Goal: Task Accomplishment & Management: Use online tool/utility

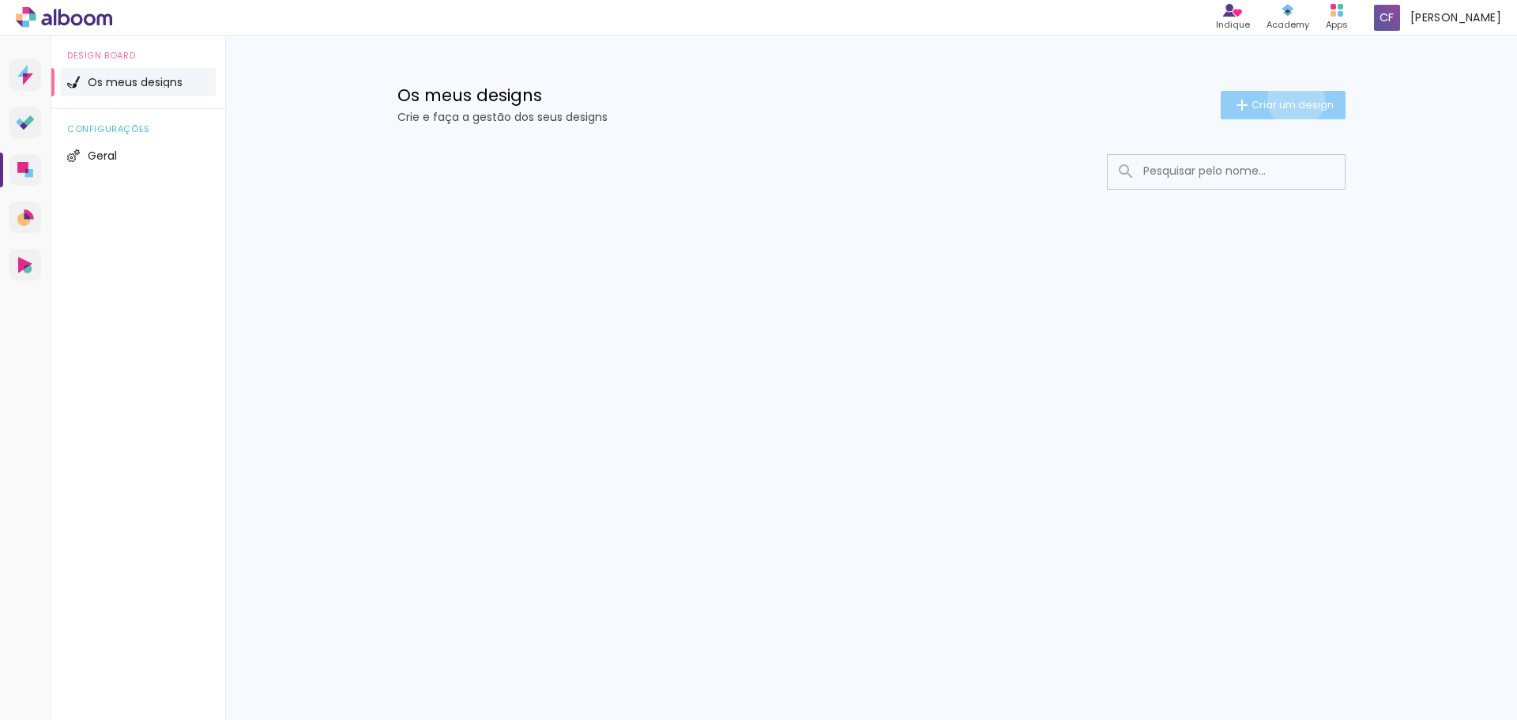
click at [1293, 100] on span "Criar um design" at bounding box center [1292, 105] width 82 height 10
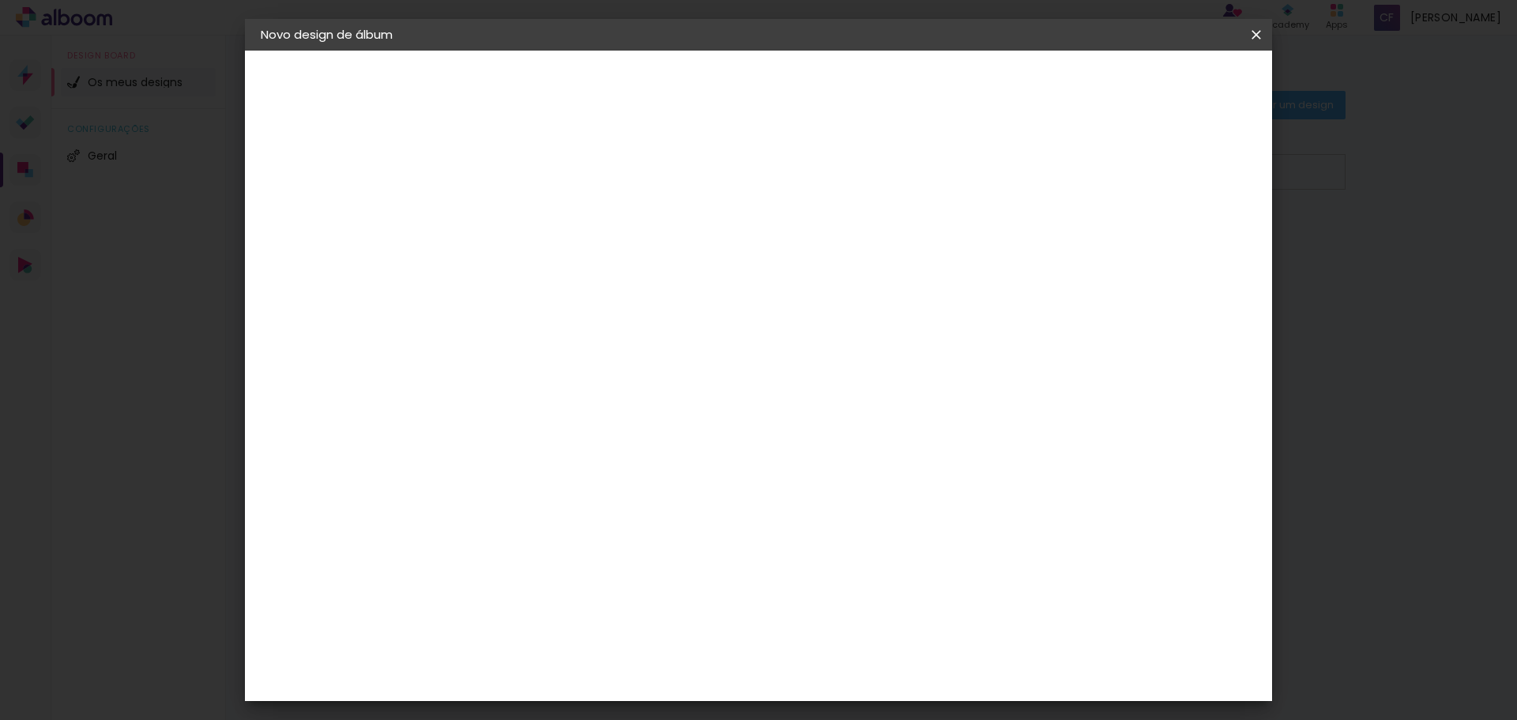
click at [519, 218] on input at bounding box center [519, 212] width 0 height 24
type input "Maria"
type paper-input "Maria"
click at [0, 0] on slot "Avançar" at bounding box center [0, 0] width 0 height 0
click at [750, 229] on paper-item "Tamanho Livre" at bounding box center [690, 243] width 119 height 41
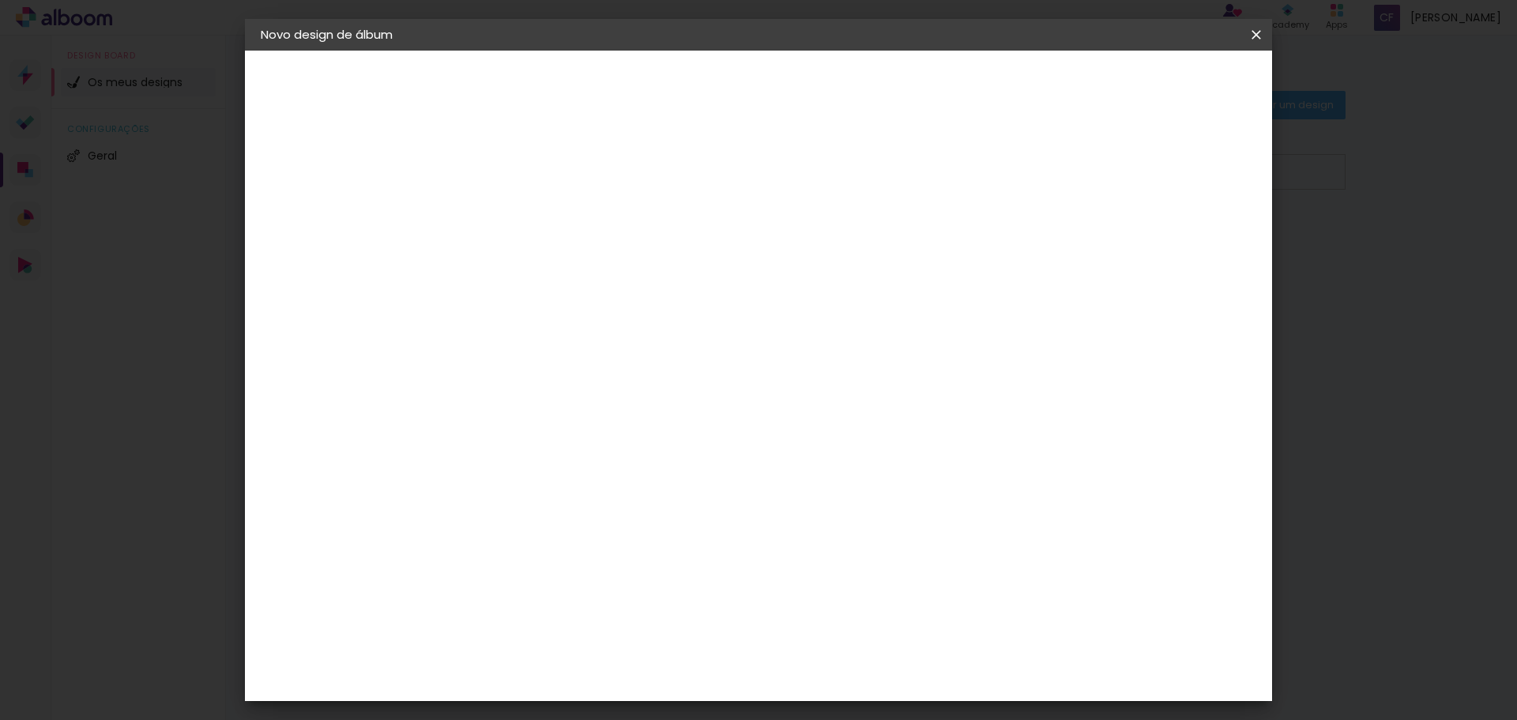
click at [0, 0] on slot "Tamanho Livre" at bounding box center [0, 0] width 0 height 0
click at [750, 402] on album-spec-supplier-section at bounding box center [612, 294] width 276 height 283
click at [588, 352] on div "DreambooksPro" at bounding box center [560, 357] width 103 height 13
click at [750, 397] on album-spec-supplier-section at bounding box center [612, 294] width 276 height 283
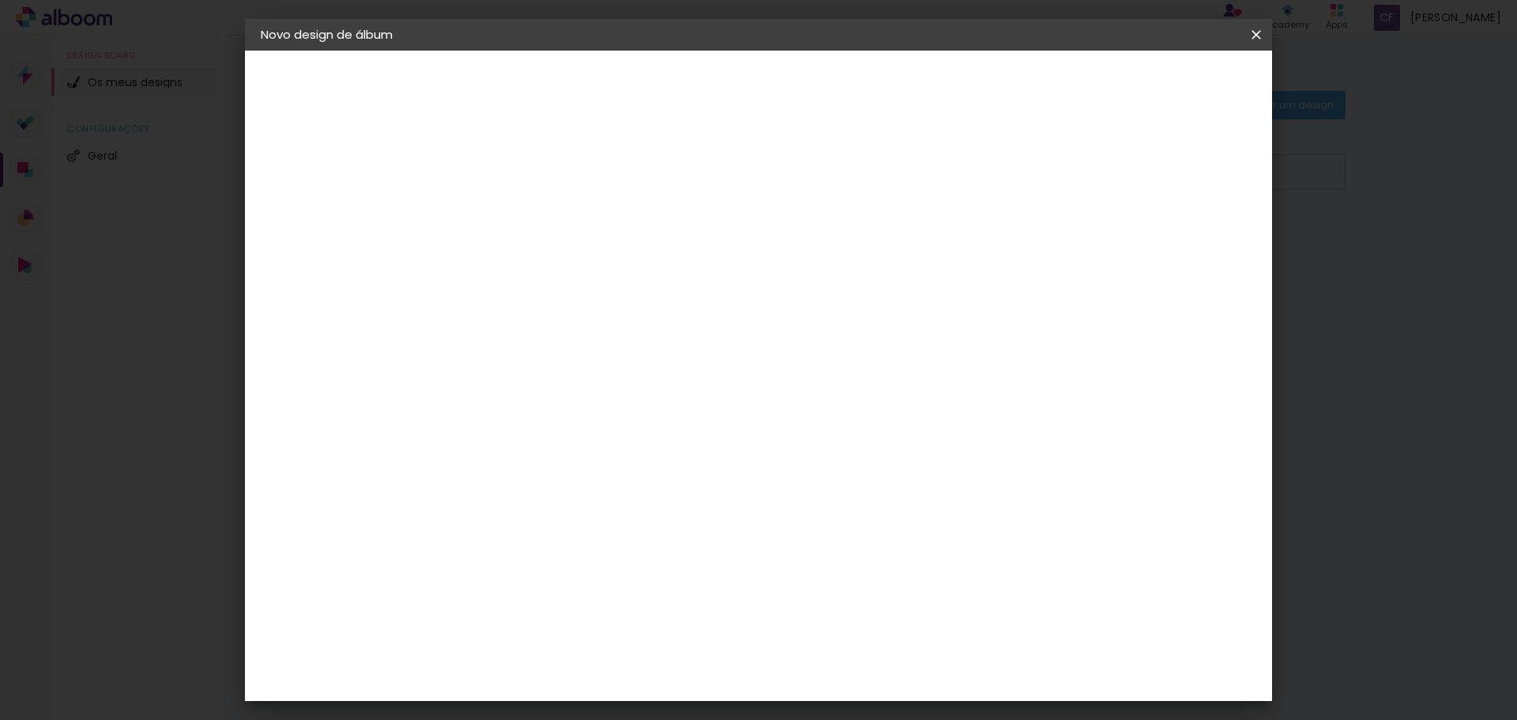
click at [607, 241] on paper-input-container "País de atuação Portugal" at bounding box center [543, 253] width 138 height 36
click at [0, 0] on slot "[GEOGRAPHIC_DATA]" at bounding box center [0, 0] width 0 height 0
click at [558, 299] on input at bounding box center [542, 301] width 127 height 20
click at [570, 295] on input "digital" at bounding box center [524, 301] width 91 height 20
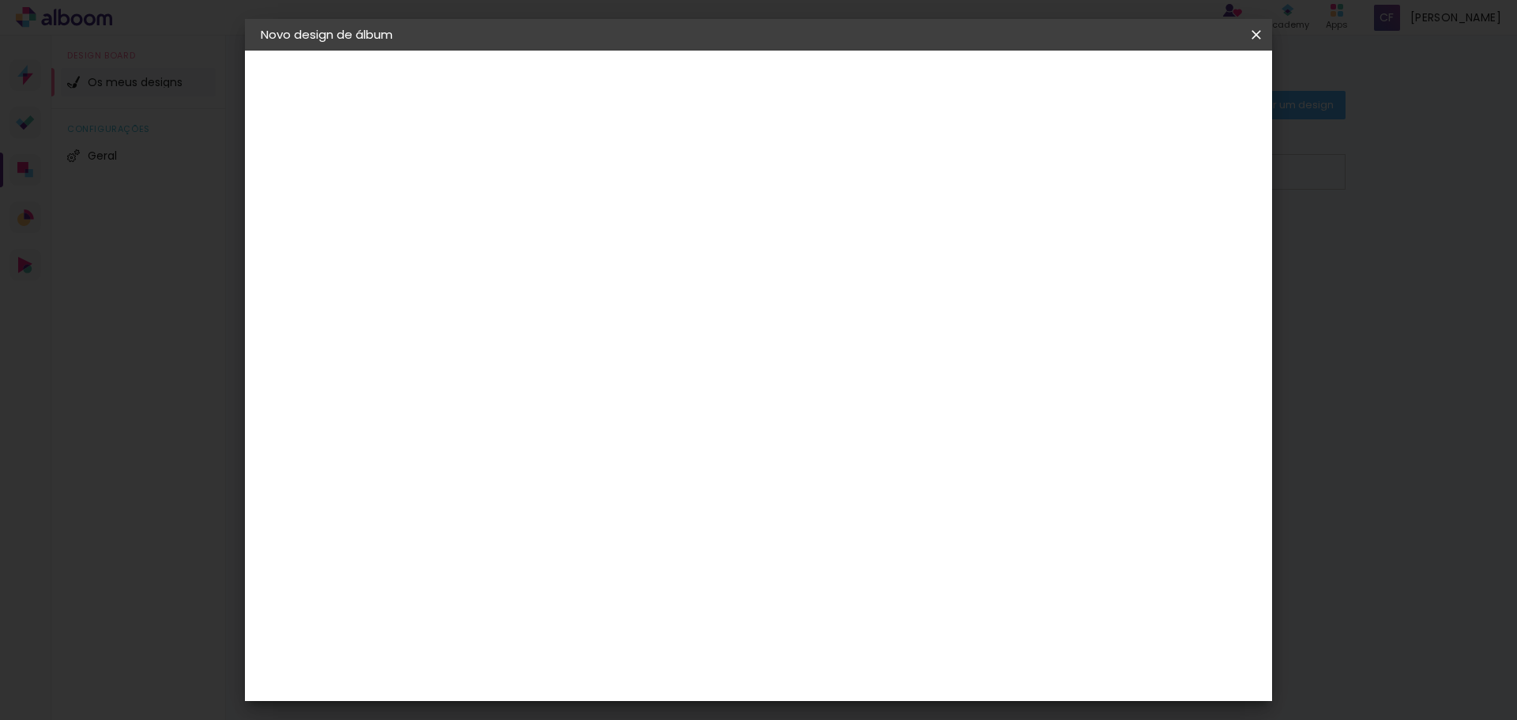
type input "digitalshop"
type paper-input "digitalshop"
click at [731, 185] on div "Fornecedor Escolha um fornecedor ou avance com o tamanho livre. Voltar Avançar" at bounding box center [590, 118] width 281 height 134
click at [700, 327] on div "Sugerir um laboratório" at bounding box center [665, 335] width 70 height 25
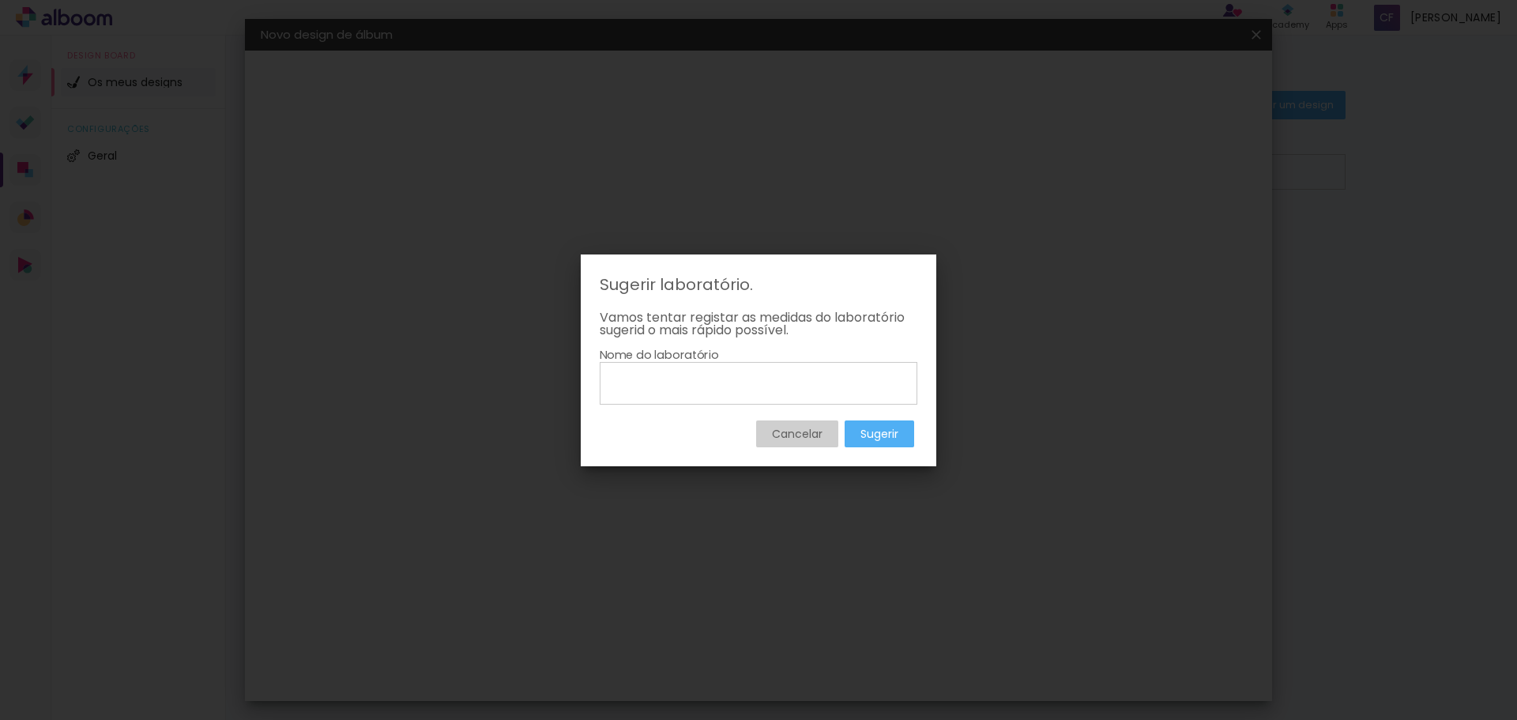
click at [682, 379] on input at bounding box center [758, 382] width 306 height 27
type input "digitalshop"
type paper-input "digitalshop"
click at [902, 438] on paper-button "Sugerir" at bounding box center [879, 433] width 70 height 27
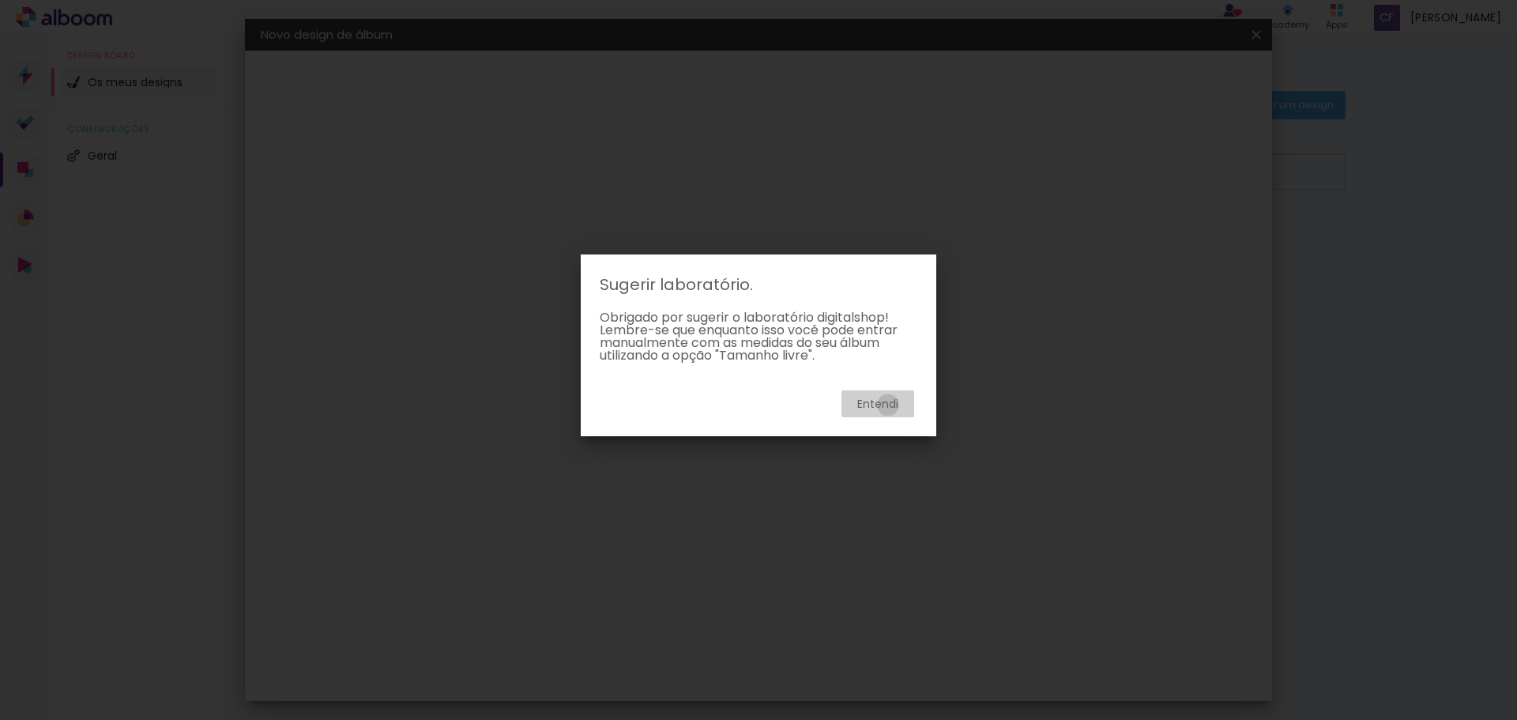
click at [0, 0] on slot "Entendi" at bounding box center [0, 0] width 0 height 0
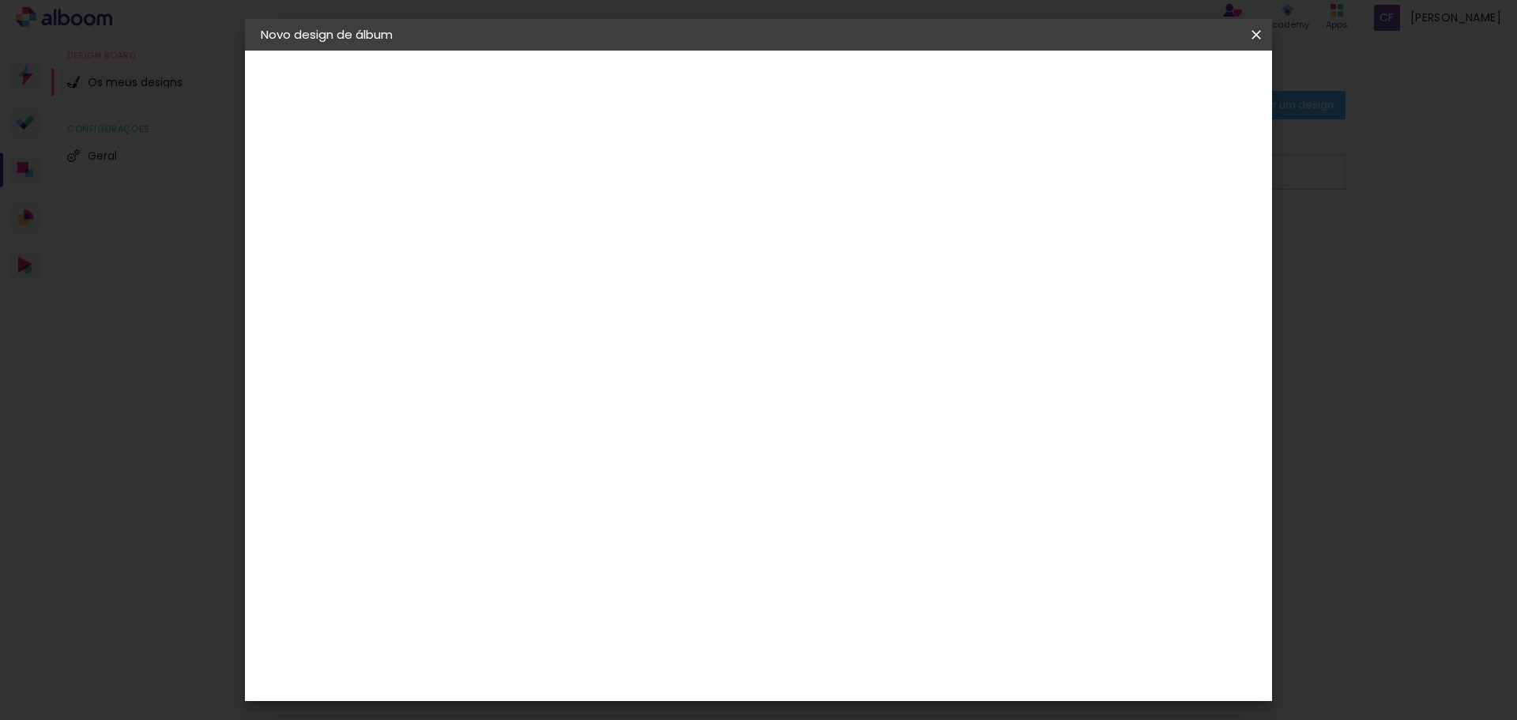
click at [708, 224] on paper-item "Tamanho Livre" at bounding box center [651, 243] width 113 height 41
click at [0, 0] on slot "Tamanho Livre" at bounding box center [0, 0] width 0 height 0
click at [618, 249] on iron-icon at bounding box center [611, 243] width 16 height 19
click at [0, 0] on slot "Avançar" at bounding box center [0, 0] width 0 height 0
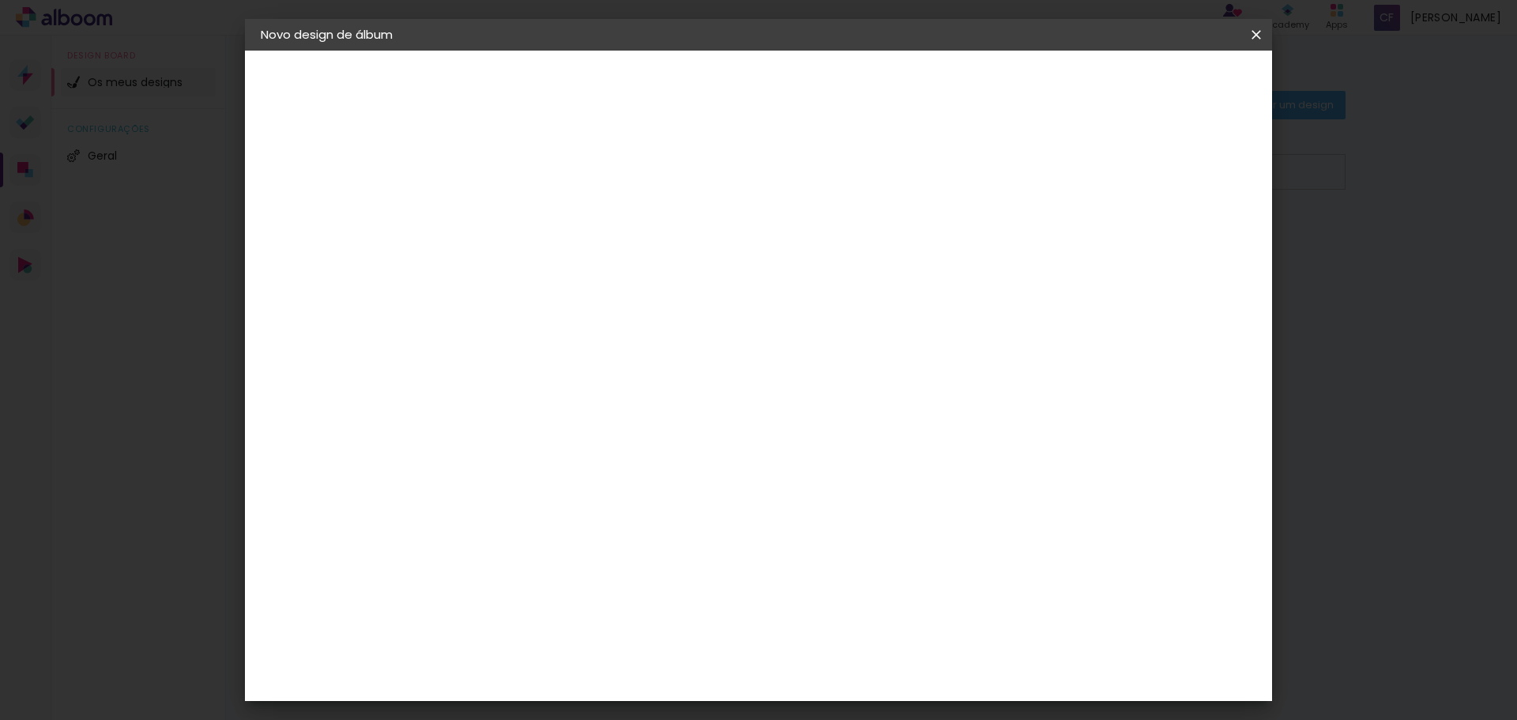
click at [345, 194] on div "Tamanho livre" at bounding box center [321, 195] width 55 height 22
click at [0, 0] on slot "Tamanho Livre" at bounding box center [0, 0] width 0 height 0
click at [667, 185] on div "Fornecedor Escolha um fornecedor ou avance com o tamanho livre. Voltar Avançar" at bounding box center [590, 118] width 281 height 134
click at [570, 299] on input "digitalshop" at bounding box center [524, 301] width 91 height 20
click at [350, 197] on iron-pages "Fornecedor A escolher fornecedor..." at bounding box center [347, 195] width 173 height 32
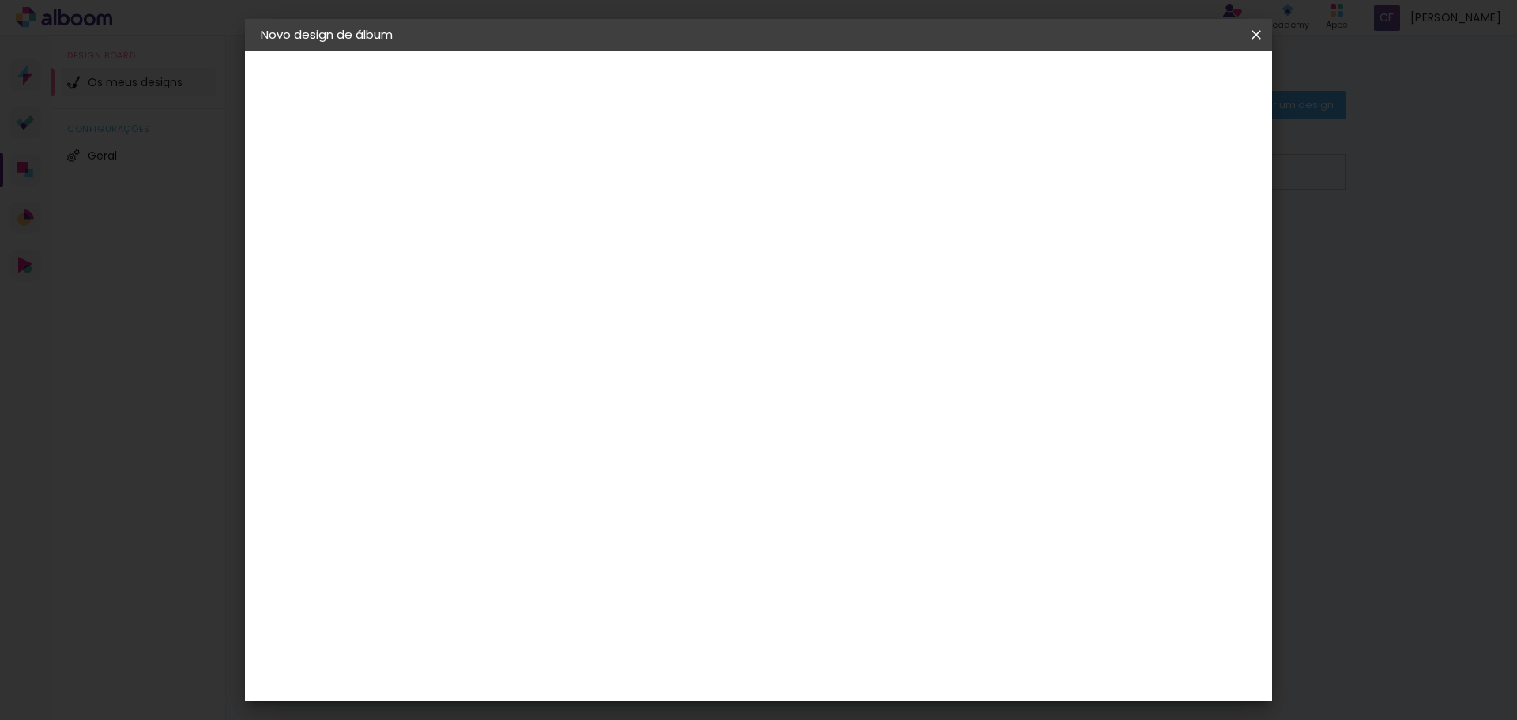
click at [576, 261] on paper-input-container "País de atuação Portugal" at bounding box center [525, 253] width 102 height 36
click at [0, 0] on slot "[GEOGRAPHIC_DATA]" at bounding box center [0, 0] width 0 height 0
drag, startPoint x: 796, startPoint y: 547, endPoint x: 740, endPoint y: 483, distance: 85.7
click at [774, 185] on div "Fornecedor Escolha um fornecedor ou avance com o tamanho livre. Voltar Avançar" at bounding box center [612, 118] width 324 height 134
click at [611, 355] on div "DreambooksPro" at bounding box center [560, 357] width 103 height 13
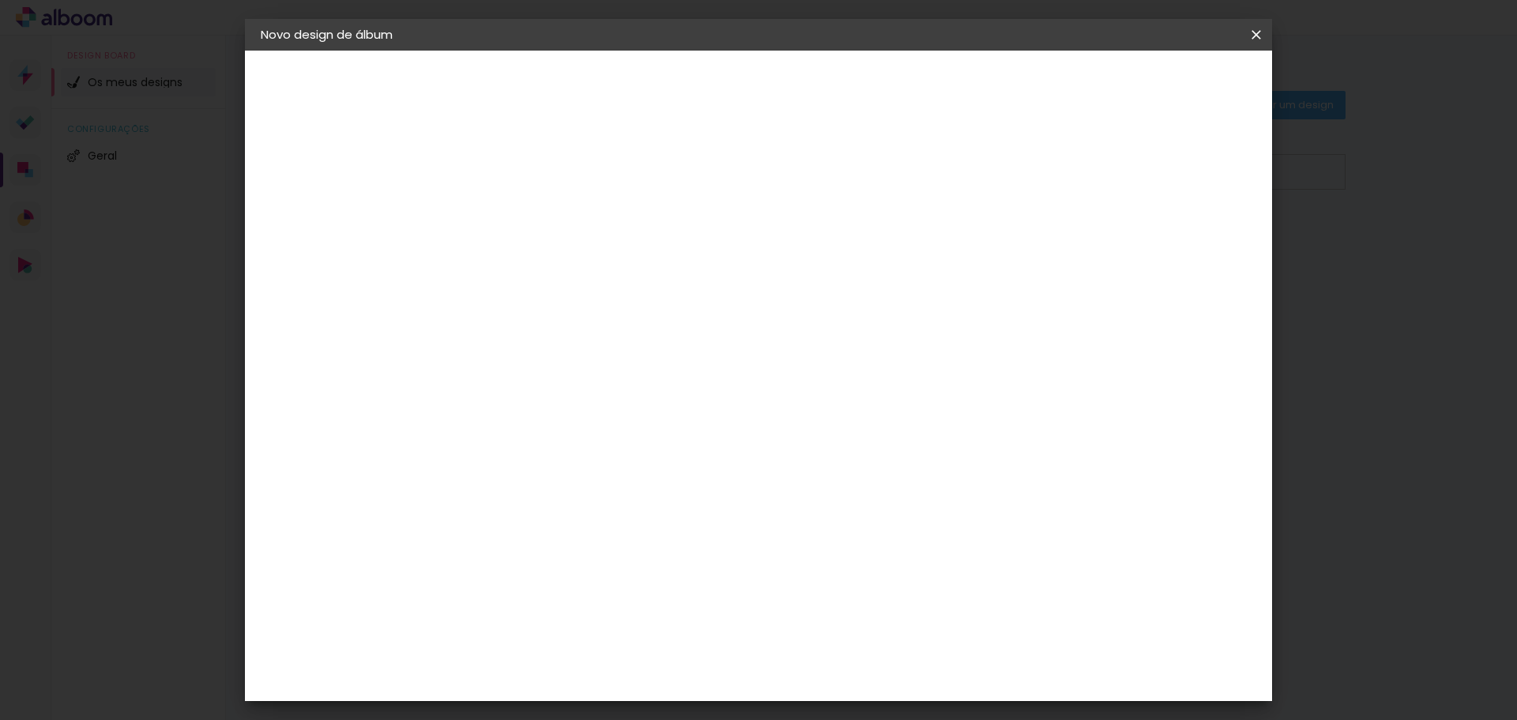
drag, startPoint x: 794, startPoint y: 363, endPoint x: 464, endPoint y: 360, distance: 329.4
click at [464, 185] on div "Fornecedor Escolha um fornecedor ou avance com o tamanho livre. Voltar Avançar" at bounding box center [612, 118] width 324 height 134
click at [555, 421] on div "Floricolor" at bounding box center [538, 415] width 58 height 13
click at [567, 421] on div "Floricolor" at bounding box center [538, 415] width 58 height 13
click at [774, 185] on div "Fornecedor Escolha um fornecedor ou avance com o tamanho livre. Voltar Avançar" at bounding box center [612, 118] width 324 height 134
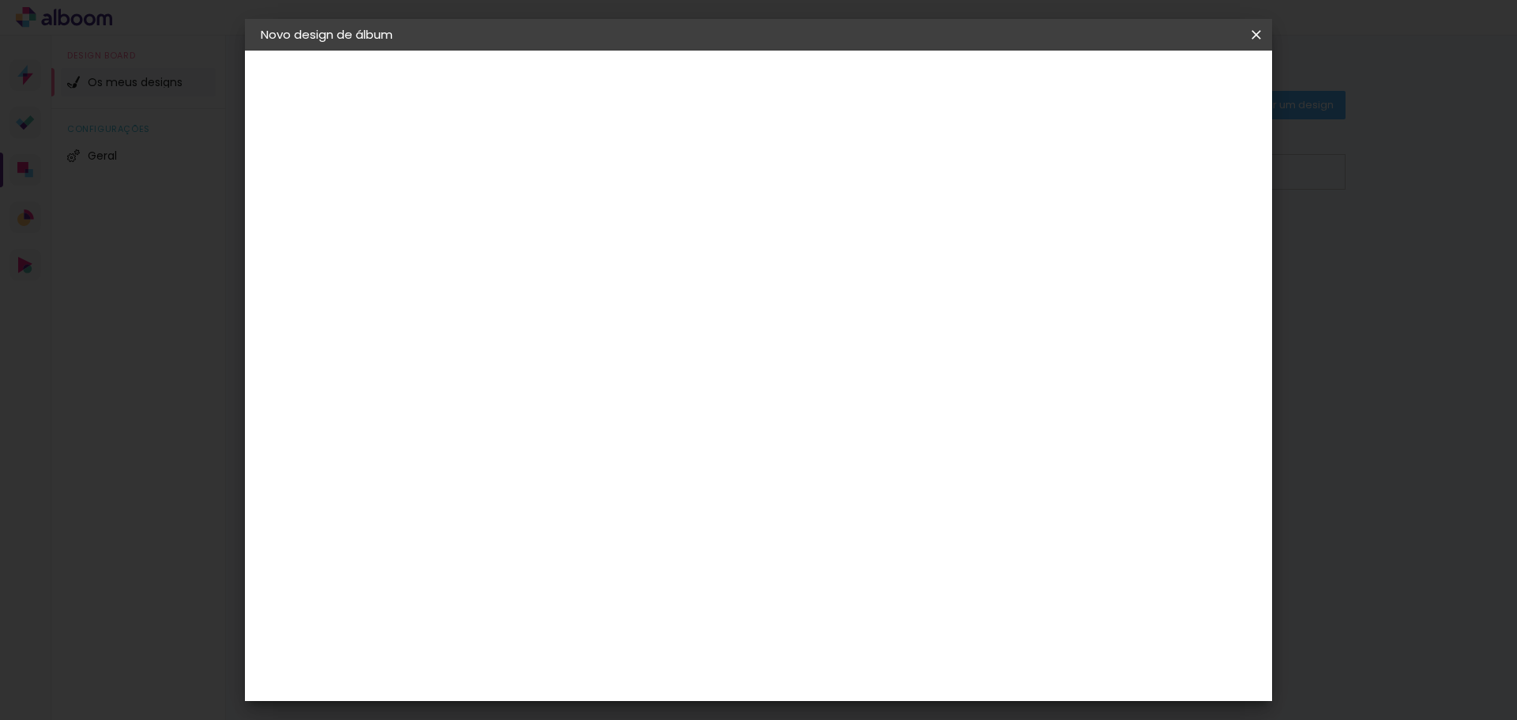
click at [736, 327] on div "Sugerir um laboratório" at bounding box center [701, 335] width 70 height 25
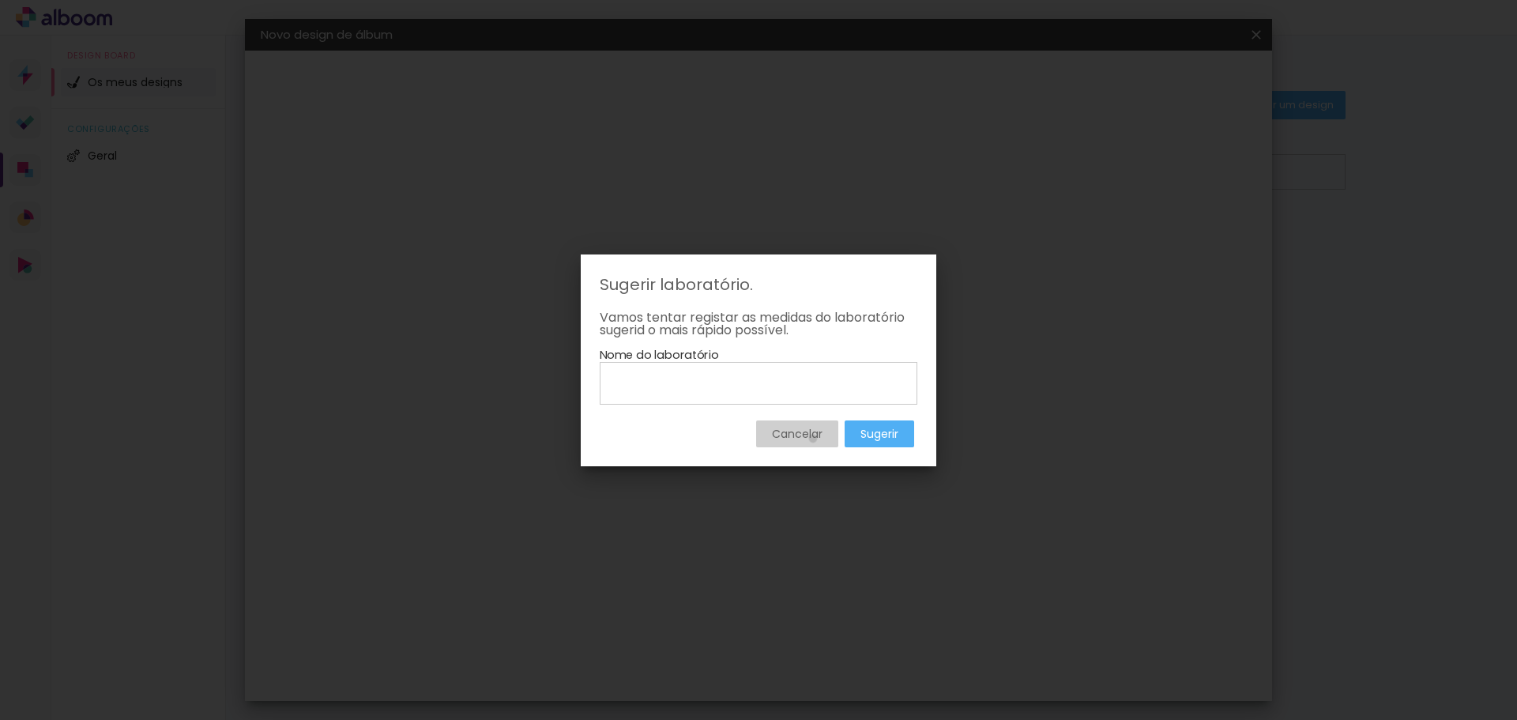
click at [0, 0] on slot "Cancelar" at bounding box center [0, 0] width 0 height 0
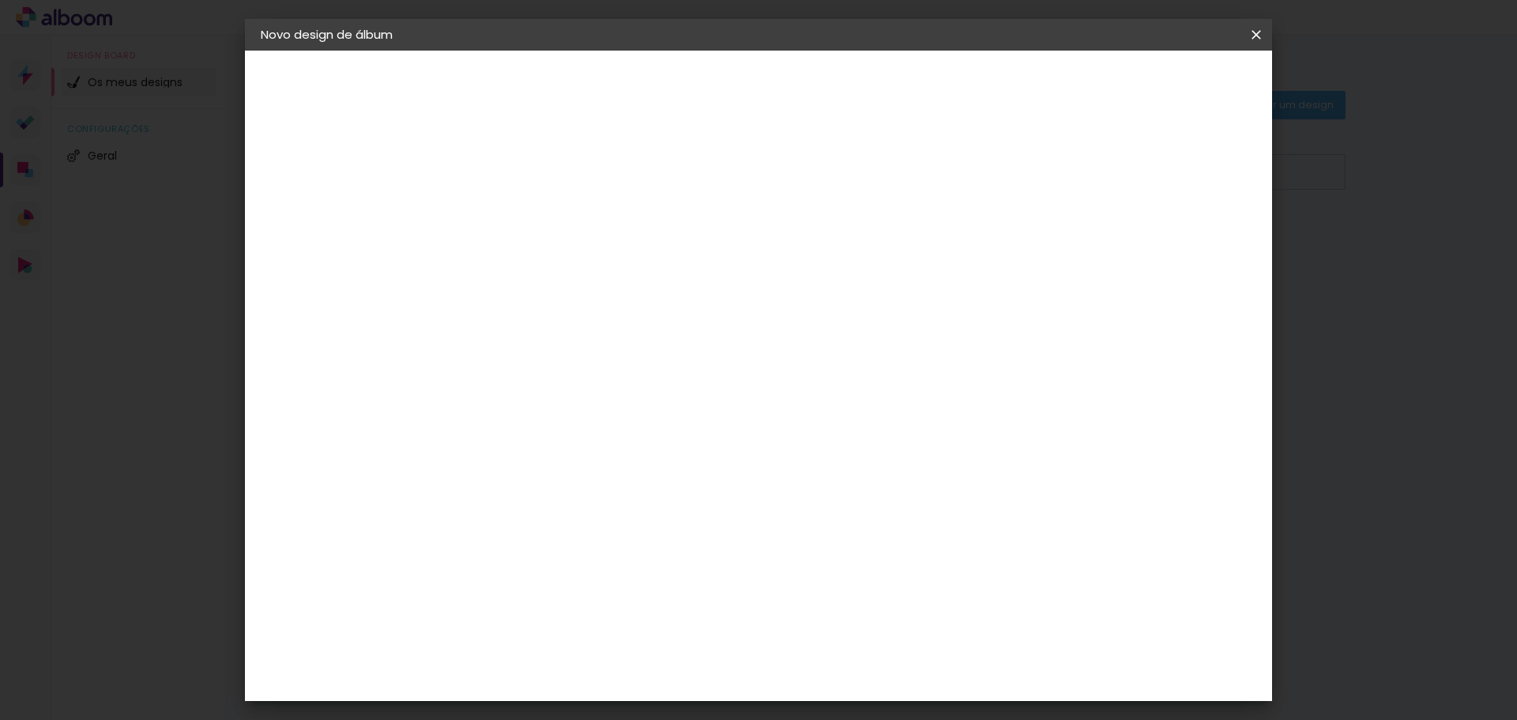
click at [750, 427] on album-spec-supplier-section at bounding box center [612, 294] width 276 height 283
click at [0, 0] on slot "Avançar" at bounding box center [0, 0] width 0 height 0
click at [581, 263] on input "text" at bounding box center [550, 275] width 62 height 24
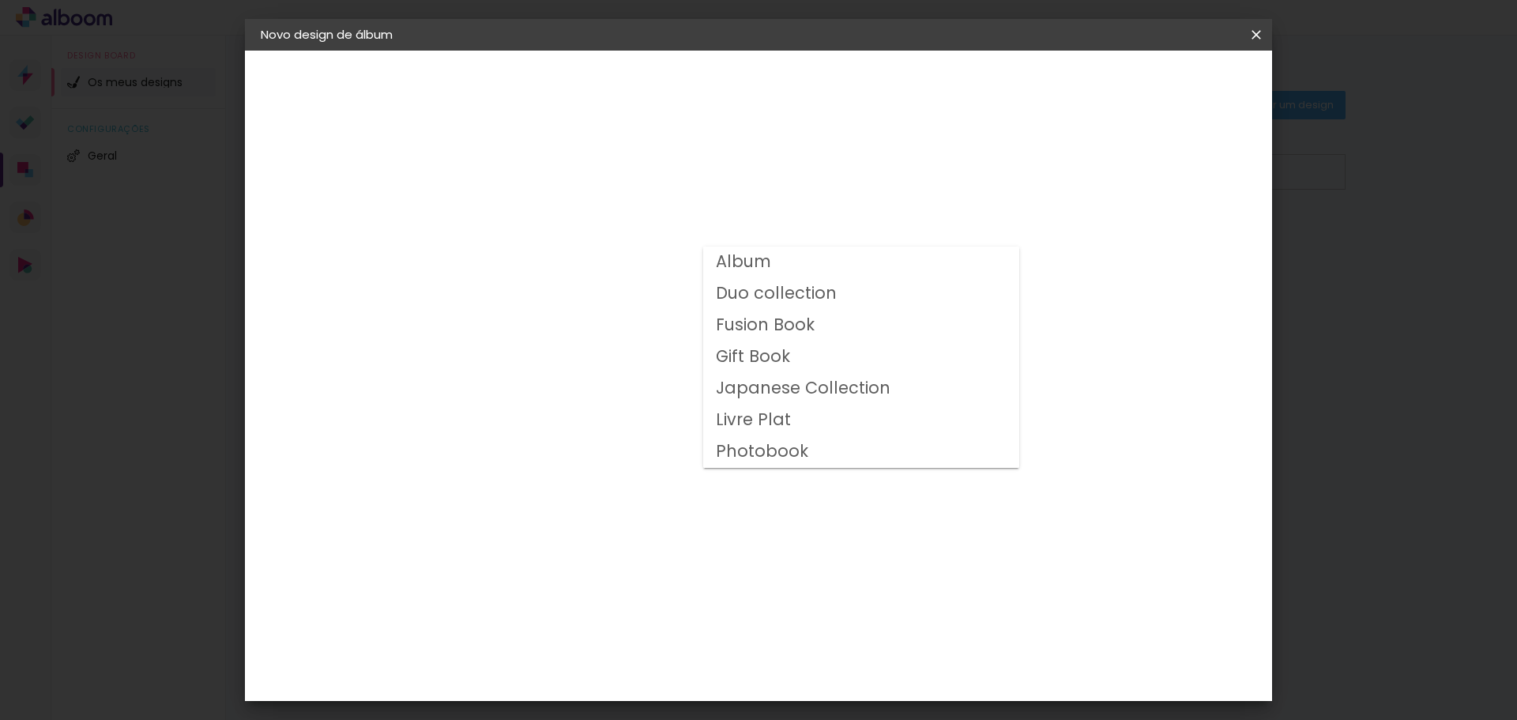
click at [0, 0] on slot "Photobook" at bounding box center [0, 0] width 0 height 0
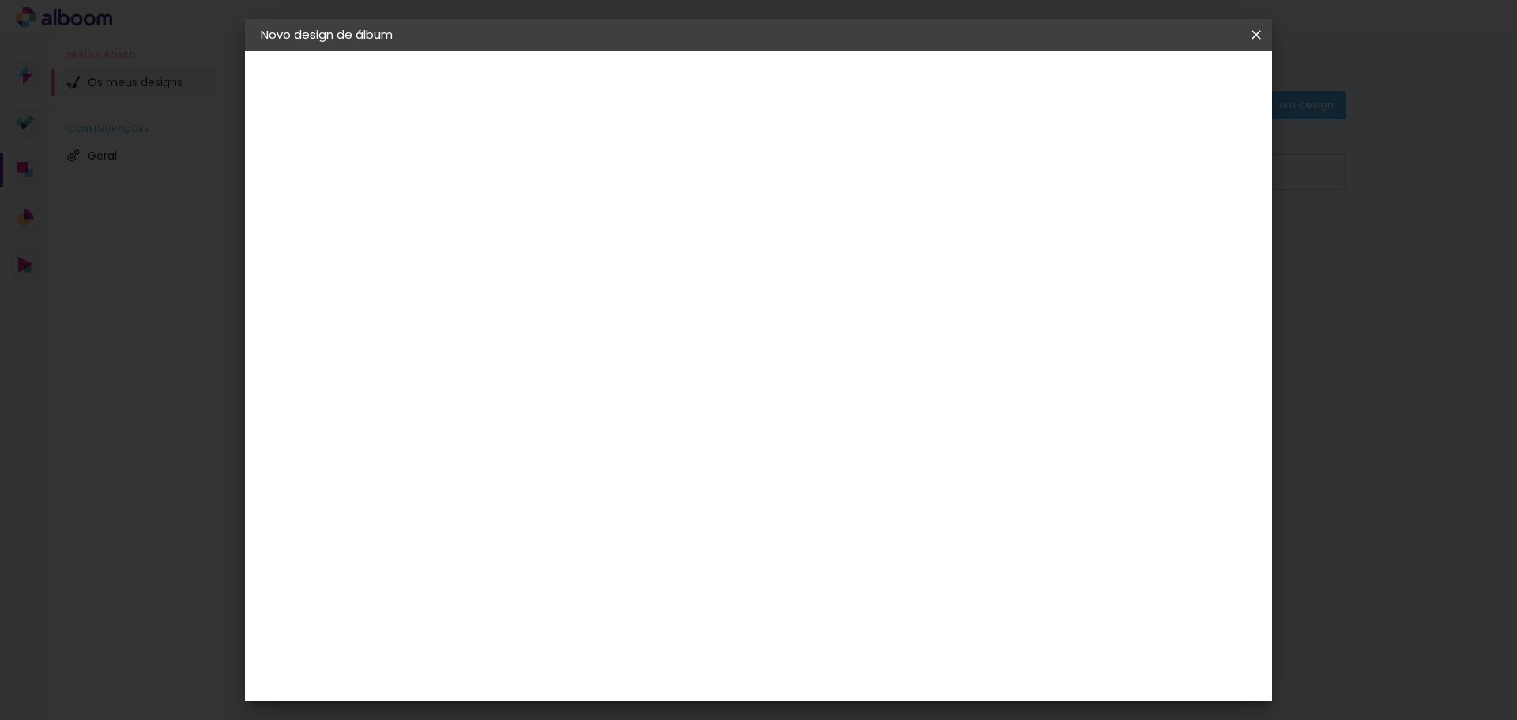
click at [712, 266] on input "Photobook" at bounding box center [616, 259] width 194 height 24
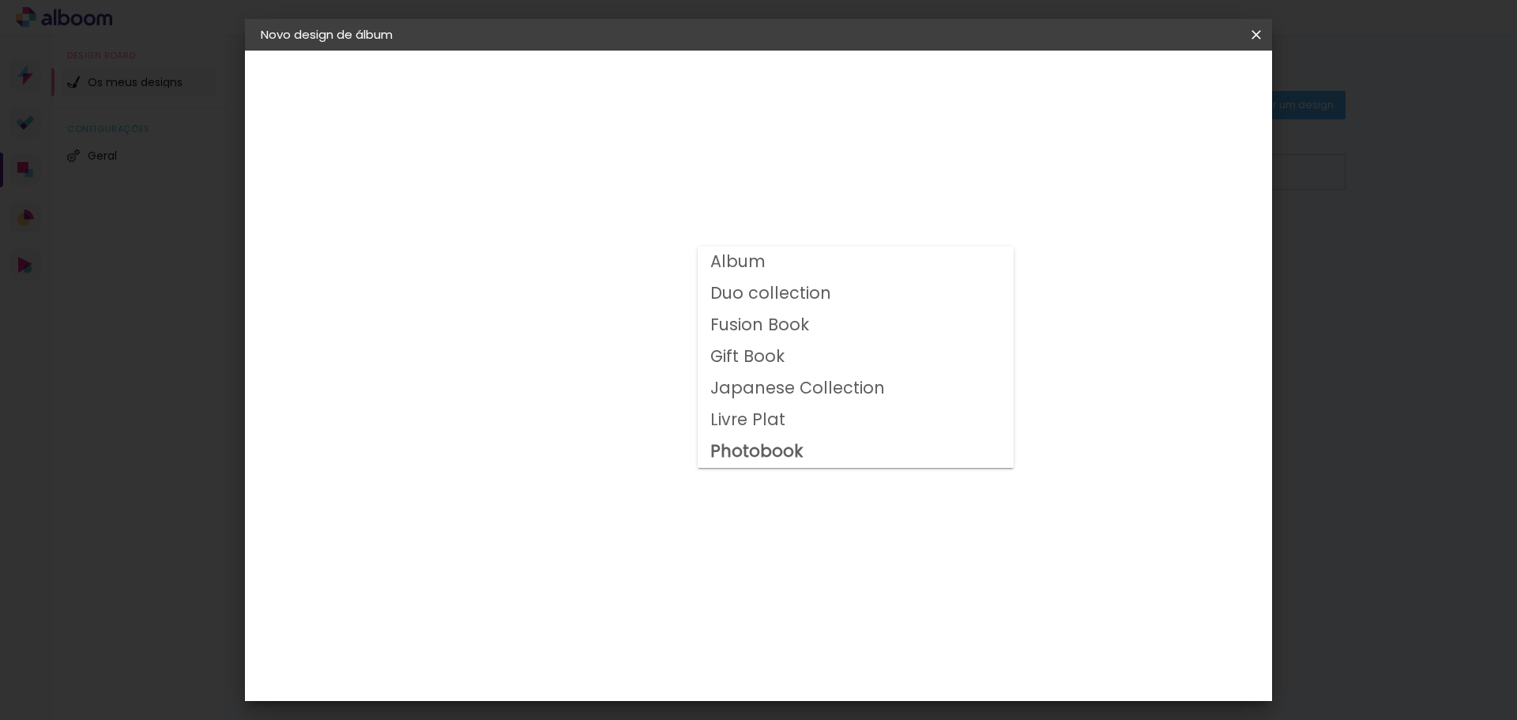
click at [800, 185] on div "Opções disponíveis Album Duo collection Fusion Book Gift Book Japanese Collecti…" at bounding box center [625, 118] width 350 height 134
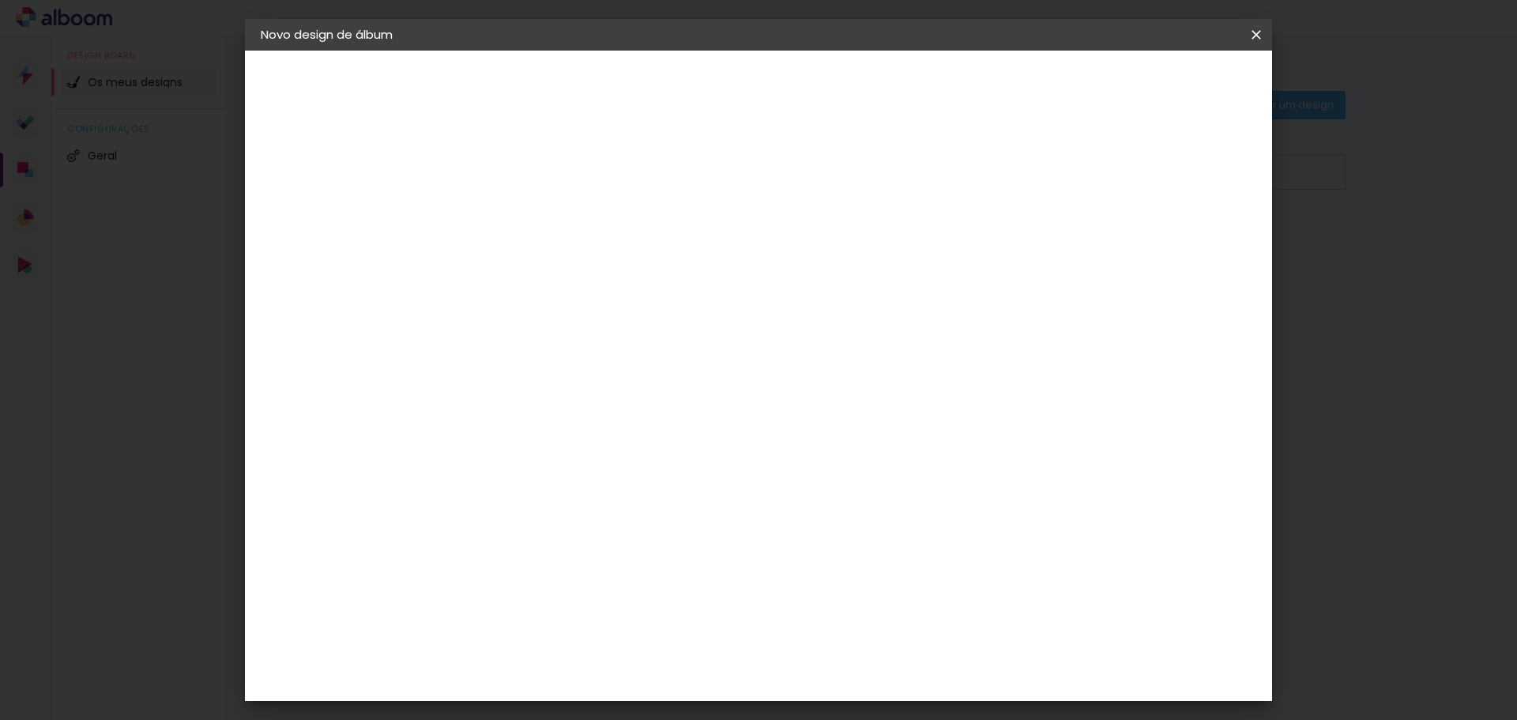
click at [712, 250] on input "Photobook" at bounding box center [616, 259] width 194 height 24
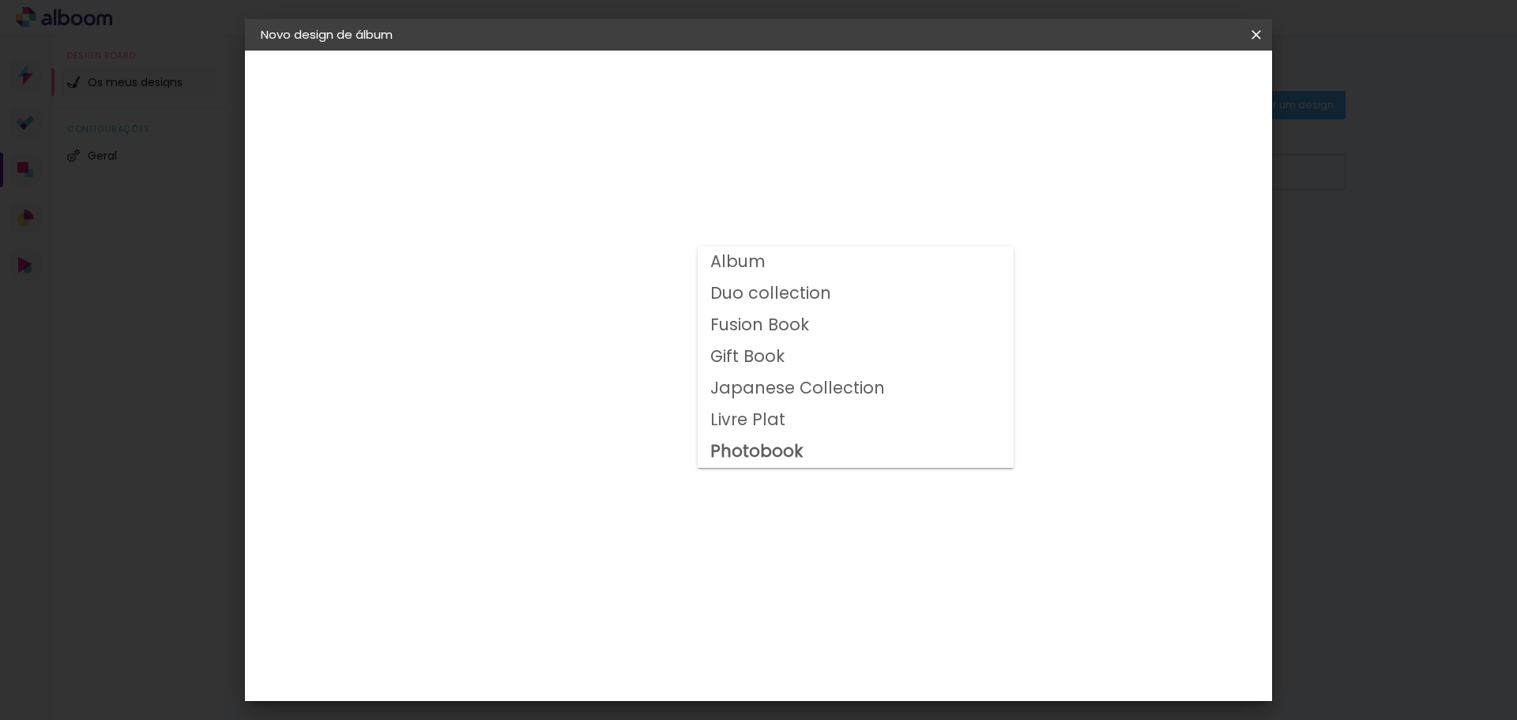
click at [783, 423] on paper-item "Livre Plat" at bounding box center [855, 420] width 316 height 32
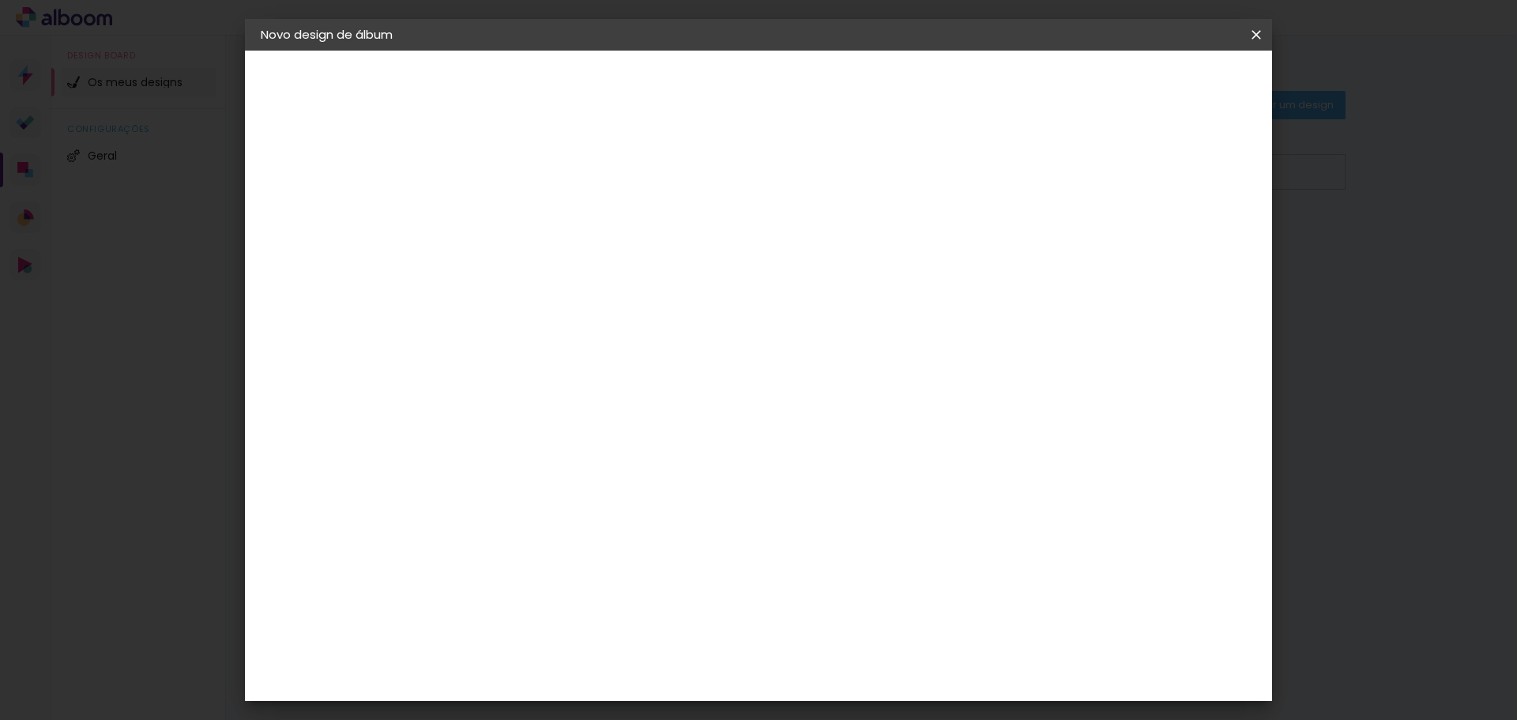
click at [712, 260] on input "Livre Plat" at bounding box center [616, 259] width 194 height 24
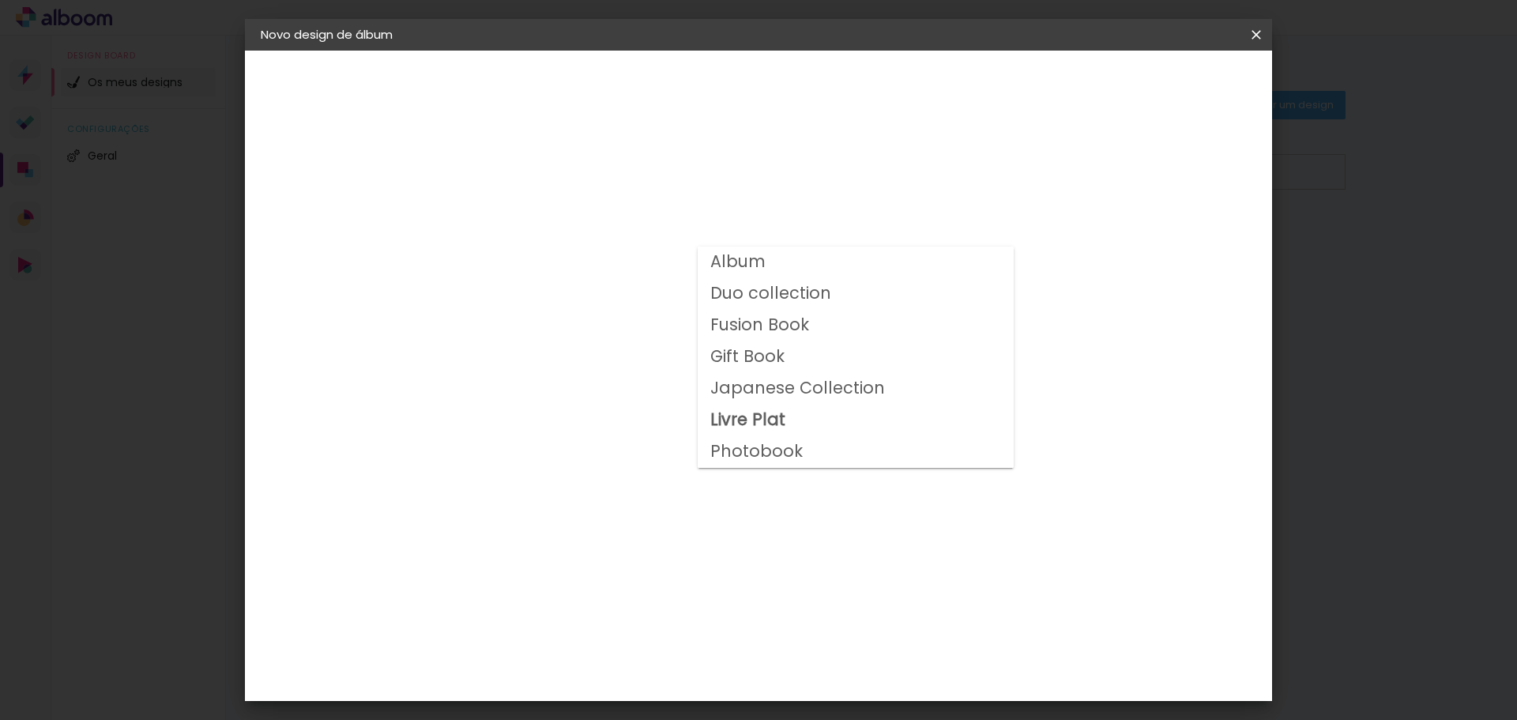
click at [0, 0] on slot "Photobook" at bounding box center [0, 0] width 0 height 0
type input "Photobook"
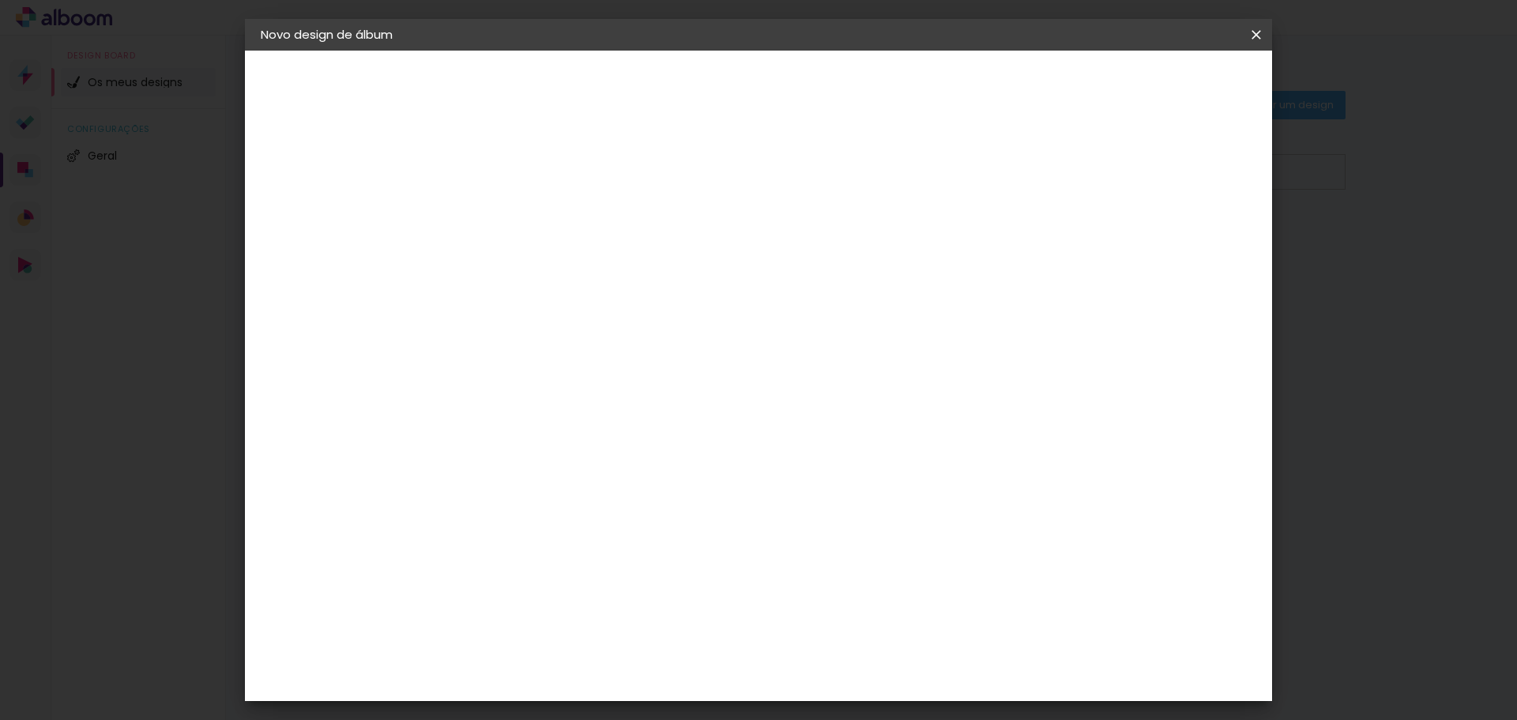
scroll to position [85, 0]
drag, startPoint x: 1258, startPoint y: 37, endPoint x: 804, endPoint y: 58, distance: 453.9
click at [1258, 37] on iron-icon at bounding box center [1255, 35] width 19 height 16
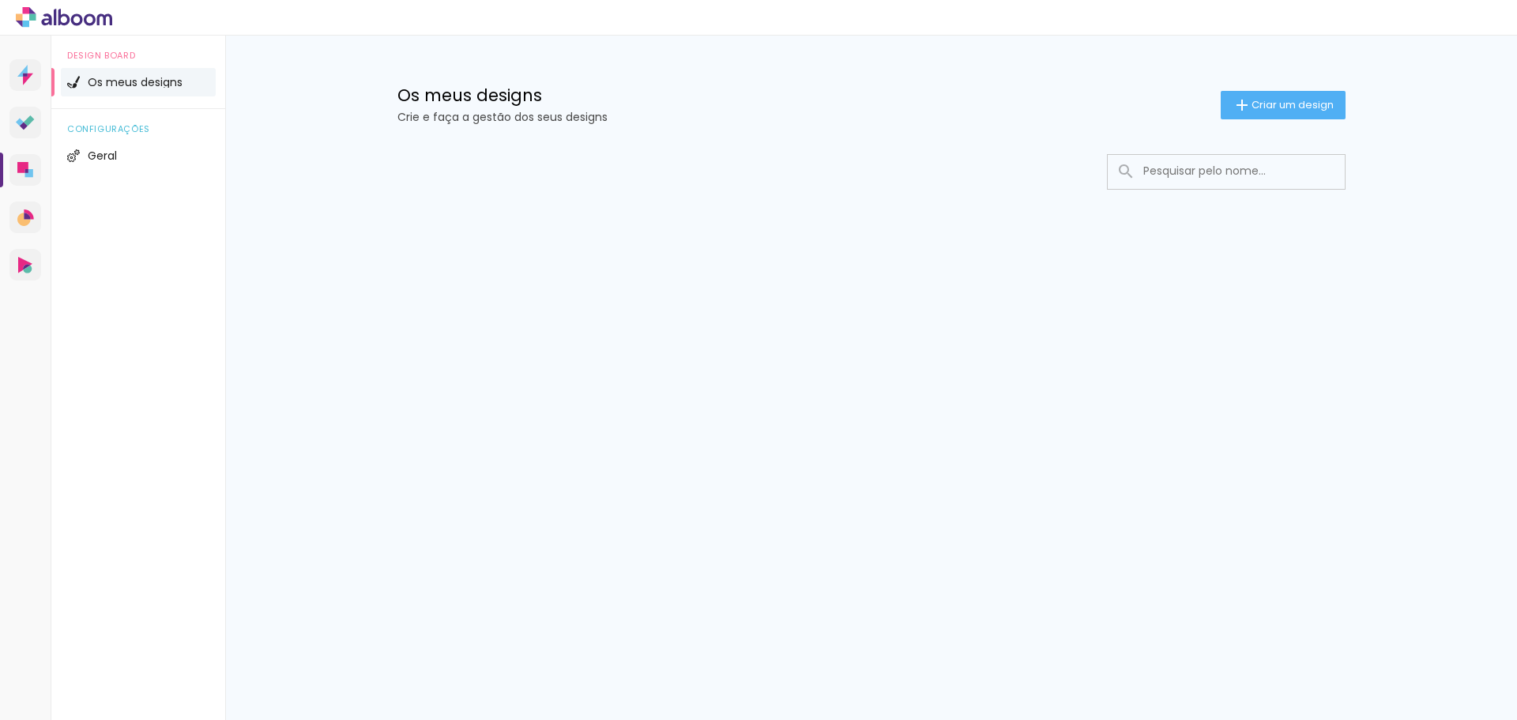
click at [105, 369] on div "Design Board Os meus designs configurações Geral" at bounding box center [138, 396] width 174 height 720
click at [1261, 100] on span "Criar um design" at bounding box center [1292, 105] width 82 height 10
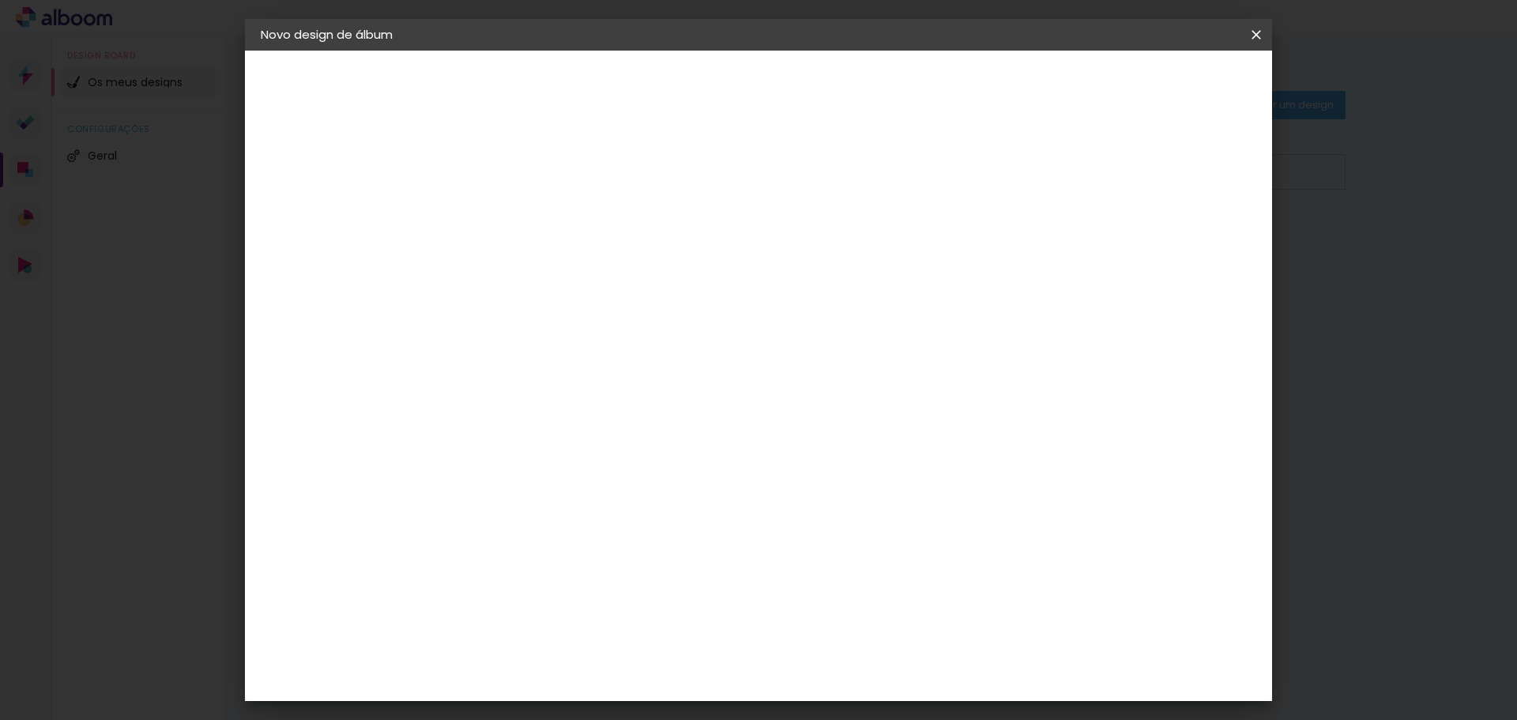
click at [519, 216] on input at bounding box center [519, 212] width 0 height 24
type input "3"
type input "maria"
type paper-input "maria"
click at [0, 0] on slot "Avançar" at bounding box center [0, 0] width 0 height 0
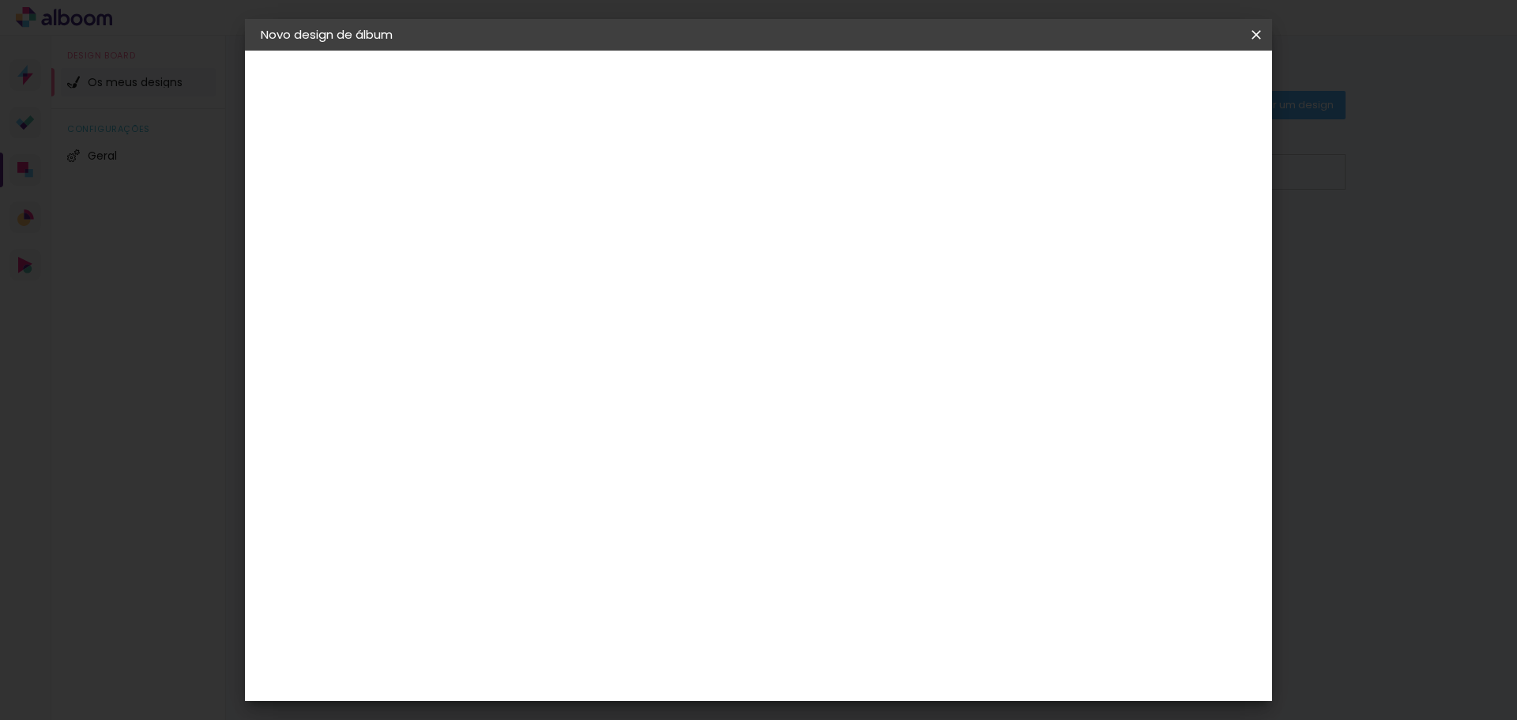
click at [750, 247] on paper-item "Tamanho Livre" at bounding box center [690, 243] width 119 height 41
click at [0, 0] on slot "Avançar" at bounding box center [0, 0] width 0 height 0
click at [1157, 88] on span "Iniciar design" at bounding box center [1121, 83] width 72 height 11
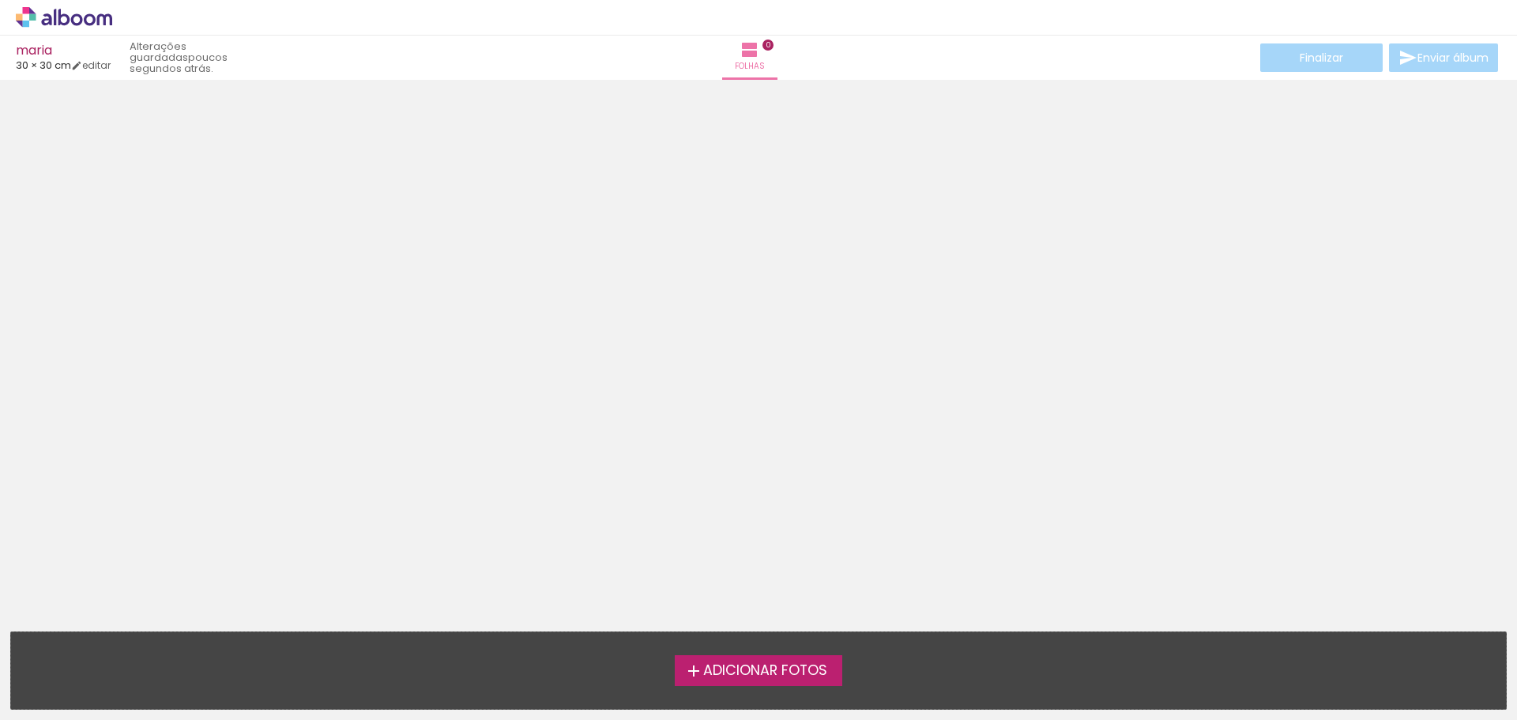
click at [769, 670] on span "Adicionar Fotos" at bounding box center [765, 671] width 124 height 14
click at [0, 0] on input "file" at bounding box center [0, 0] width 0 height 0
click at [745, 673] on span "Adicionar Fotos" at bounding box center [765, 671] width 124 height 14
click at [0, 0] on input "file" at bounding box center [0, 0] width 0 height 0
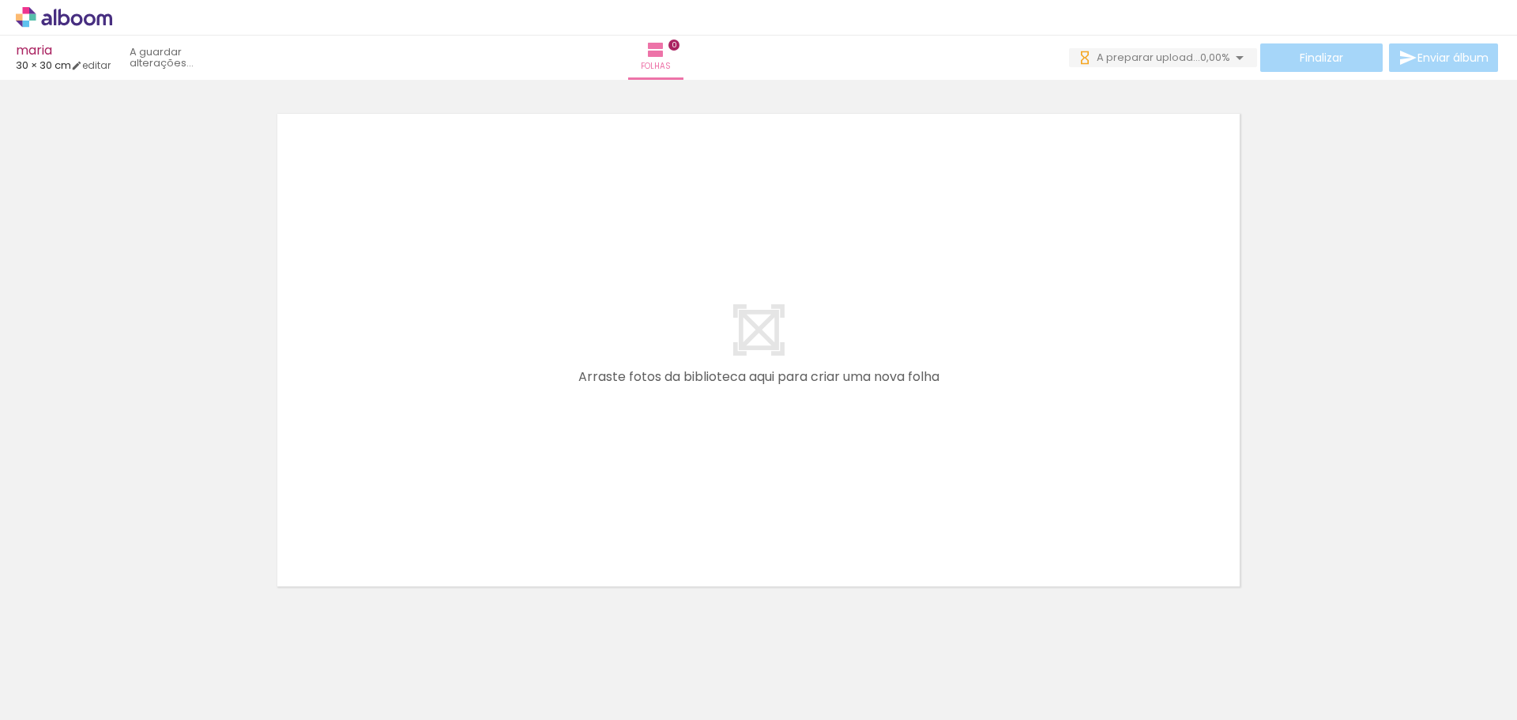
click at [45, 696] on span "Adicionar Fotos" at bounding box center [55, 698] width 47 height 17
click at [0, 0] on input "file" at bounding box center [0, 0] width 0 height 0
click at [39, 694] on span "Adicionar Fotos" at bounding box center [55, 698] width 47 height 17
click at [0, 0] on input "file" at bounding box center [0, 0] width 0 height 0
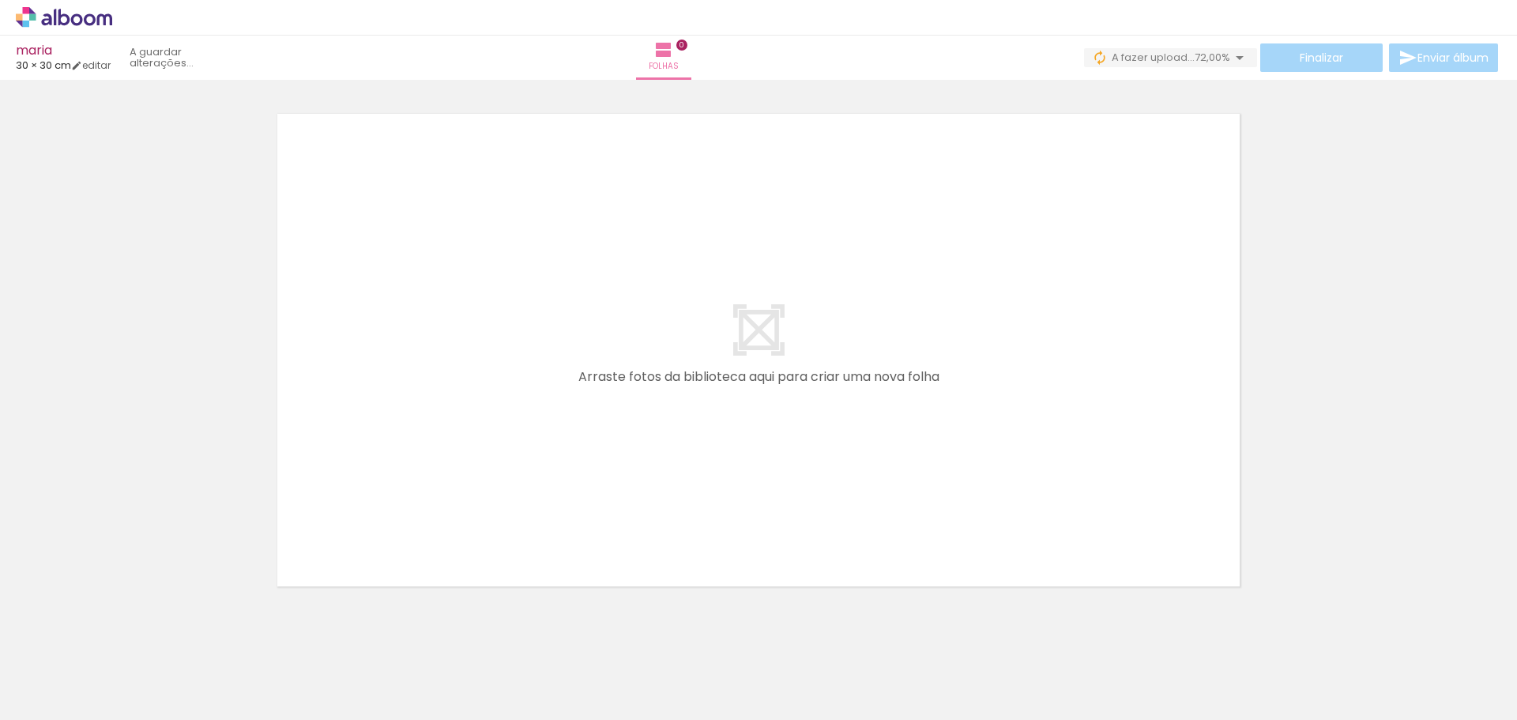
click at [44, 697] on span "Adicionar Fotos" at bounding box center [55, 698] width 47 height 17
click at [0, 0] on input "file" at bounding box center [0, 0] width 0 height 0
click at [67, 701] on span "Adicionar Fotos" at bounding box center [55, 698] width 47 height 17
click at [0, 0] on input "file" at bounding box center [0, 0] width 0 height 0
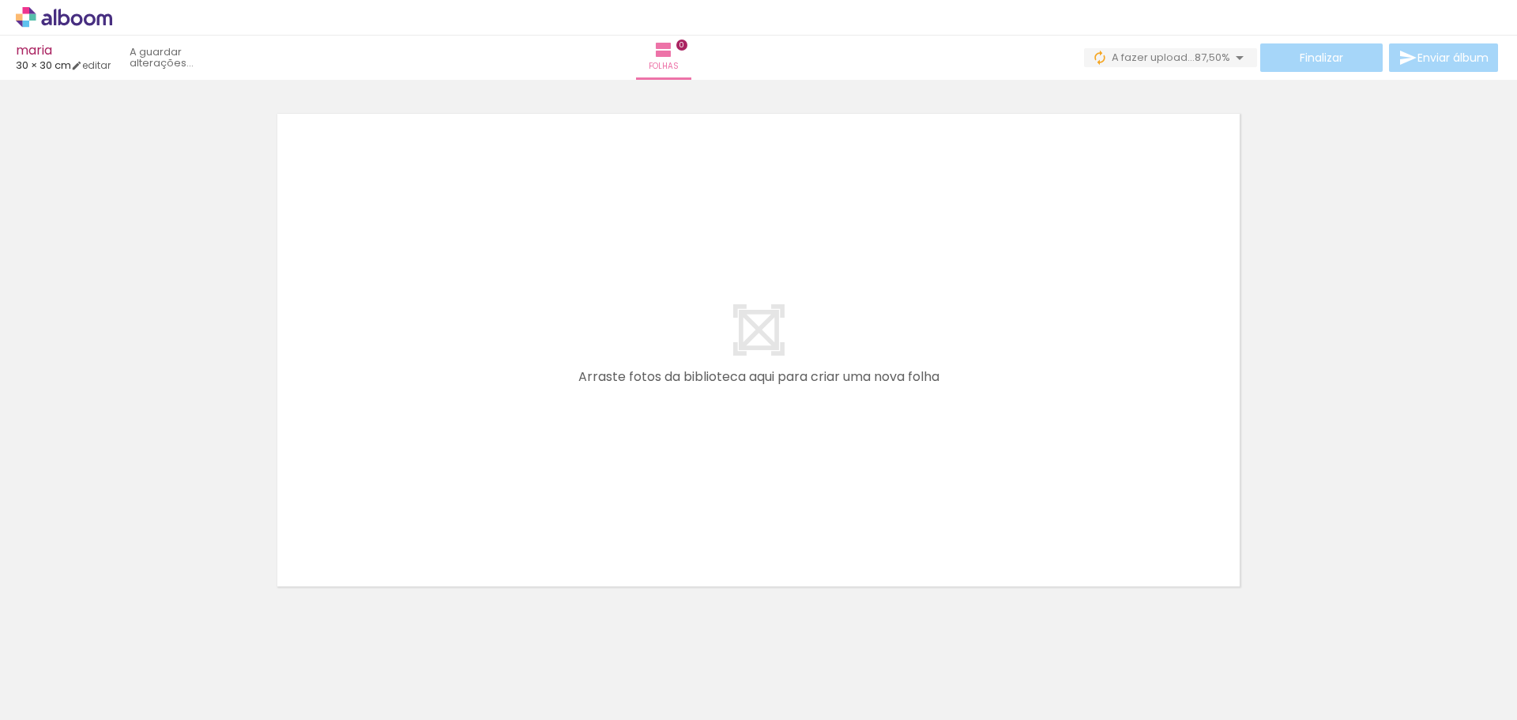
scroll to position [0, 2156]
drag, startPoint x: 1106, startPoint y: 672, endPoint x: 1480, endPoint y: 692, distance: 374.9
click at [0, 0] on slot at bounding box center [0, 0] width 0 height 0
click at [63, 701] on span "Adicionar Fotos" at bounding box center [55, 698] width 47 height 17
click at [0, 0] on input "file" at bounding box center [0, 0] width 0 height 0
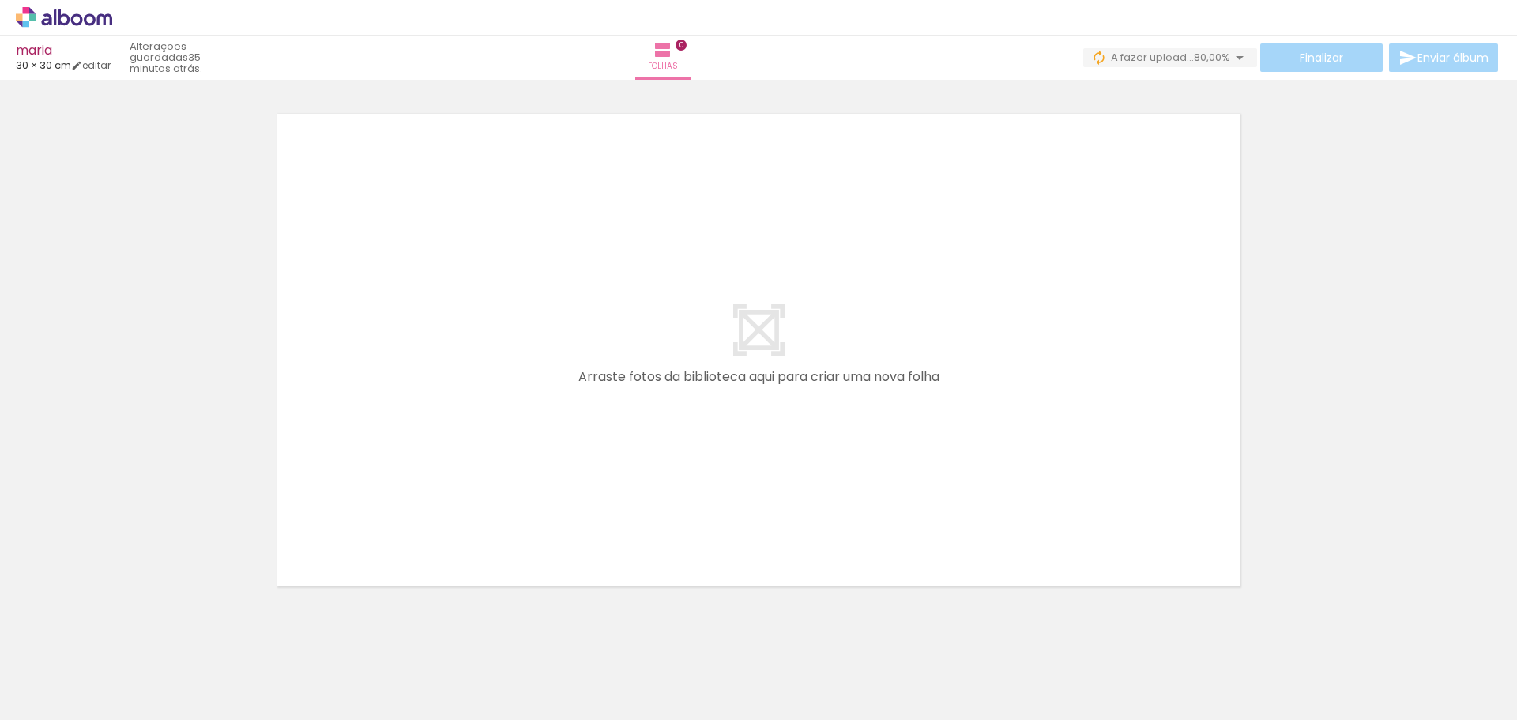
scroll to position [0, 0]
click at [314, 685] on div at bounding box center [335, 667] width 78 height 52
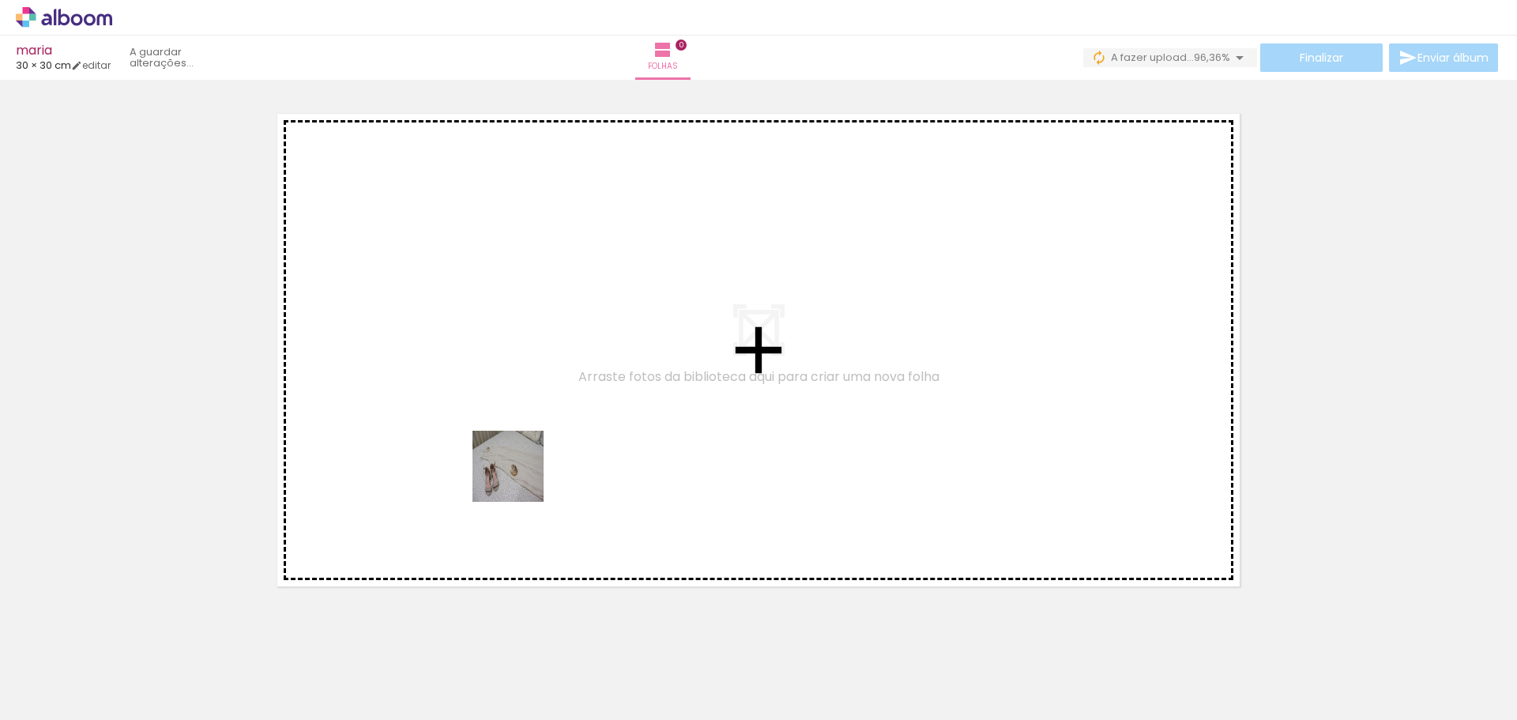
drag, startPoint x: 340, startPoint y: 689, endPoint x: 547, endPoint y: 456, distance: 311.7
click at [547, 456] on quentale-workspace at bounding box center [758, 360] width 1517 height 720
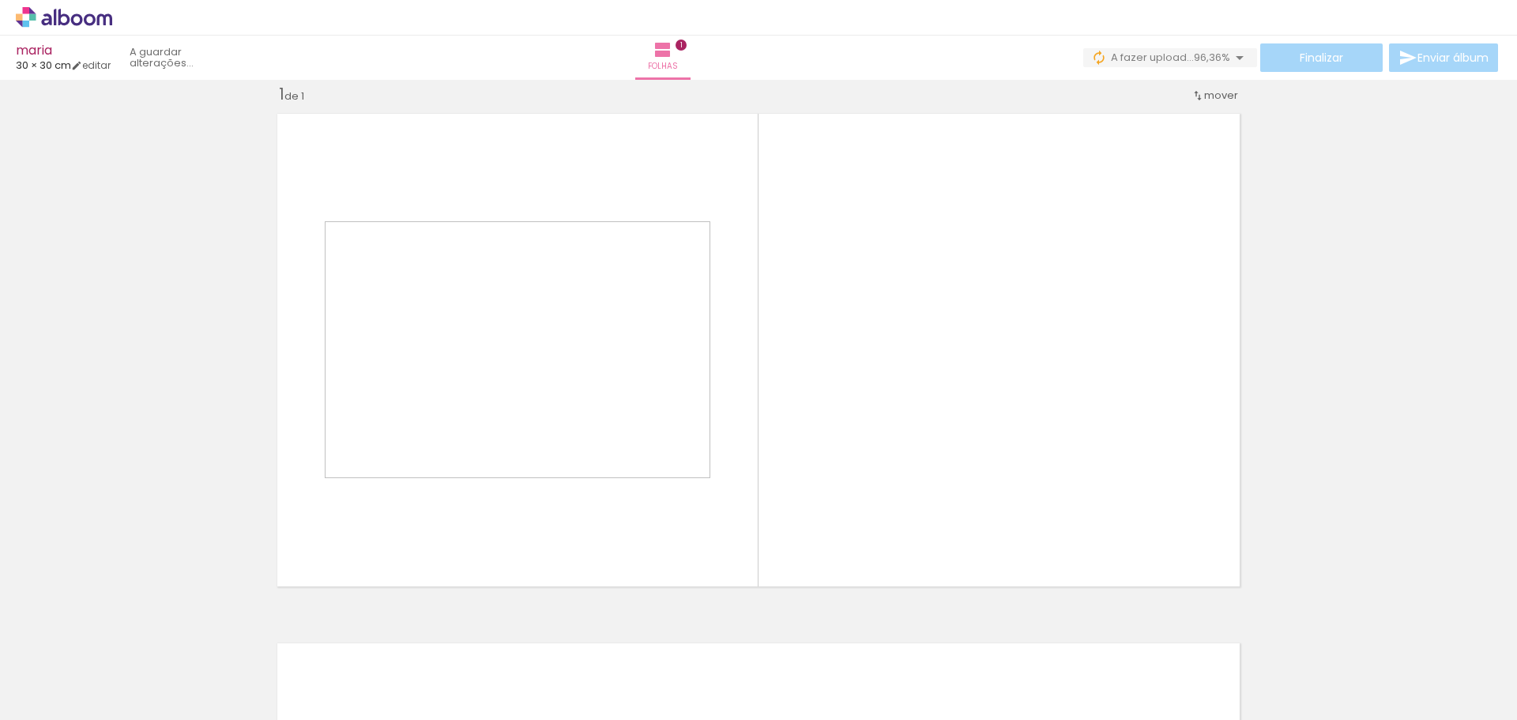
scroll to position [21, 0]
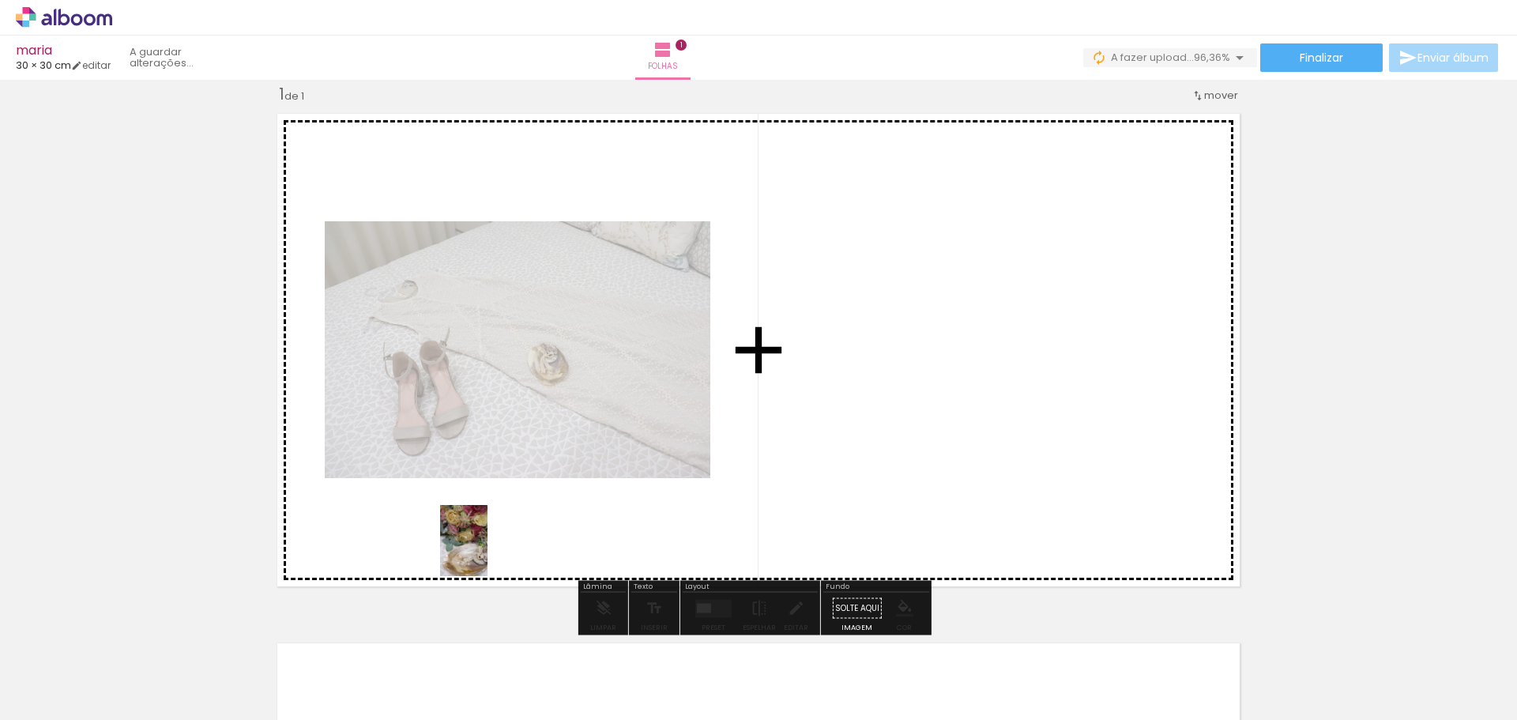
drag, startPoint x: 429, startPoint y: 678, endPoint x: 487, endPoint y: 552, distance: 138.5
click at [487, 552] on quentale-workspace at bounding box center [758, 360] width 1517 height 720
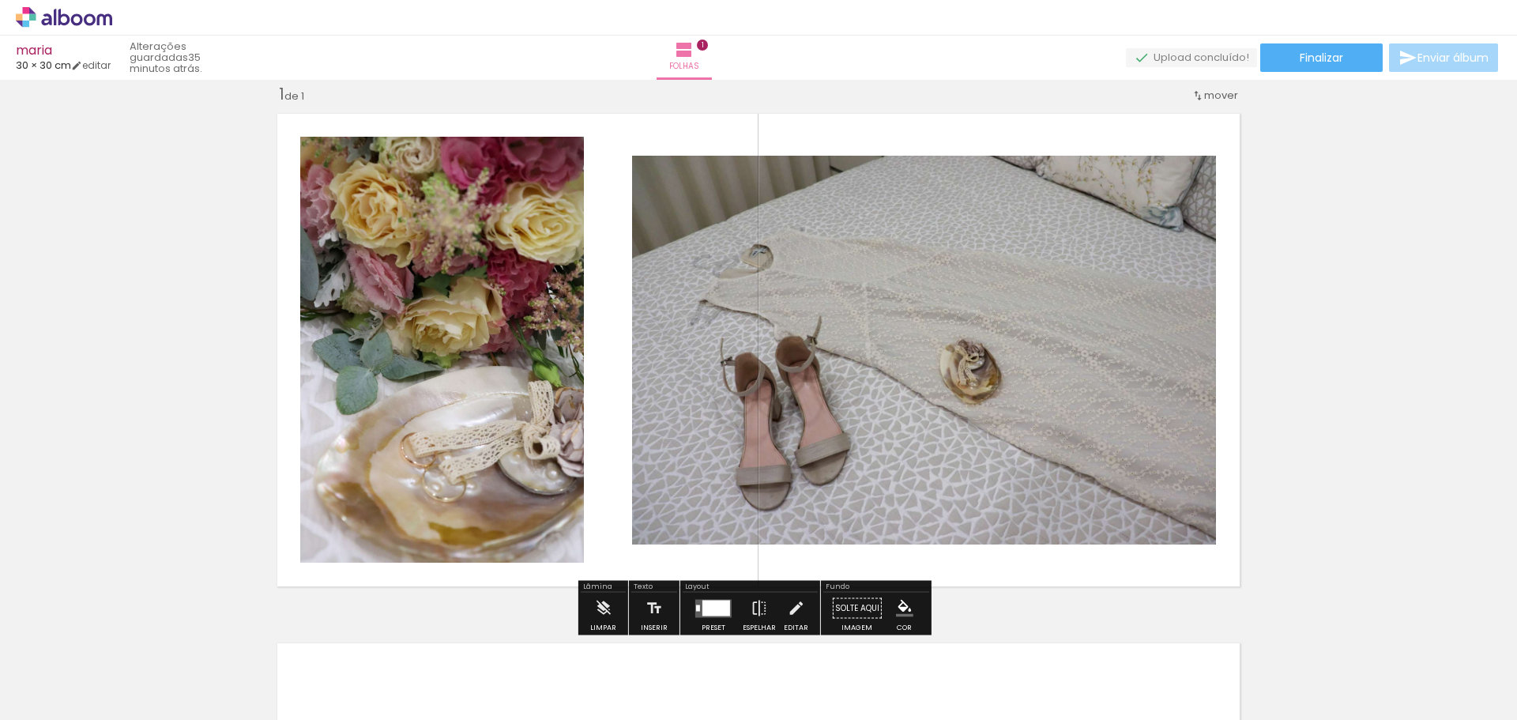
click at [1309, 304] on div "Inserir folha 1 de 1" at bounding box center [758, 594] width 1517 height 1059
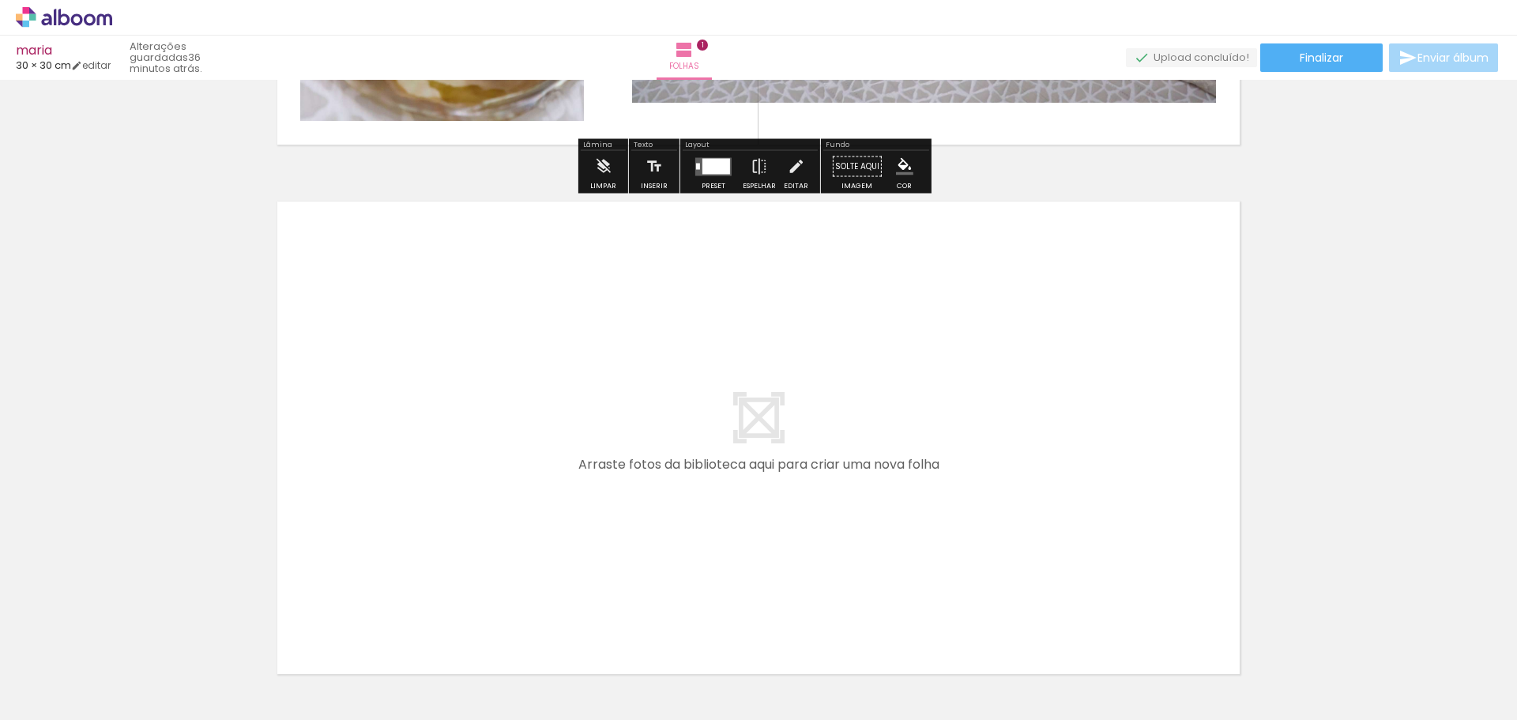
scroll to position [573, 0]
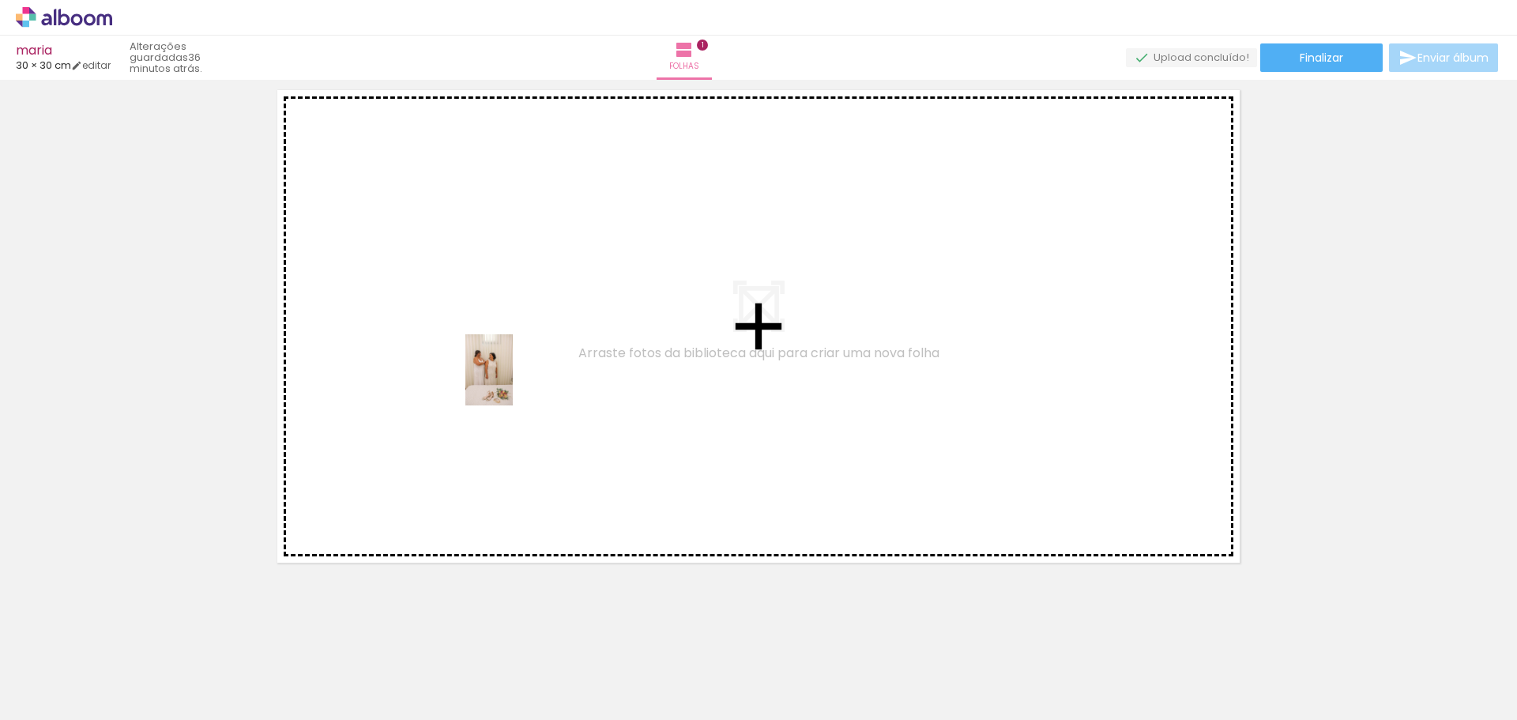
drag, startPoint x: 519, startPoint y: 675, endPoint x: 528, endPoint y: 447, distance: 227.7
click at [512, 381] on quentale-workspace at bounding box center [758, 360] width 1517 height 720
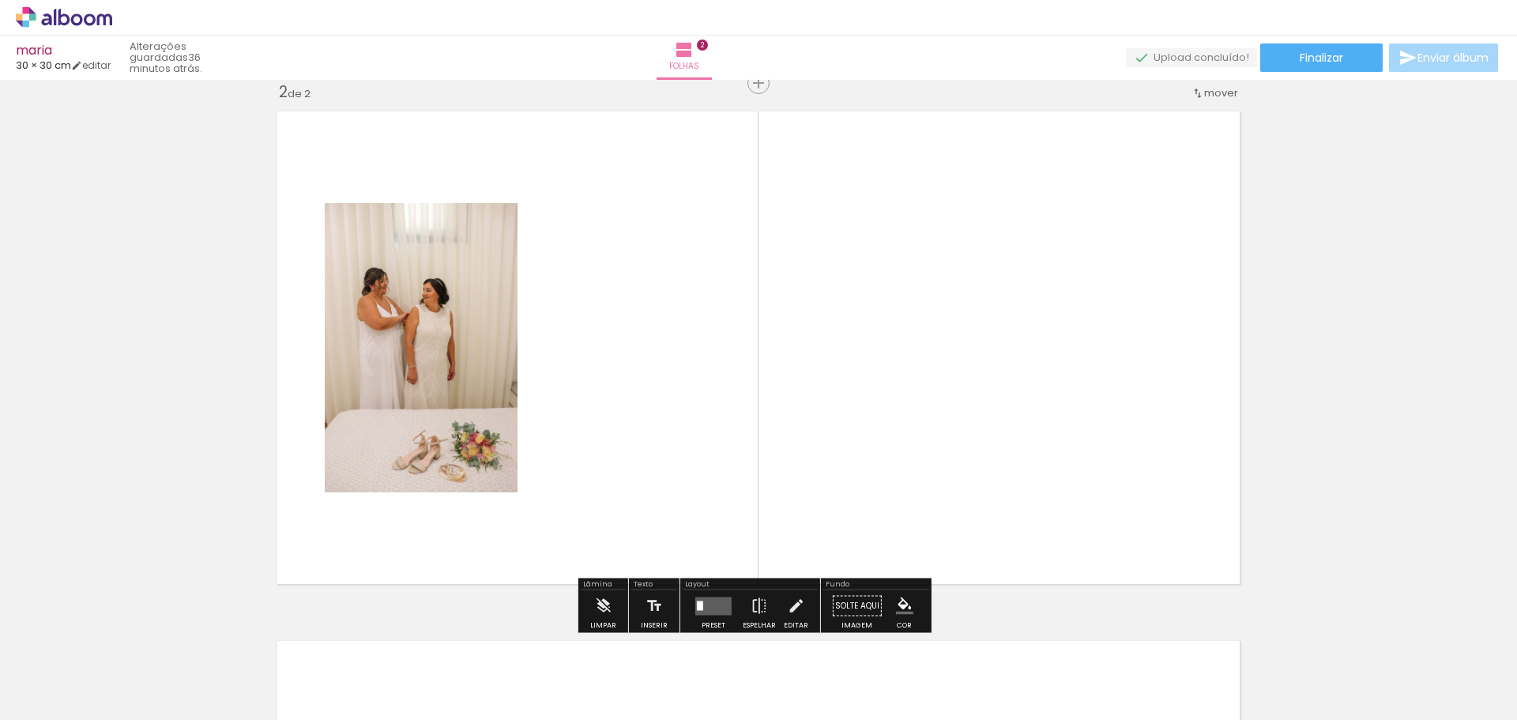
scroll to position [550, 0]
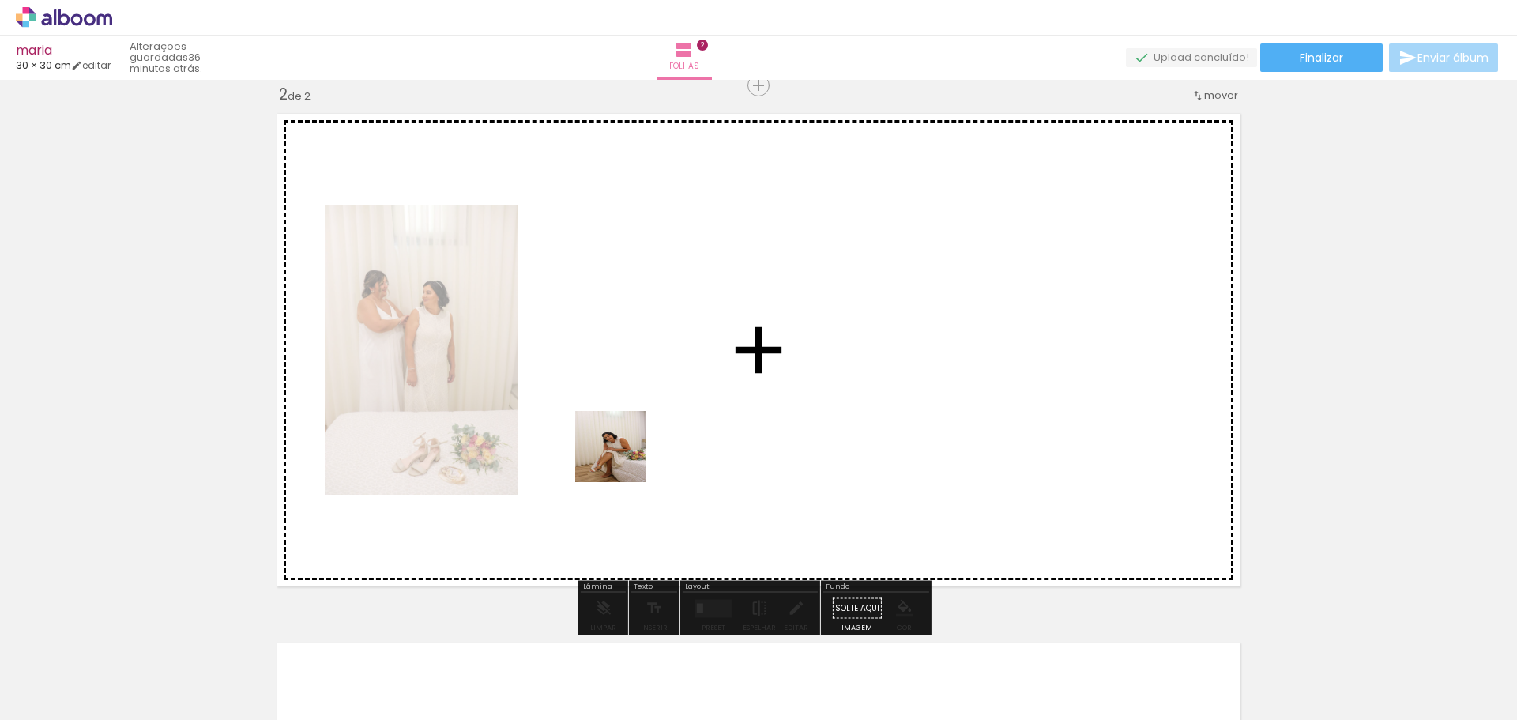
drag, startPoint x: 614, startPoint y: 682, endPoint x: 667, endPoint y: 524, distance: 166.9
click at [625, 424] on quentale-workspace at bounding box center [758, 360] width 1517 height 720
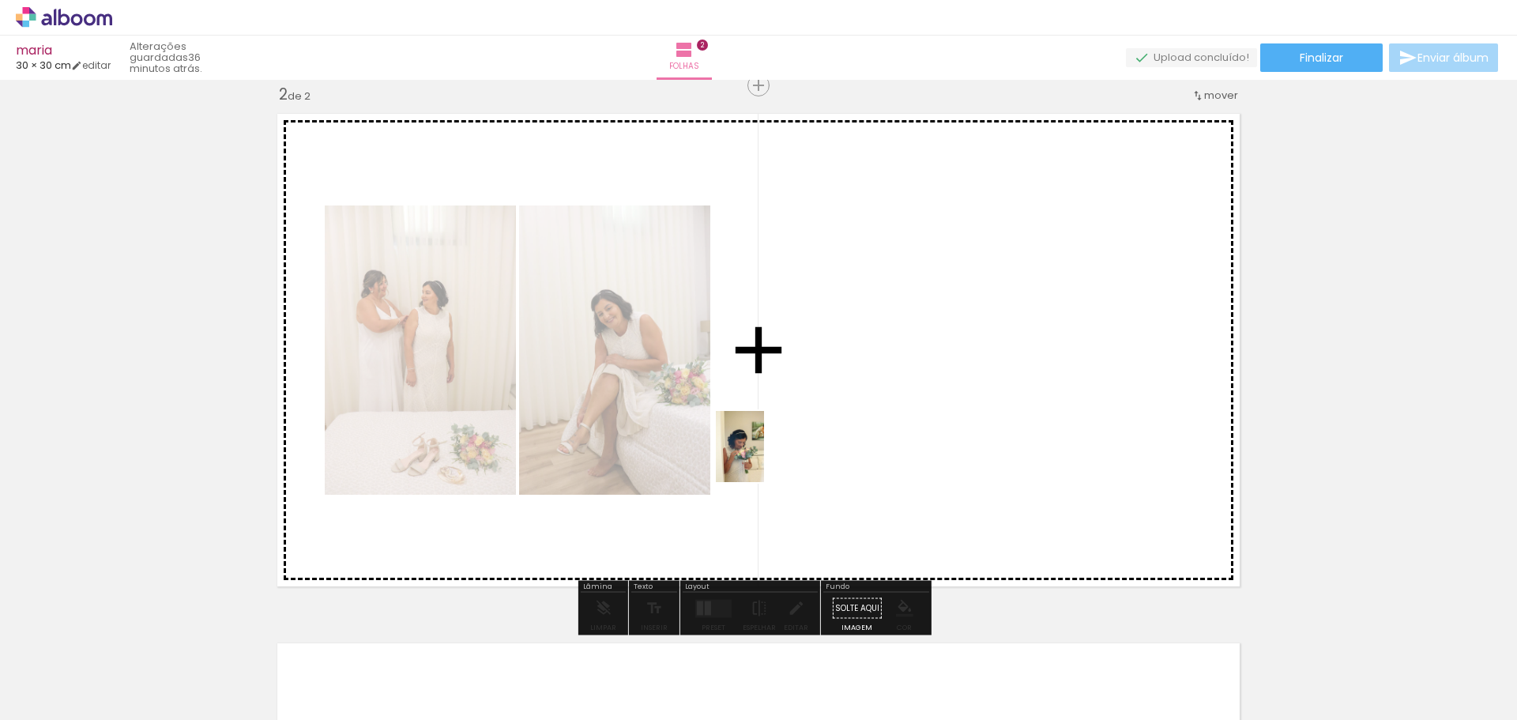
drag, startPoint x: 711, startPoint y: 690, endPoint x: 768, endPoint y: 431, distance: 265.3
click at [771, 429] on quentale-workspace at bounding box center [758, 360] width 1517 height 720
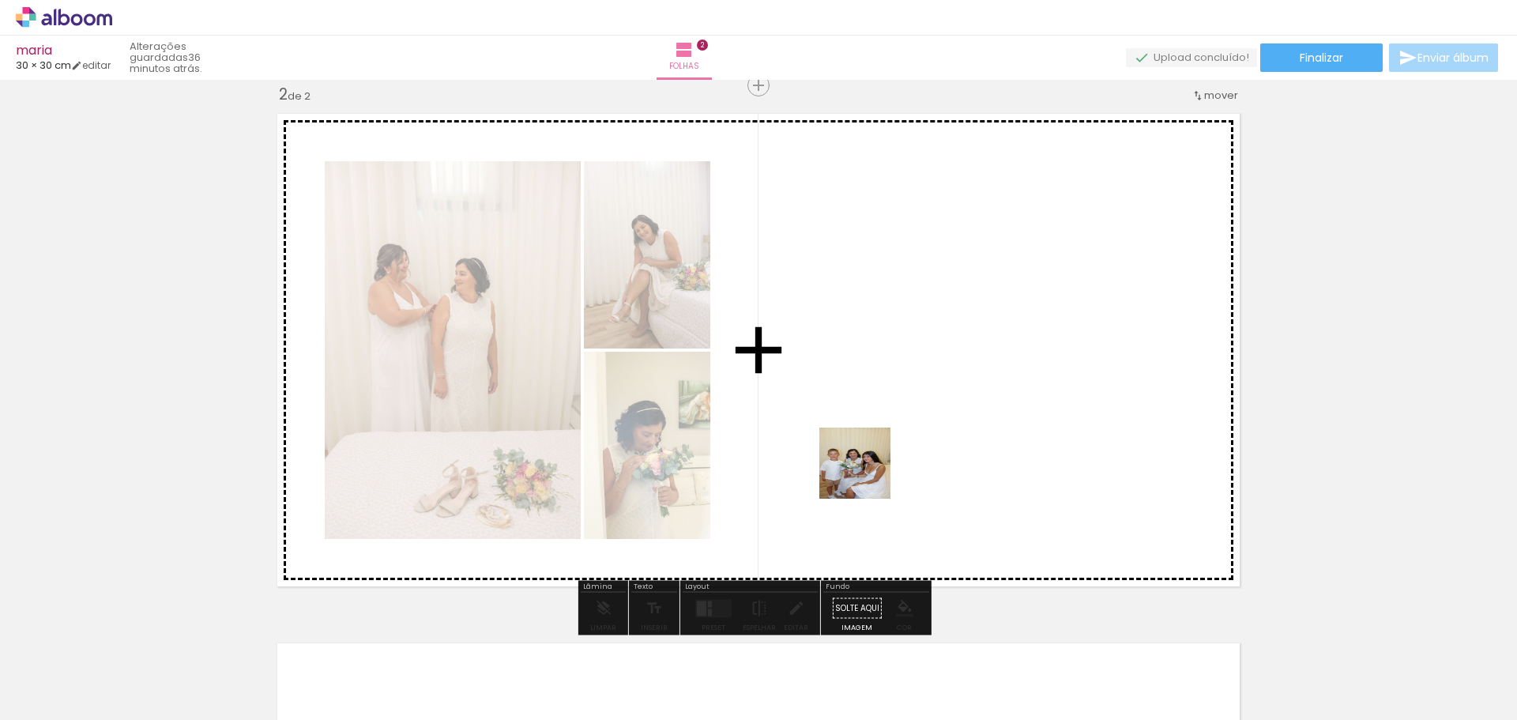
drag, startPoint x: 788, startPoint y: 690, endPoint x: 908, endPoint y: 502, distance: 222.4
click at [885, 384] on quentale-workspace at bounding box center [758, 360] width 1517 height 720
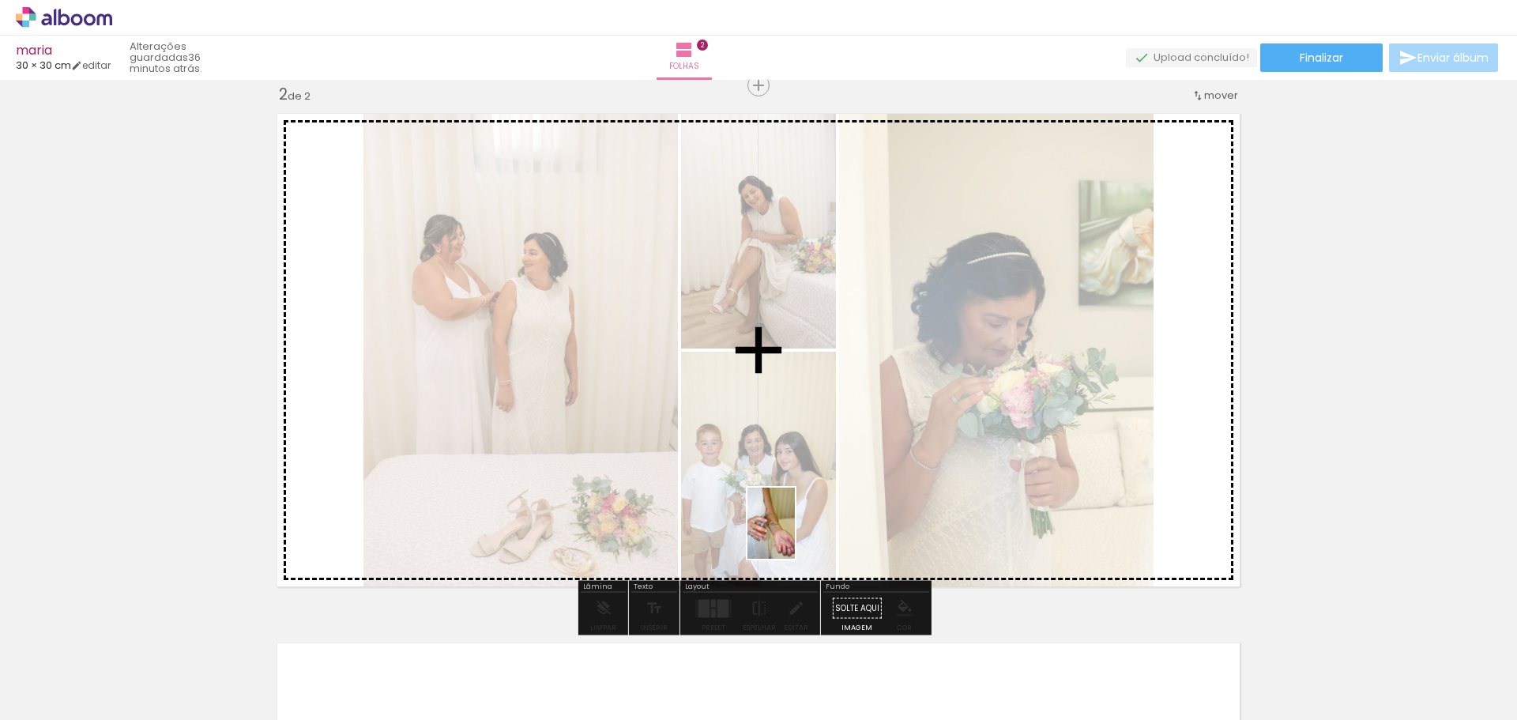
drag, startPoint x: 961, startPoint y: 691, endPoint x: 765, endPoint y: 486, distance: 283.8
click at [769, 488] on quentale-workspace at bounding box center [758, 360] width 1517 height 720
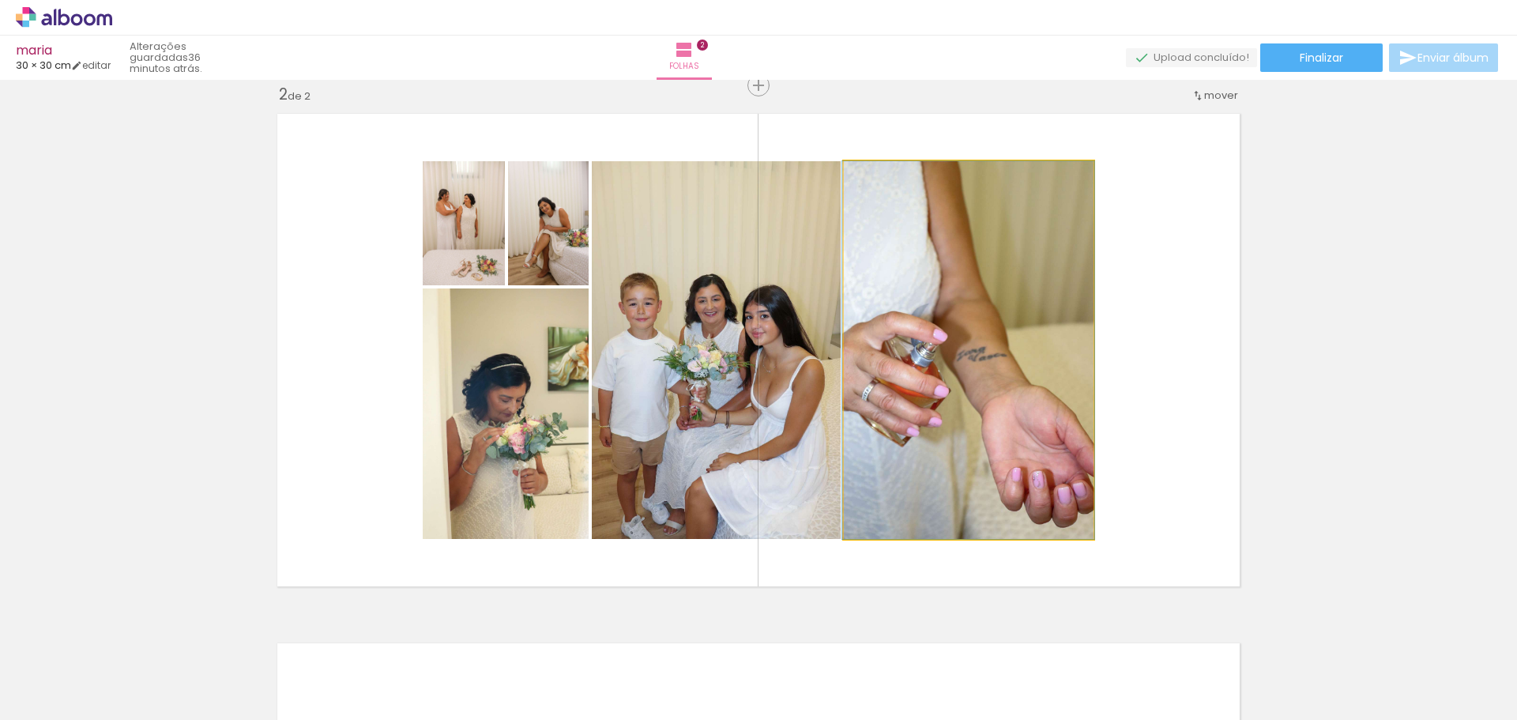
click at [966, 428] on quentale-photo at bounding box center [969, 350] width 250 height 378
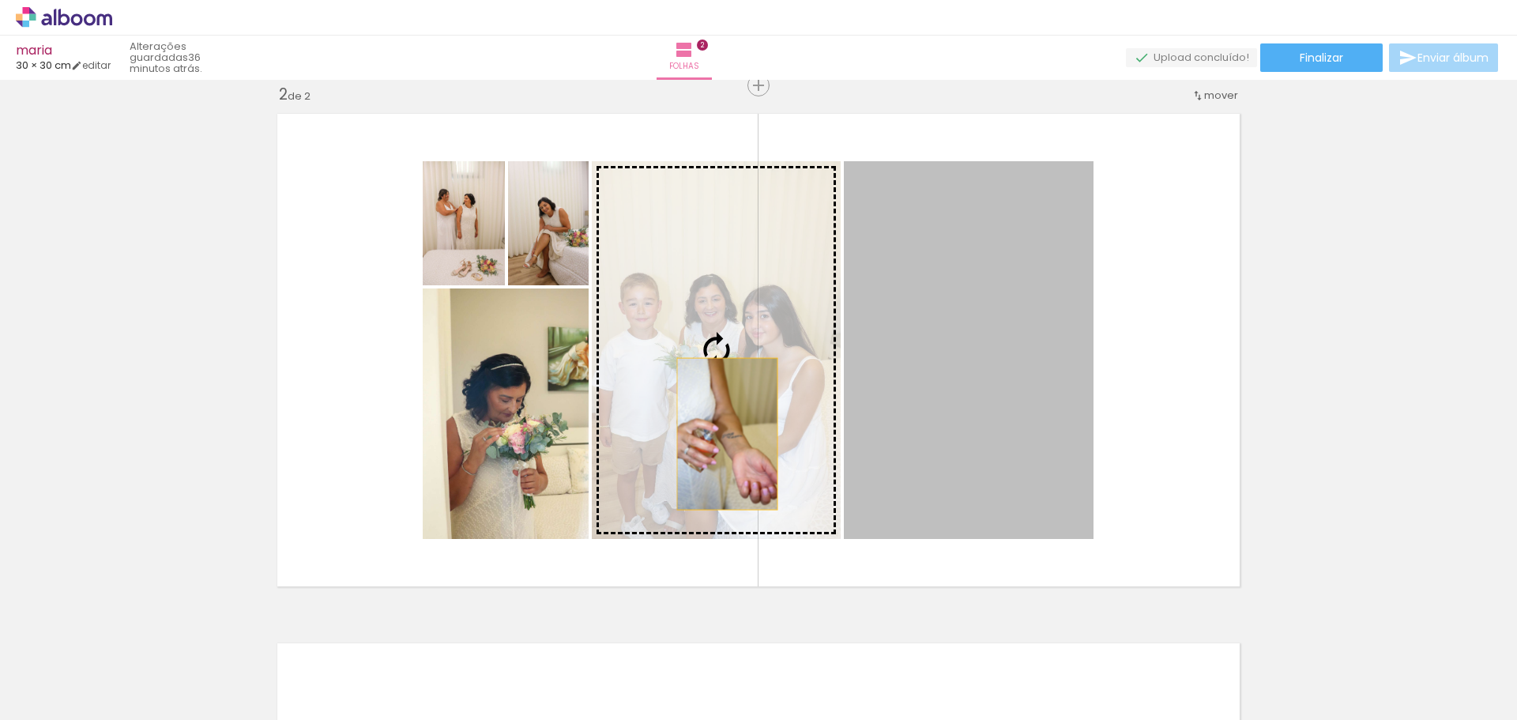
drag, startPoint x: 977, startPoint y: 466, endPoint x: 714, endPoint y: 433, distance: 265.1
click at [0, 0] on slot at bounding box center [0, 0] width 0 height 0
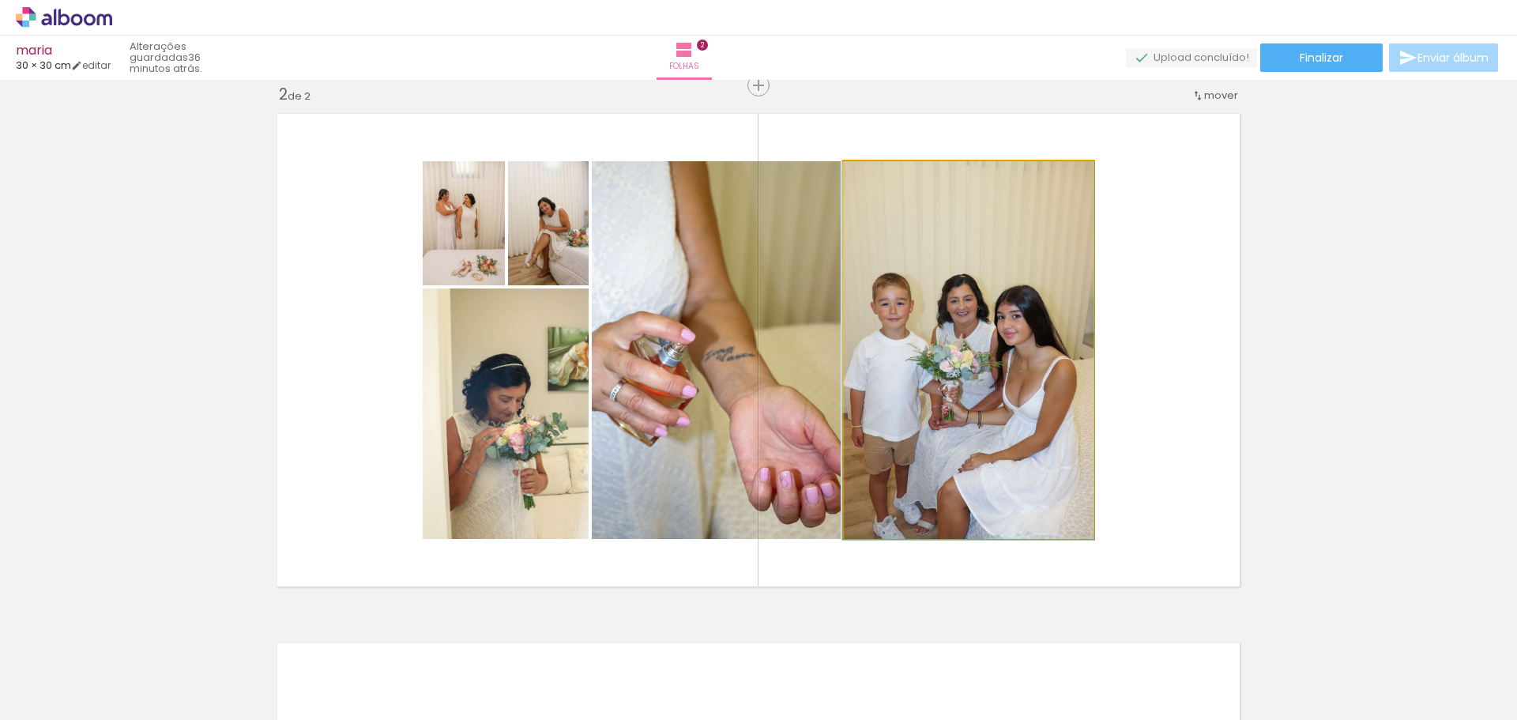
click at [955, 425] on quentale-photo at bounding box center [969, 350] width 250 height 378
click at [970, 295] on quentale-photo at bounding box center [969, 350] width 250 height 378
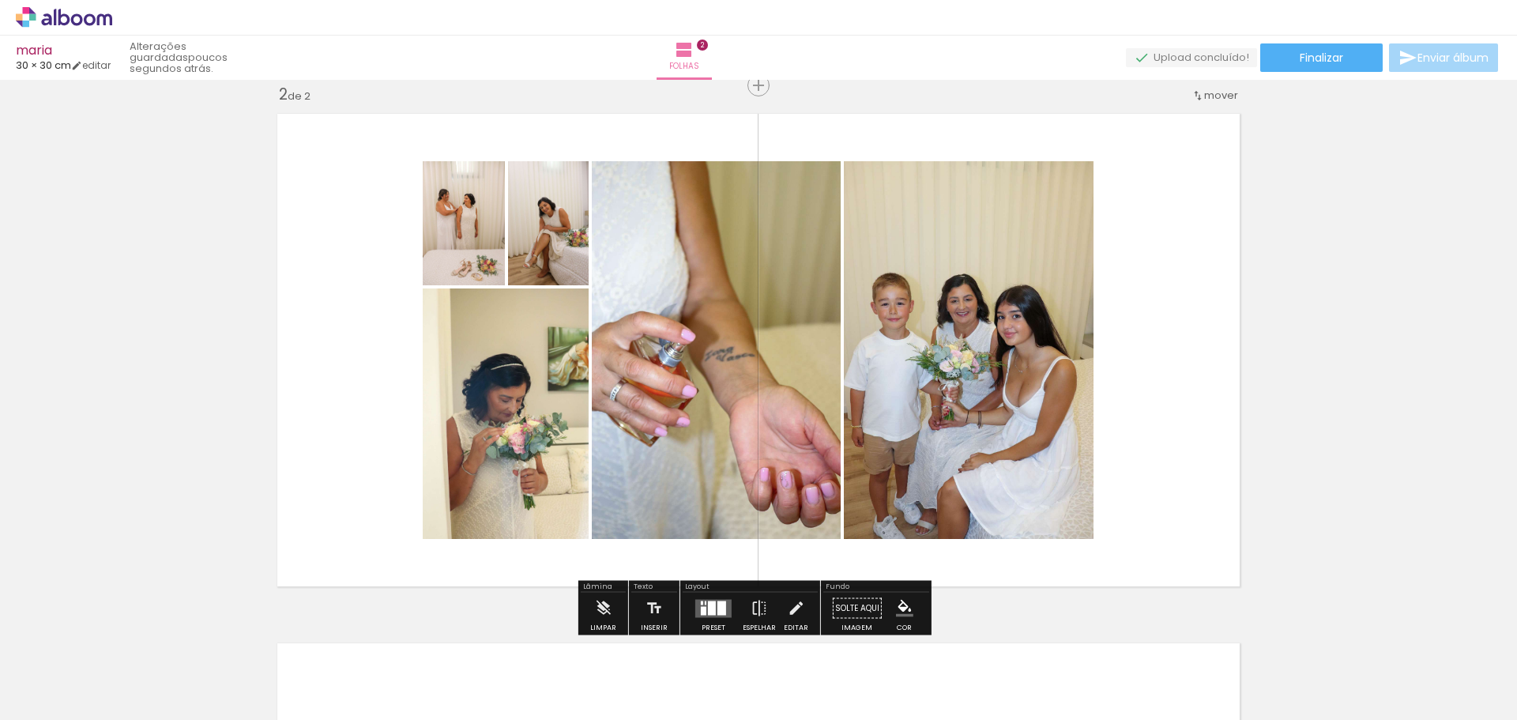
click at [974, 373] on quentale-photo at bounding box center [969, 350] width 250 height 378
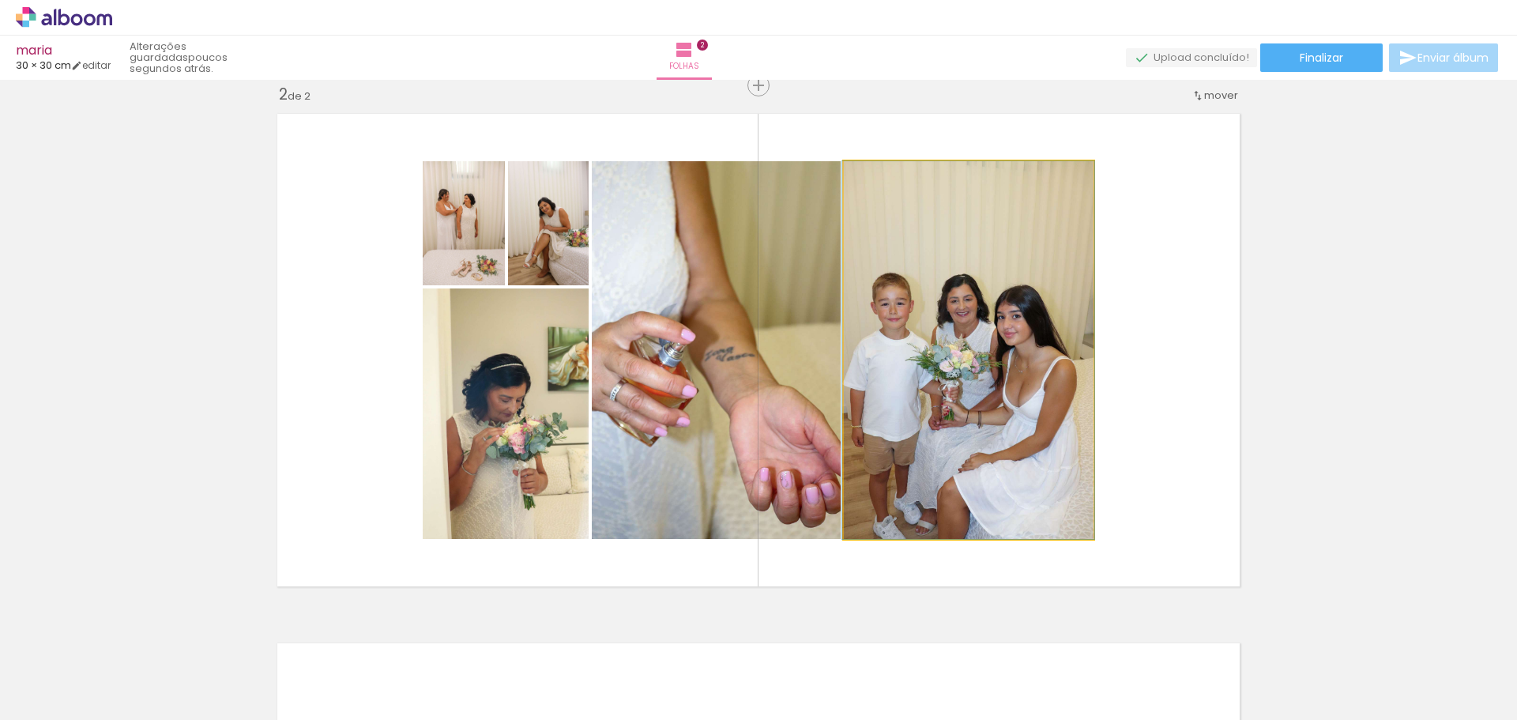
click at [974, 373] on quentale-photo at bounding box center [969, 350] width 250 height 378
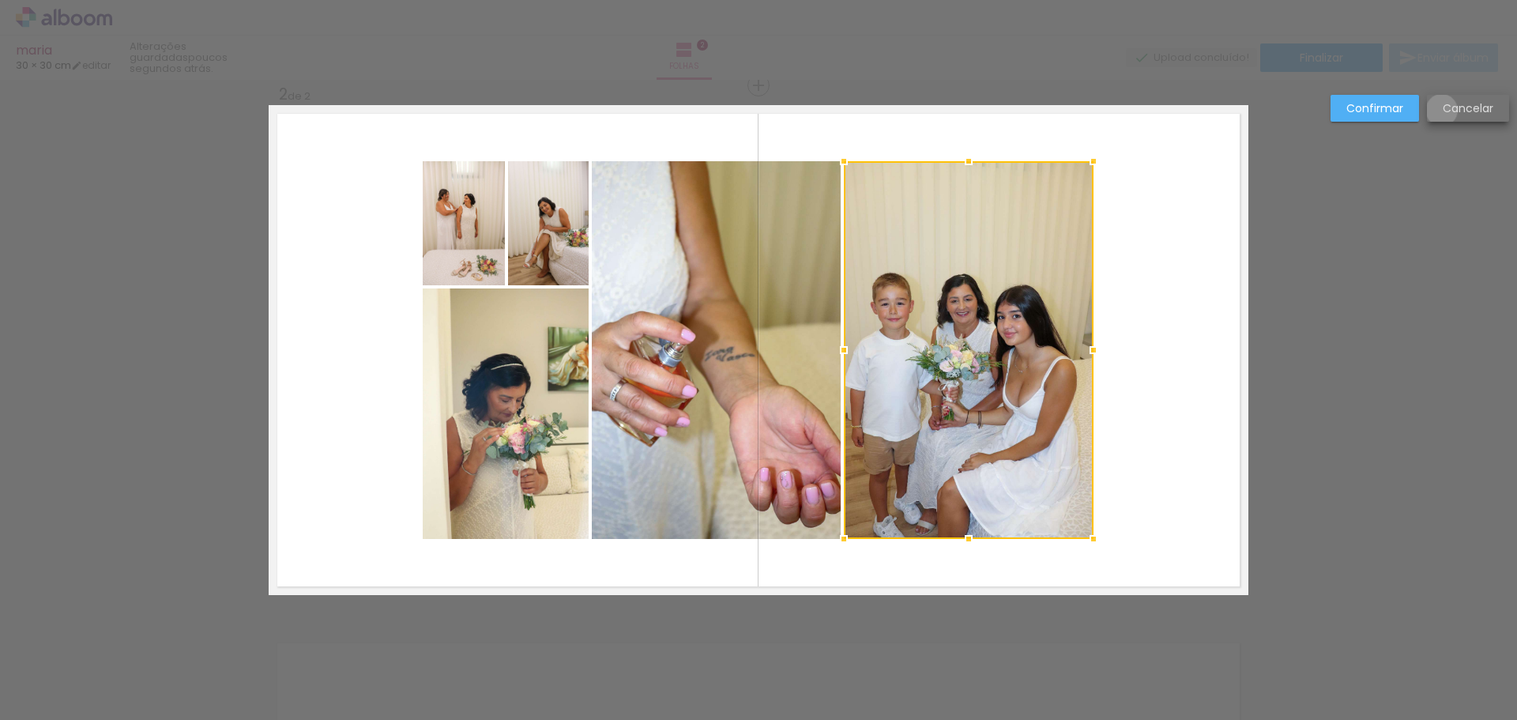
click at [1441, 110] on paper-button "Cancelar" at bounding box center [1468, 108] width 82 height 27
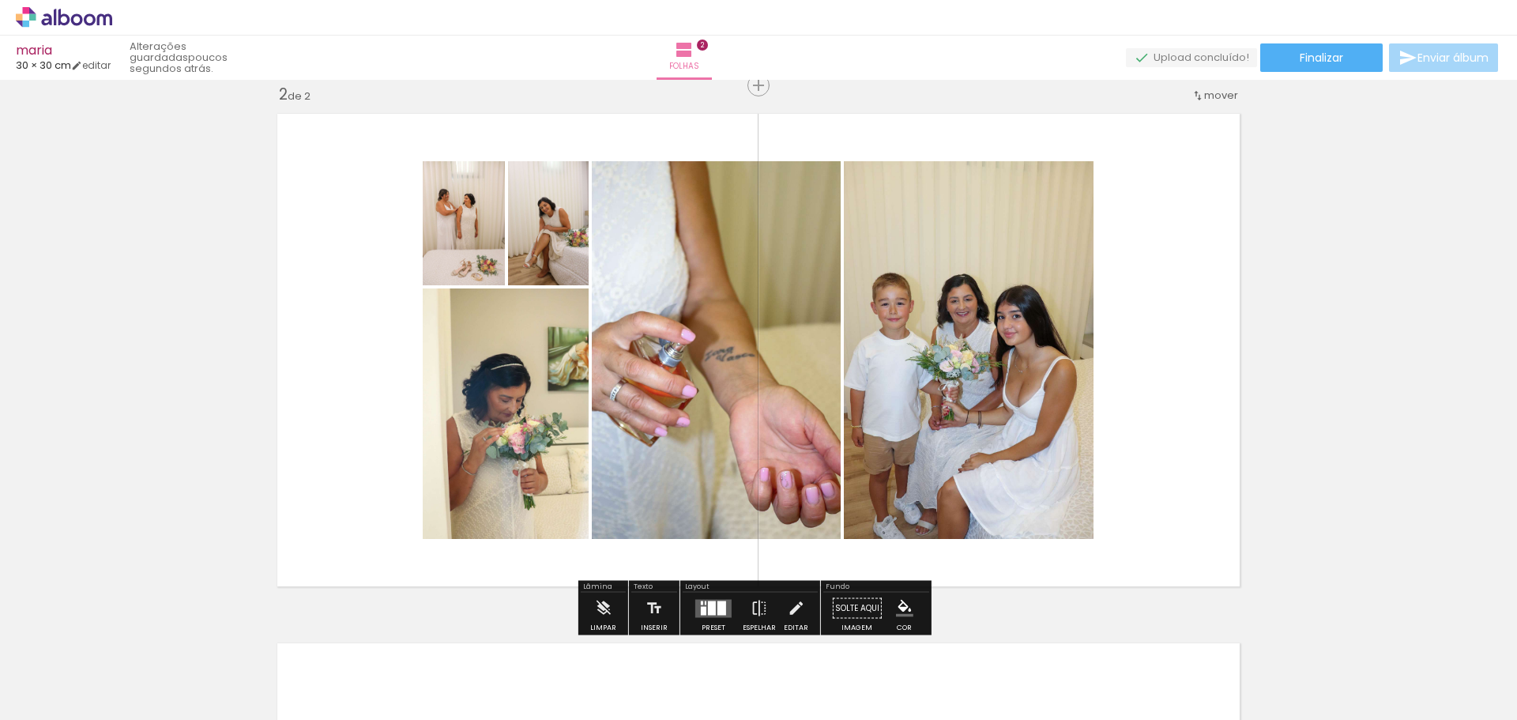
drag, startPoint x: 923, startPoint y: 314, endPoint x: 911, endPoint y: 326, distance: 16.8
click at [911, 326] on quentale-photo at bounding box center [969, 350] width 250 height 378
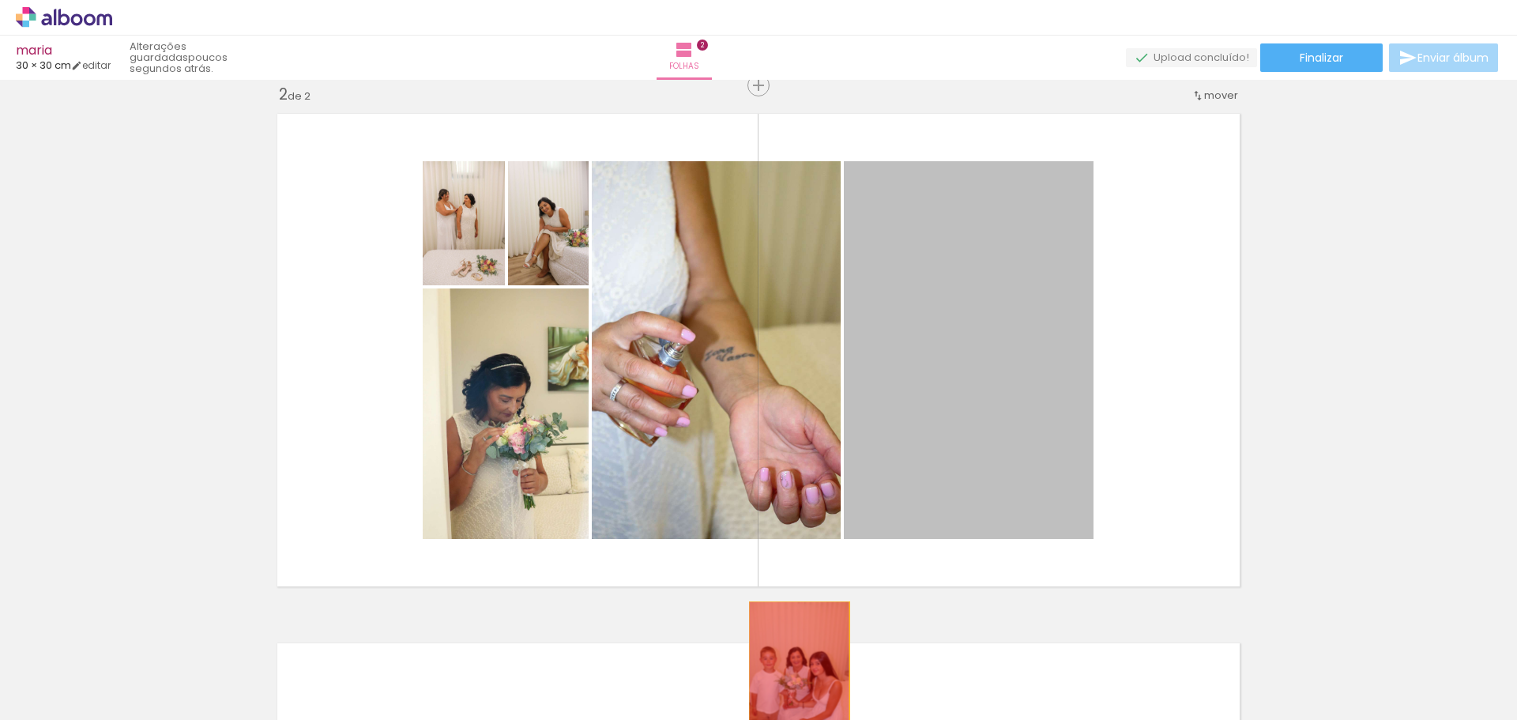
drag, startPoint x: 919, startPoint y: 453, endPoint x: 773, endPoint y: 679, distance: 269.7
click at [773, 679] on quentale-workspace at bounding box center [758, 360] width 1517 height 720
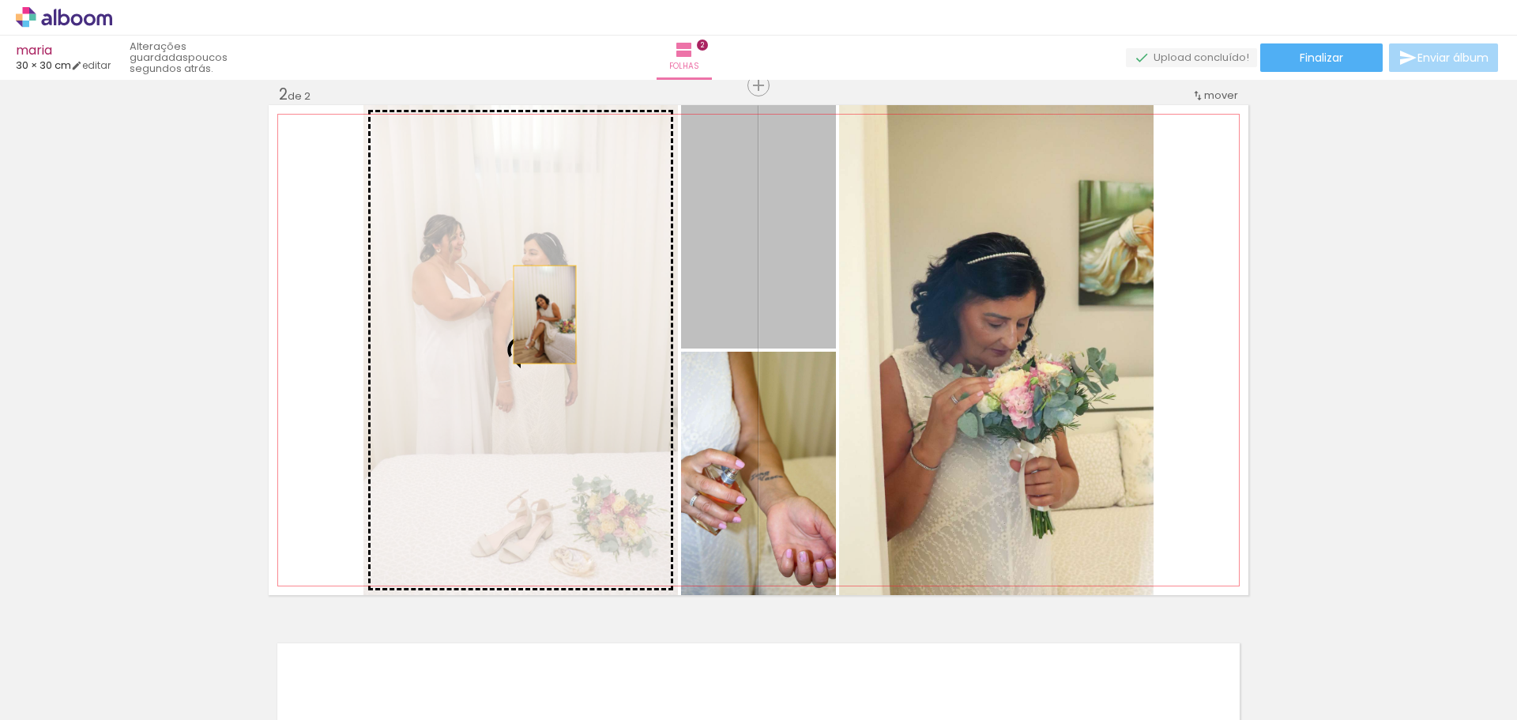
drag, startPoint x: 733, startPoint y: 256, endPoint x: 531, endPoint y: 317, distance: 211.2
click at [0, 0] on slot at bounding box center [0, 0] width 0 height 0
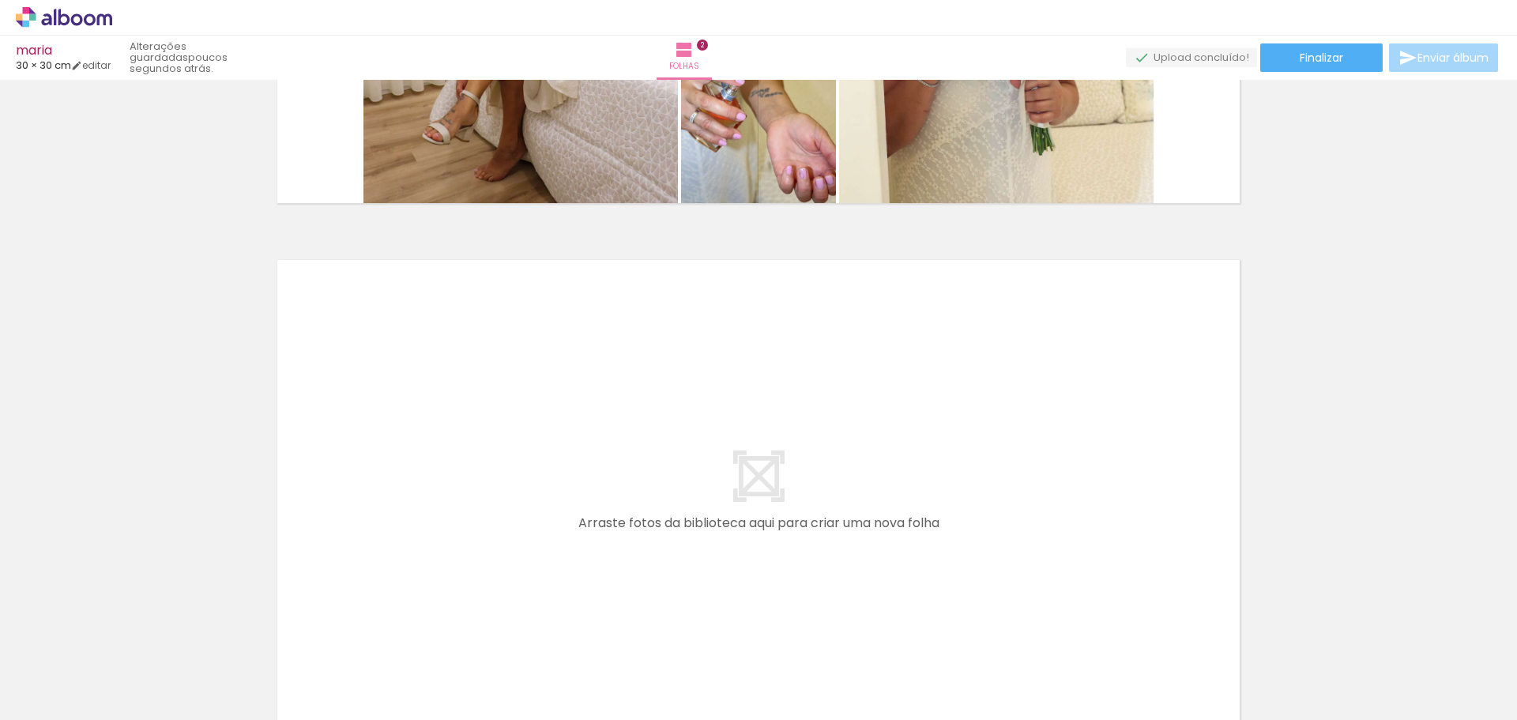
scroll to position [983, 0]
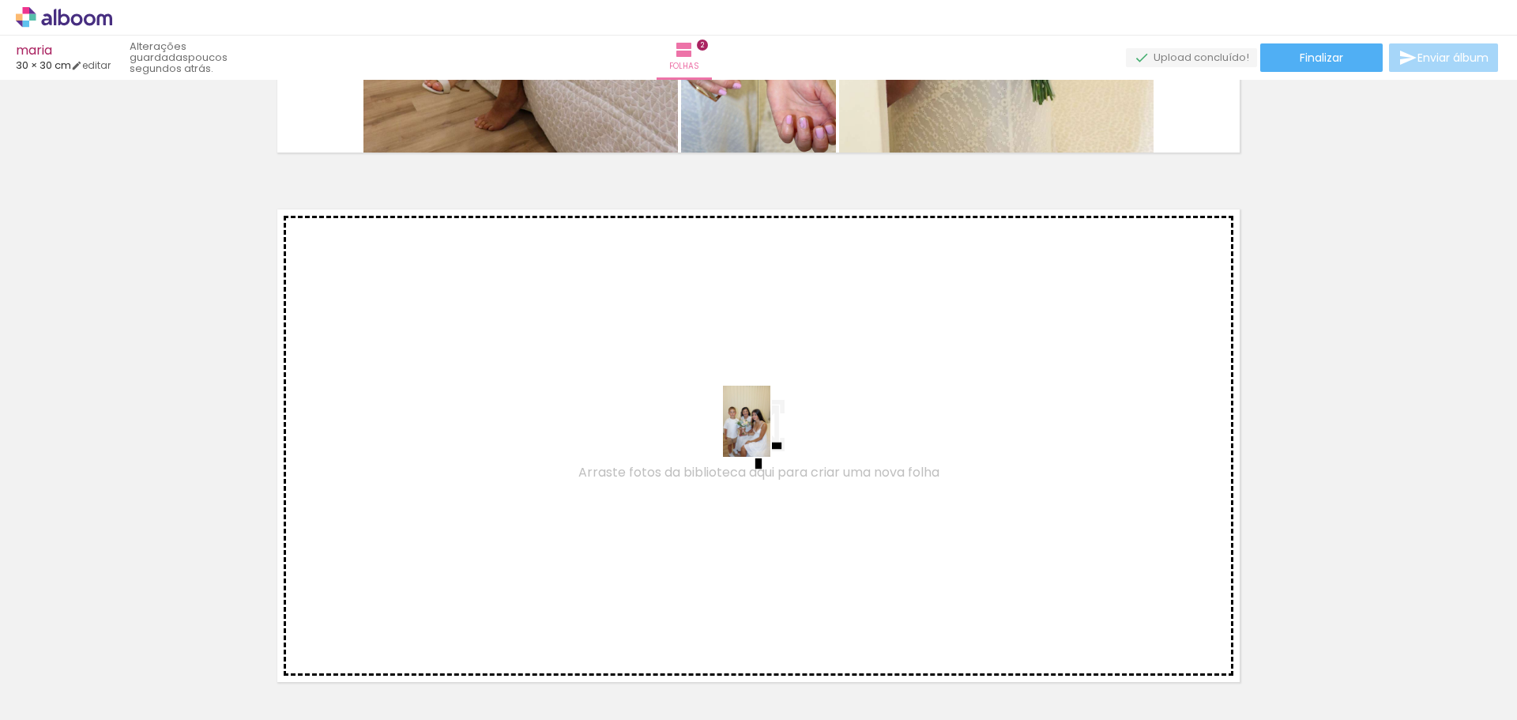
drag, startPoint x: 790, startPoint y: 670, endPoint x: 770, endPoint y: 433, distance: 237.8
click at [770, 433] on quentale-workspace at bounding box center [758, 360] width 1517 height 720
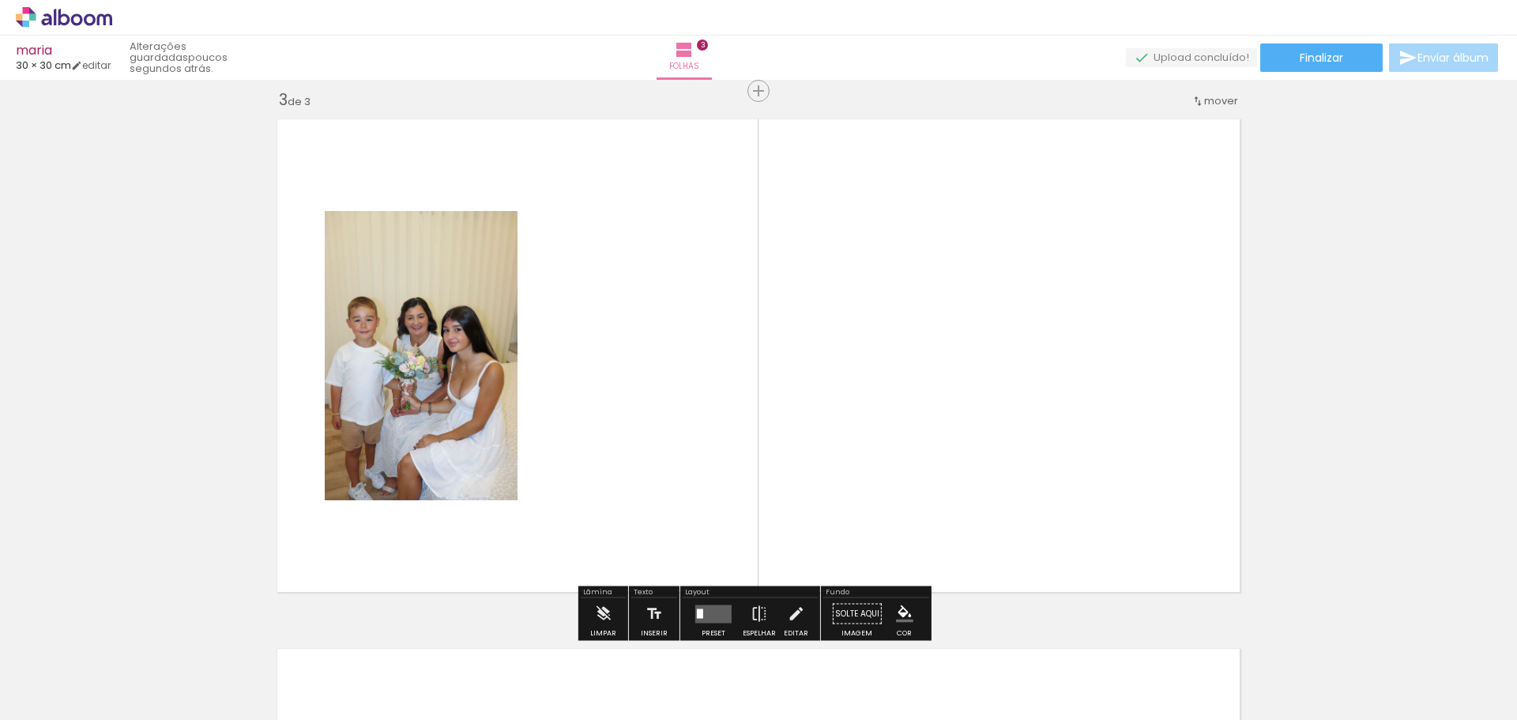
scroll to position [1079, 0]
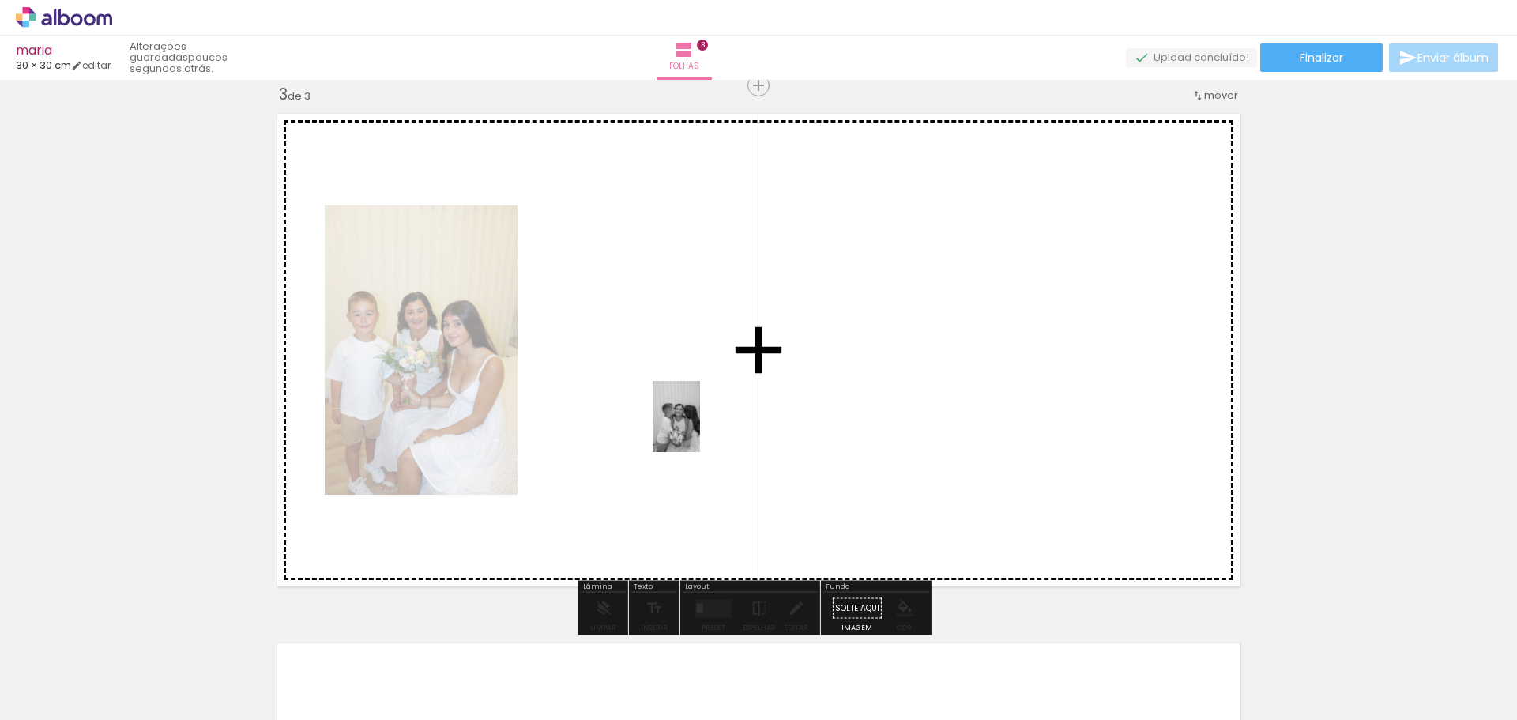
drag, startPoint x: 880, startPoint y: 676, endPoint x: 700, endPoint y: 428, distance: 306.5
click at [700, 428] on quentale-workspace at bounding box center [758, 360] width 1517 height 720
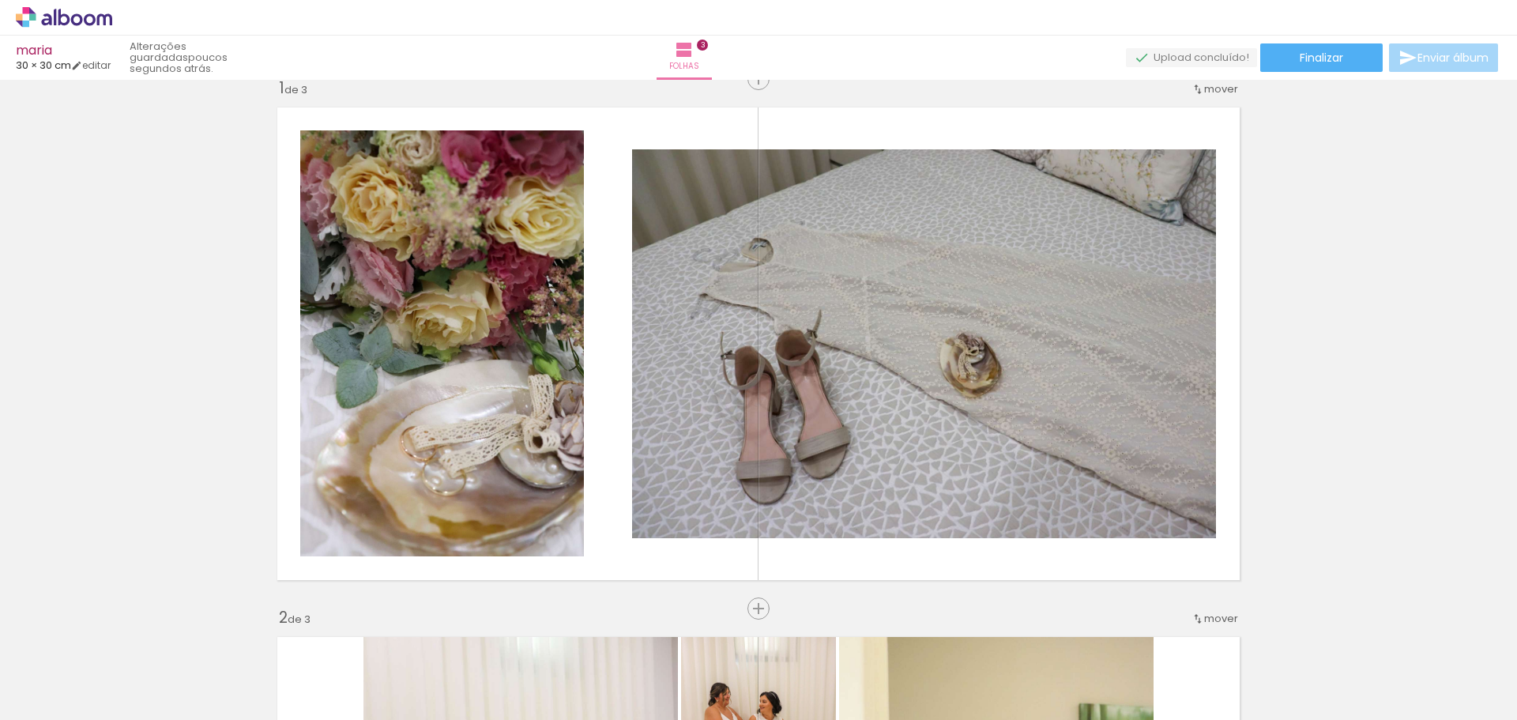
scroll to position [0, 0]
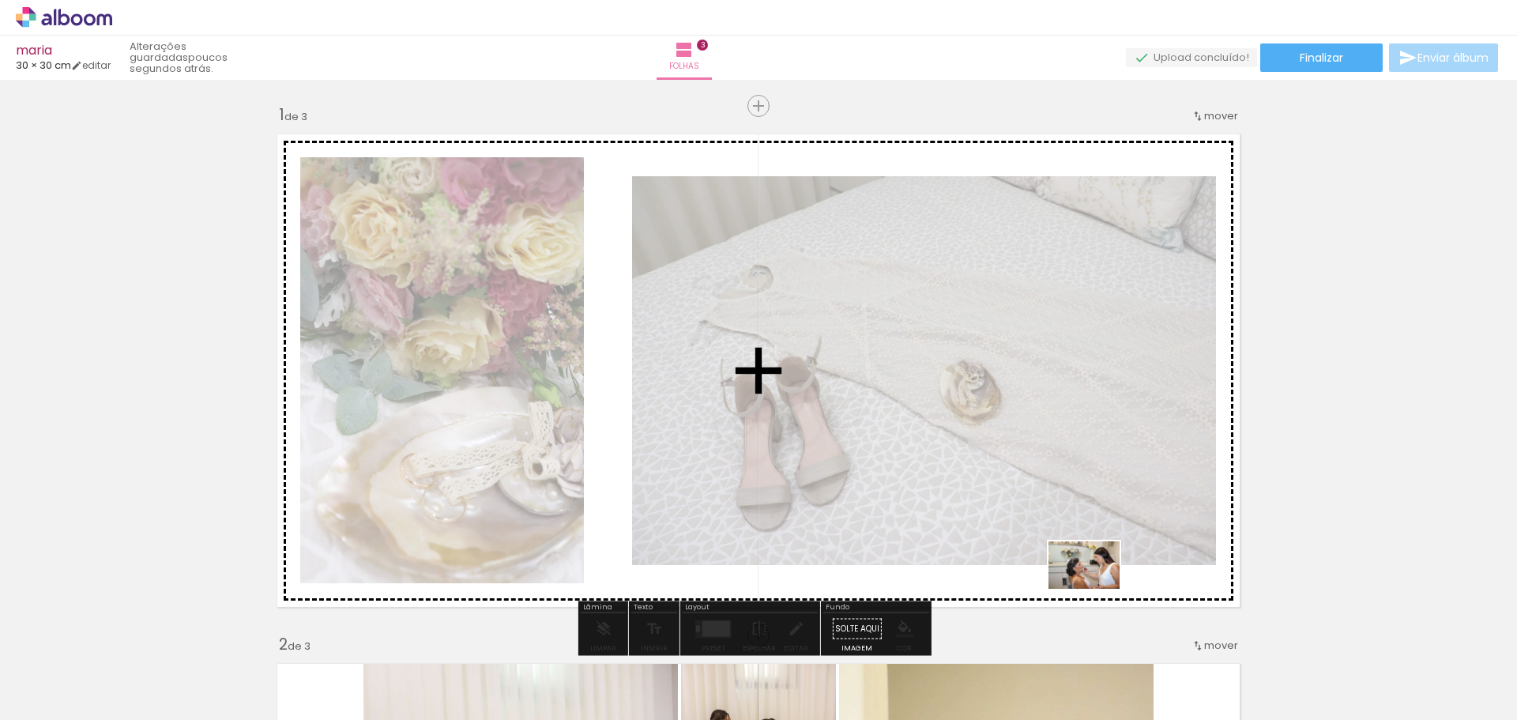
drag, startPoint x: 262, startPoint y: 674, endPoint x: 1096, endPoint y: 588, distance: 837.7
click at [1096, 588] on quentale-workspace at bounding box center [758, 360] width 1517 height 720
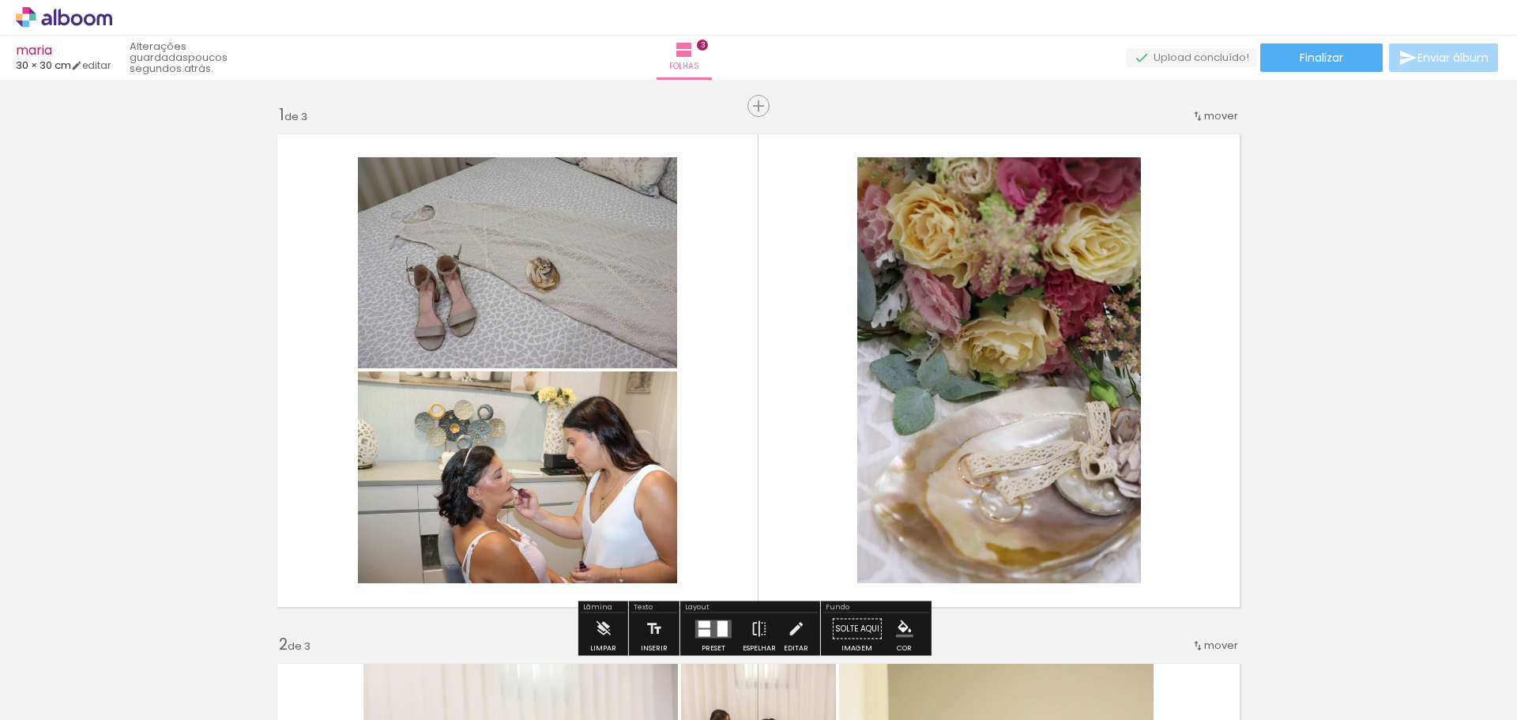
click at [702, 430] on quentale-layouter at bounding box center [758, 371] width 979 height 490
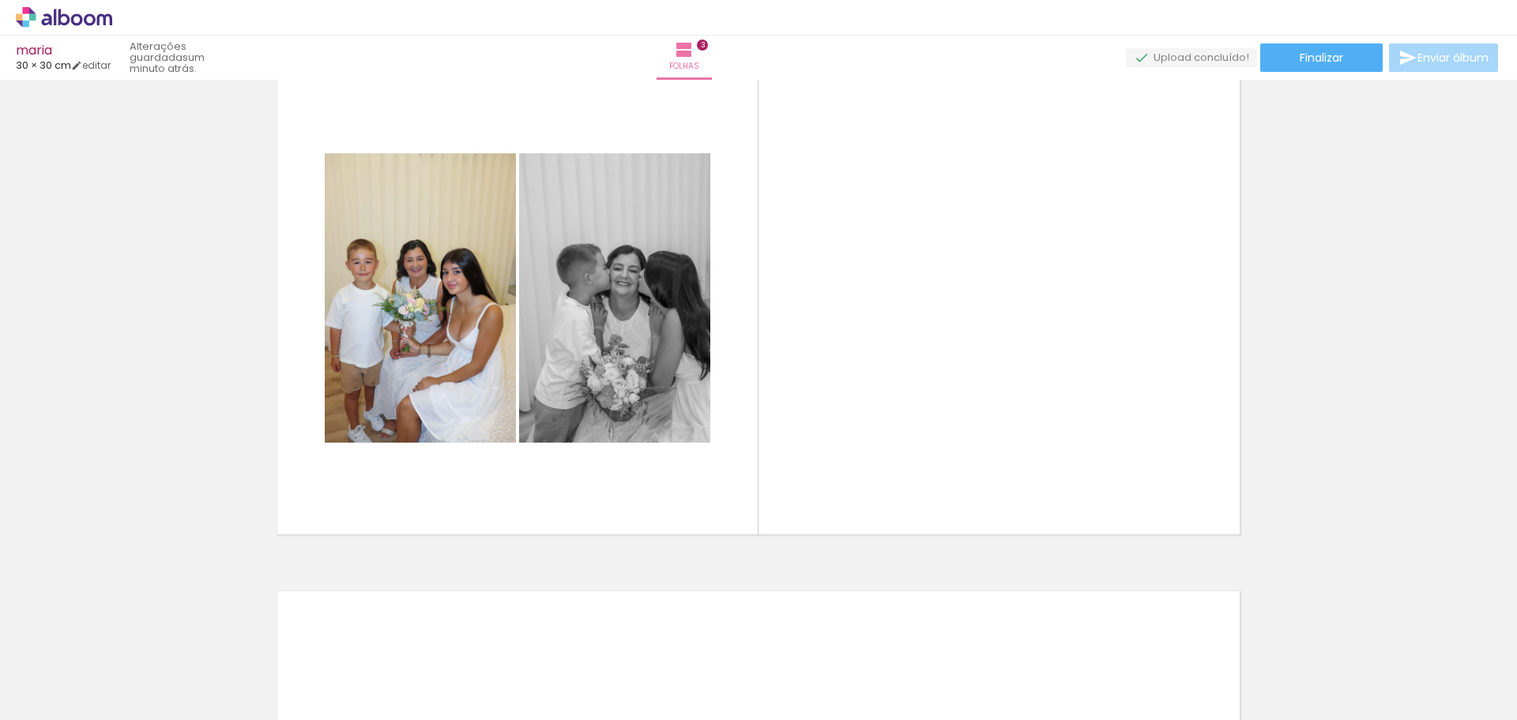
scroll to position [1185, 0]
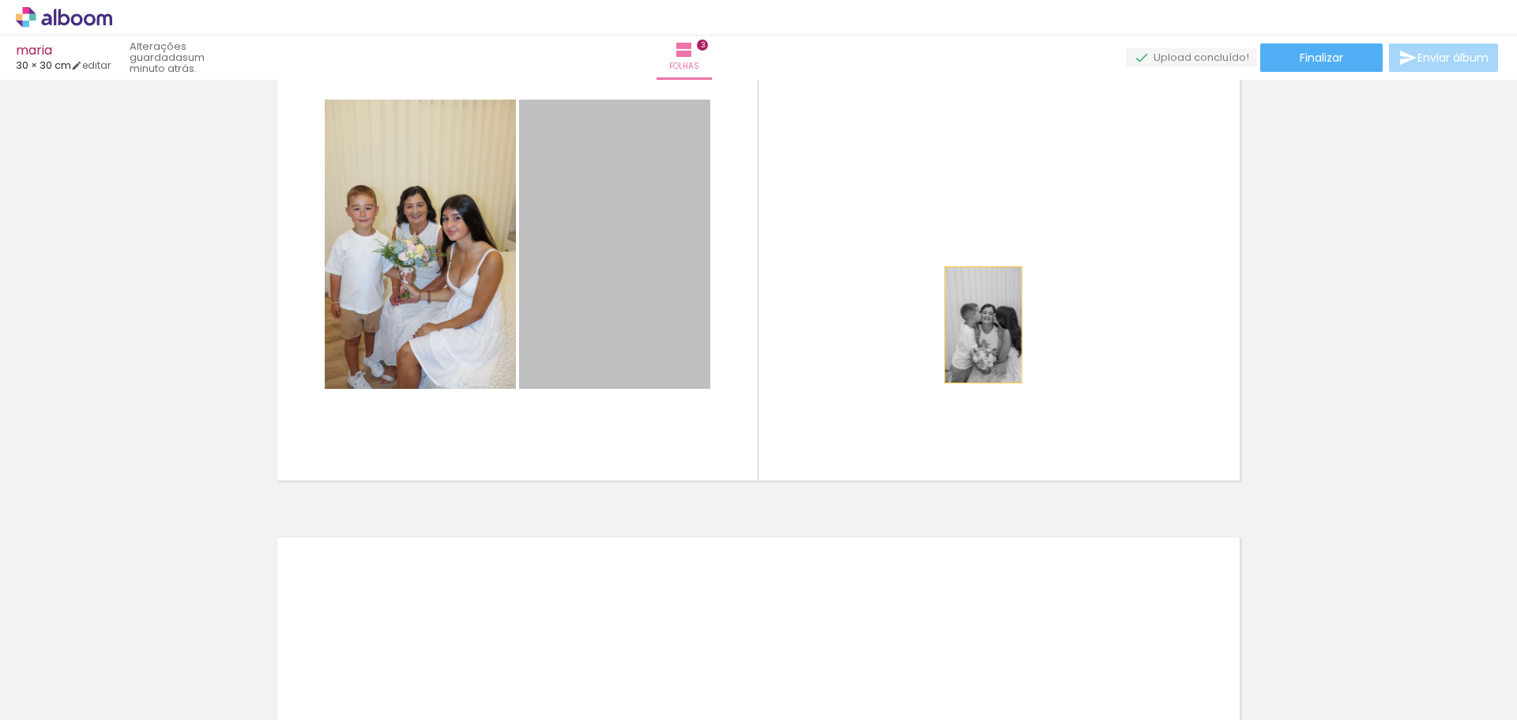
drag, startPoint x: 606, startPoint y: 303, endPoint x: 977, endPoint y: 325, distance: 371.9
click at [977, 325] on quentale-layouter at bounding box center [758, 244] width 979 height 490
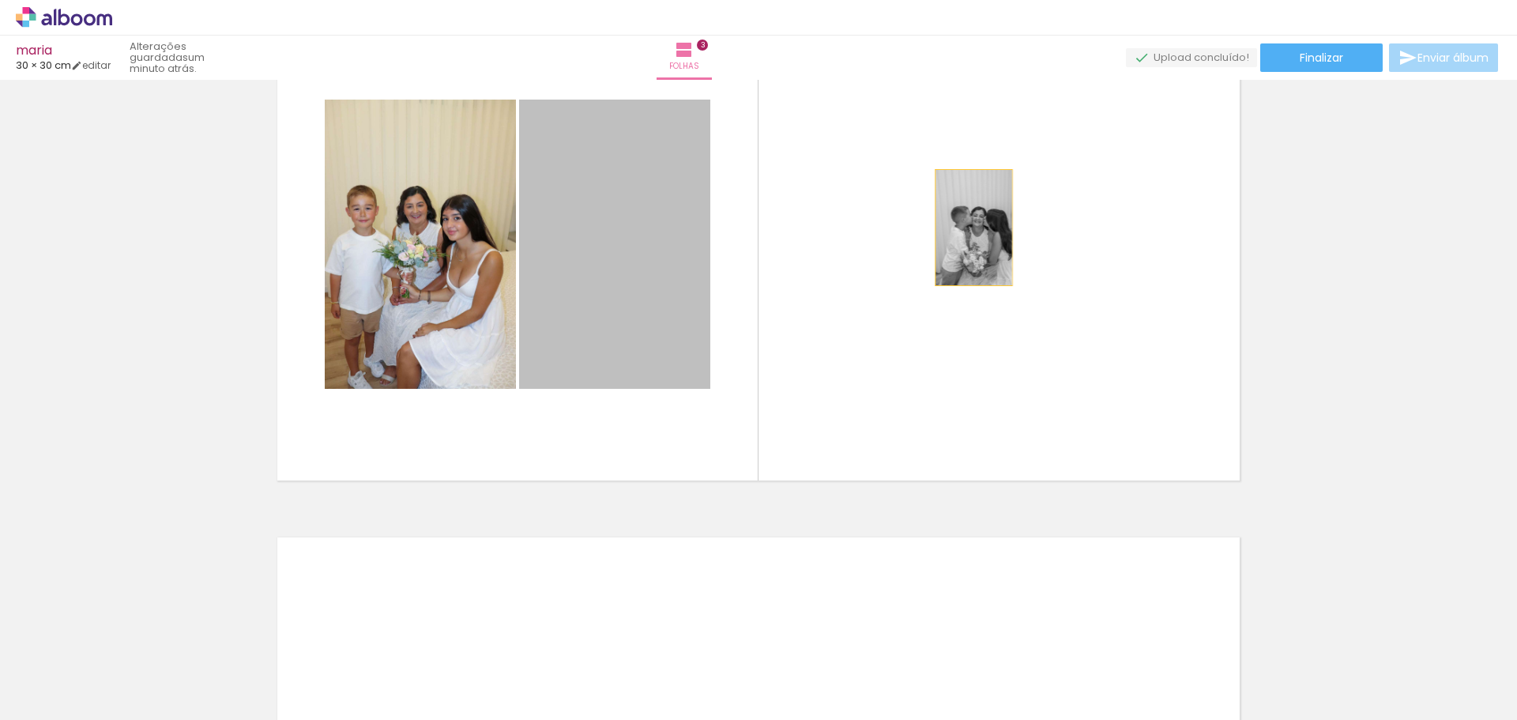
drag, startPoint x: 643, startPoint y: 254, endPoint x: 968, endPoint y: 227, distance: 325.8
click at [968, 227] on quentale-layouter at bounding box center [758, 244] width 979 height 490
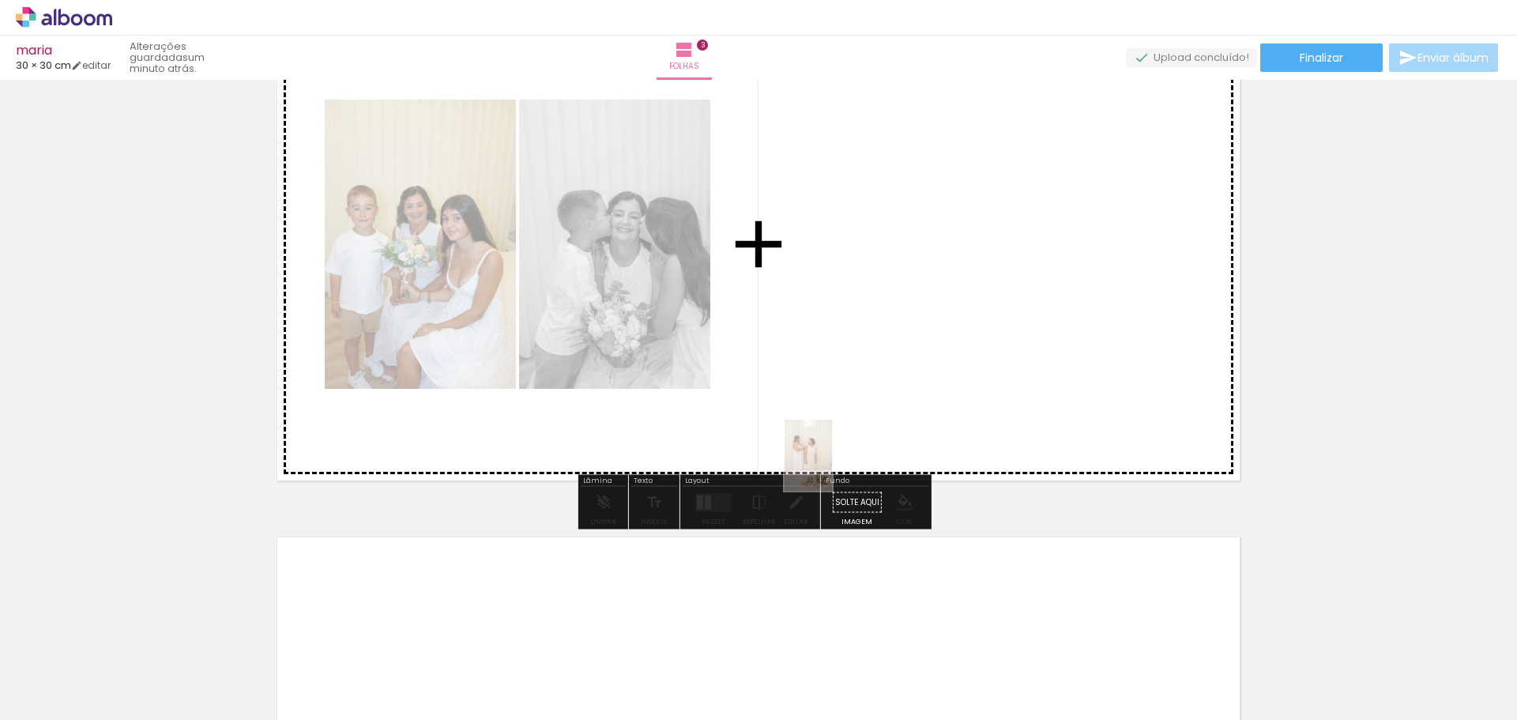
drag, startPoint x: 524, startPoint y: 670, endPoint x: 939, endPoint y: 329, distance: 537.7
click at [941, 331] on quentale-workspace at bounding box center [758, 360] width 1517 height 720
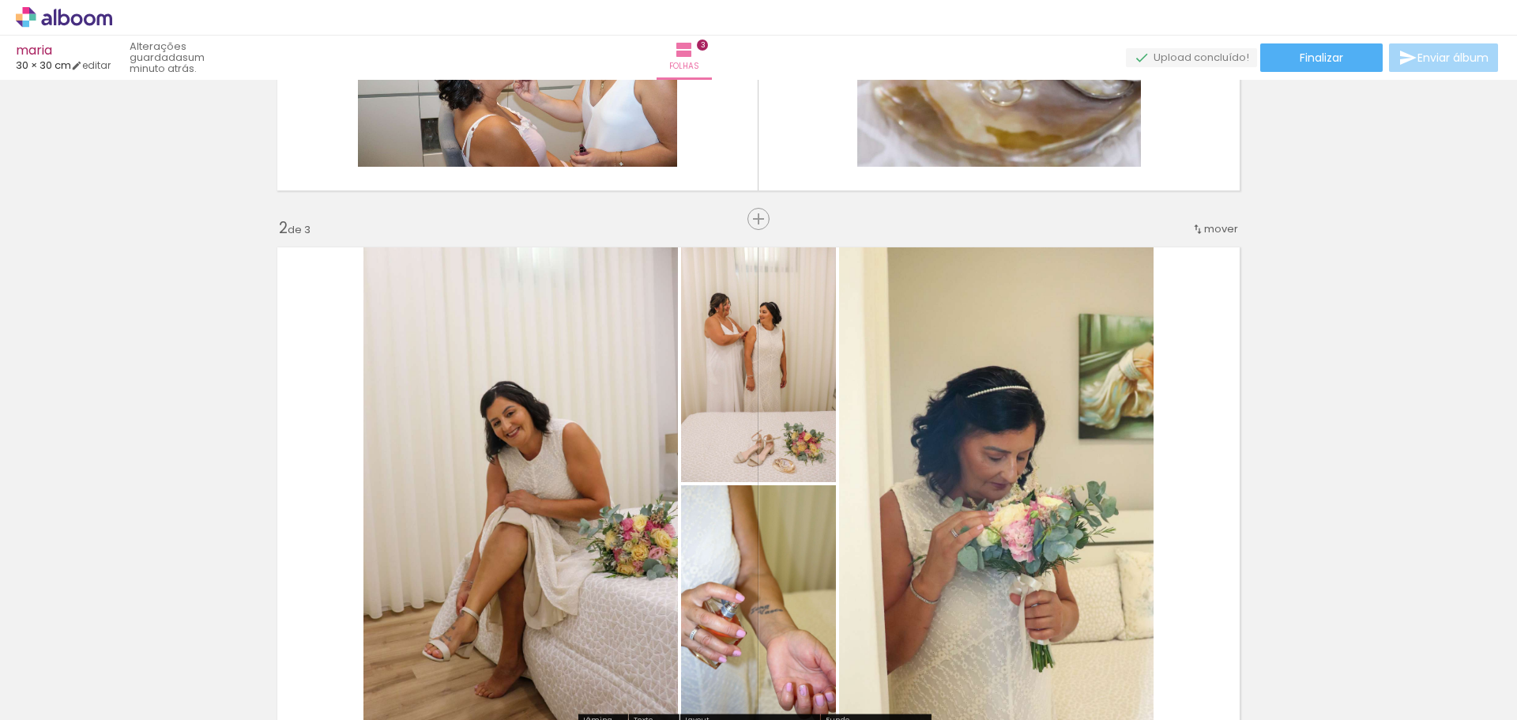
scroll to position [395, 0]
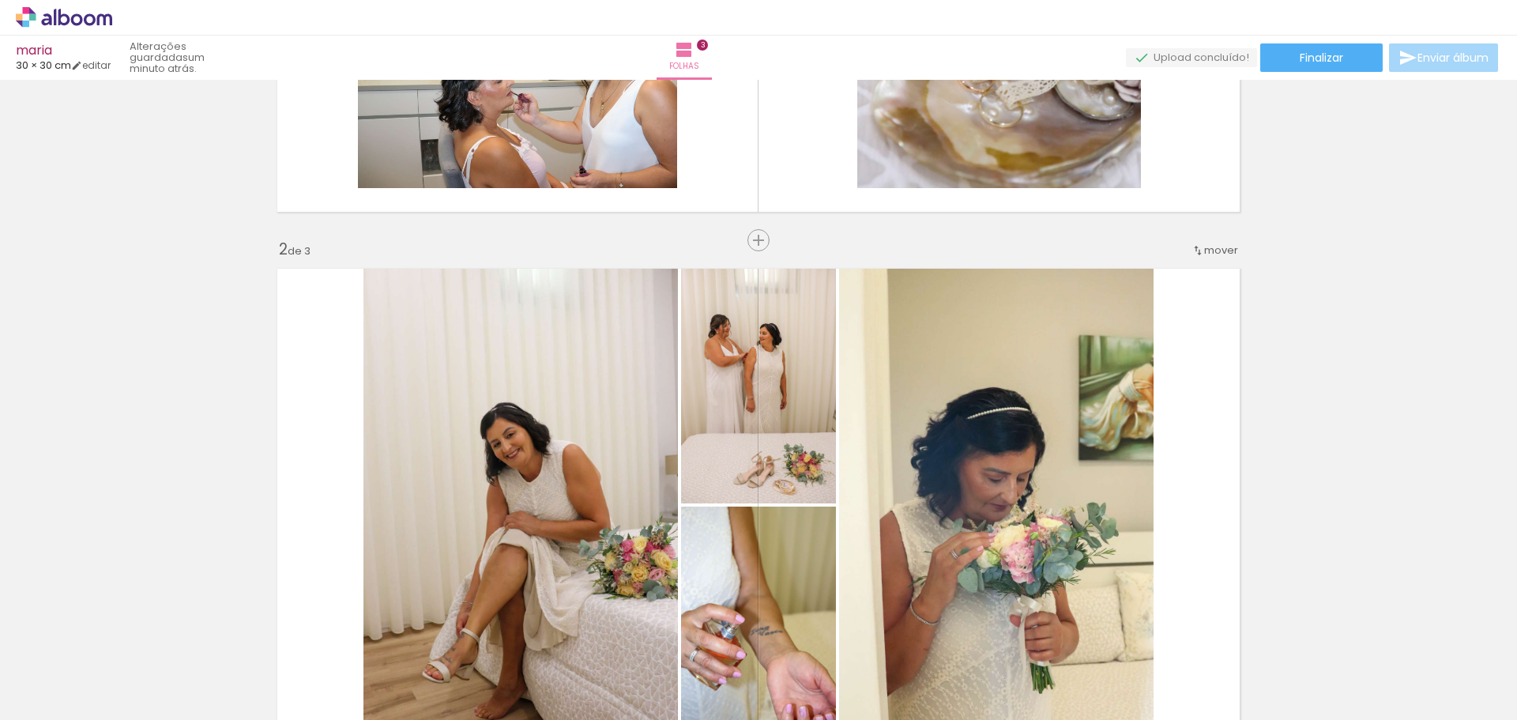
click at [796, 385] on quentale-photo at bounding box center [758, 381] width 155 height 243
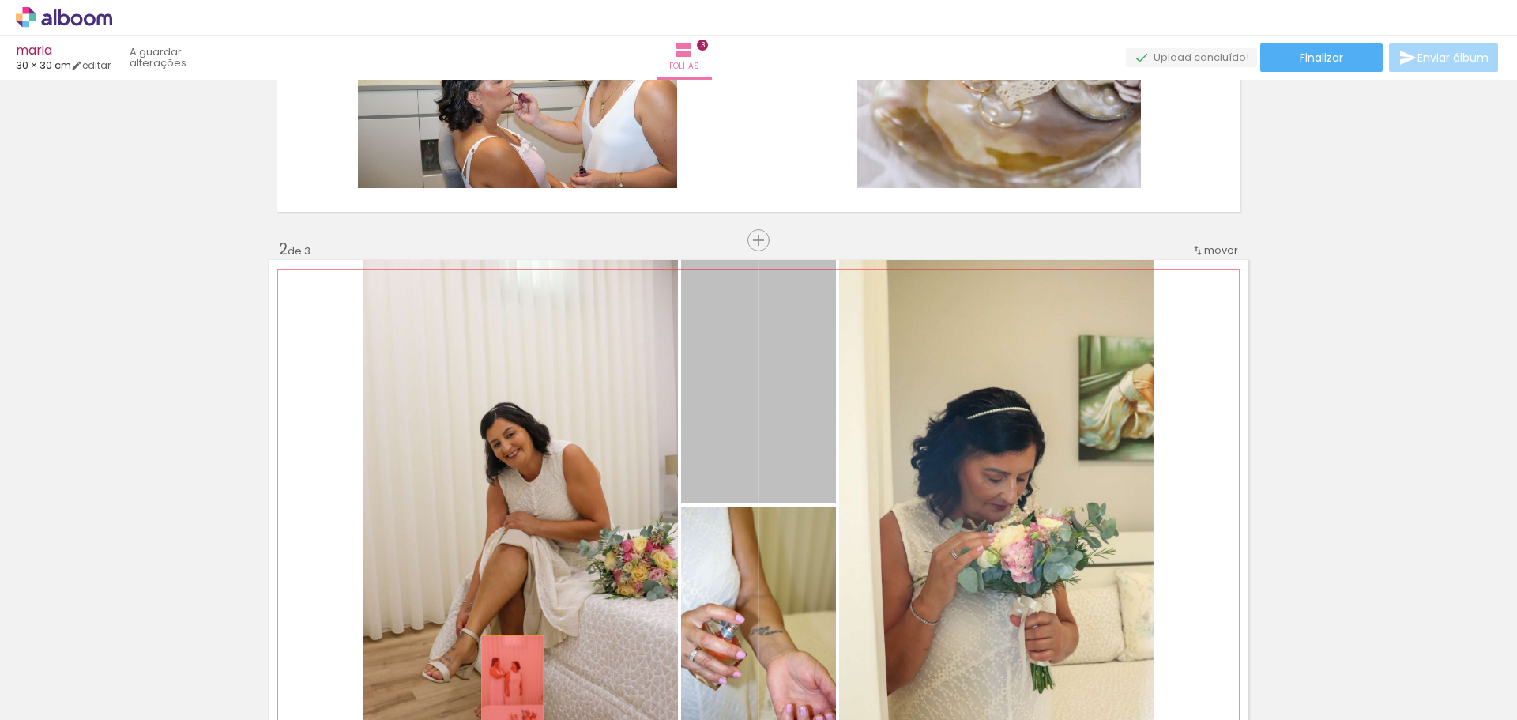
drag, startPoint x: 797, startPoint y: 385, endPoint x: 506, endPoint y: 684, distance: 417.3
click at [506, 684] on quentale-workspace at bounding box center [758, 360] width 1517 height 720
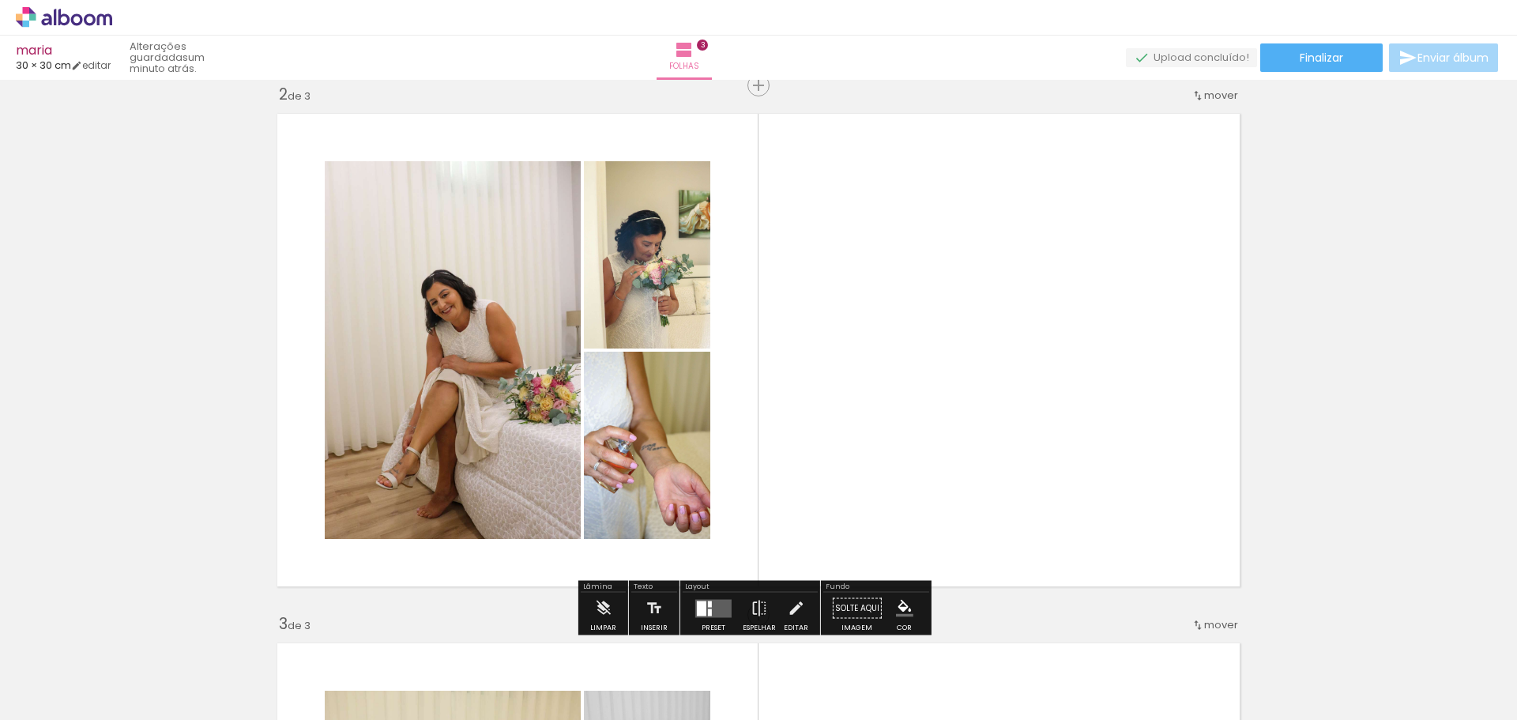
scroll to position [553, 0]
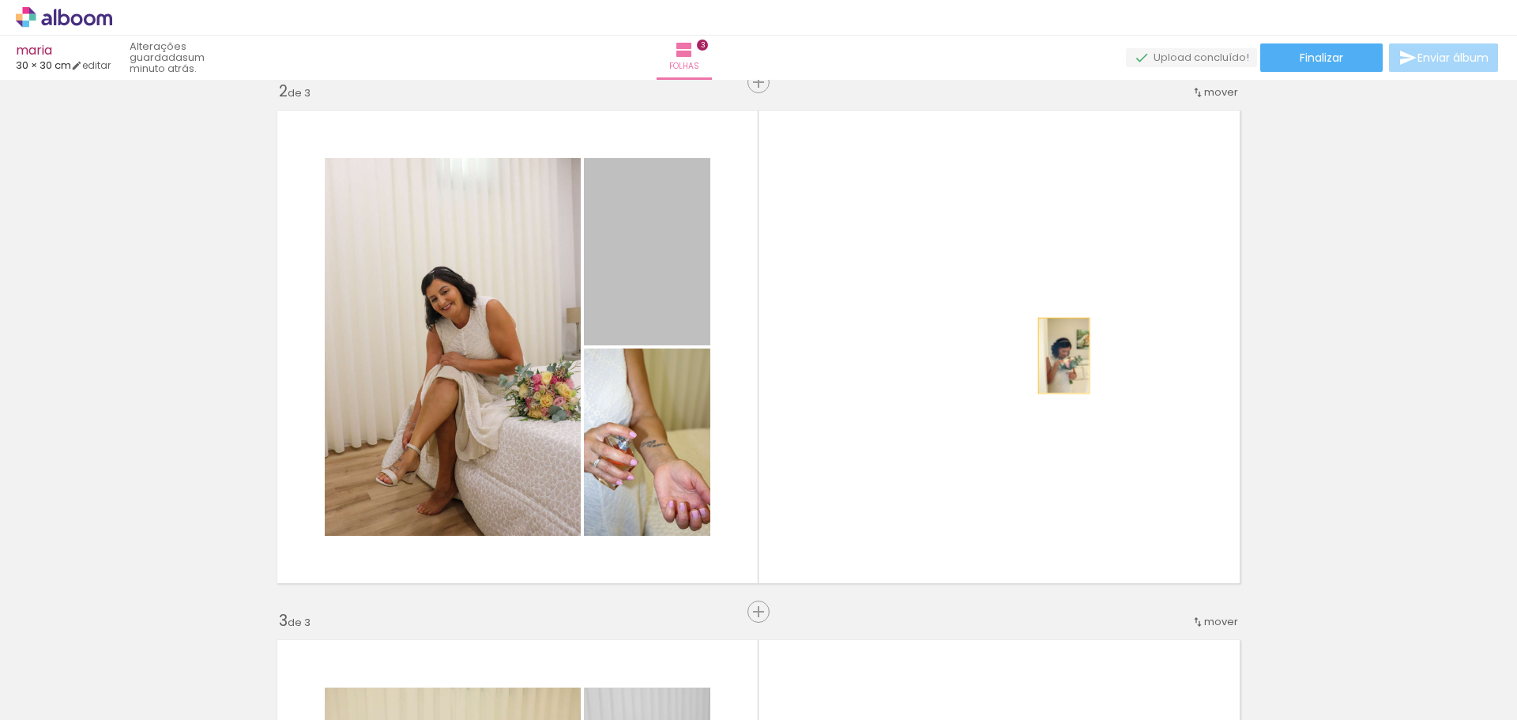
drag, startPoint x: 641, startPoint y: 281, endPoint x: 1066, endPoint y: 358, distance: 431.8
click at [1066, 358] on quentale-layouter at bounding box center [758, 347] width 979 height 490
drag, startPoint x: 634, startPoint y: 255, endPoint x: 692, endPoint y: 682, distance: 431.3
click at [692, 682] on quentale-workspace at bounding box center [758, 360] width 1517 height 720
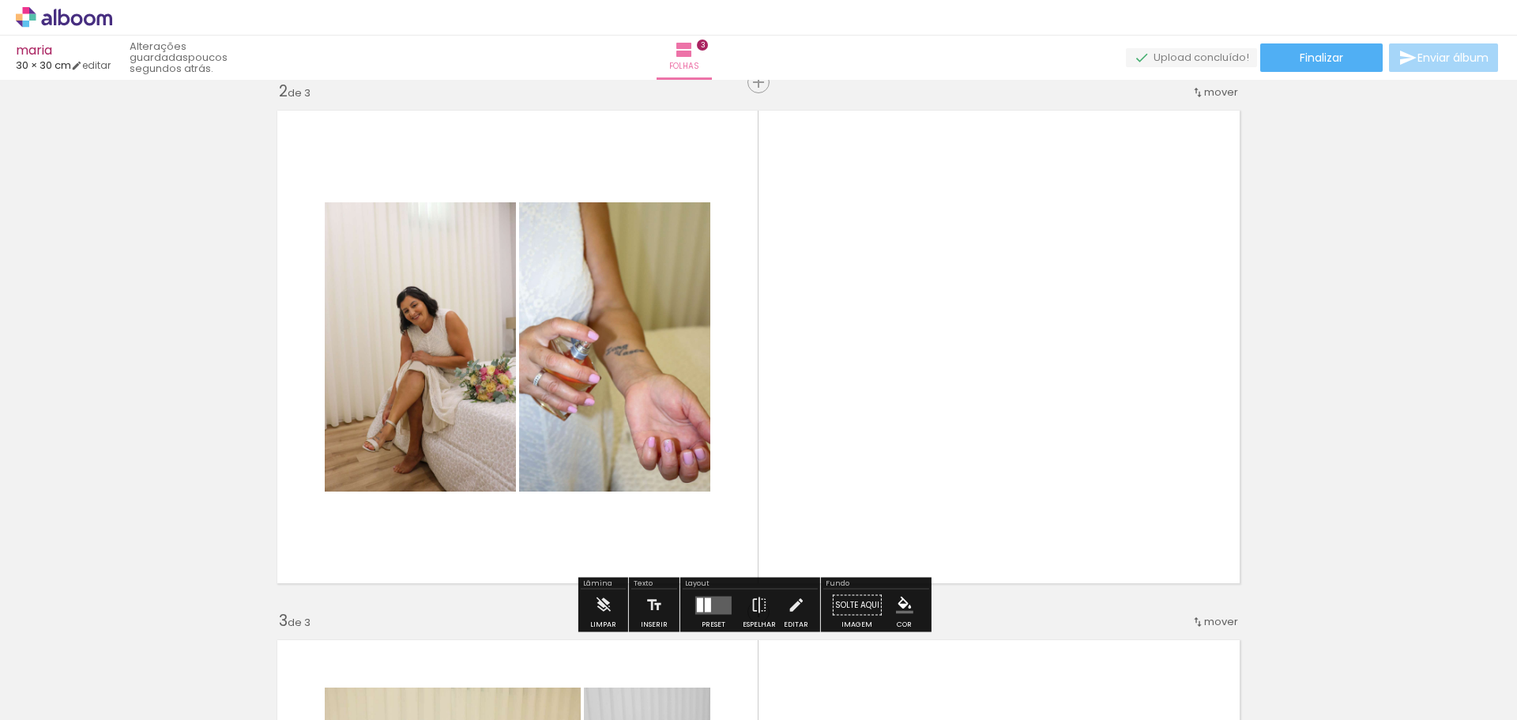
click at [904, 408] on quentale-layouter at bounding box center [758, 347] width 979 height 490
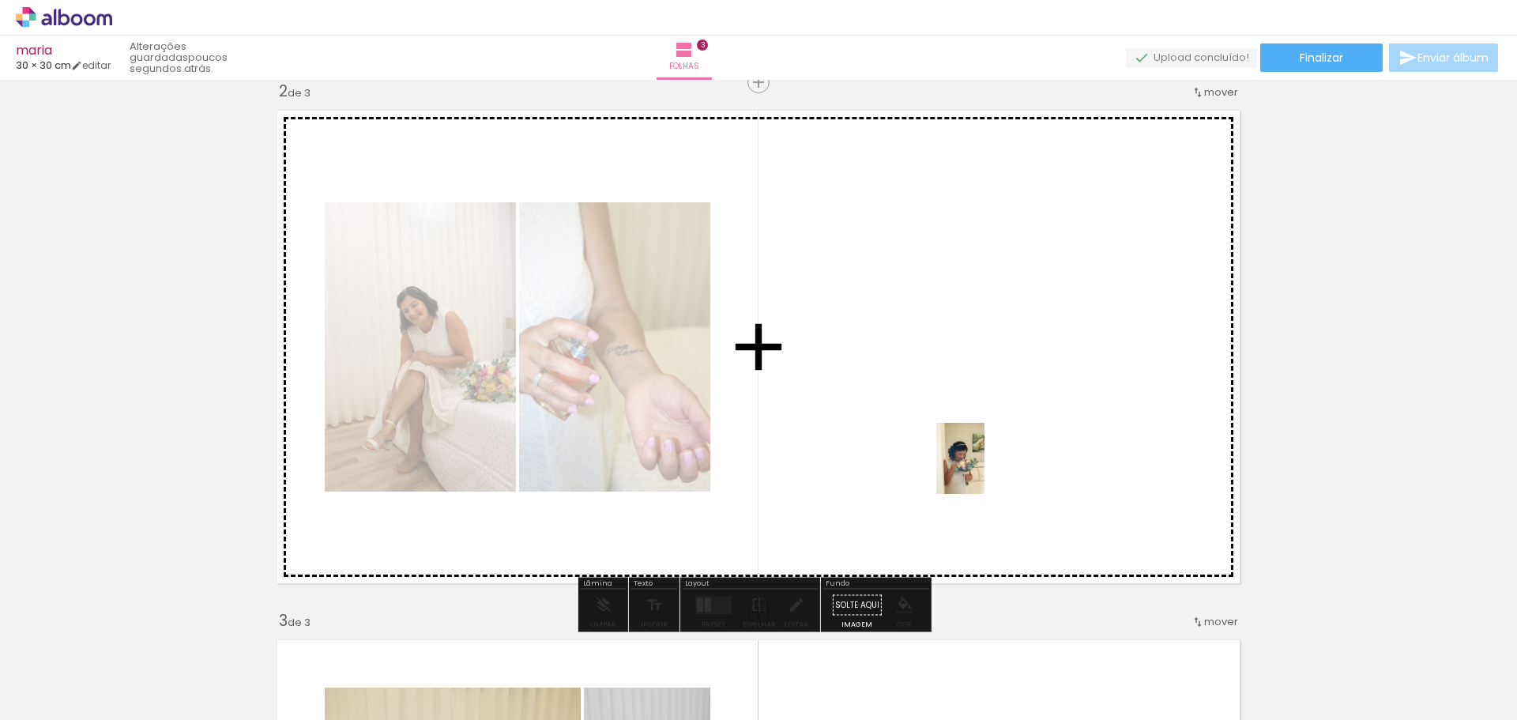
drag, startPoint x: 696, startPoint y: 675, endPoint x: 989, endPoint y: 461, distance: 363.4
click at [989, 461] on quentale-workspace at bounding box center [758, 360] width 1517 height 720
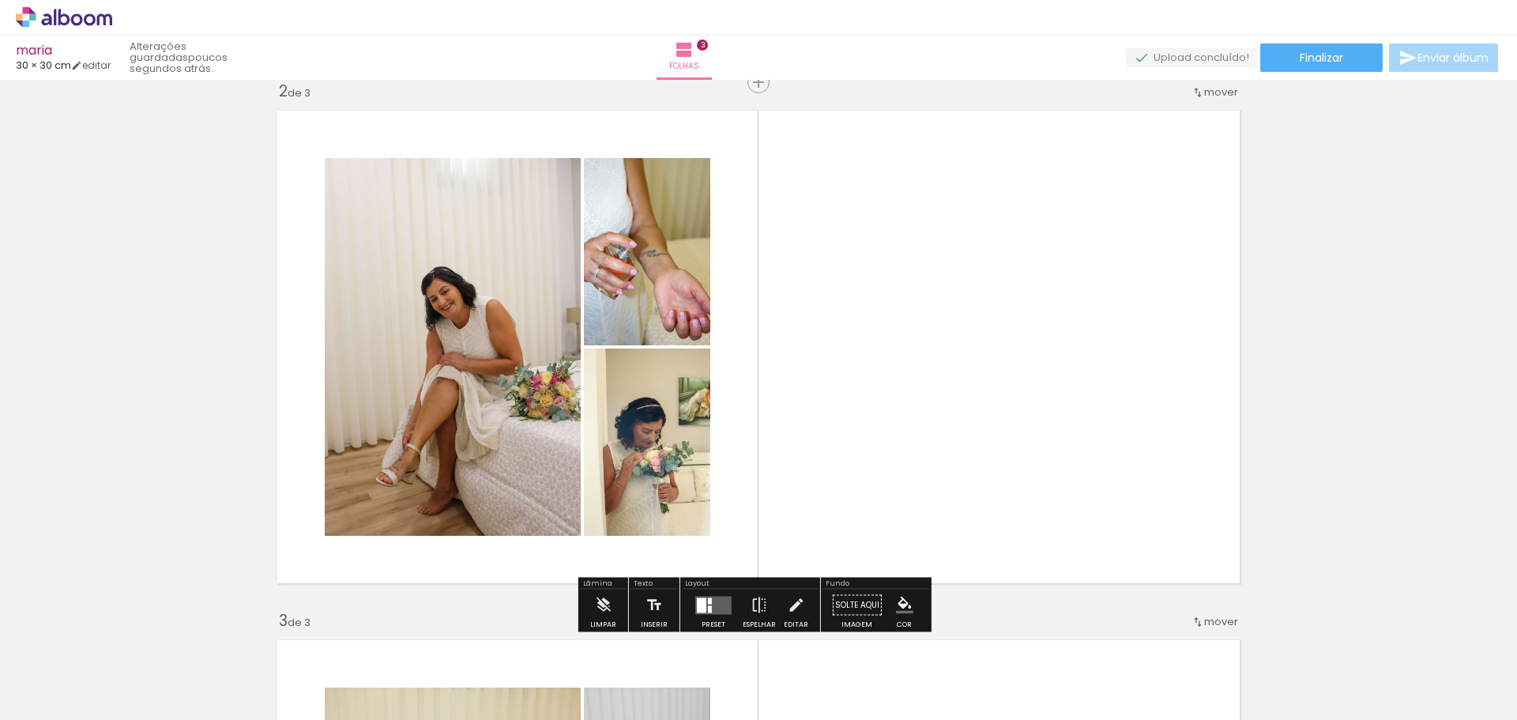
click at [944, 393] on quentale-layouter at bounding box center [758, 347] width 979 height 490
click at [850, 604] on paper-button "Solte aqui Imagem" at bounding box center [857, 609] width 57 height 40
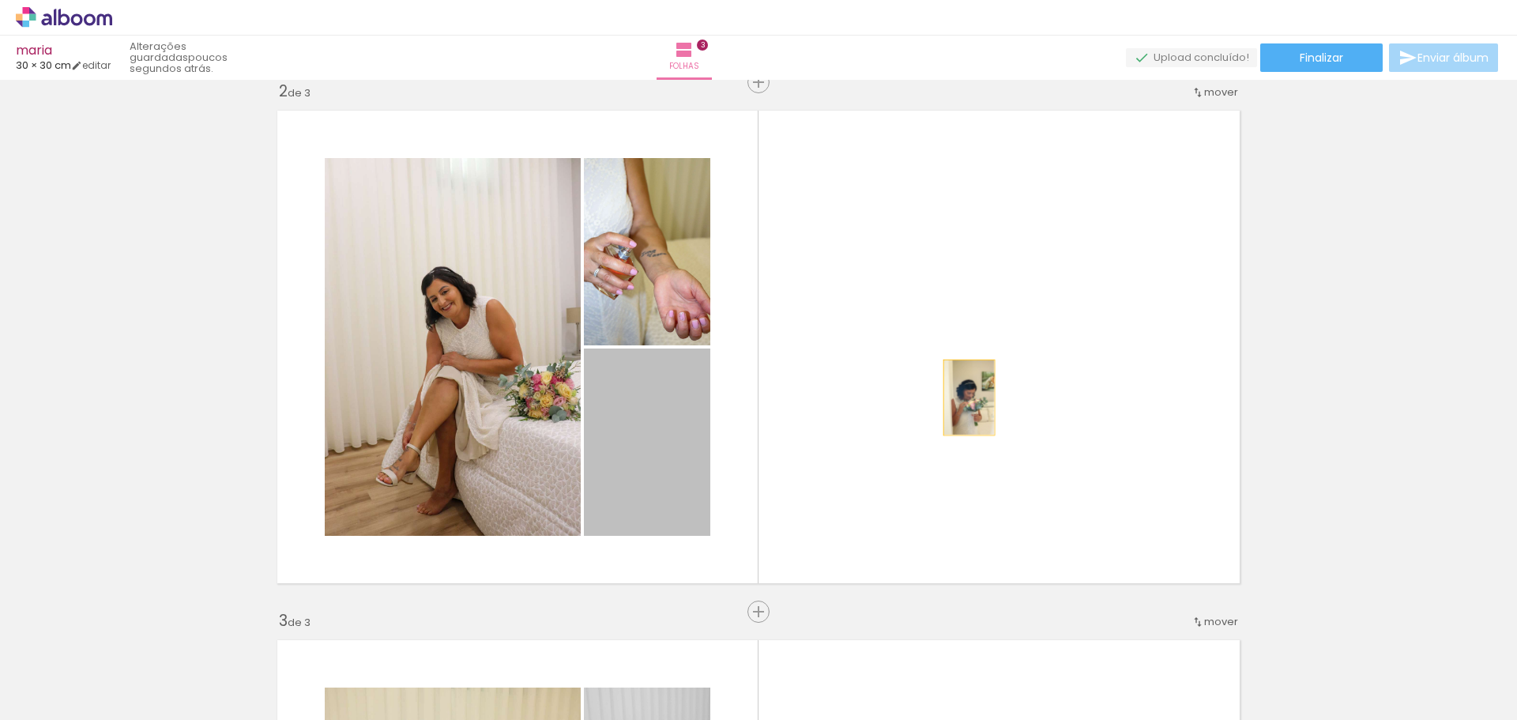
drag, startPoint x: 660, startPoint y: 460, endPoint x: 963, endPoint y: 397, distance: 309.7
click at [963, 397] on quentale-layouter at bounding box center [758, 347] width 979 height 490
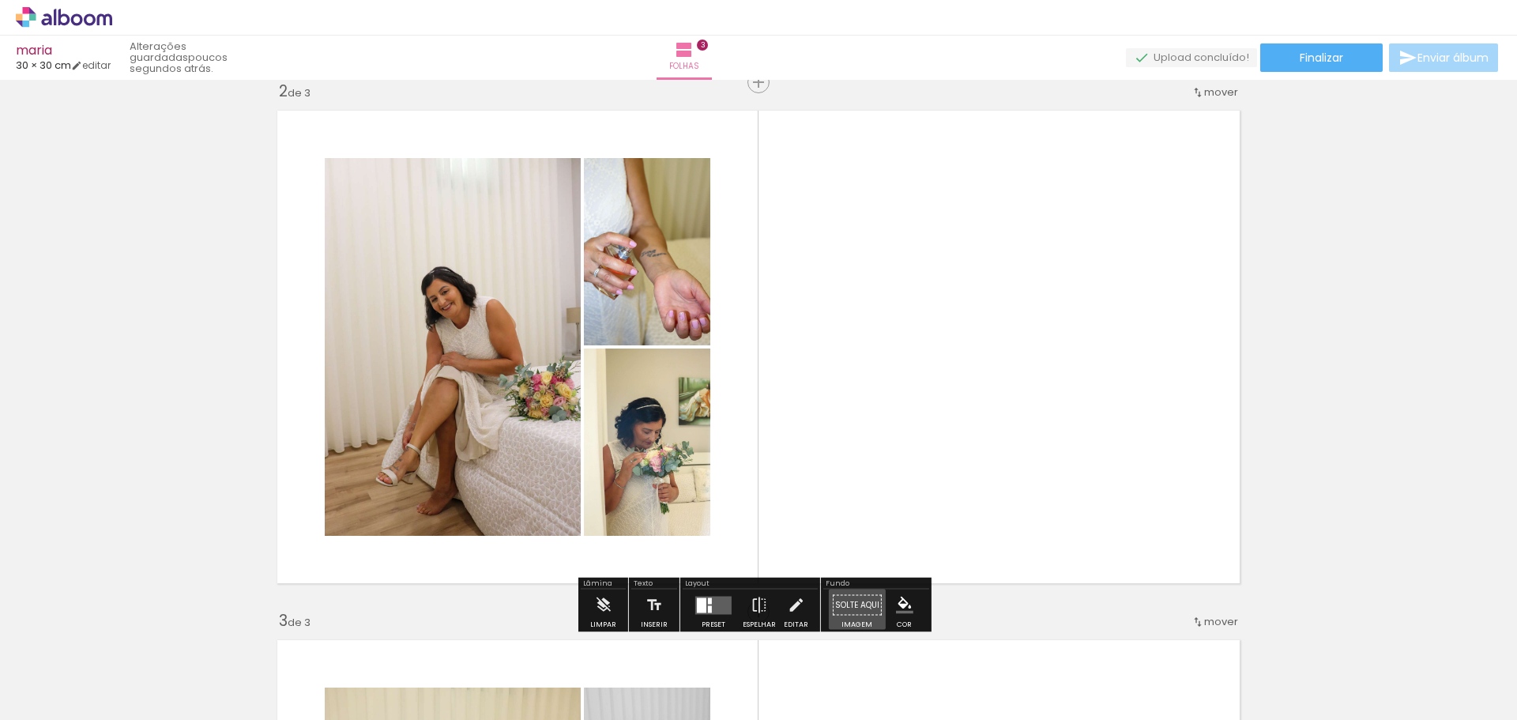
drag, startPoint x: 860, startPoint y: 605, endPoint x: 1018, endPoint y: 385, distance: 271.2
click at [1091, 354] on div "Inserir folha 1 de 3 Inserir folha 2 de 3 Inserir folha 3 de 3" at bounding box center [758, 591] width 1517 height 2118
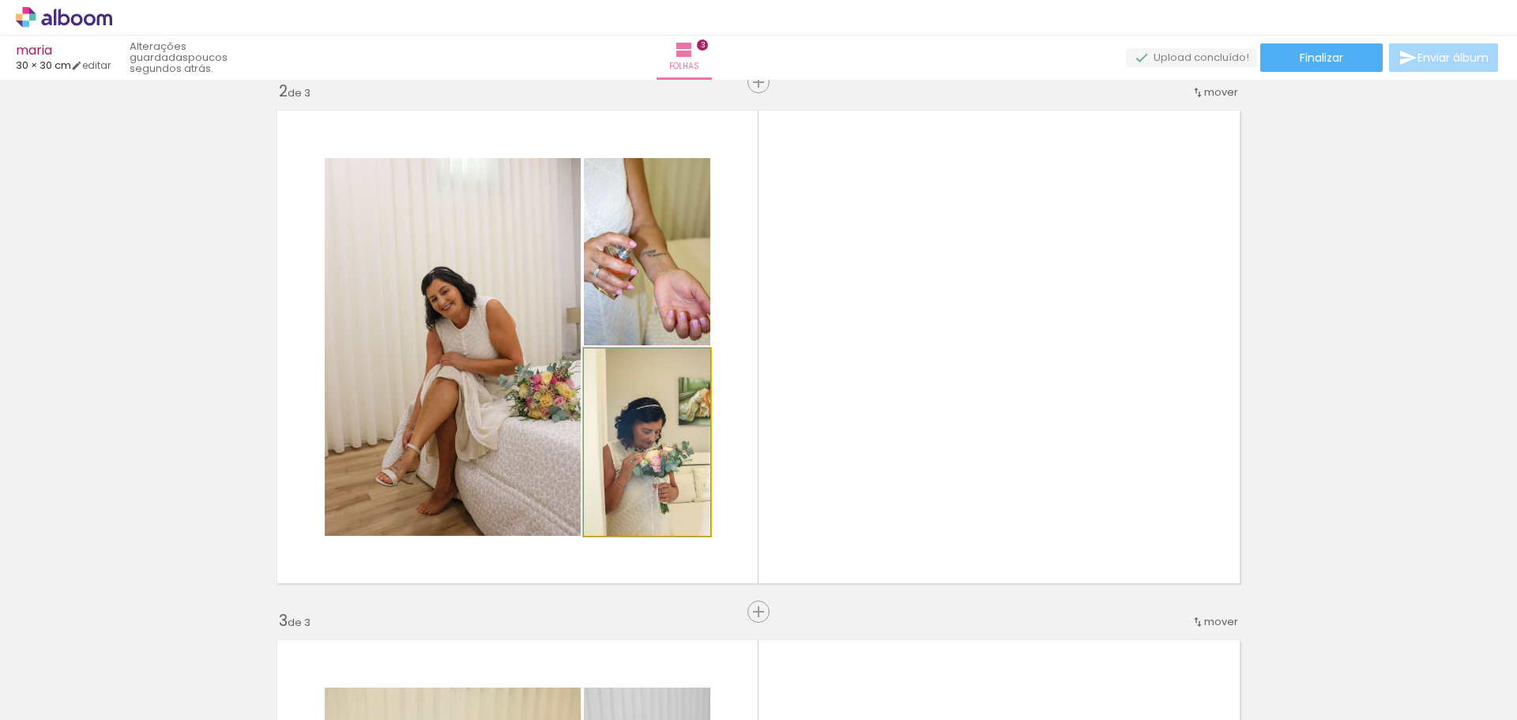
click at [657, 443] on quentale-photo at bounding box center [647, 441] width 126 height 187
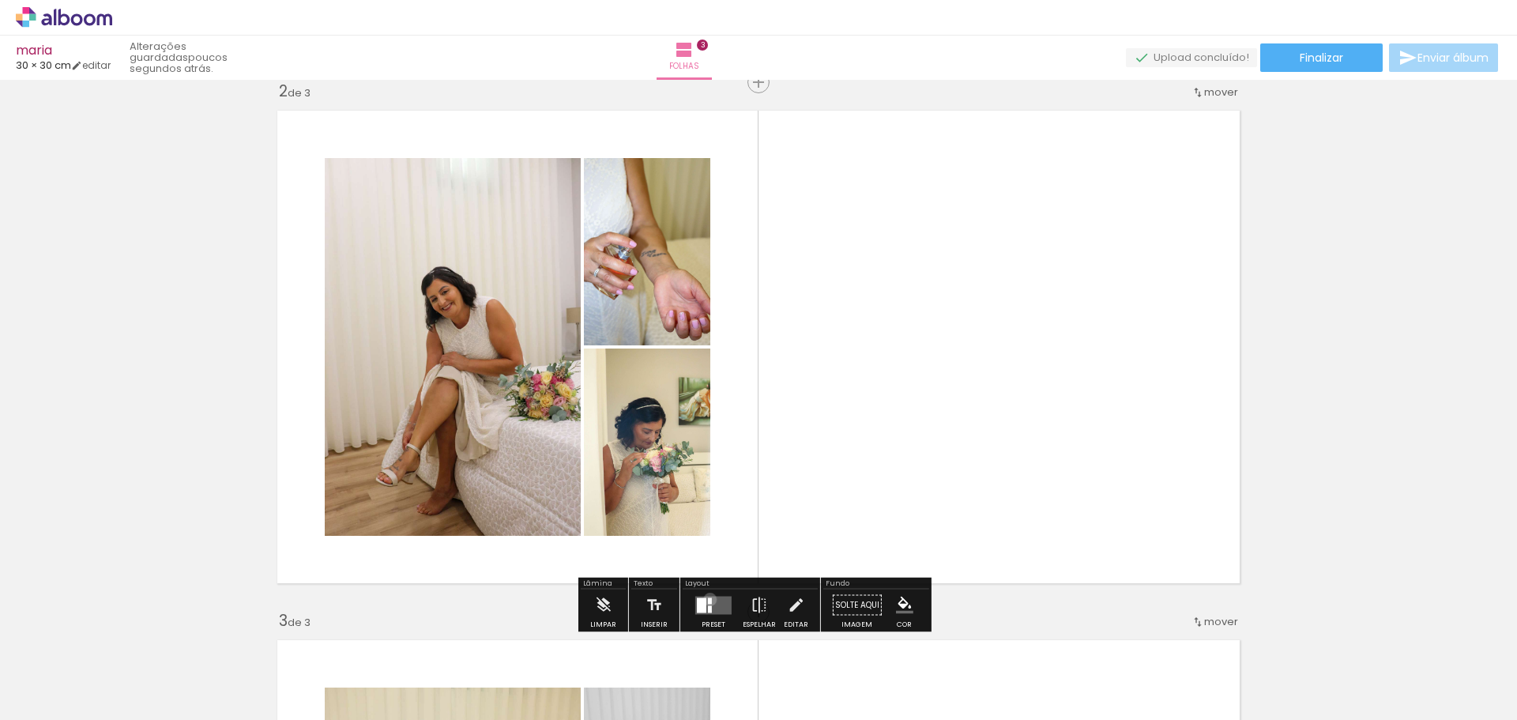
click at [708, 599] on div at bounding box center [710, 600] width 4 height 6
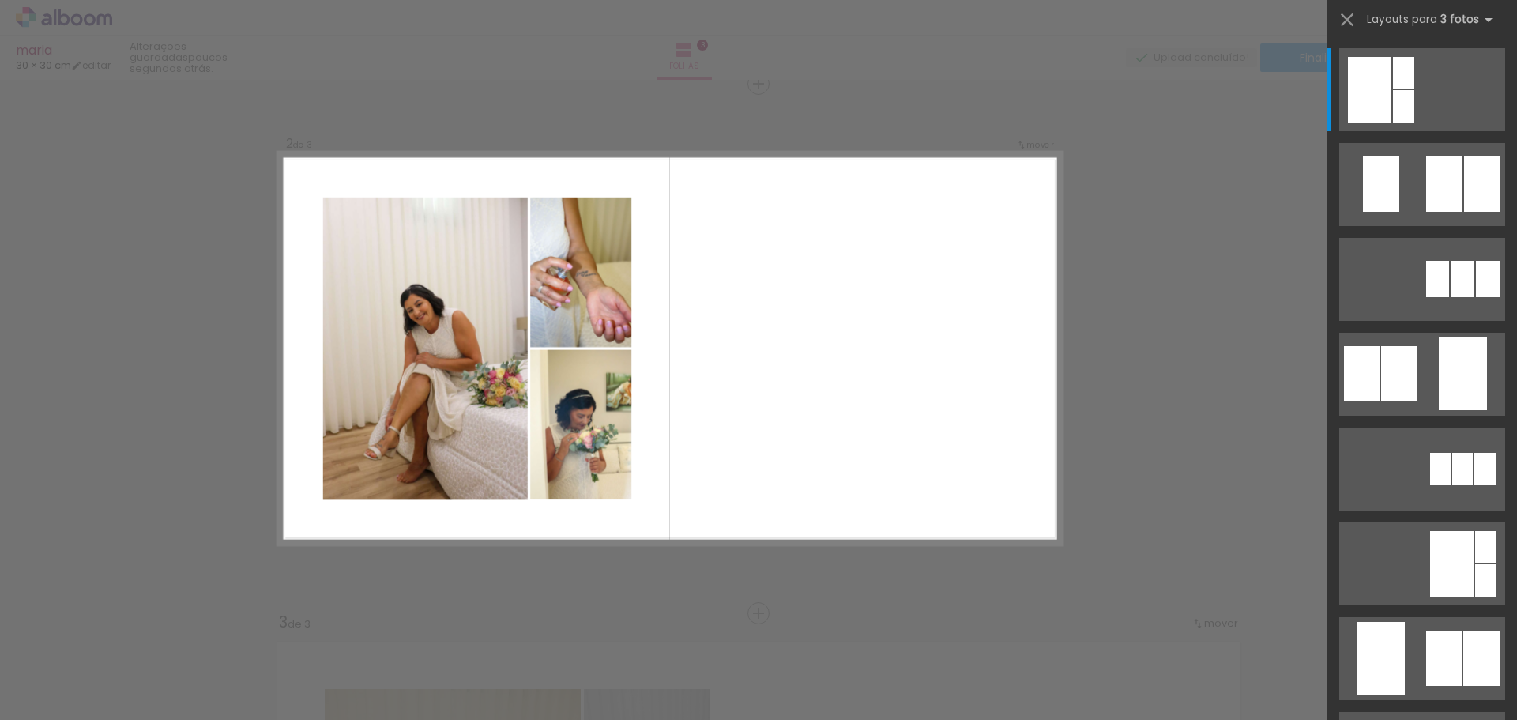
scroll to position [550, 0]
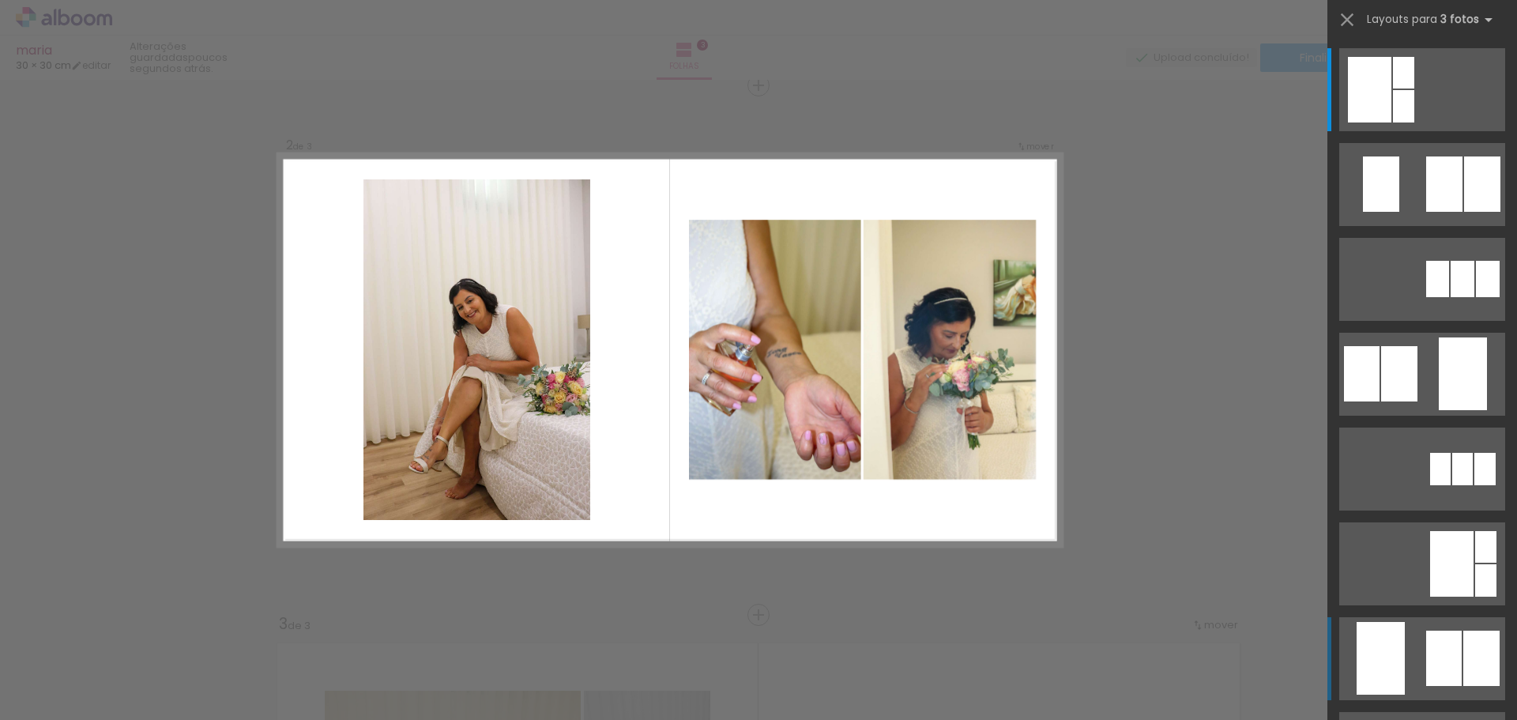
click at [1384, 664] on div at bounding box center [1380, 658] width 48 height 73
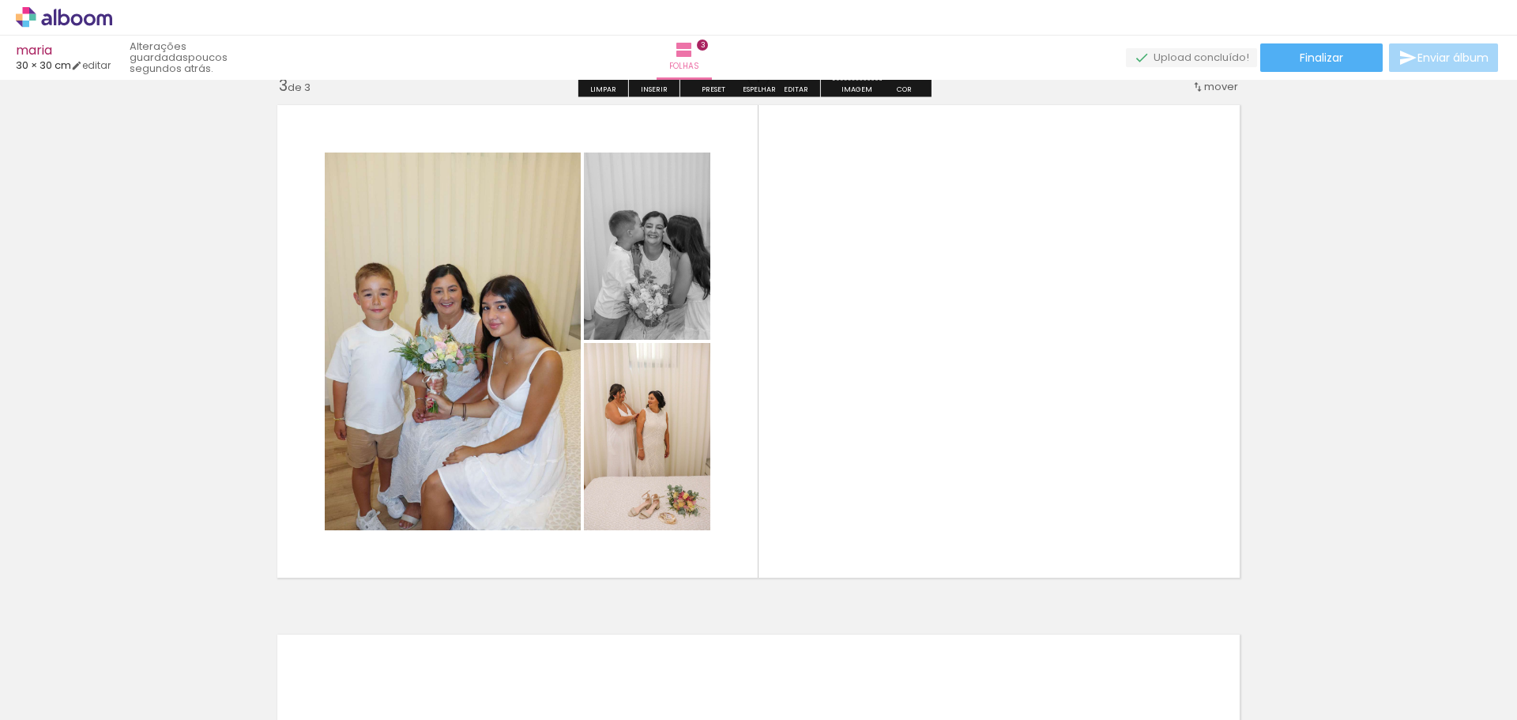
scroll to position [1103, 0]
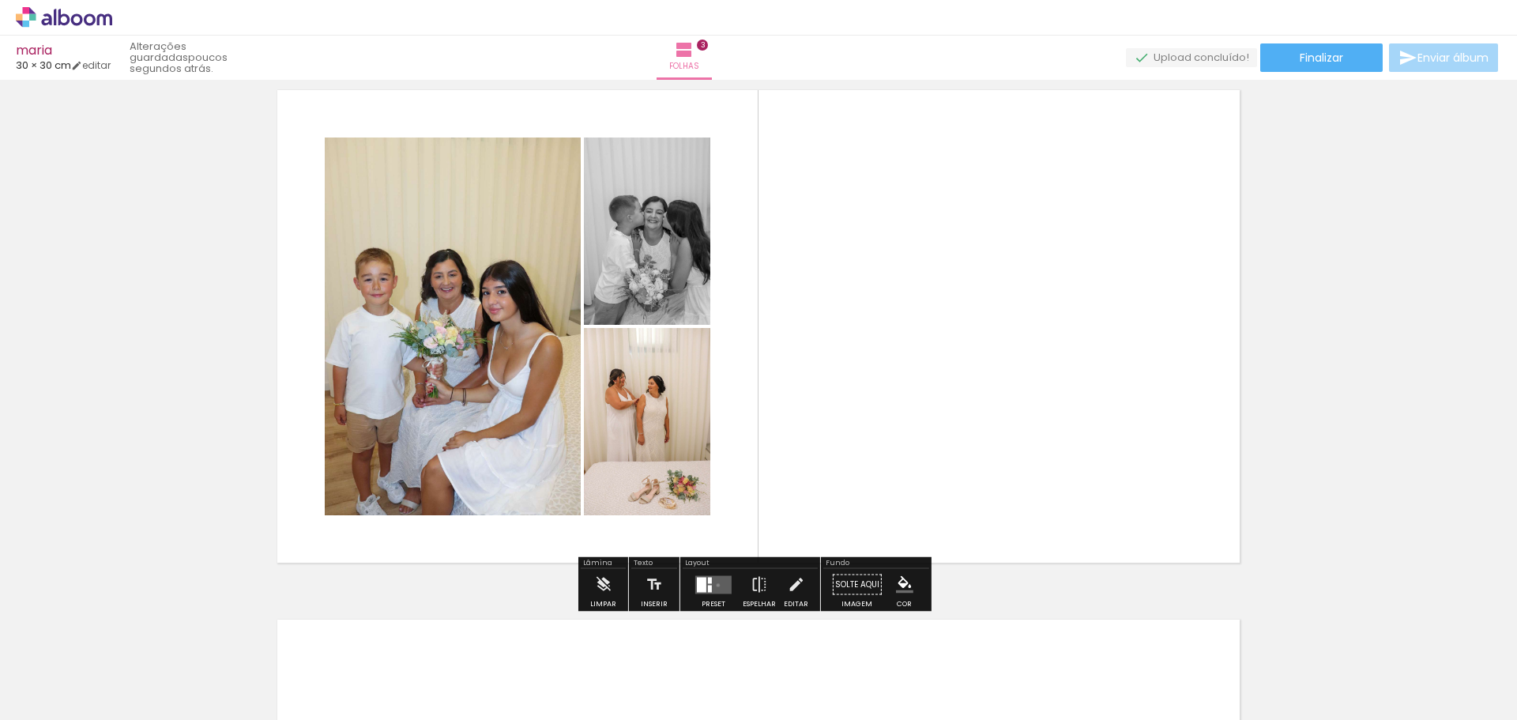
click at [714, 585] on quentale-layouter at bounding box center [713, 584] width 36 height 18
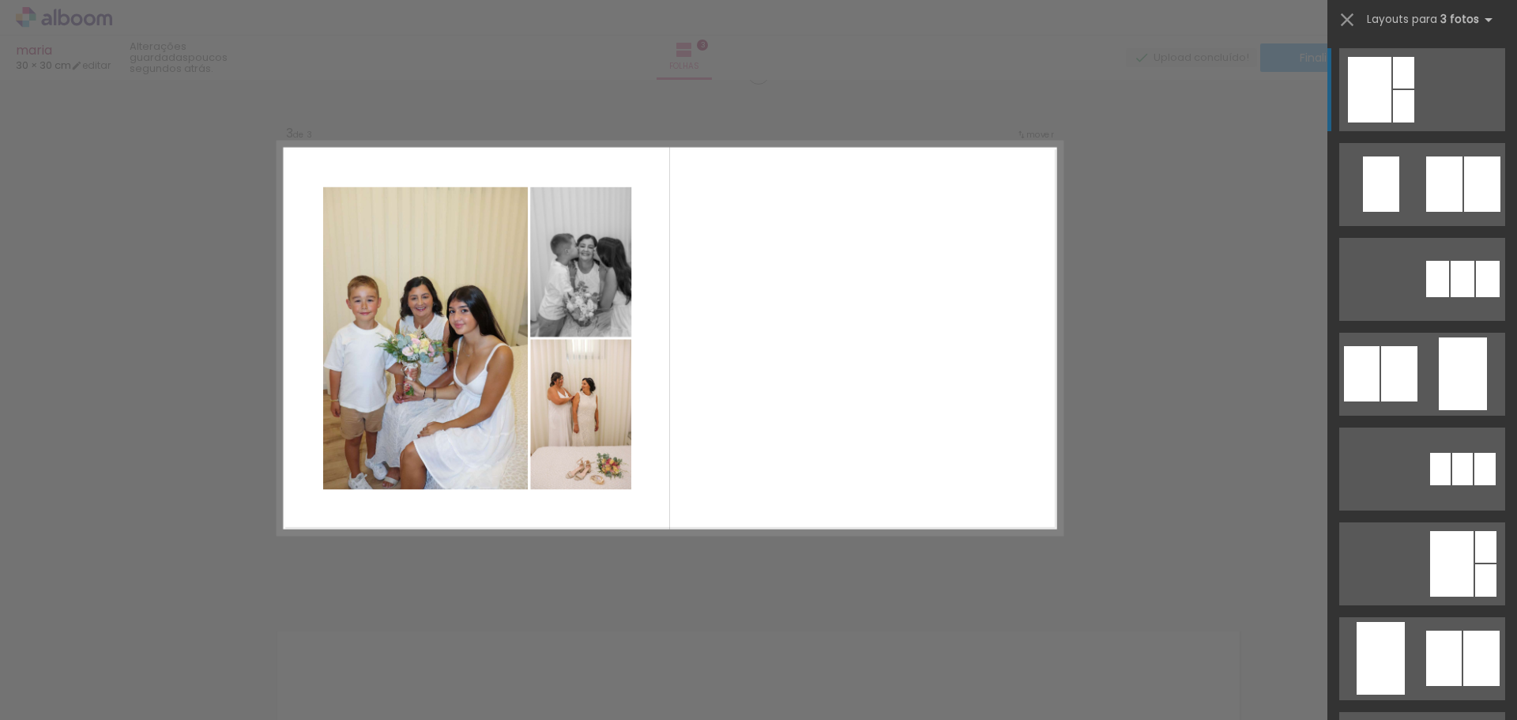
scroll to position [1079, 0]
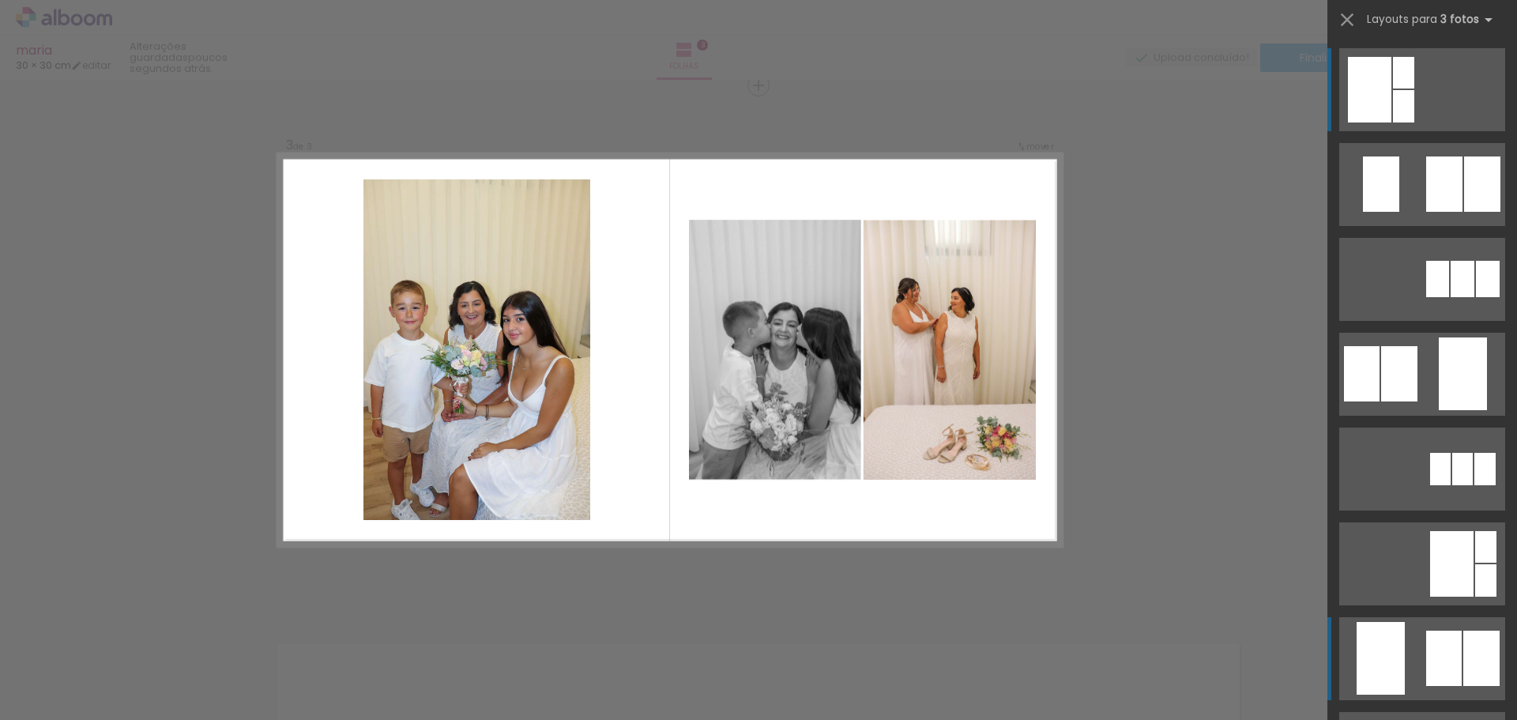
click at [1418, 673] on quentale-layouter at bounding box center [1422, 658] width 166 height 83
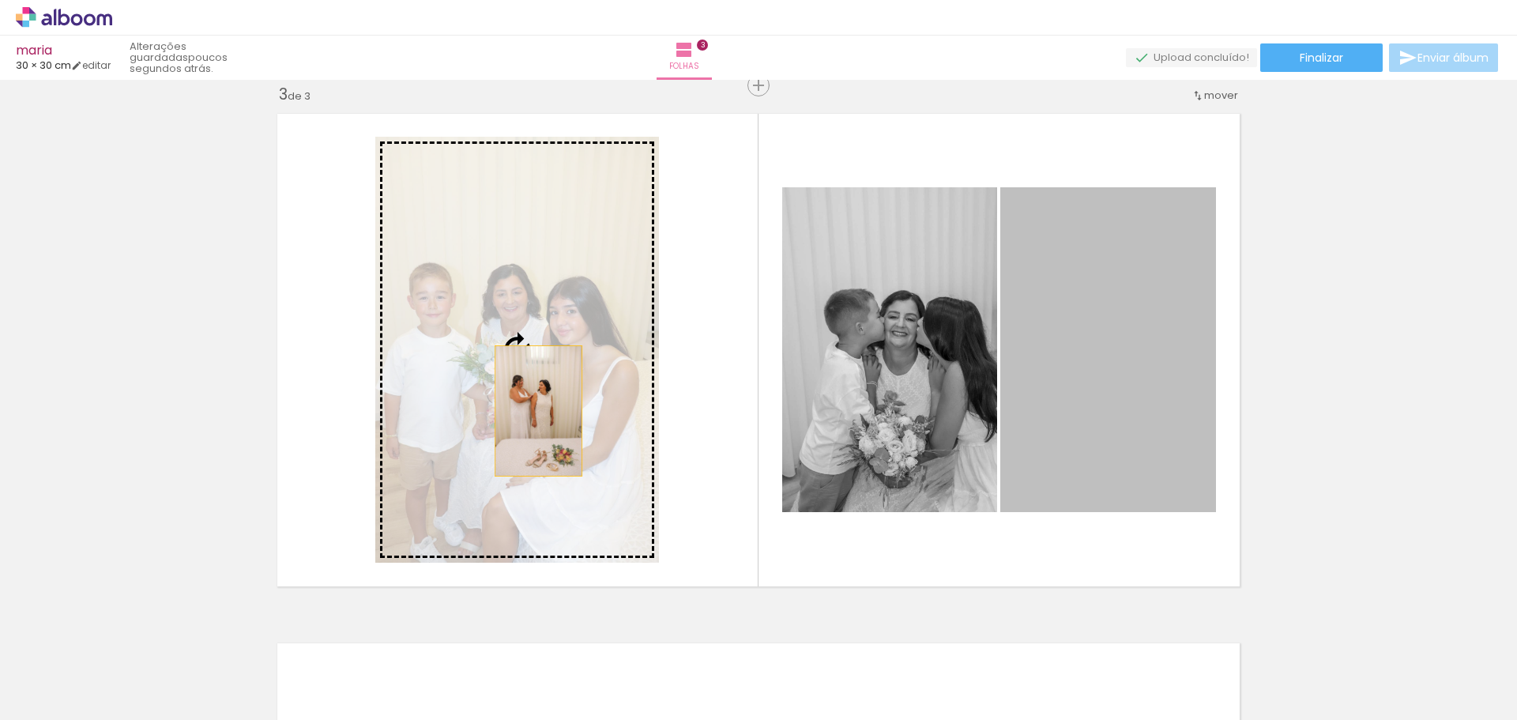
drag, startPoint x: 1097, startPoint y: 377, endPoint x: 524, endPoint y: 407, distance: 573.5
click at [0, 0] on slot at bounding box center [0, 0] width 0 height 0
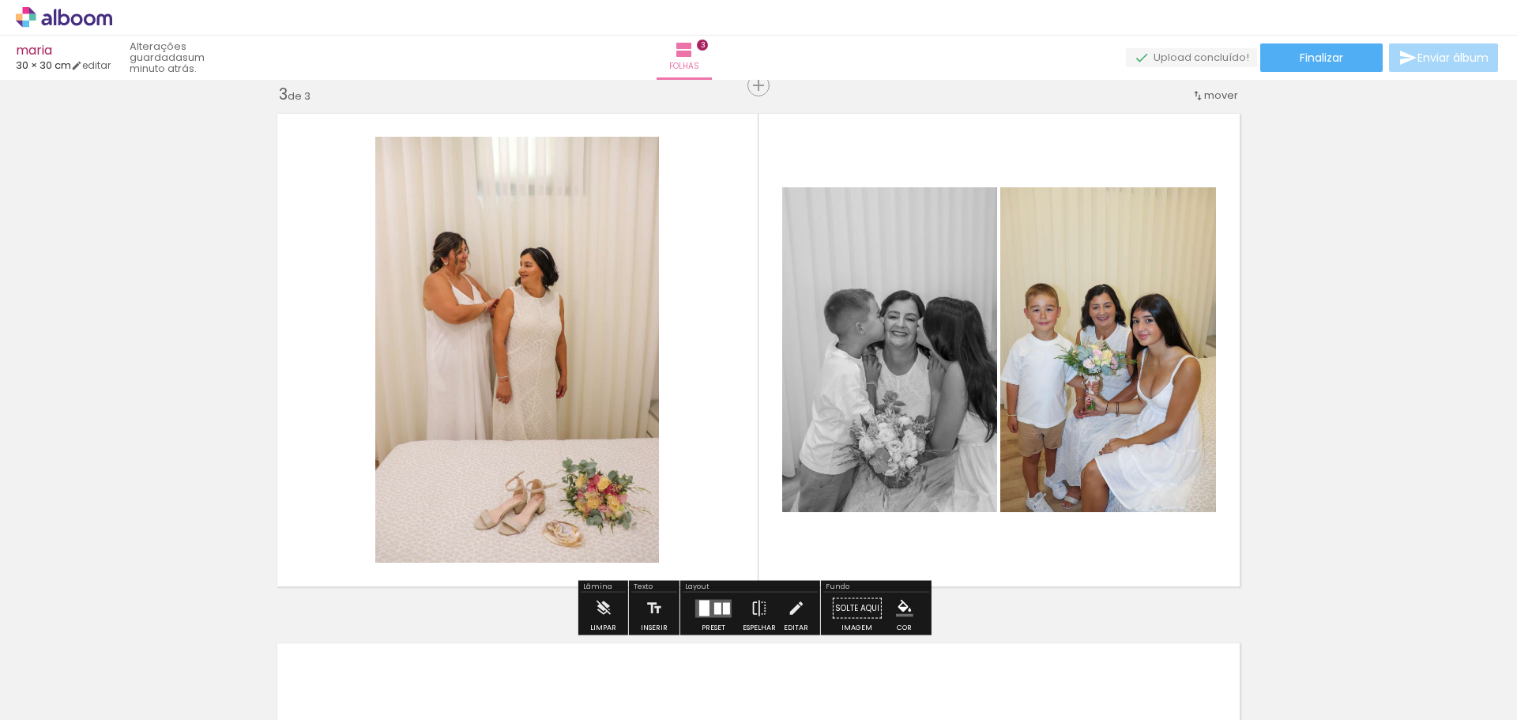
click at [1119, 560] on quentale-layouter at bounding box center [758, 350] width 979 height 490
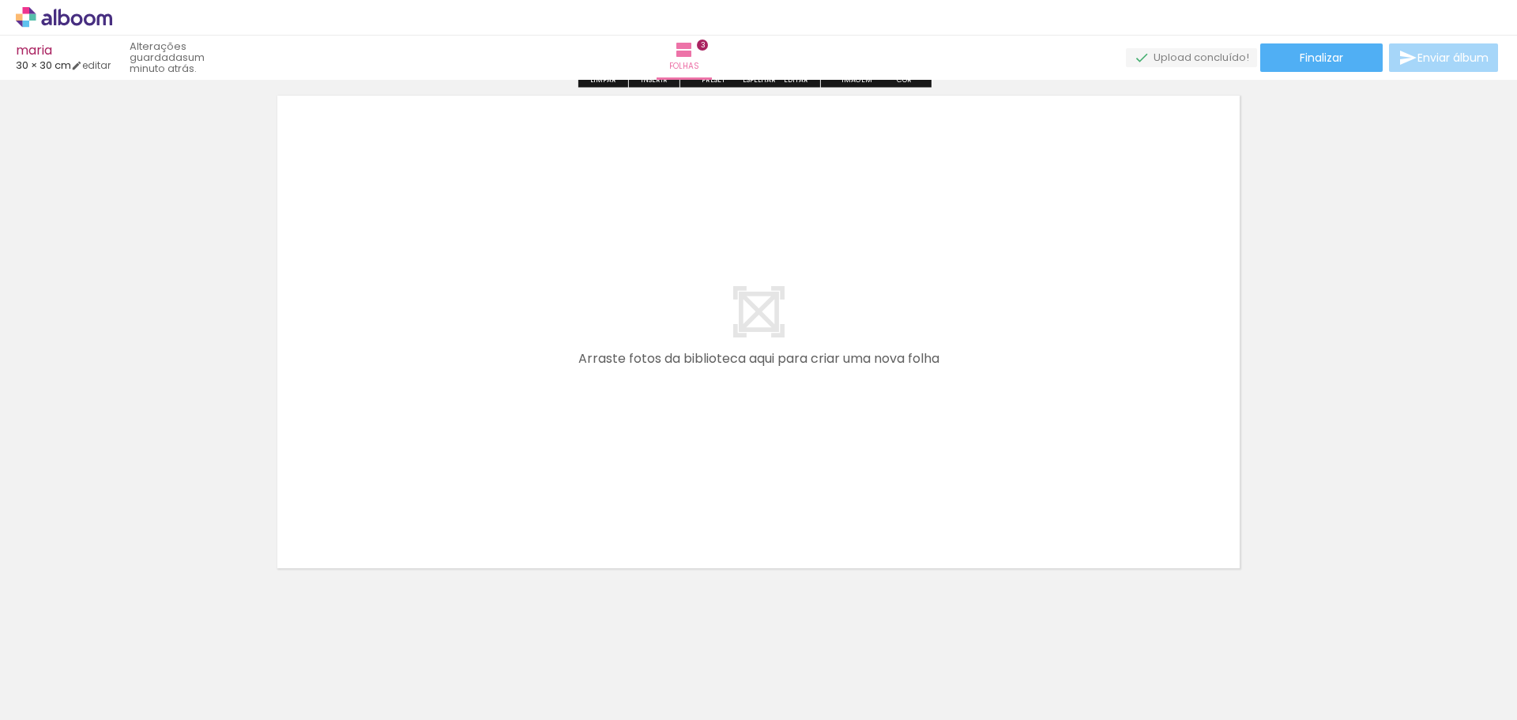
scroll to position [1632, 0]
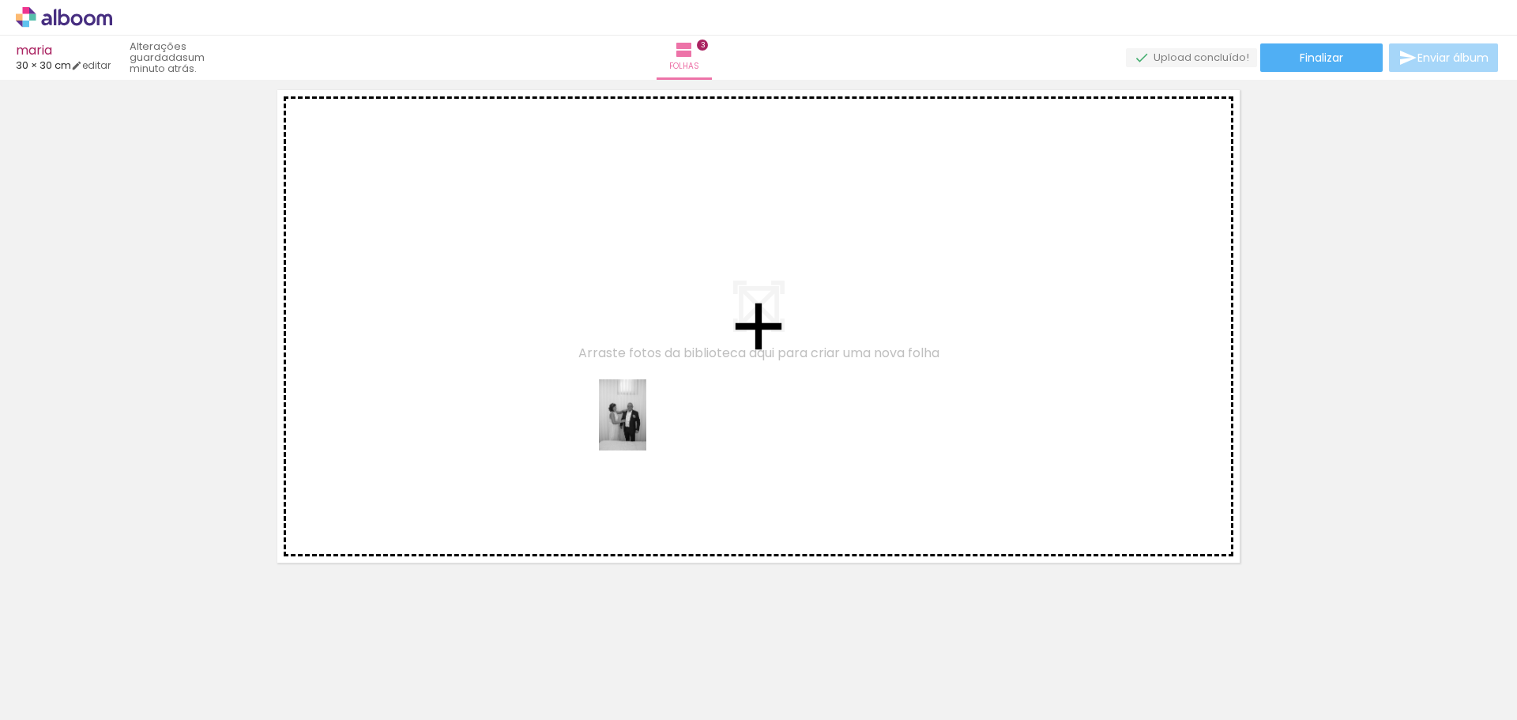
drag, startPoint x: 735, startPoint y: 678, endPoint x: 673, endPoint y: 470, distance: 216.9
click at [645, 424] on quentale-workspace at bounding box center [758, 360] width 1517 height 720
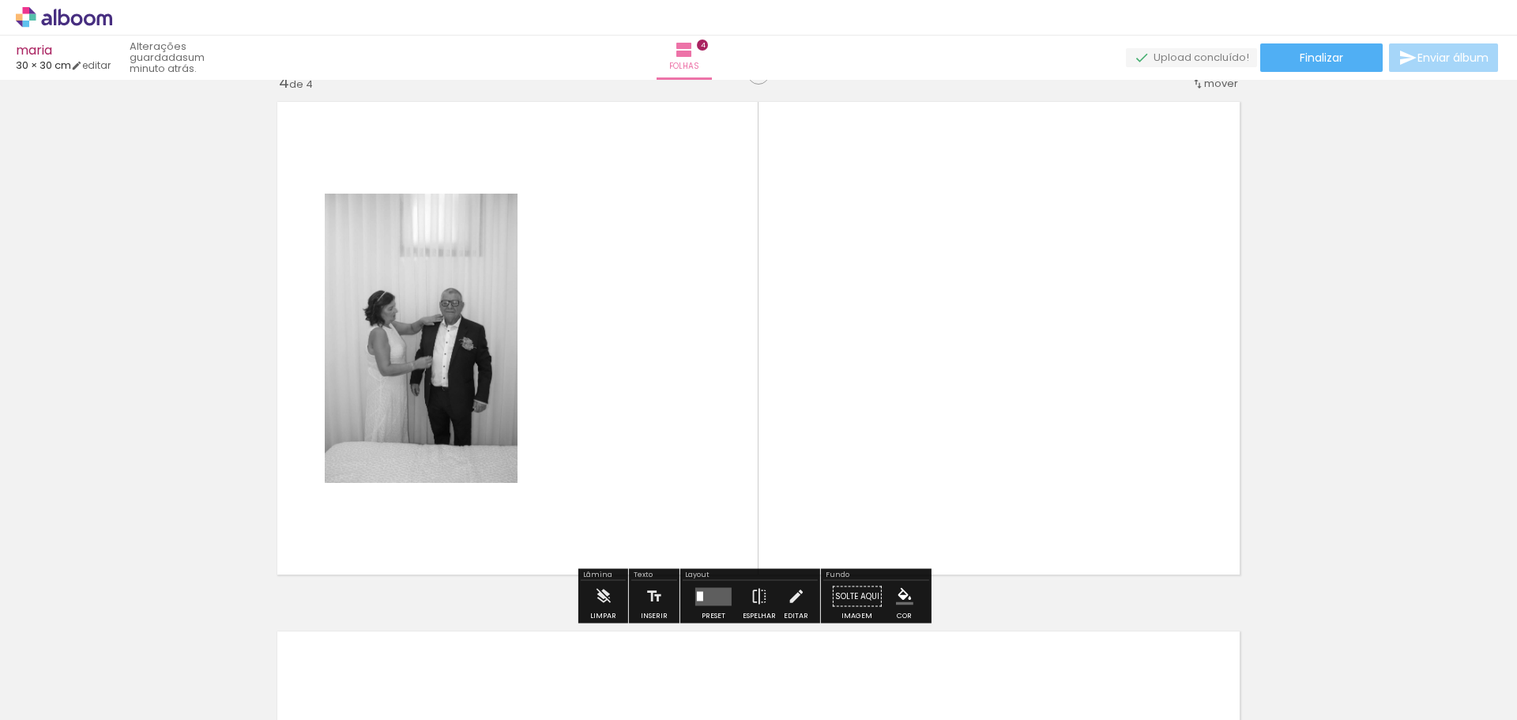
scroll to position [1608, 0]
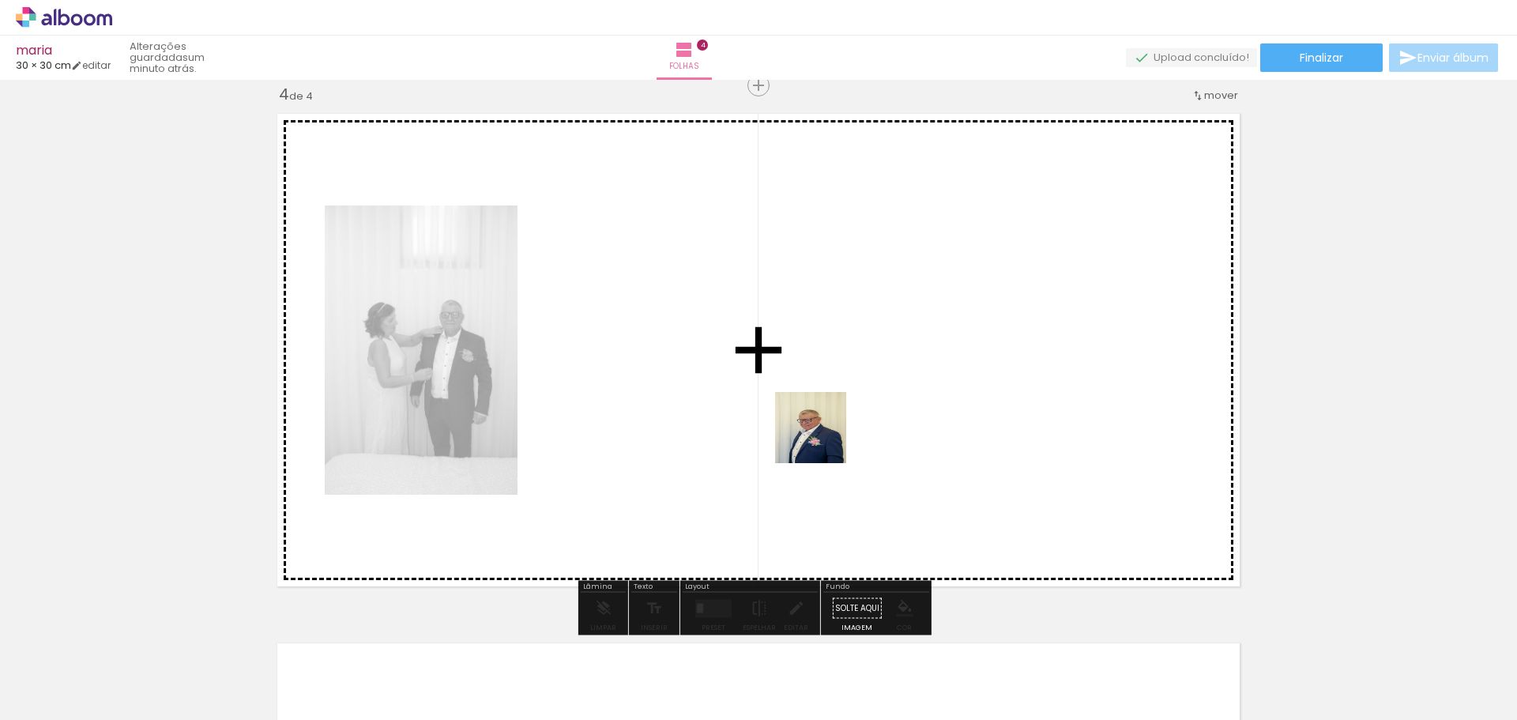
drag, startPoint x: 819, startPoint y: 672, endPoint x: 826, endPoint y: 391, distance: 281.3
click at [829, 393] on quentale-workspace at bounding box center [758, 360] width 1517 height 720
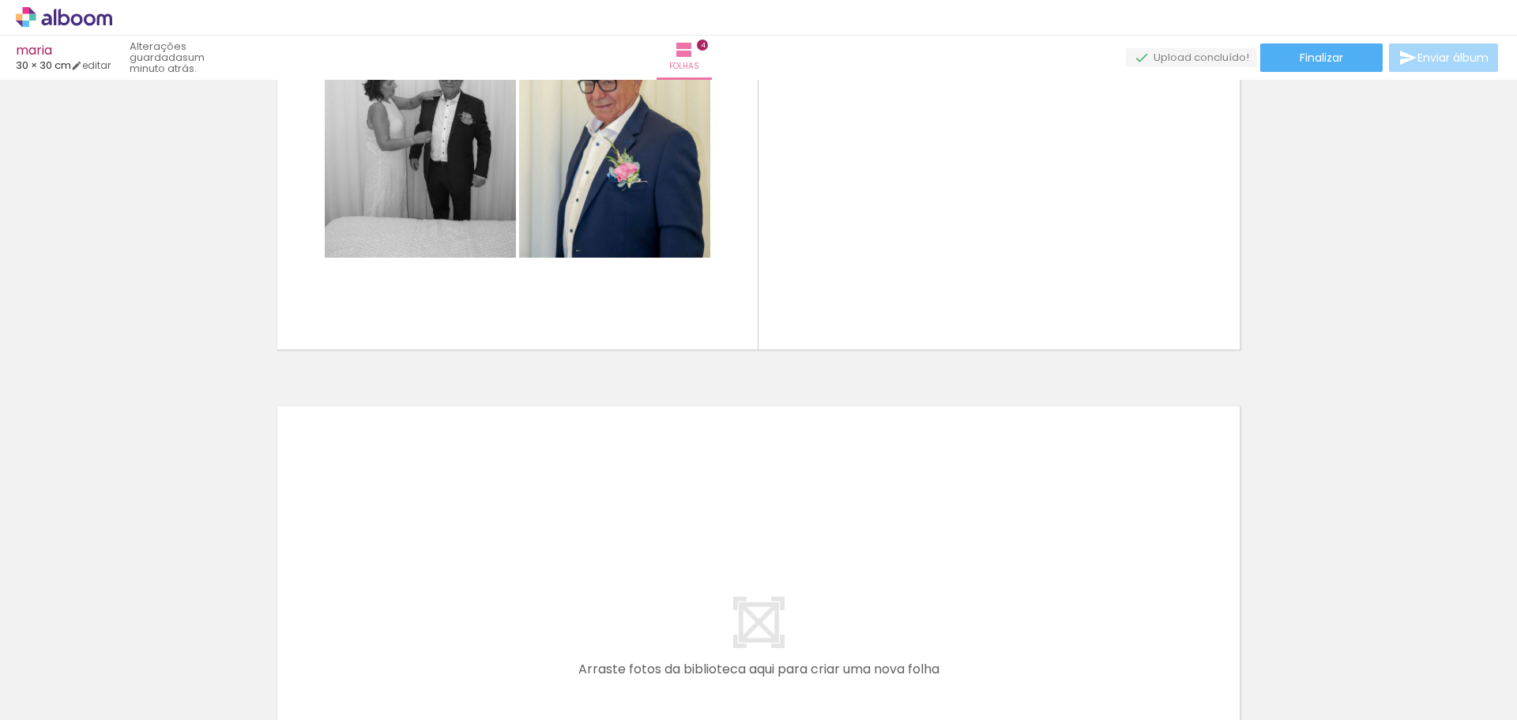
scroll to position [0, 0]
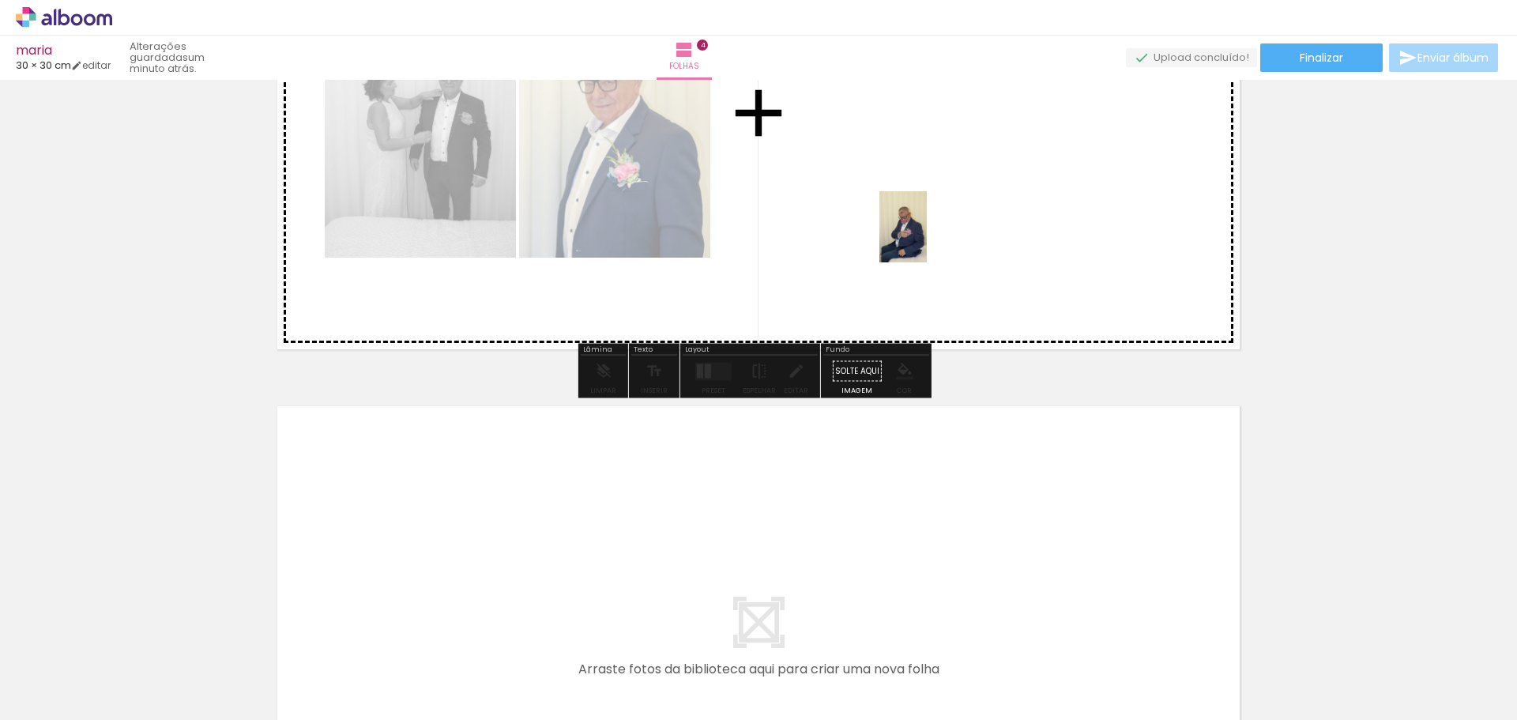
drag, startPoint x: 163, startPoint y: 672, endPoint x: 979, endPoint y: 222, distance: 932.6
click at [976, 222] on quentale-workspace at bounding box center [758, 360] width 1517 height 720
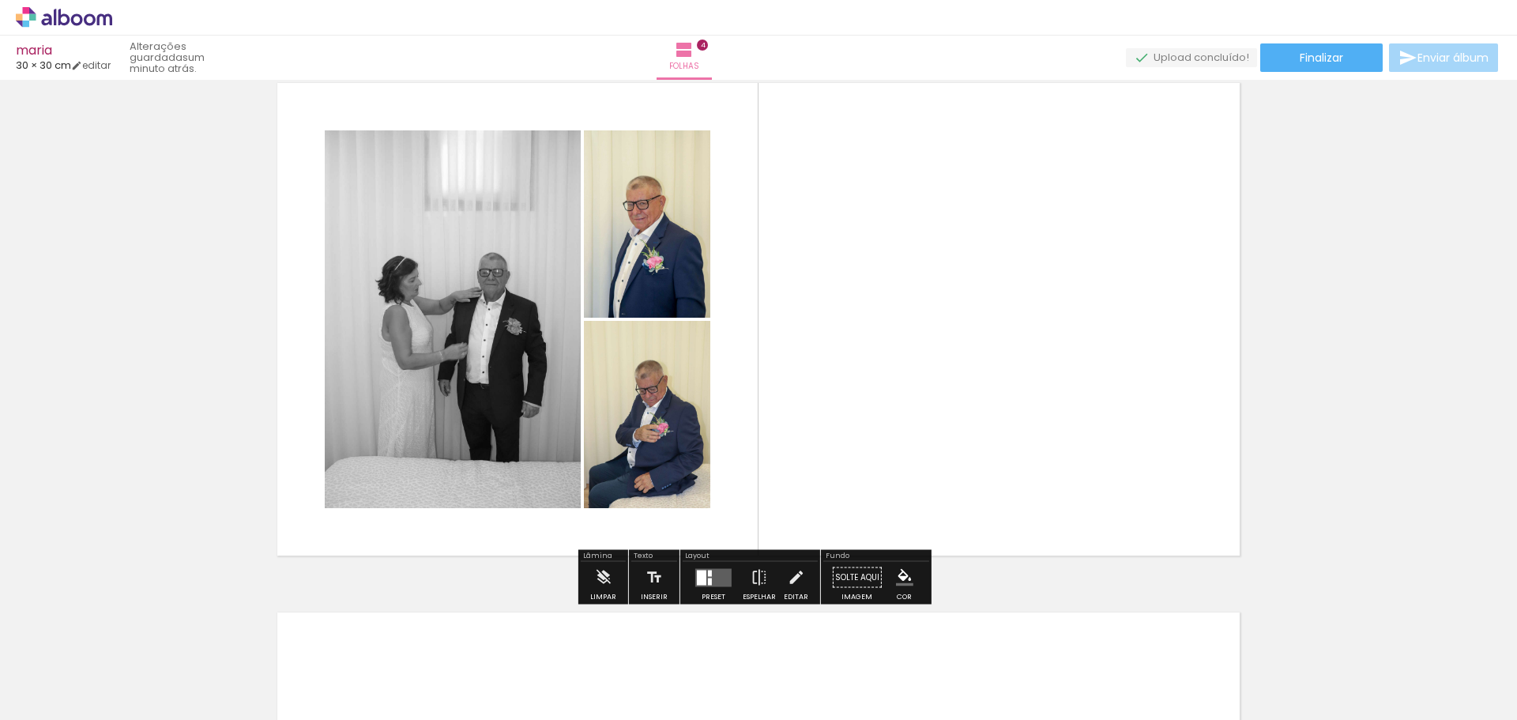
scroll to position [1687, 0]
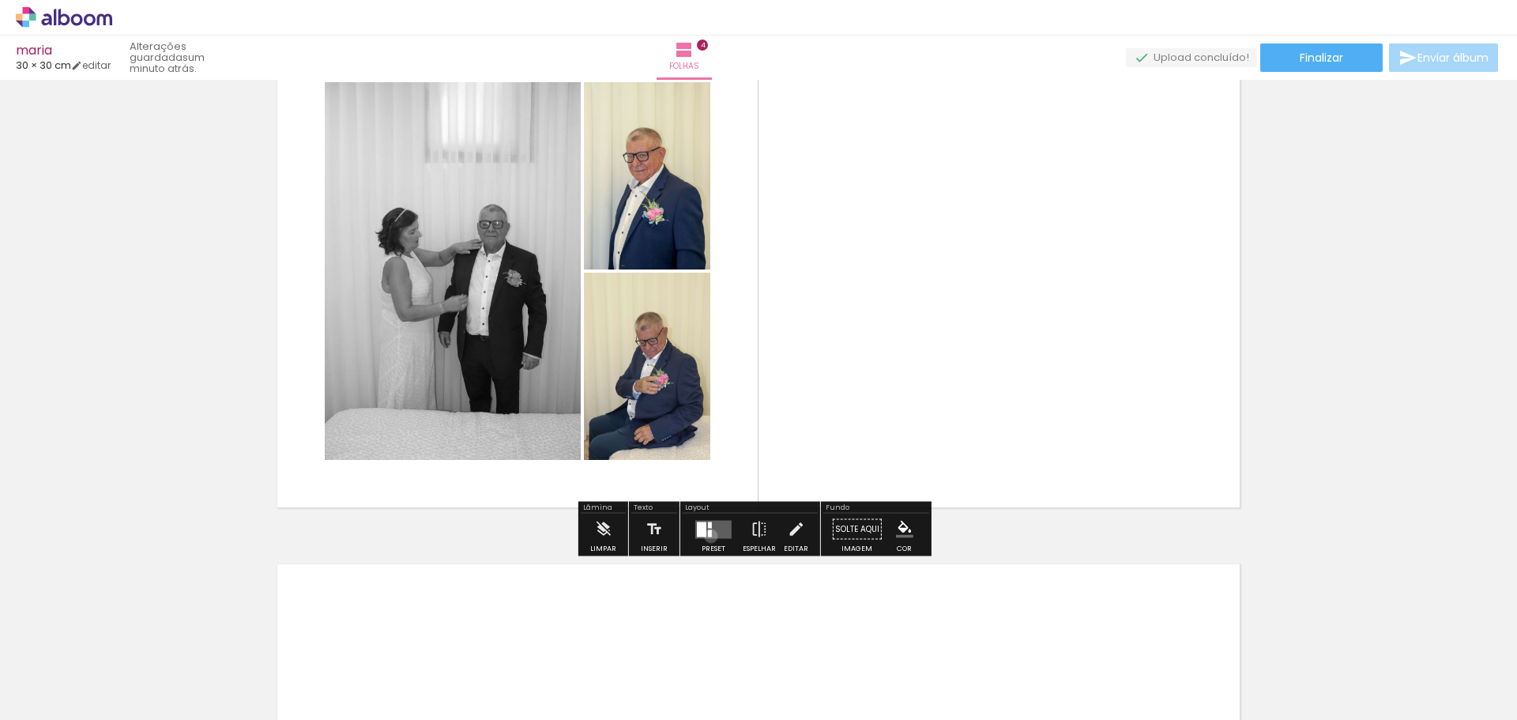
click at [708, 536] on div at bounding box center [710, 532] width 4 height 7
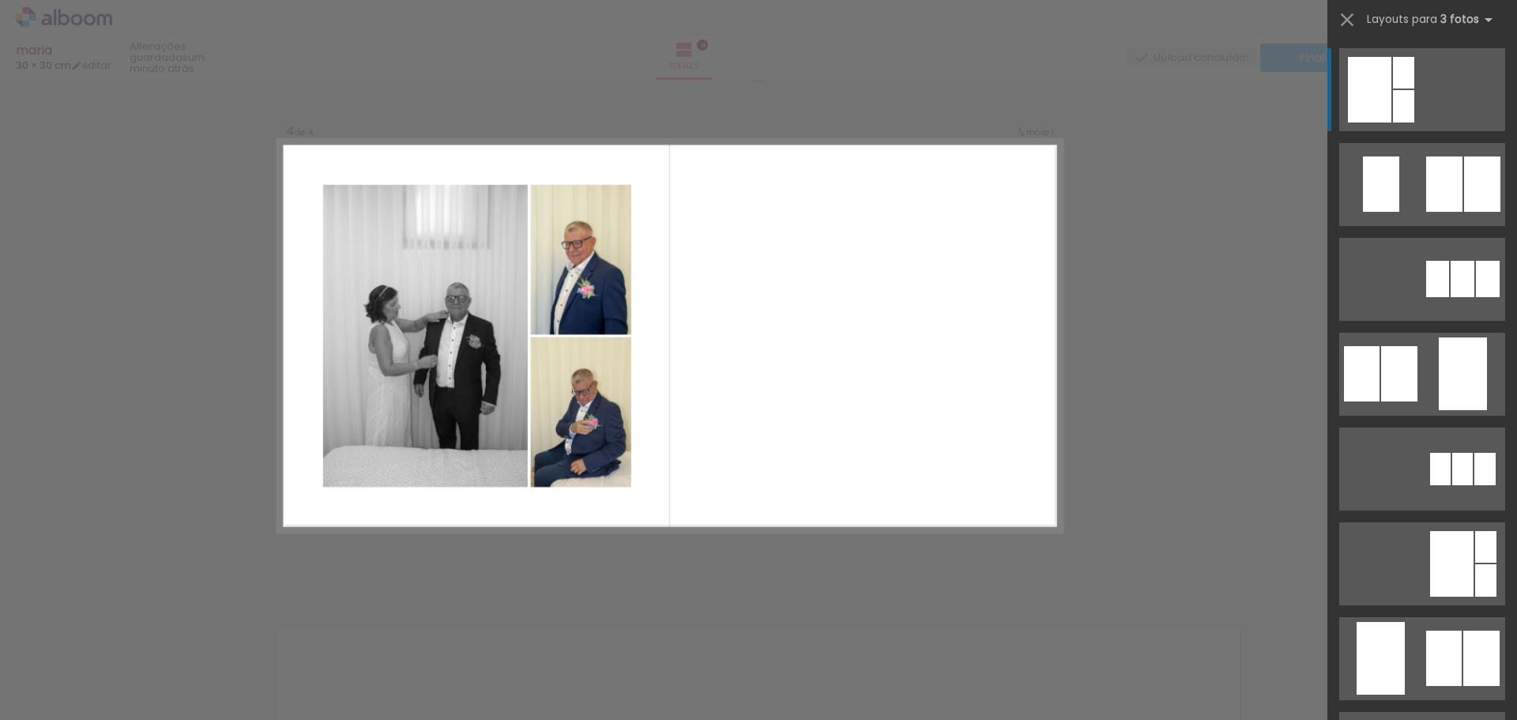
scroll to position [1608, 0]
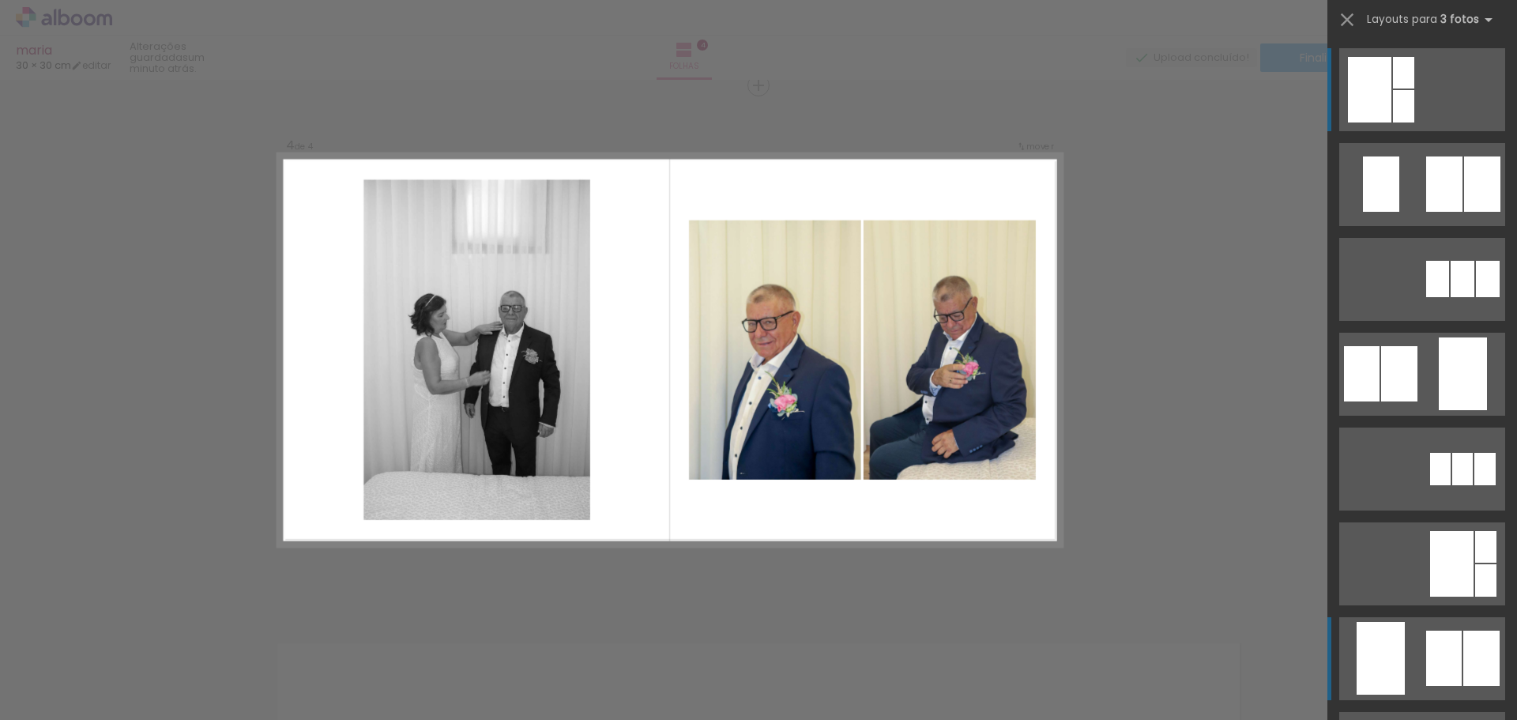
click at [1416, 663] on quentale-layouter at bounding box center [1422, 658] width 166 height 83
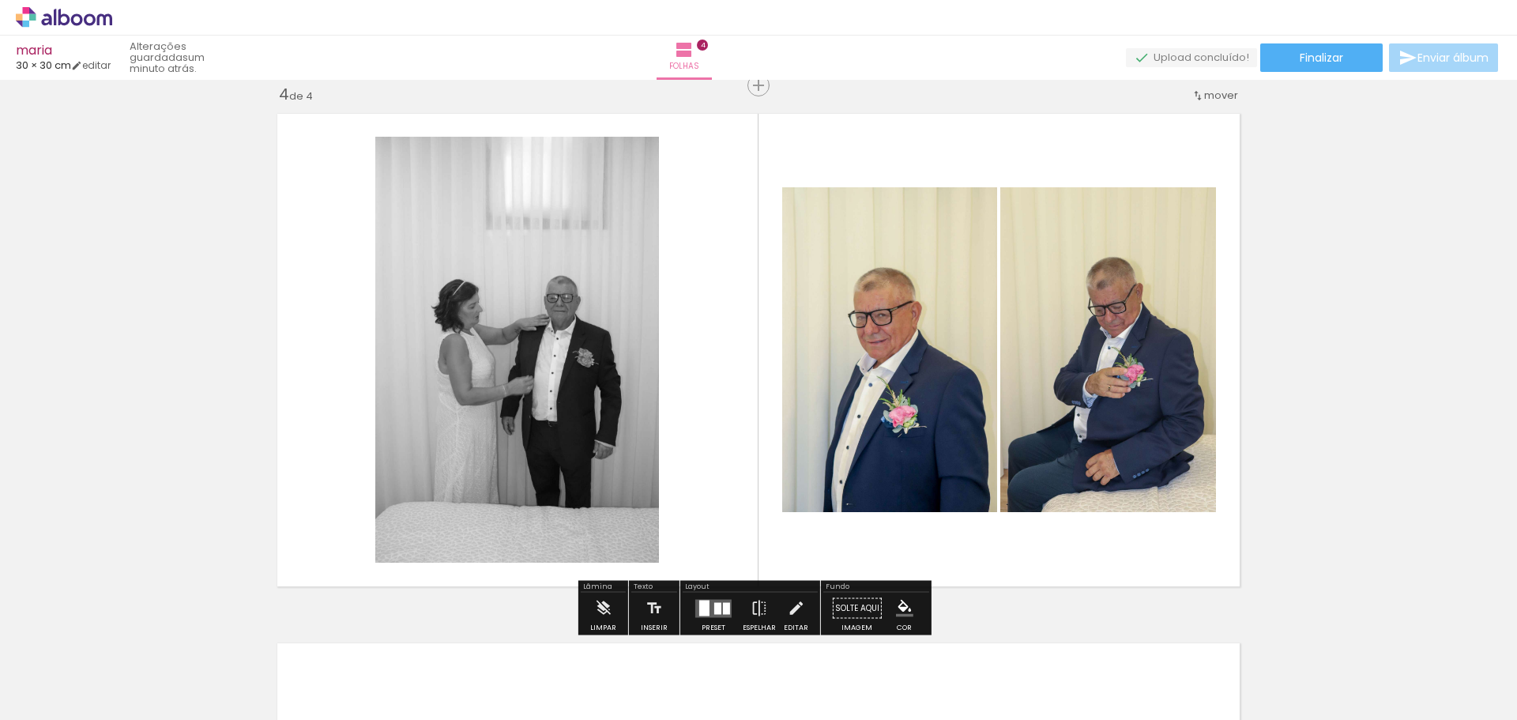
click at [1087, 579] on quentale-layouter at bounding box center [758, 350] width 979 height 490
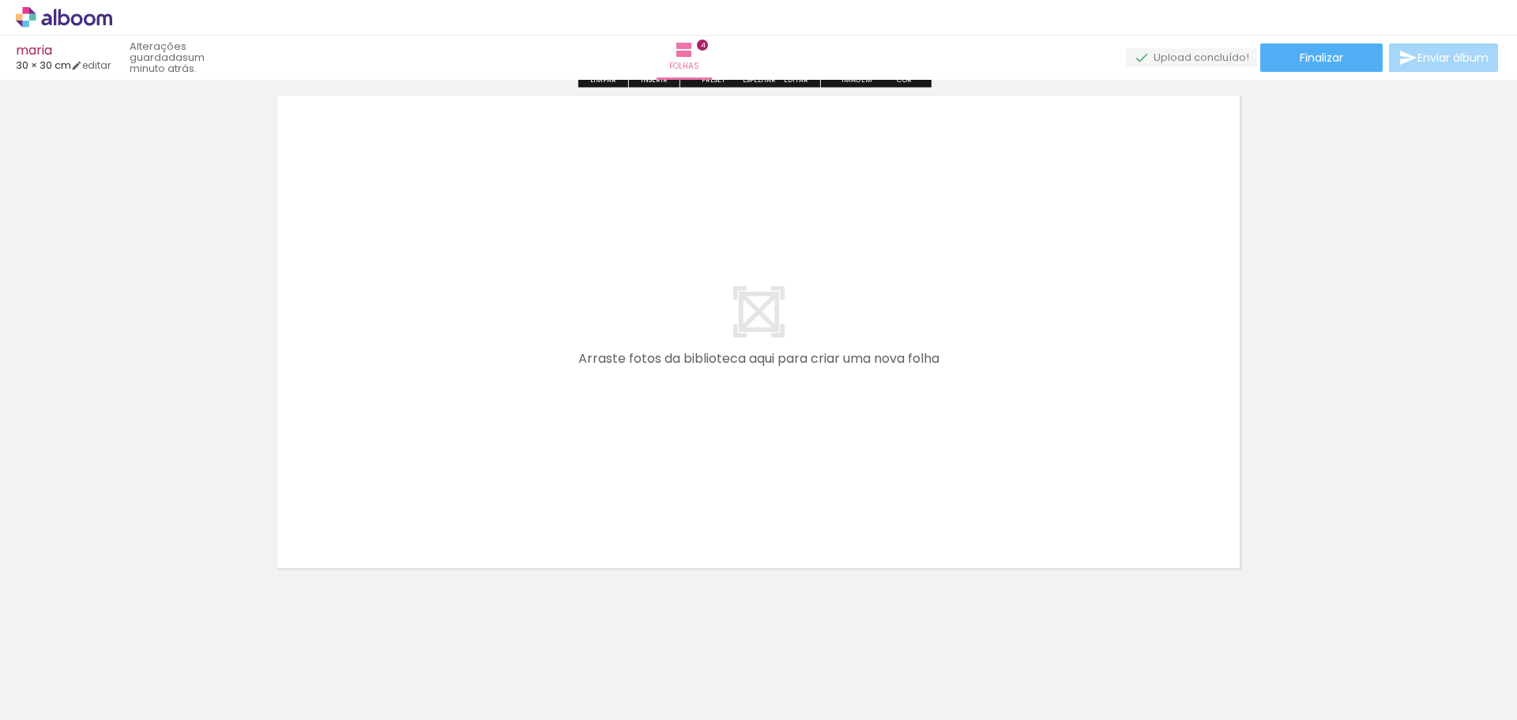
scroll to position [2161, 0]
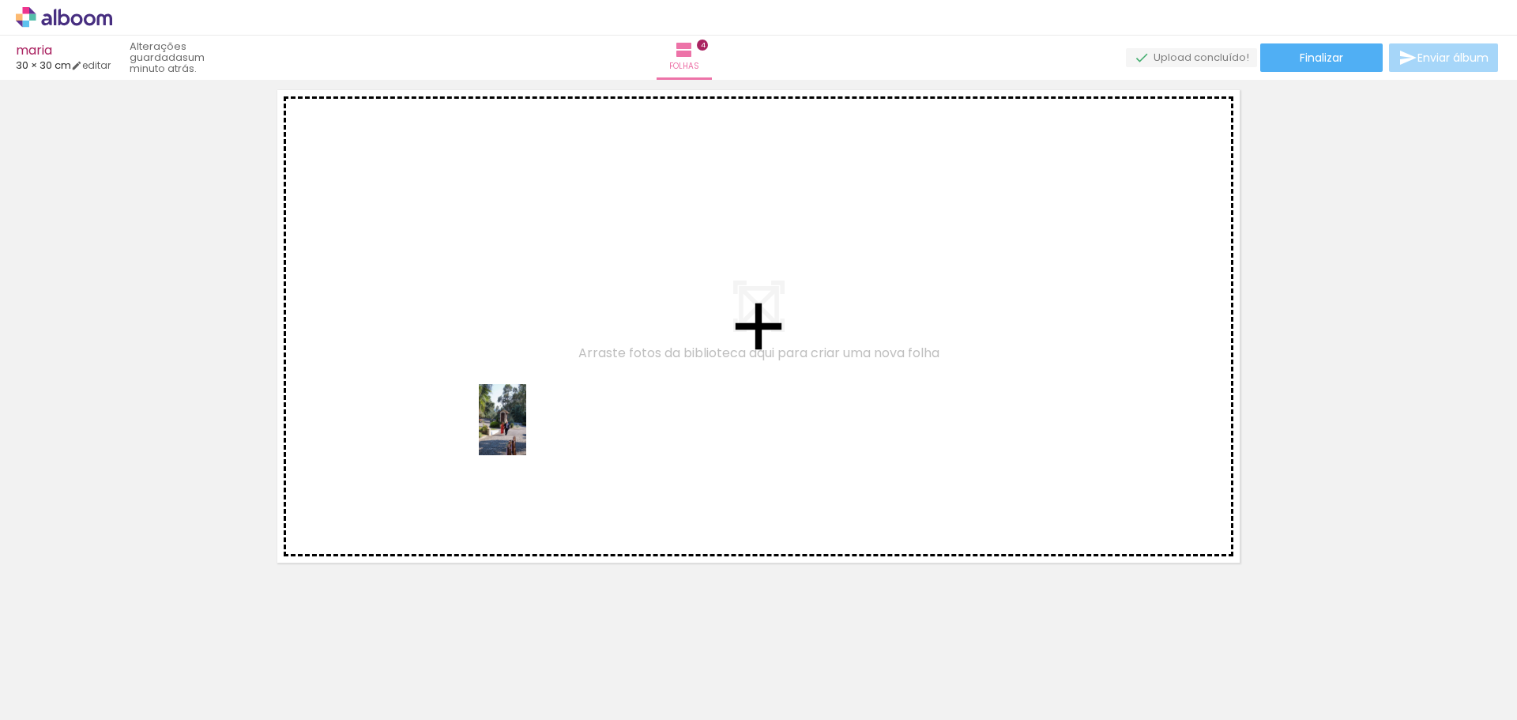
drag, startPoint x: 558, startPoint y: 680, endPoint x: 514, endPoint y: 403, distance: 280.8
click at [514, 403] on quentale-workspace at bounding box center [758, 360] width 1517 height 720
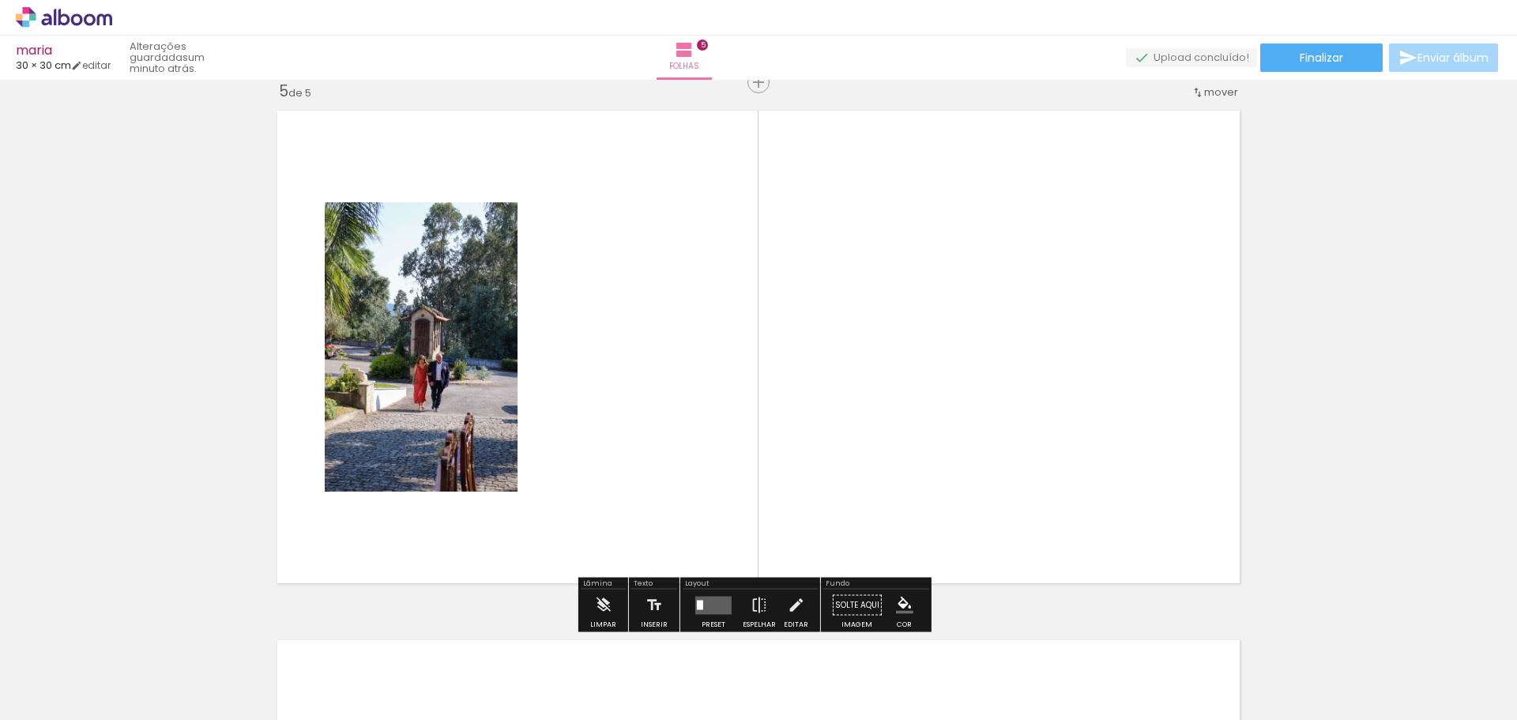
scroll to position [2137, 0]
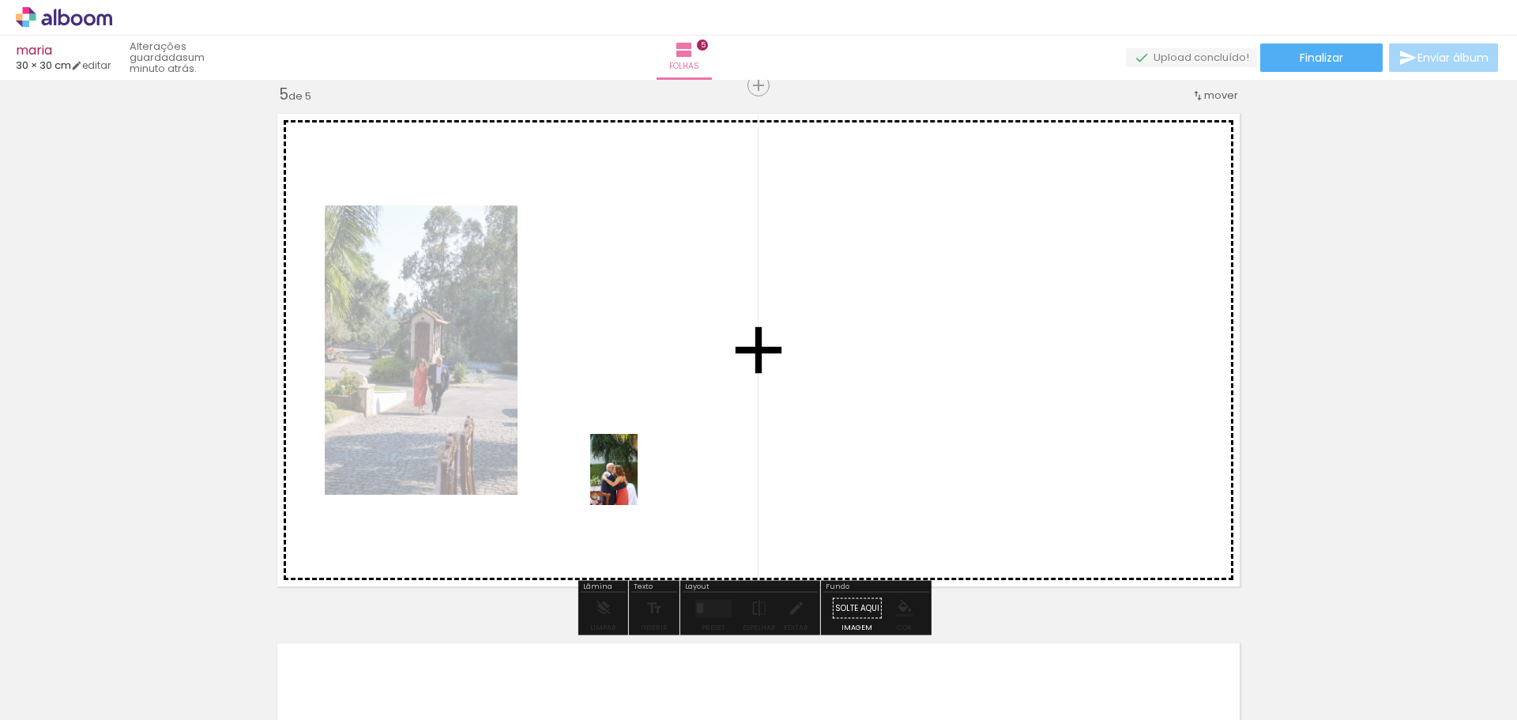
drag, startPoint x: 650, startPoint y: 682, endPoint x: 631, endPoint y: 462, distance: 221.2
click at [631, 462] on quentale-workspace at bounding box center [758, 360] width 1517 height 720
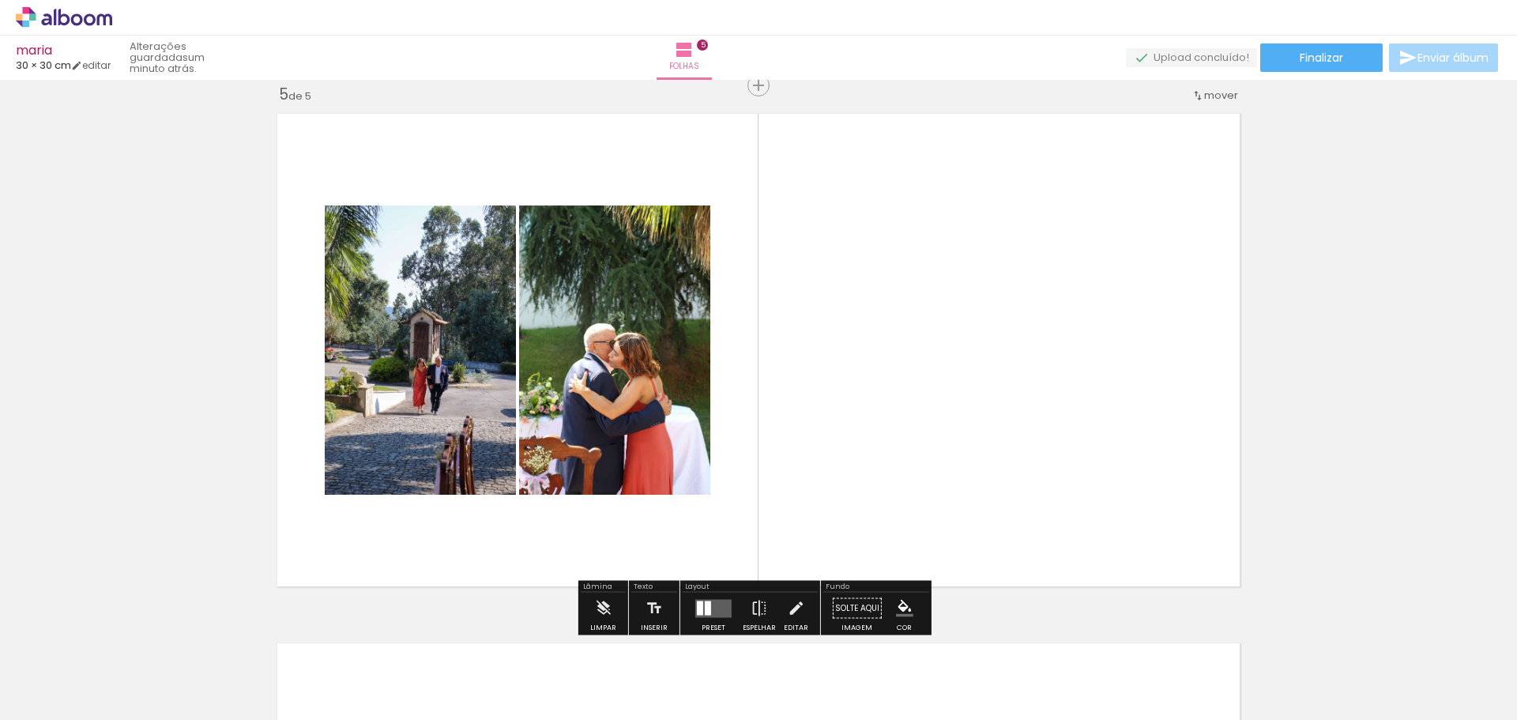
click at [700, 607] on quentale-layouter at bounding box center [713, 608] width 36 height 18
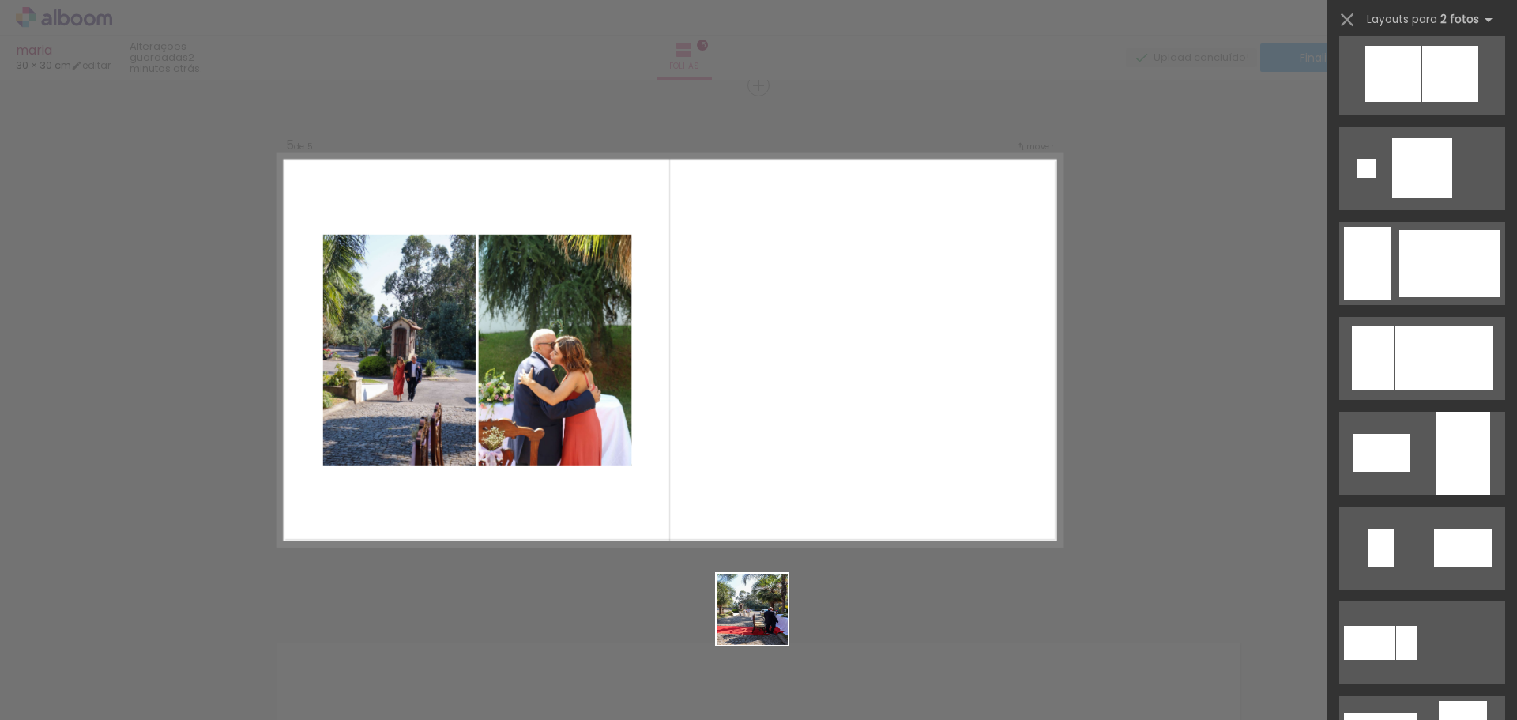
scroll to position [0, 0]
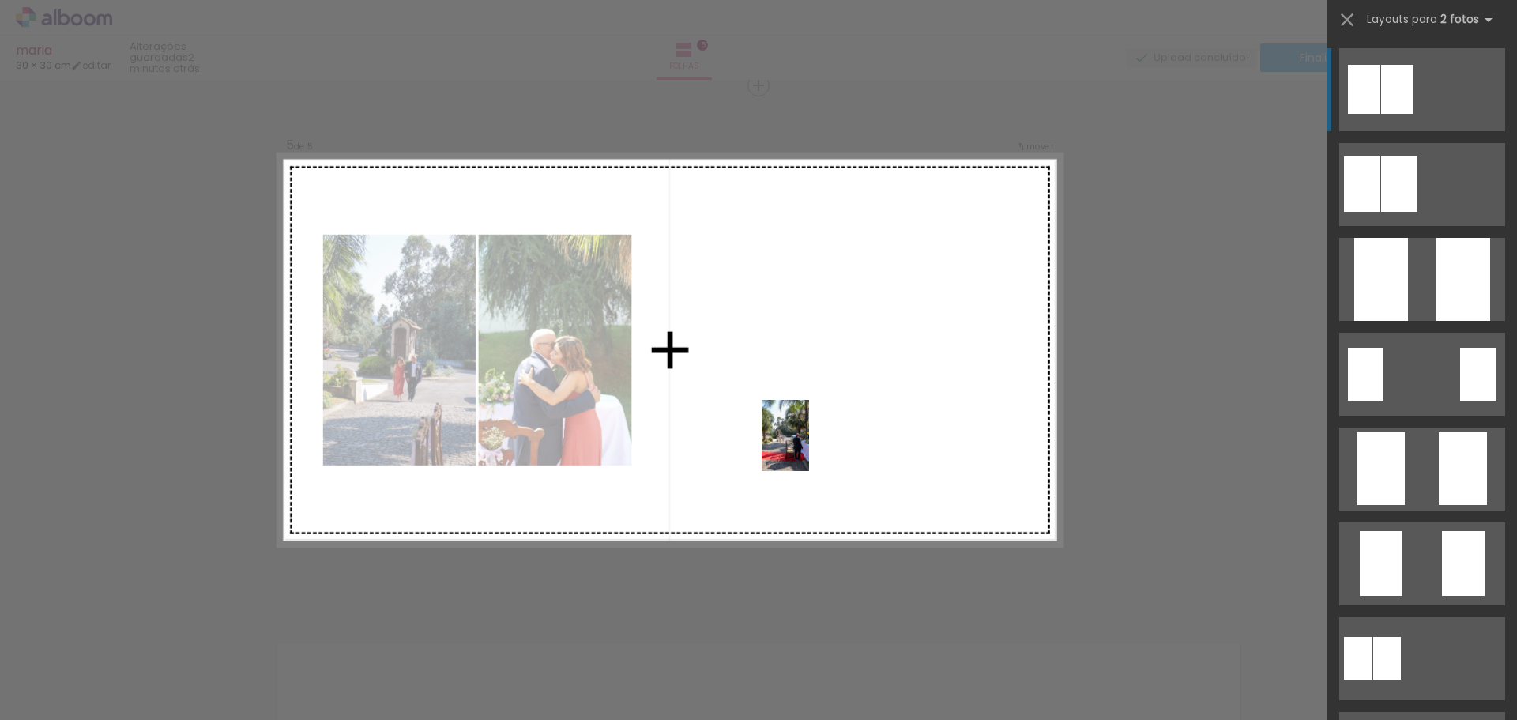
drag, startPoint x: 746, startPoint y: 654, endPoint x: 809, endPoint y: 447, distance: 216.2
click at [809, 447] on quentale-workspace at bounding box center [758, 360] width 1517 height 720
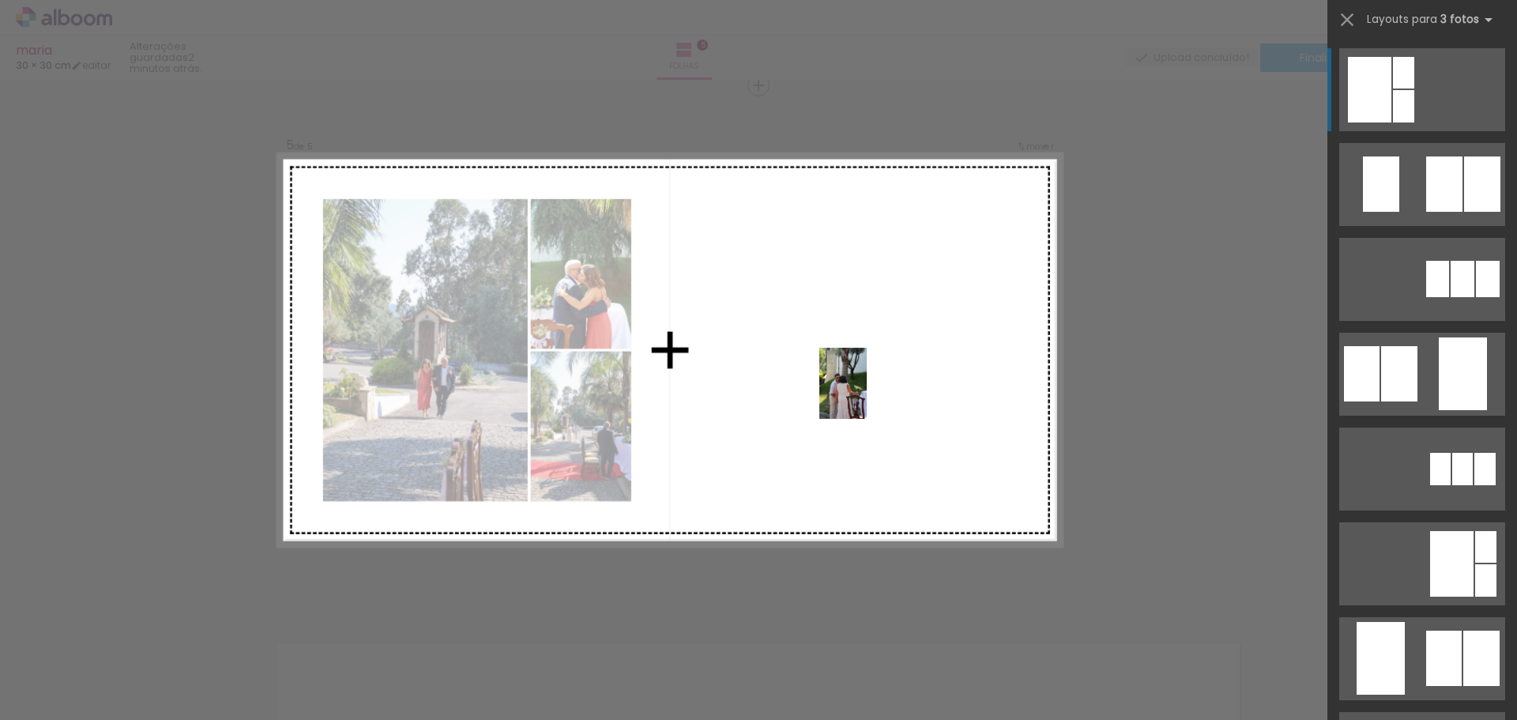
drag, startPoint x: 808, startPoint y: 677, endPoint x: 866, endPoint y: 385, distance: 297.1
click at [866, 387] on quentale-workspace at bounding box center [758, 360] width 1517 height 720
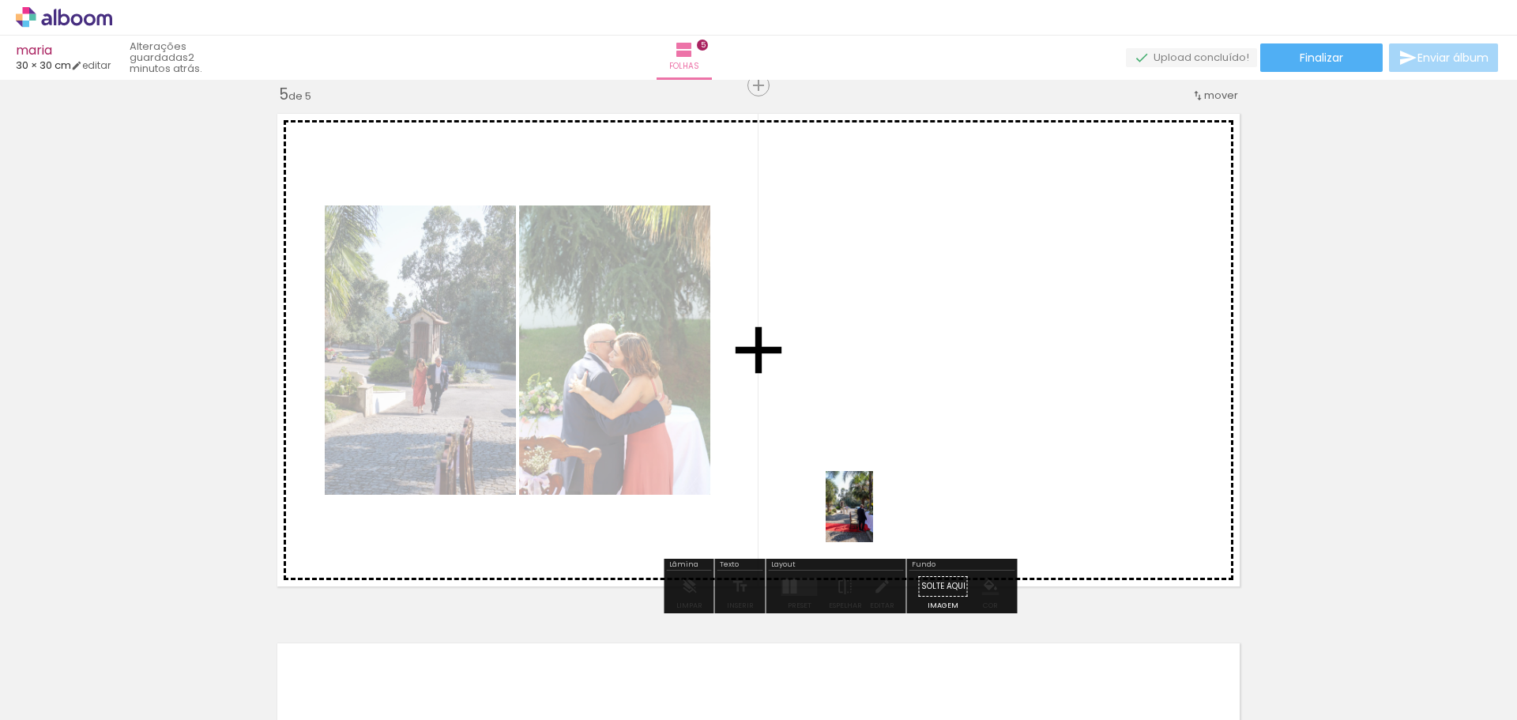
drag, startPoint x: 726, startPoint y: 692, endPoint x: 924, endPoint y: 442, distance: 319.4
click at [924, 442] on quentale-workspace at bounding box center [758, 360] width 1517 height 720
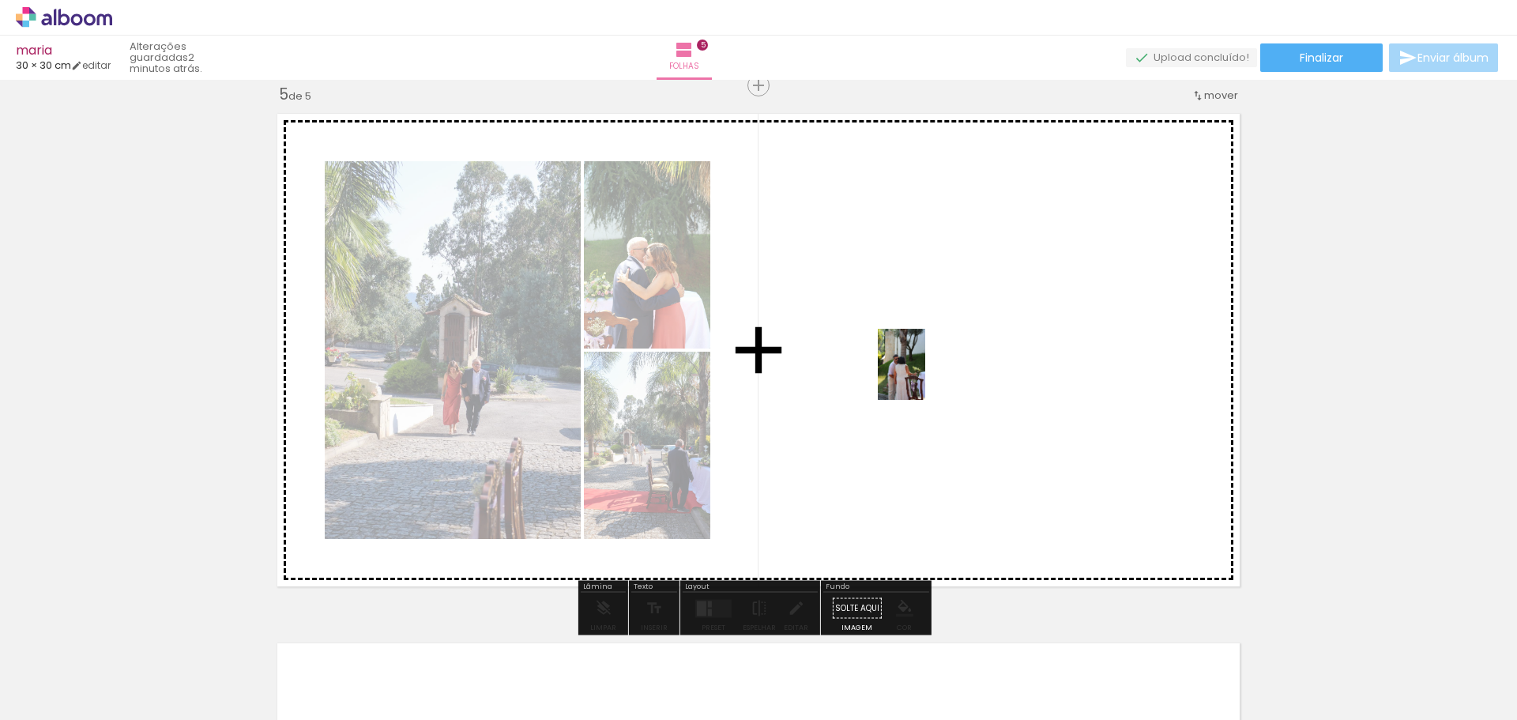
drag, startPoint x: 823, startPoint y: 671, endPoint x: 925, endPoint y: 376, distance: 312.5
click at [925, 376] on quentale-workspace at bounding box center [758, 360] width 1517 height 720
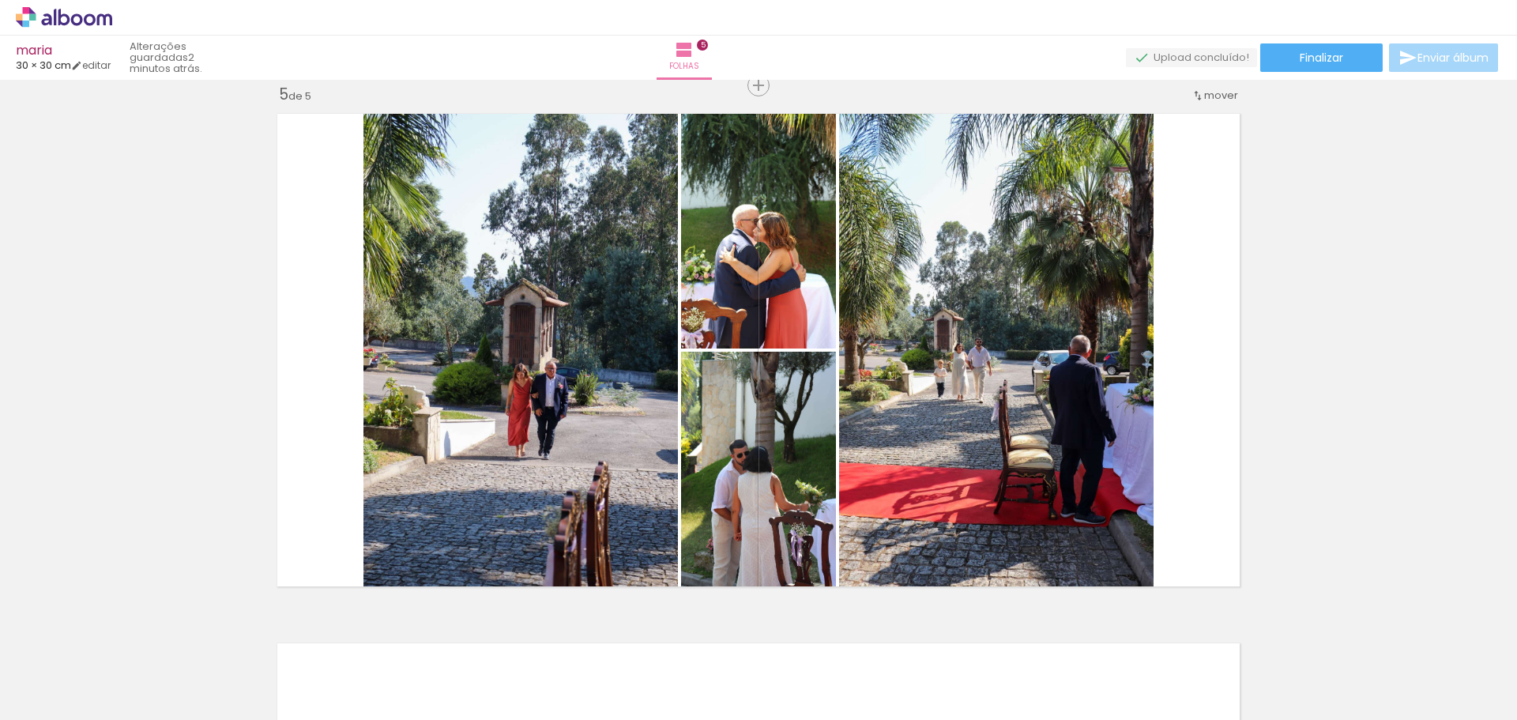
scroll to position [0, 983]
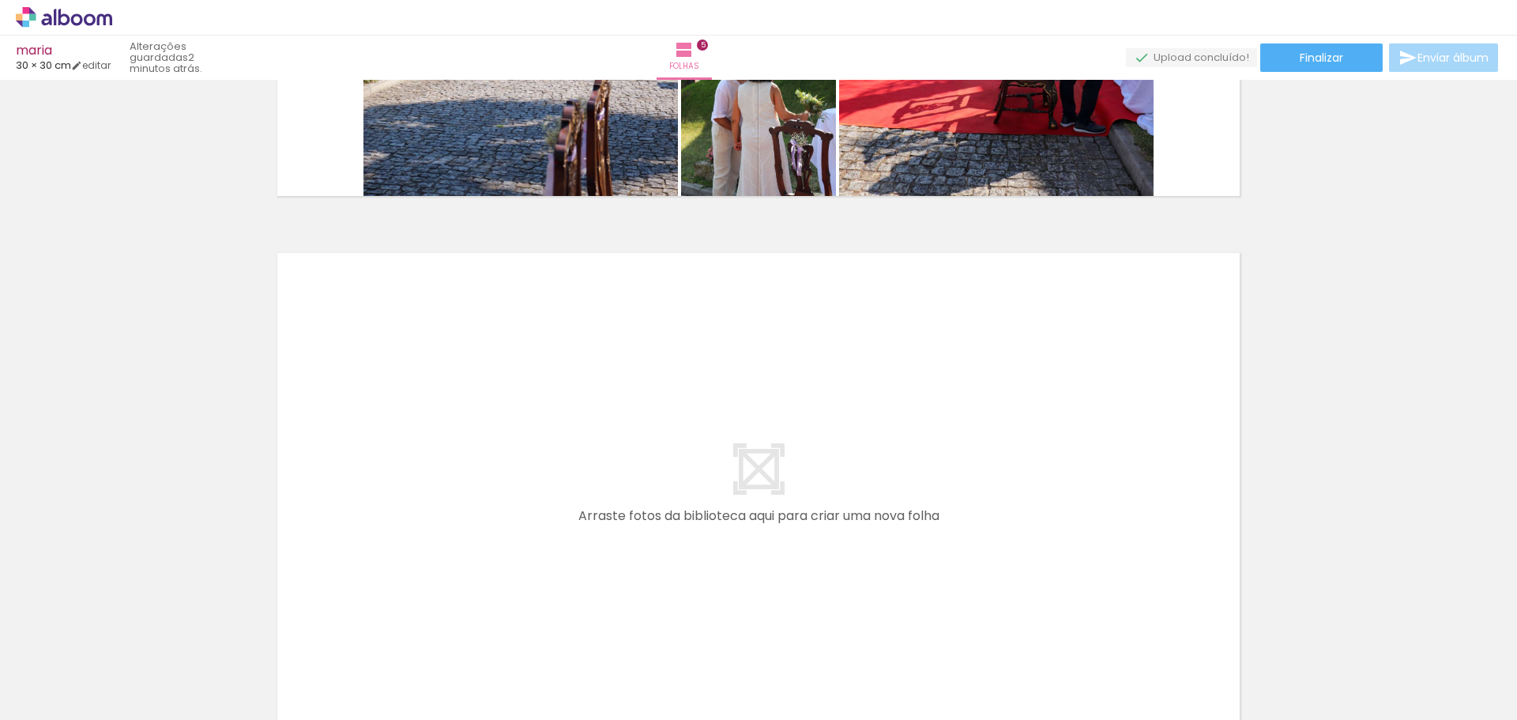
scroll to position [2532, 0]
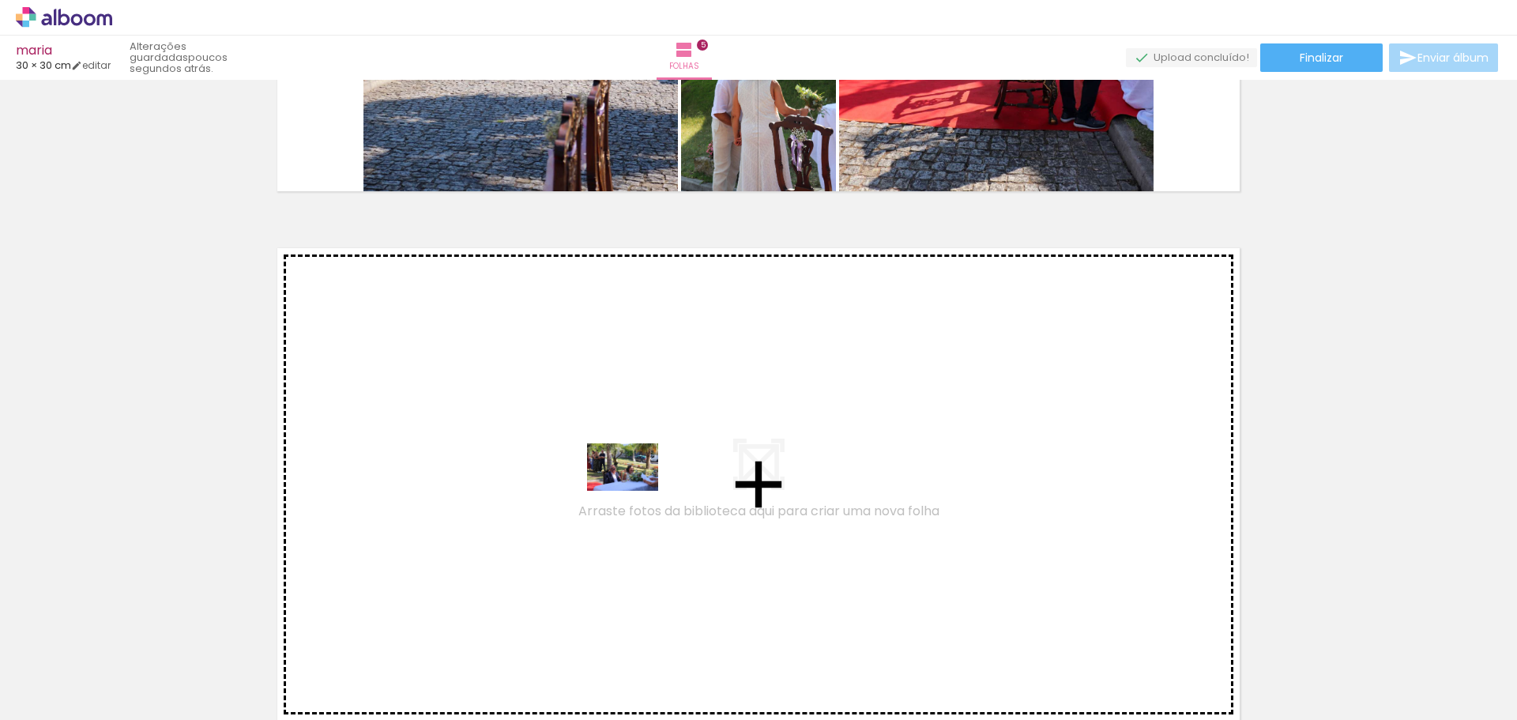
drag, startPoint x: 607, startPoint y: 673, endPoint x: 639, endPoint y: 468, distance: 207.0
click at [639, 468] on quentale-workspace at bounding box center [758, 360] width 1517 height 720
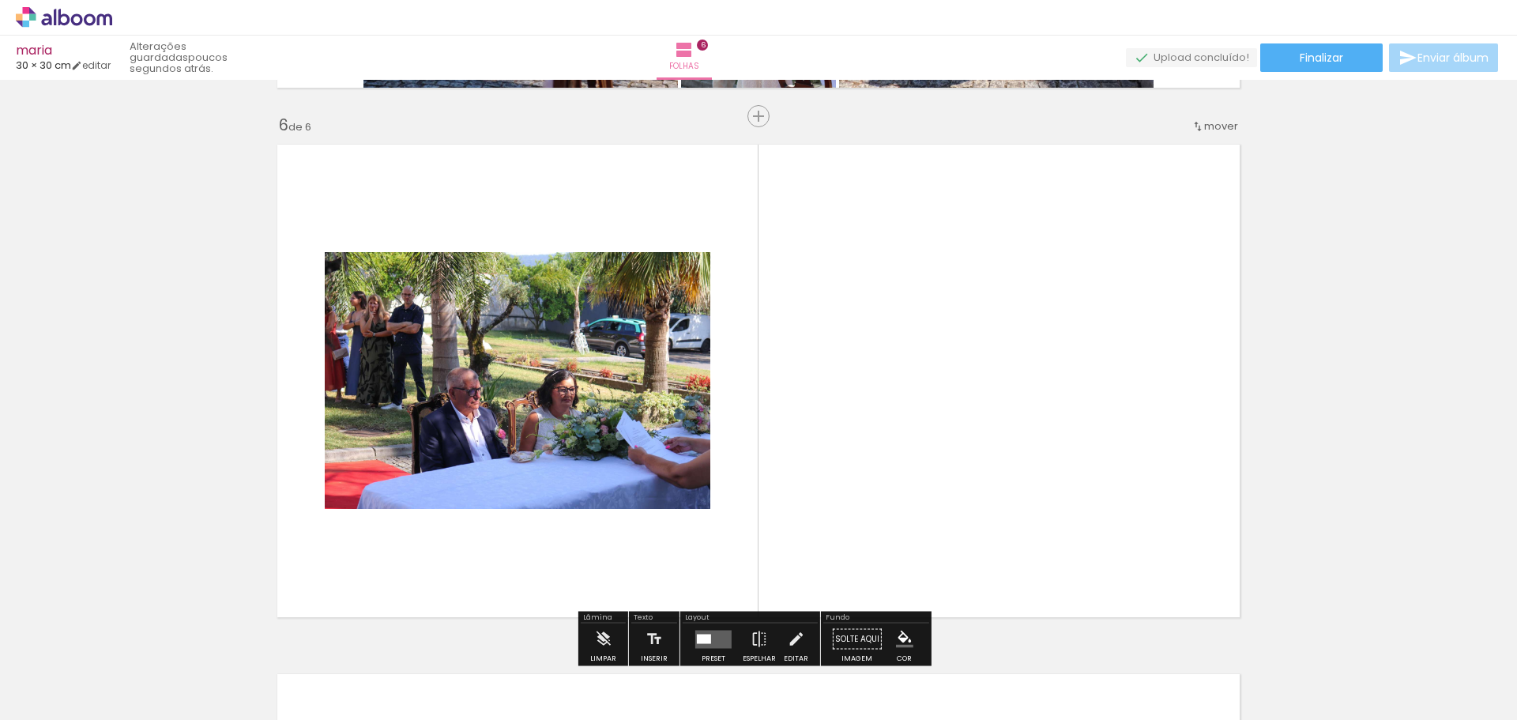
scroll to position [2667, 0]
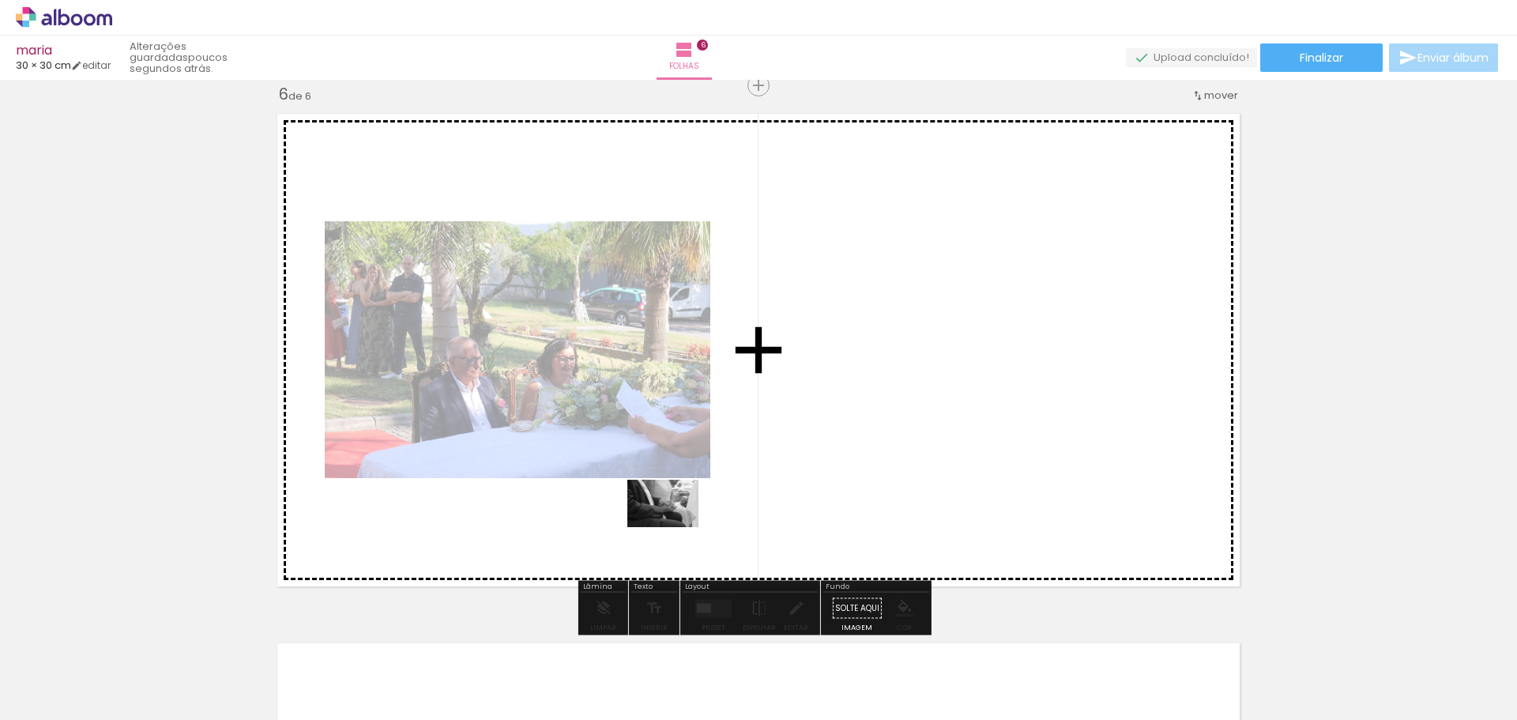
drag, startPoint x: 687, startPoint y: 663, endPoint x: 675, endPoint y: 527, distance: 136.5
click at [675, 527] on quentale-workspace at bounding box center [758, 360] width 1517 height 720
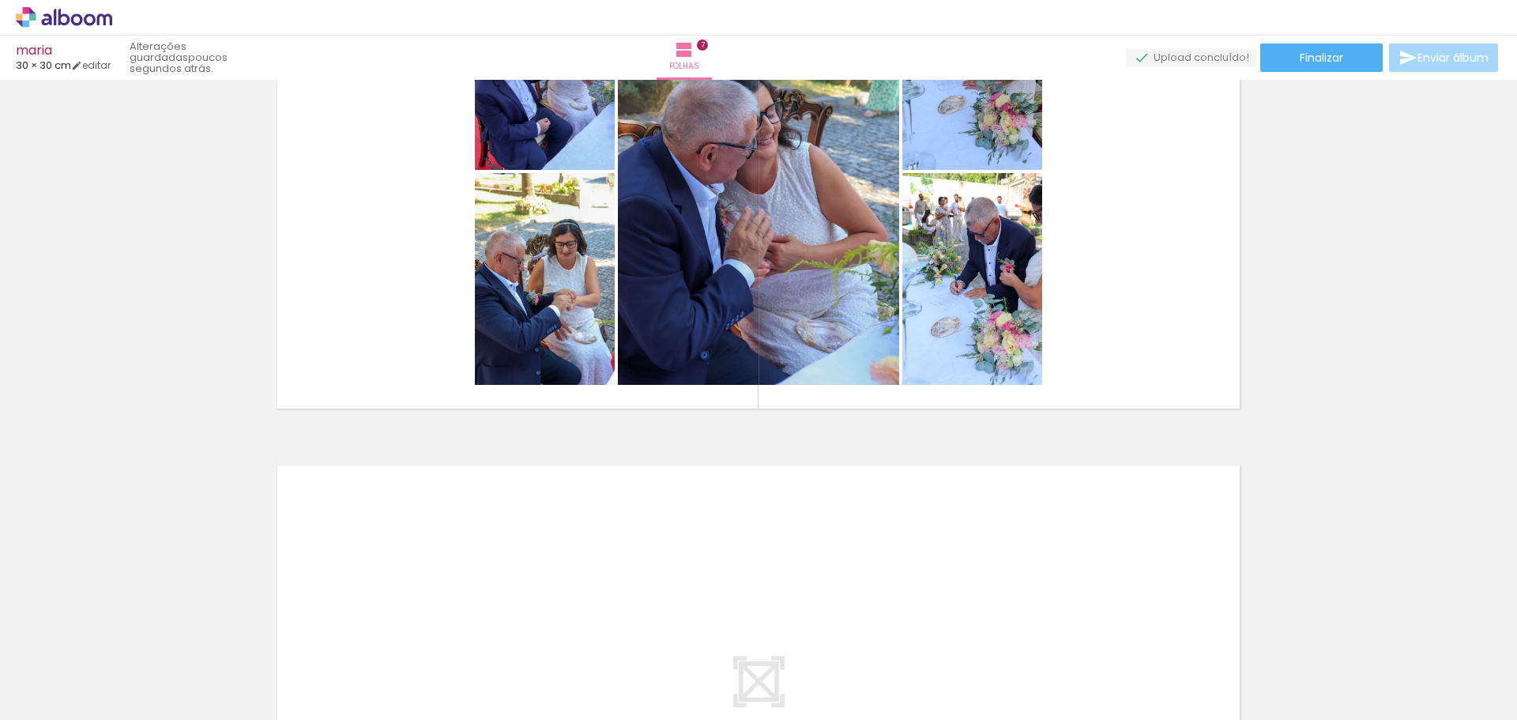
scroll to position [3275, 0]
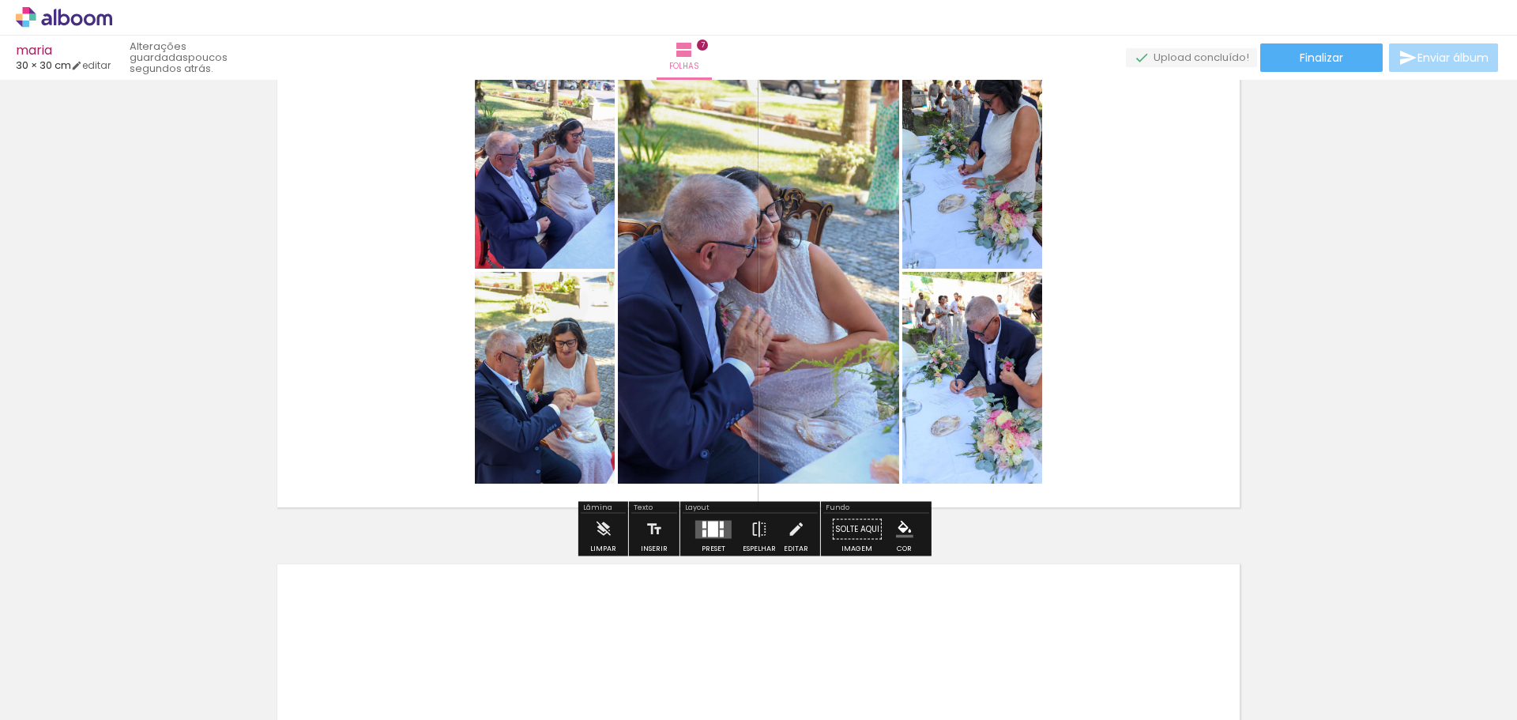
click at [711, 536] on quentale-layouter at bounding box center [713, 529] width 36 height 18
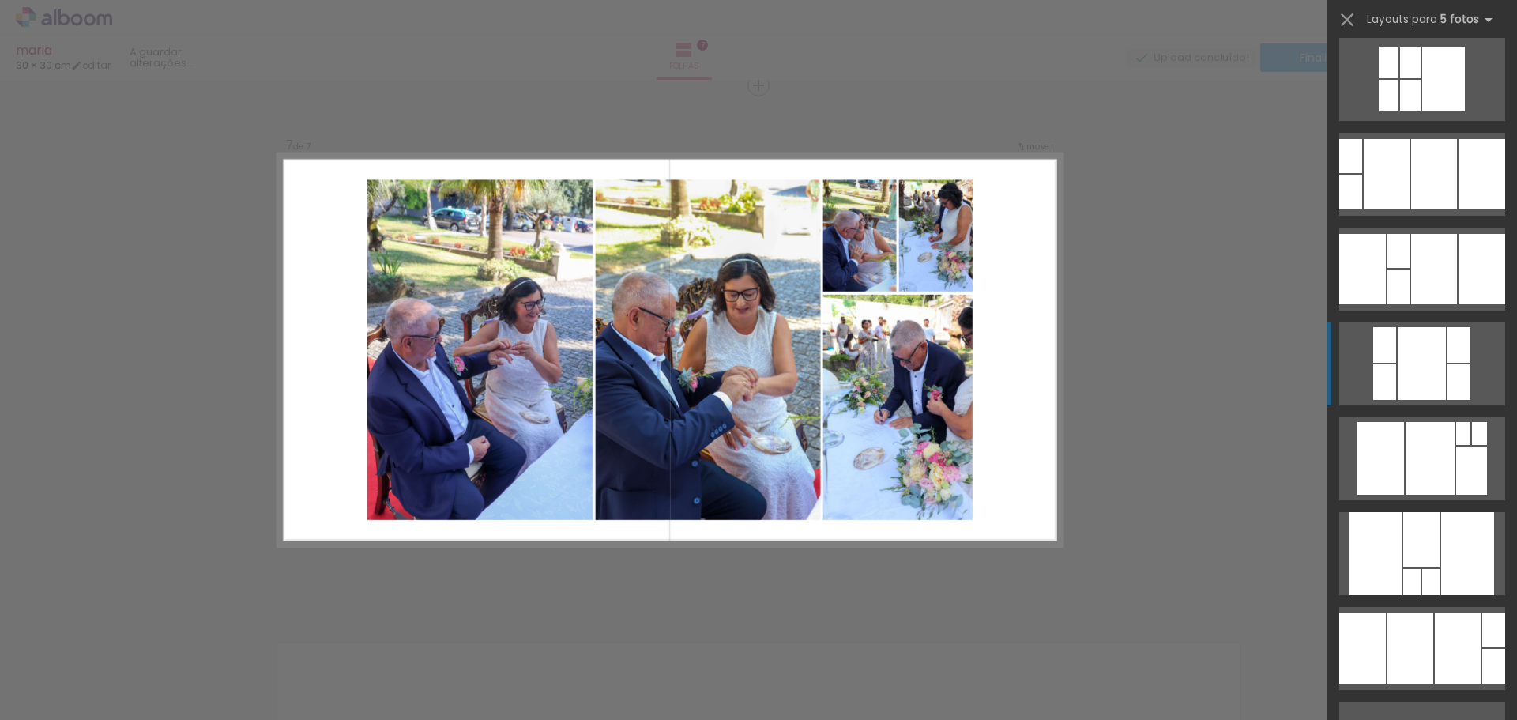
scroll to position [63, 0]
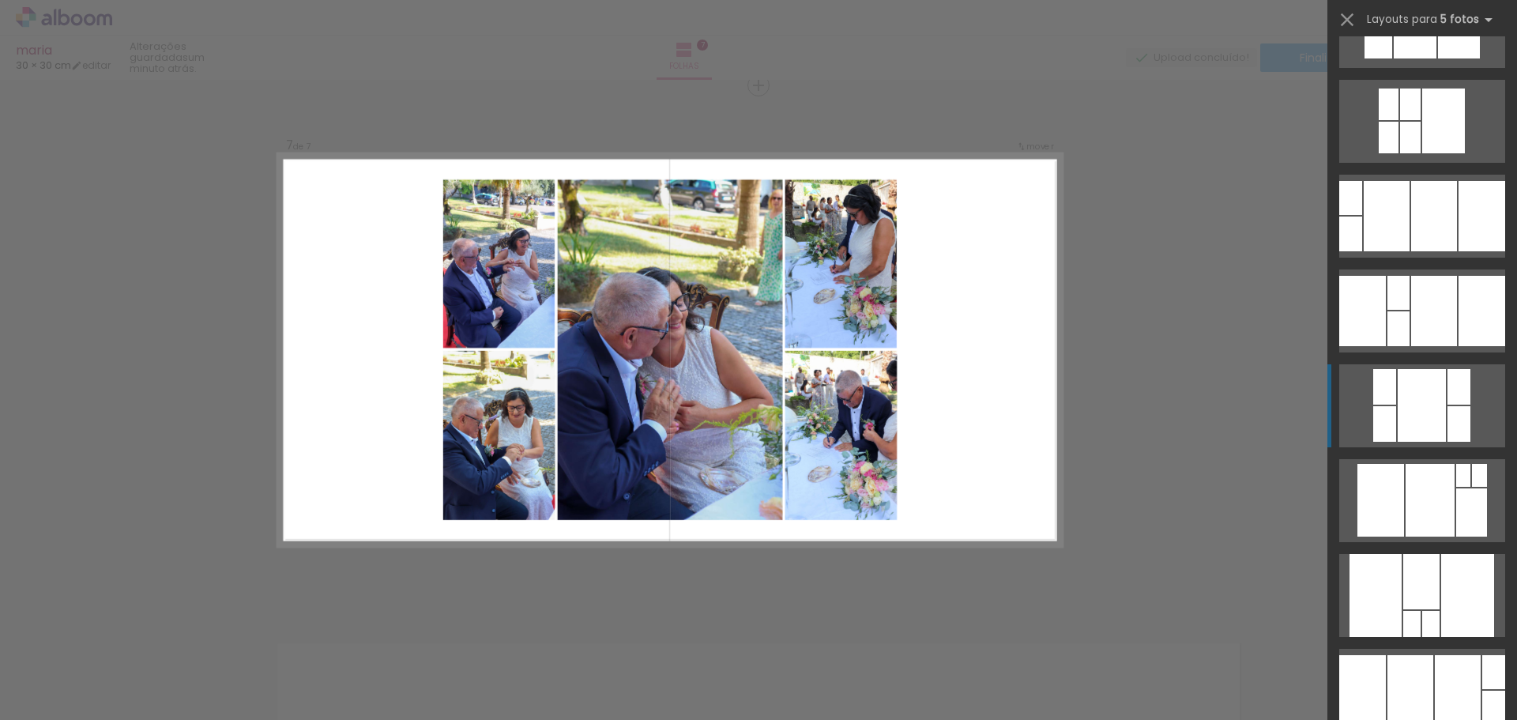
click at [1407, 408] on div at bounding box center [1421, 405] width 48 height 73
click at [1433, 412] on div at bounding box center [1421, 405] width 48 height 73
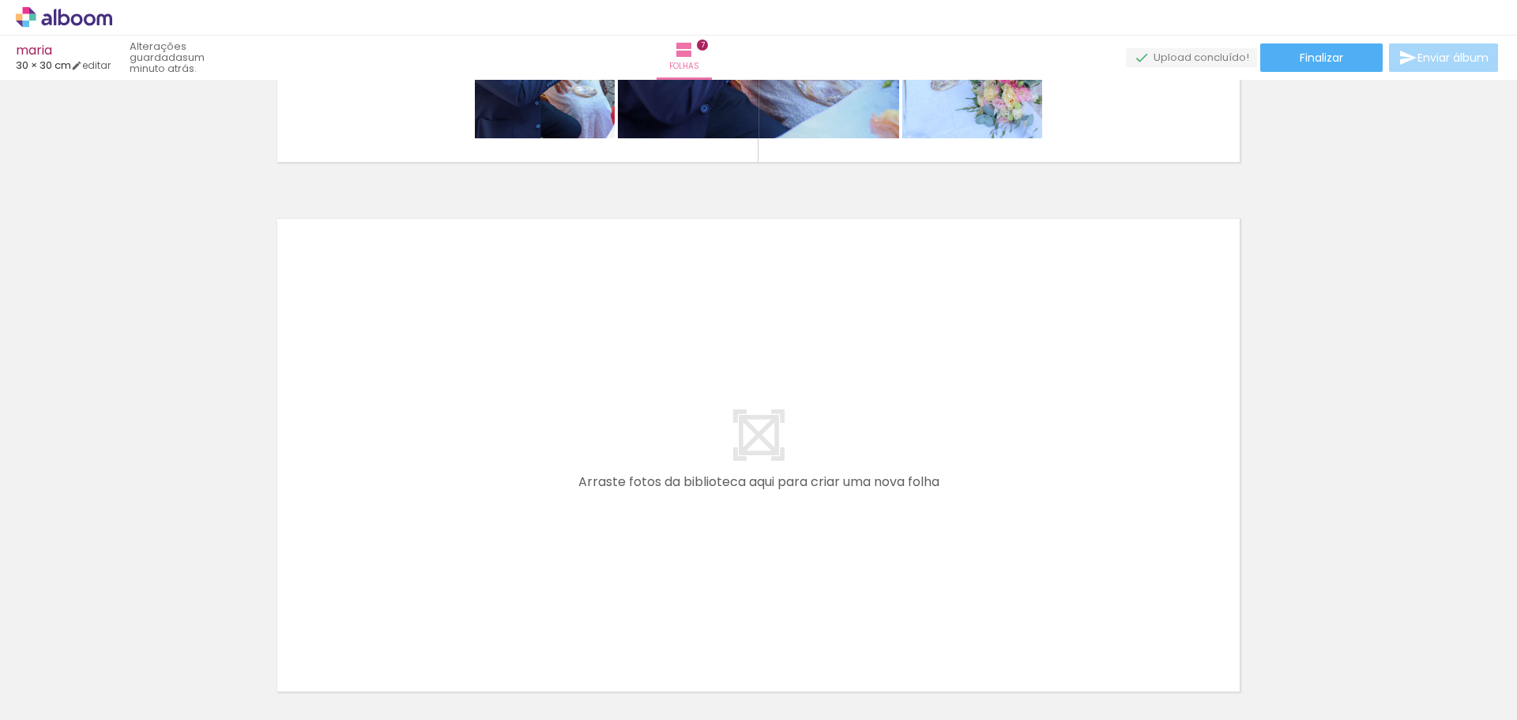
scroll to position [3670, 0]
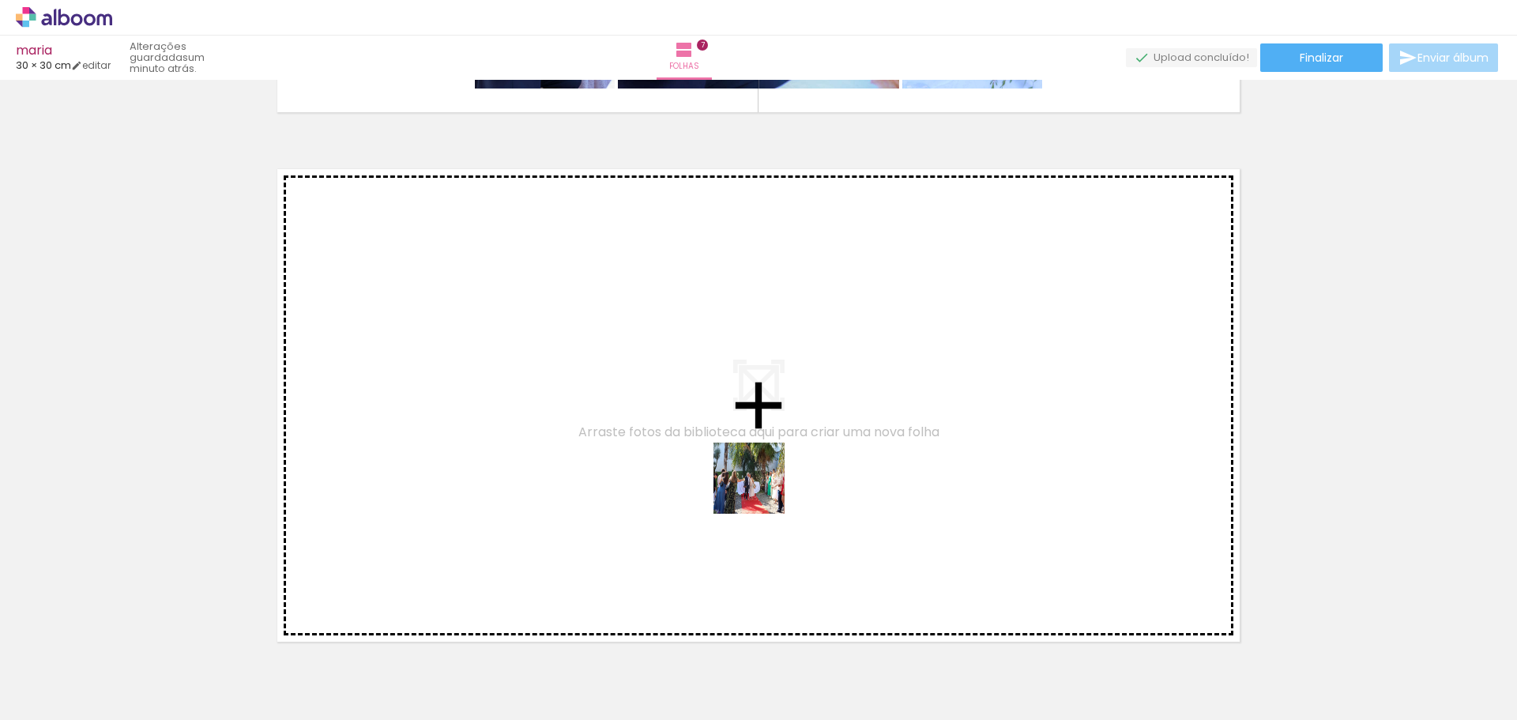
drag, startPoint x: 773, startPoint y: 675, endPoint x: 760, endPoint y: 485, distance: 190.1
click at [760, 485] on quentale-workspace at bounding box center [758, 360] width 1517 height 720
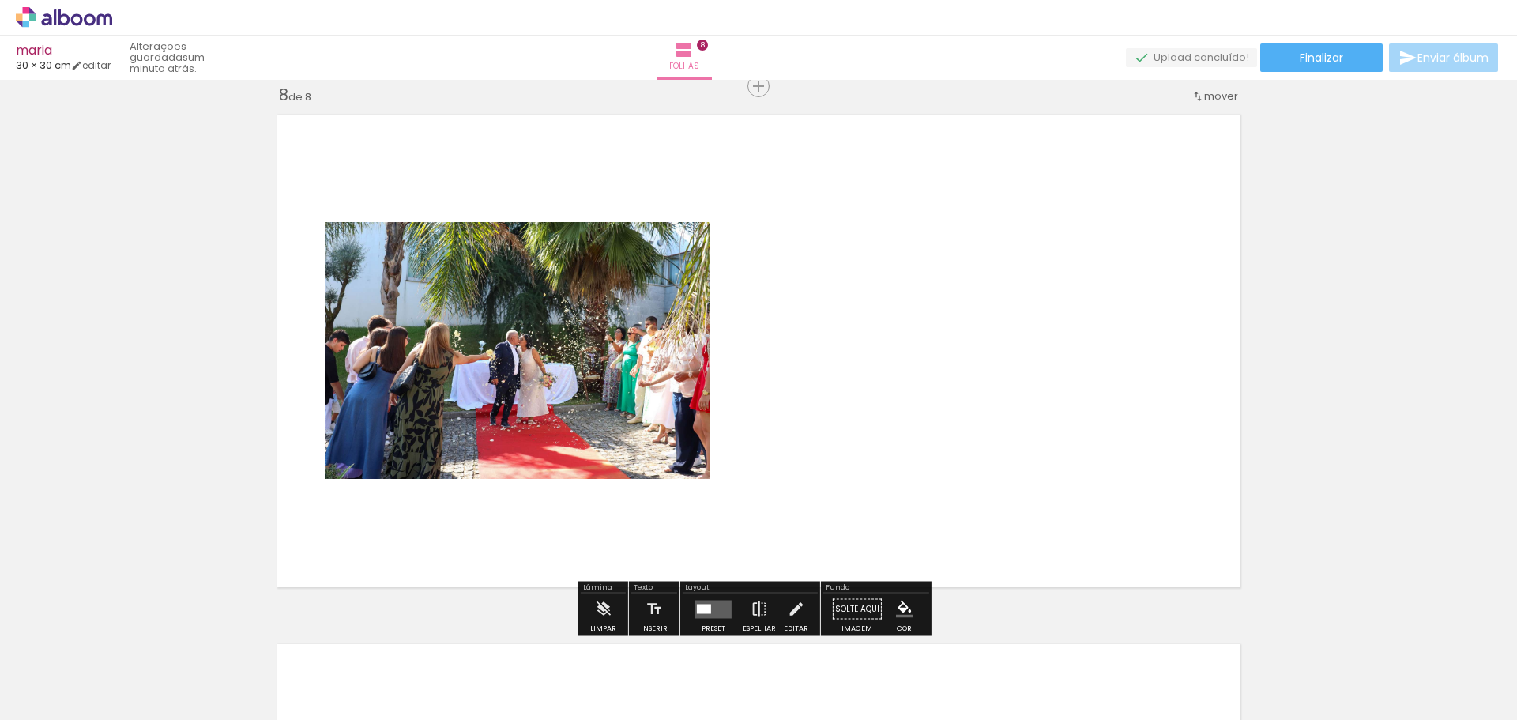
scroll to position [3725, 0]
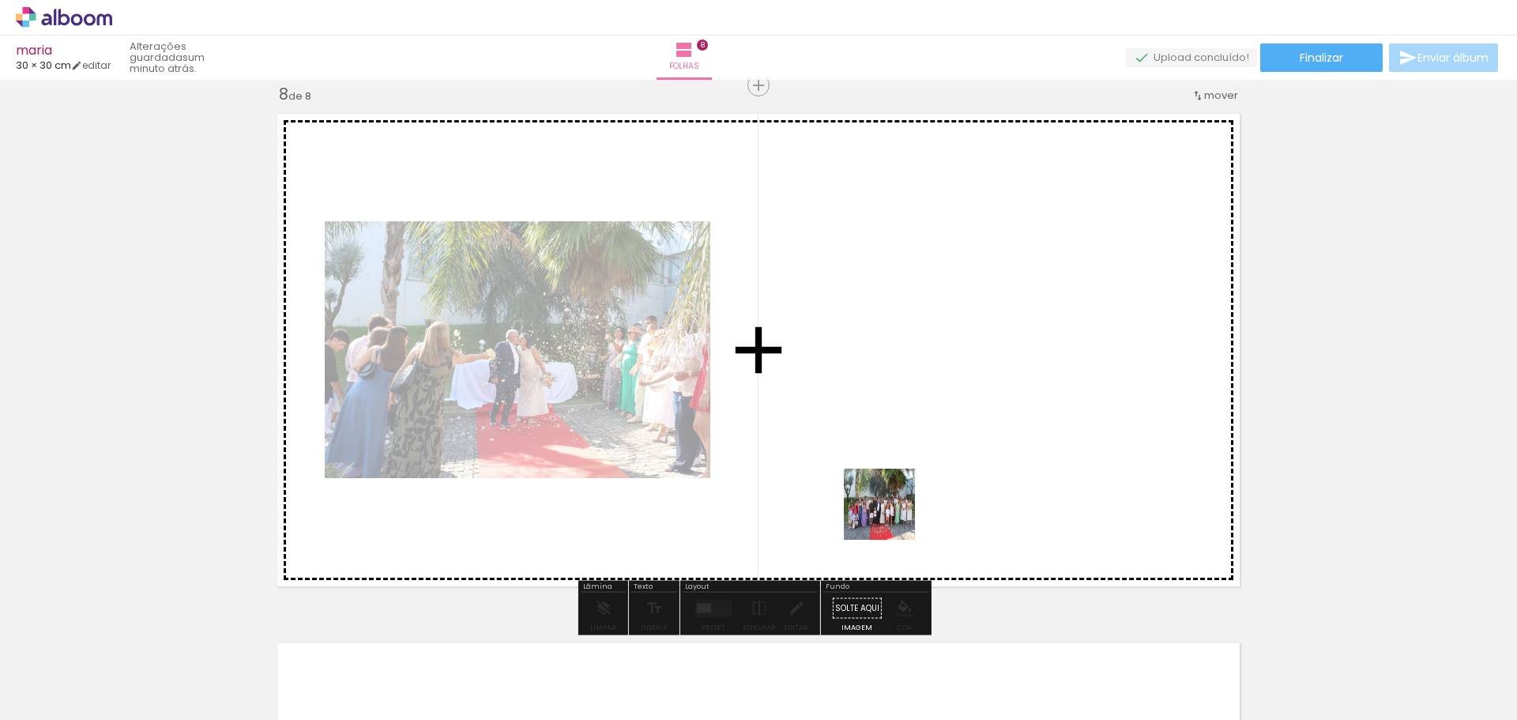
drag, startPoint x: 874, startPoint y: 677, endPoint x: 892, endPoint y: 437, distance: 240.8
click at [892, 437] on quentale-workspace at bounding box center [758, 360] width 1517 height 720
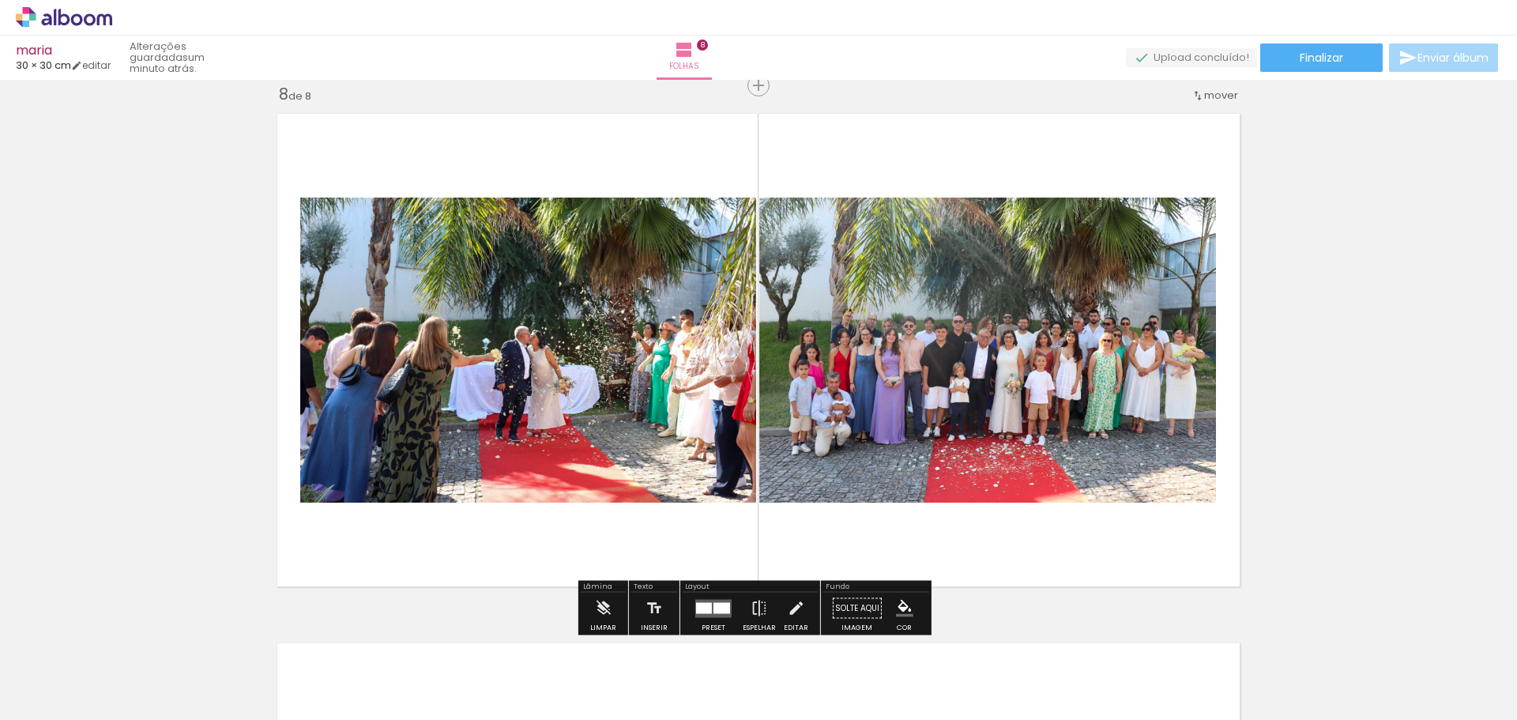
click at [1060, 569] on quentale-layouter at bounding box center [758, 350] width 979 height 490
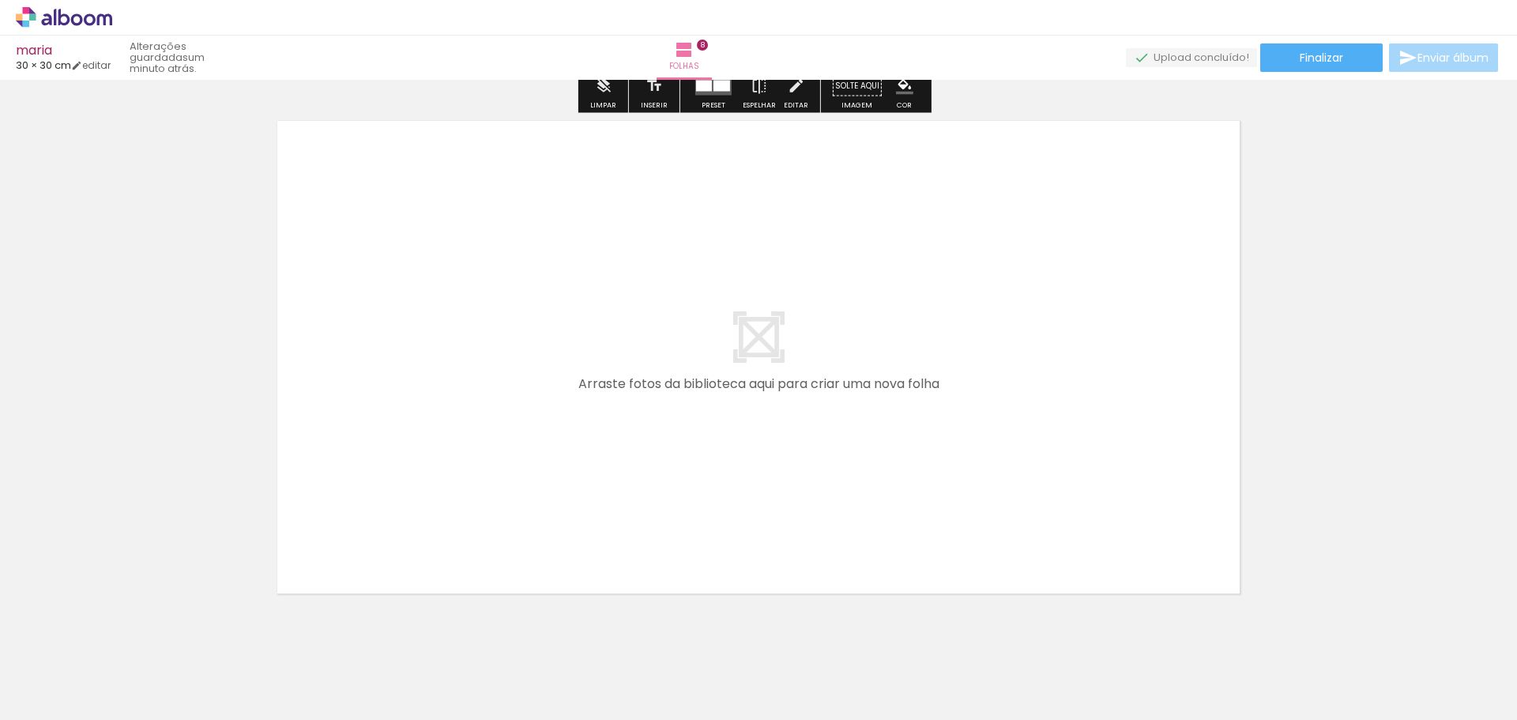
scroll to position [4278, 0]
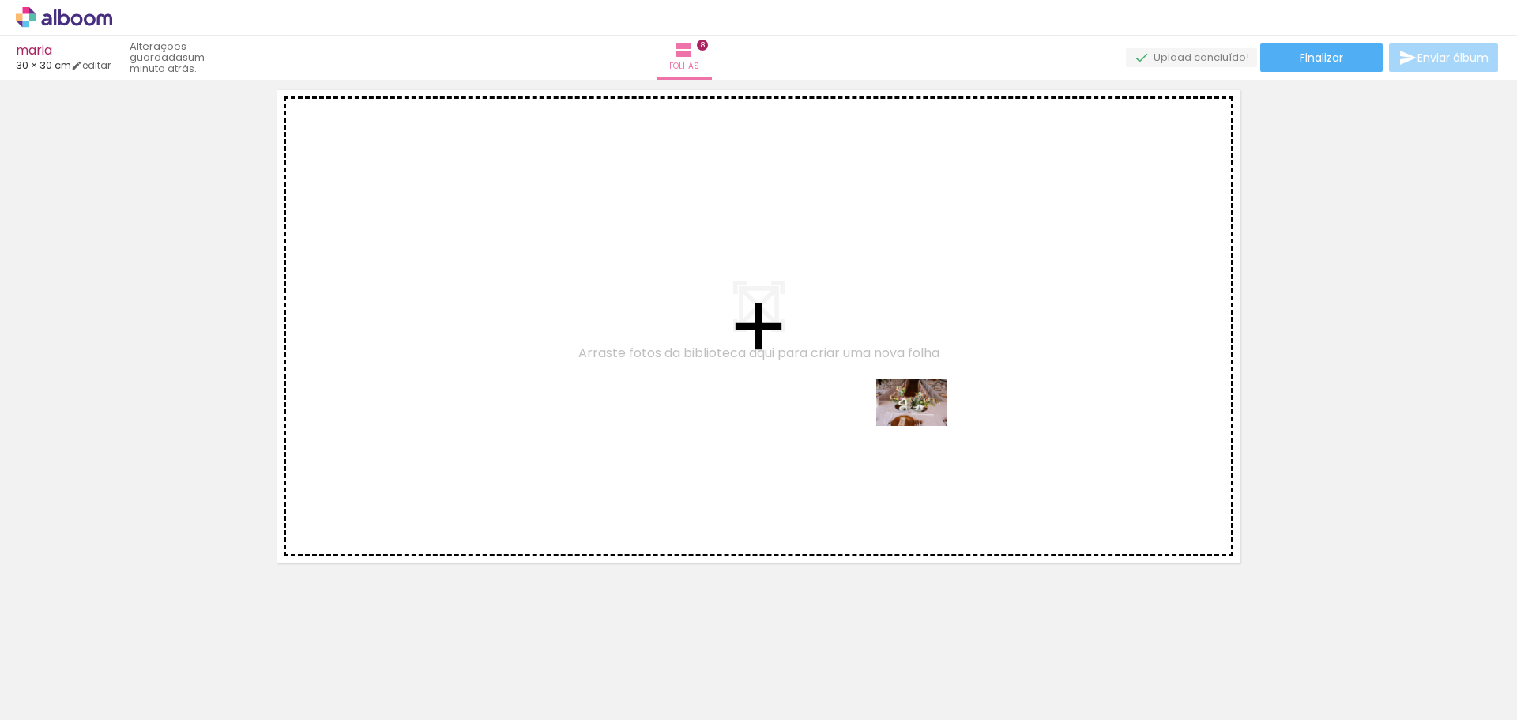
drag, startPoint x: 961, startPoint y: 686, endPoint x: 923, endPoint y: 426, distance: 263.4
click at [923, 426] on quentale-workspace at bounding box center [758, 360] width 1517 height 720
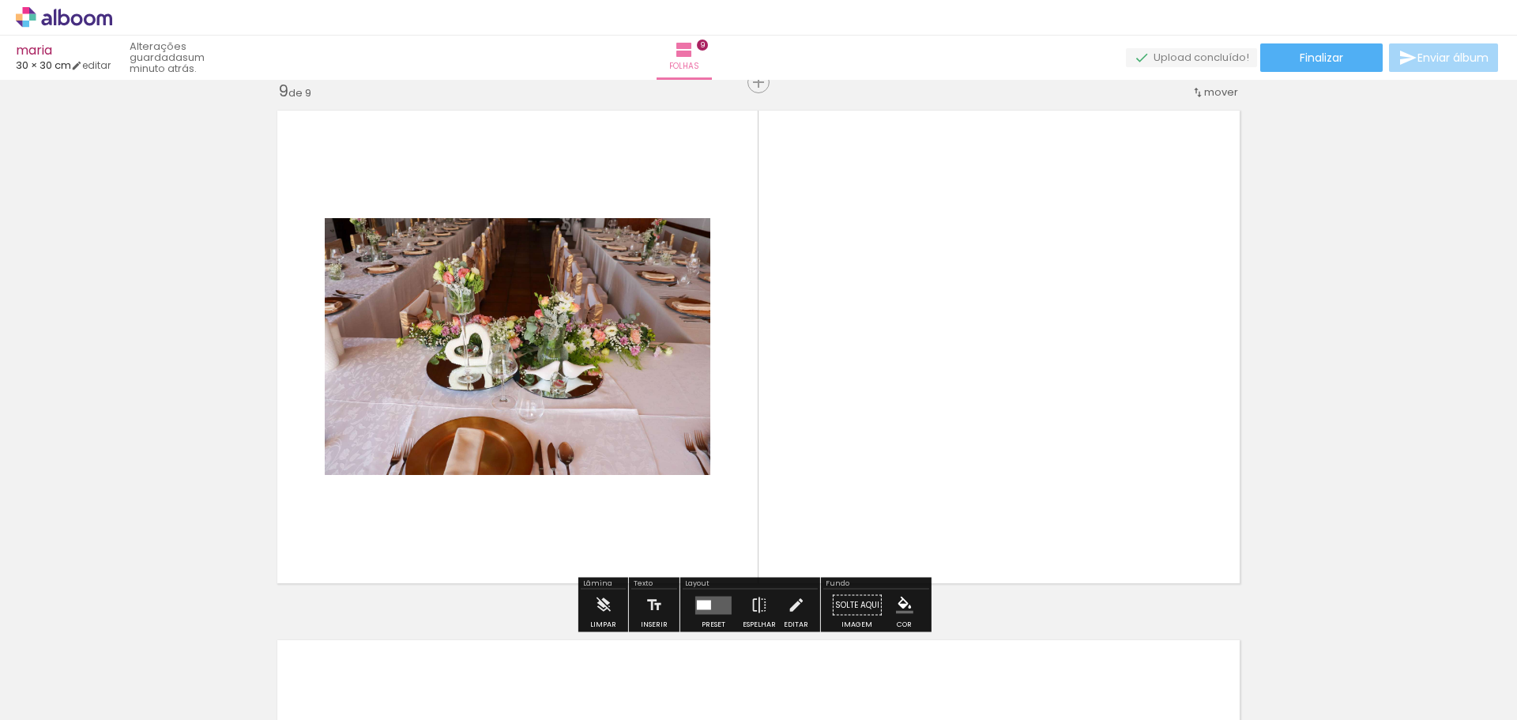
scroll to position [4254, 0]
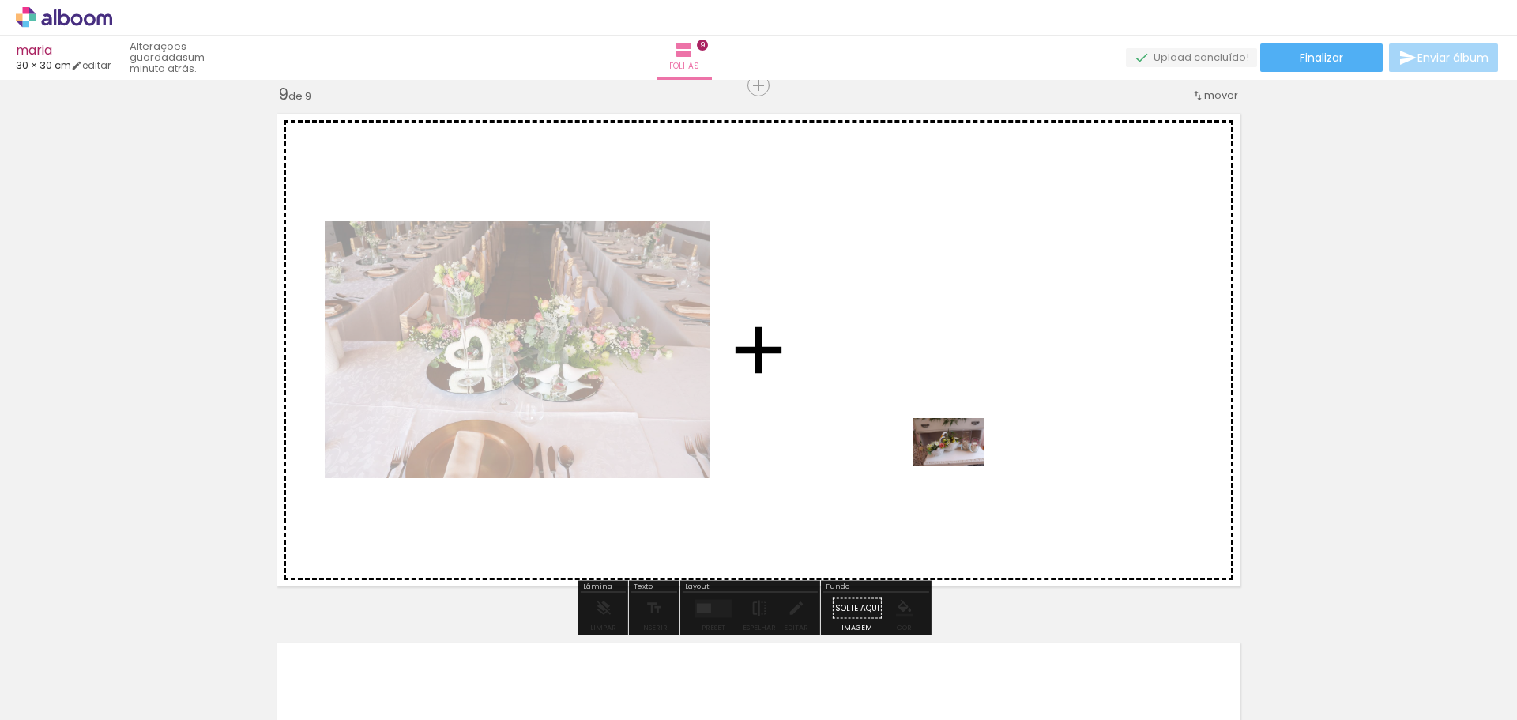
drag, startPoint x: 1051, startPoint y: 675, endPoint x: 961, endPoint y: 465, distance: 228.9
click at [961, 465] on quentale-workspace at bounding box center [758, 360] width 1517 height 720
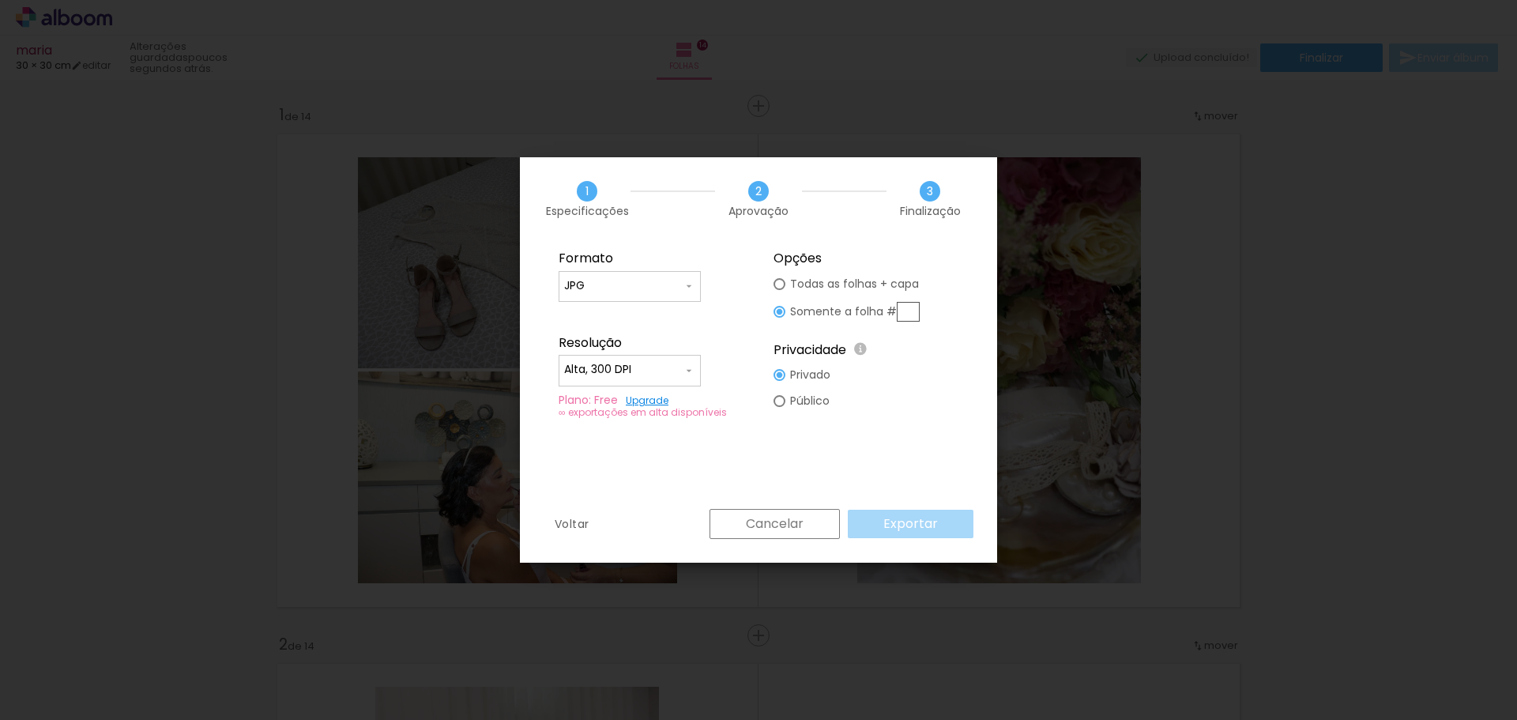
click at [909, 312] on input "text" at bounding box center [908, 312] width 23 height 20
type paper-radio-button "on"
click at [778, 281] on div at bounding box center [779, 284] width 12 height 12
type paper-radio-button "on"
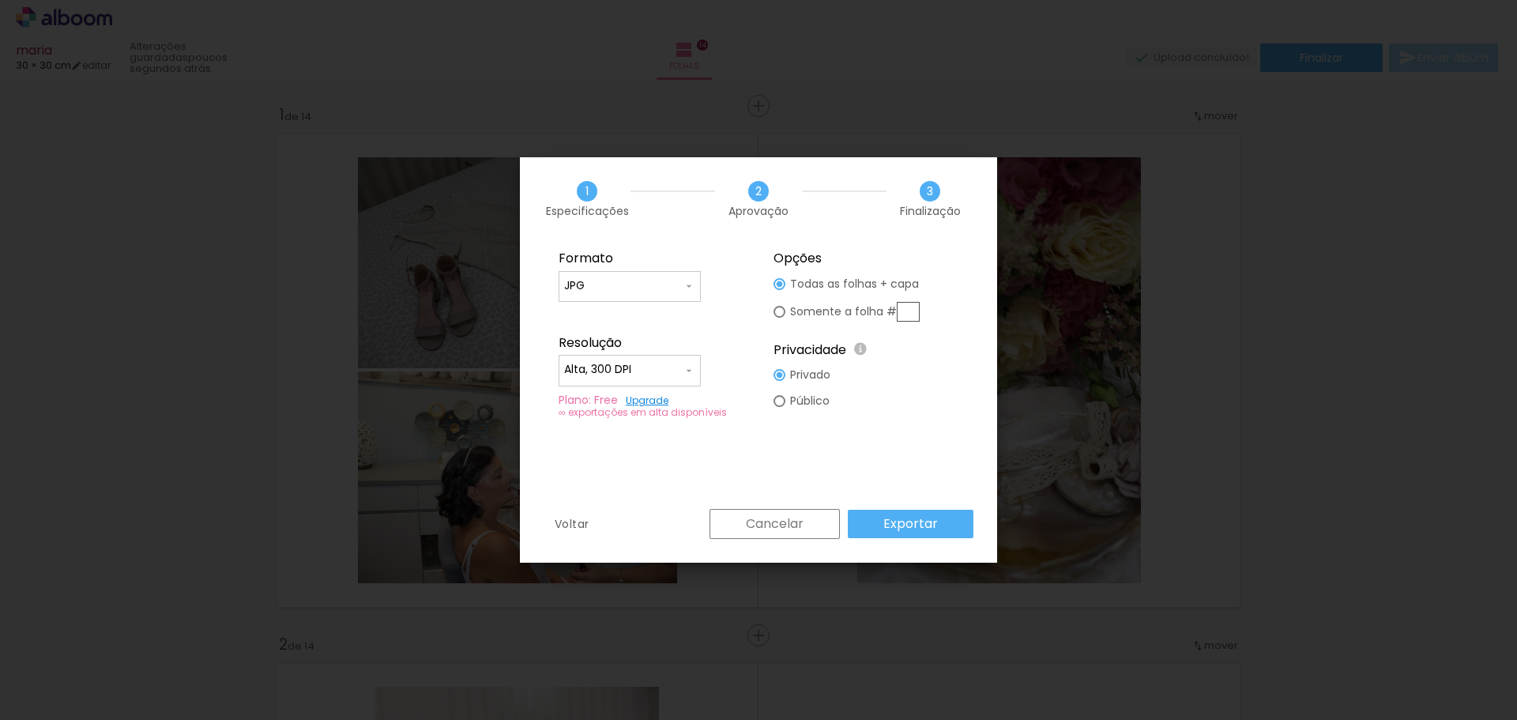
click at [0, 0] on slot "Exportar" at bounding box center [0, 0] width 0 height 0
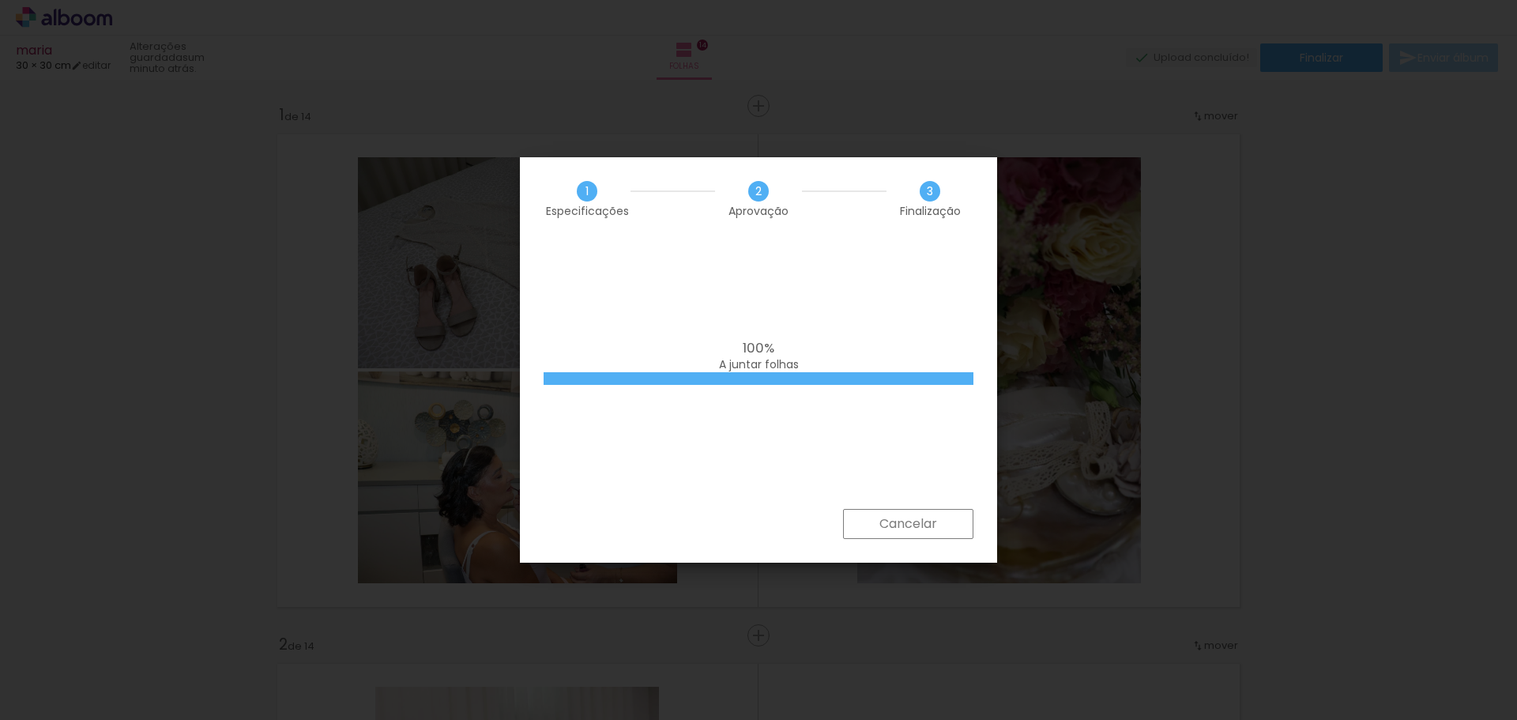
scroll to position [0, 2381]
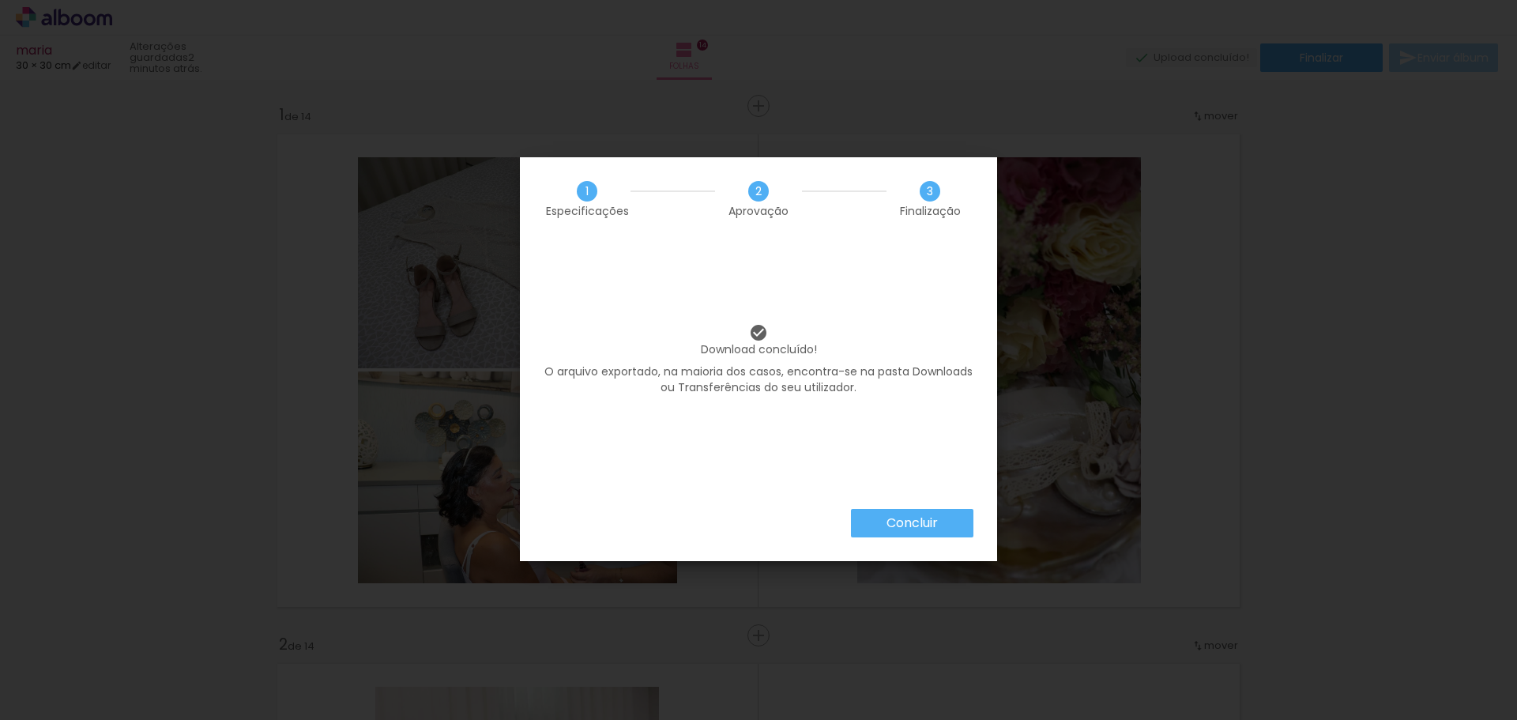
click at [0, 0] on slot "Concluir" at bounding box center [0, 0] width 0 height 0
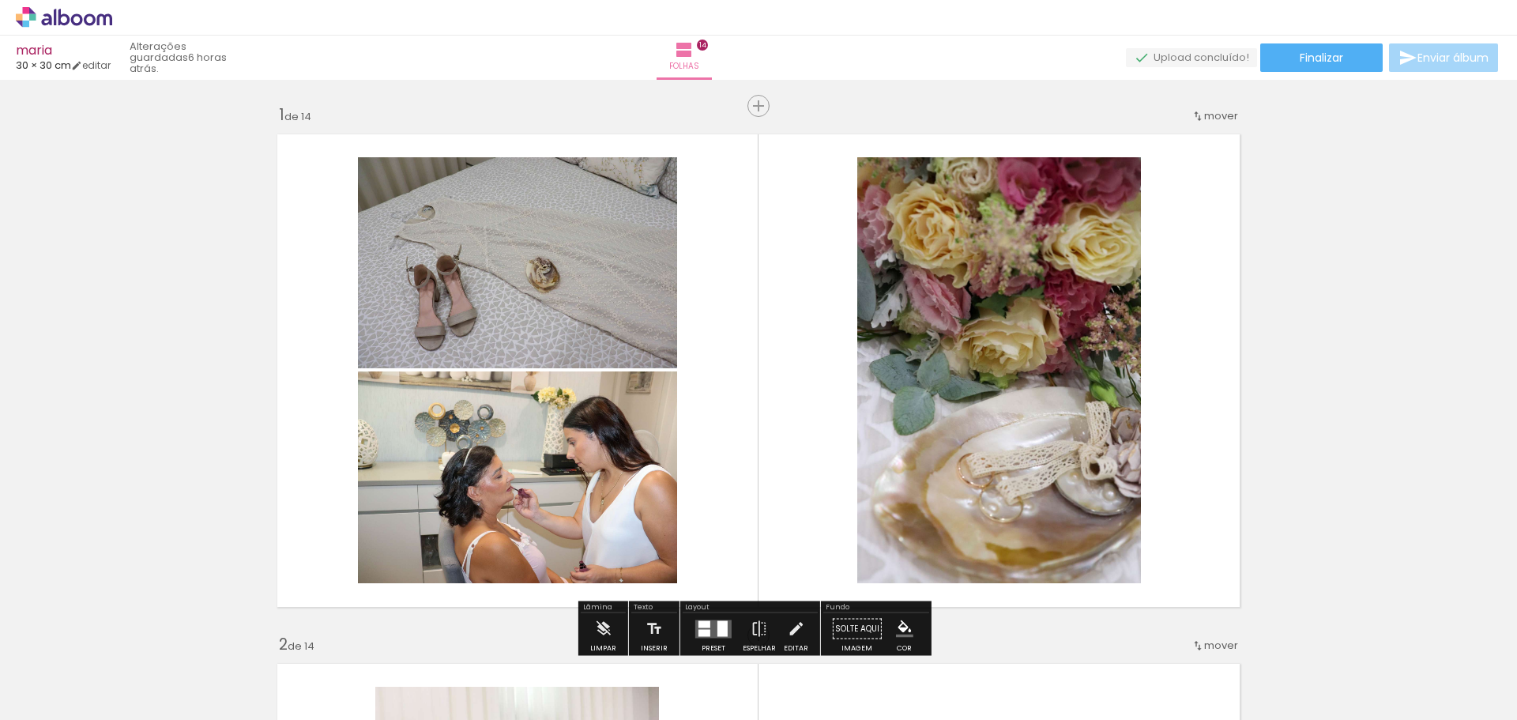
scroll to position [0, 2381]
